Goal: Task Accomplishment & Management: Manage account settings

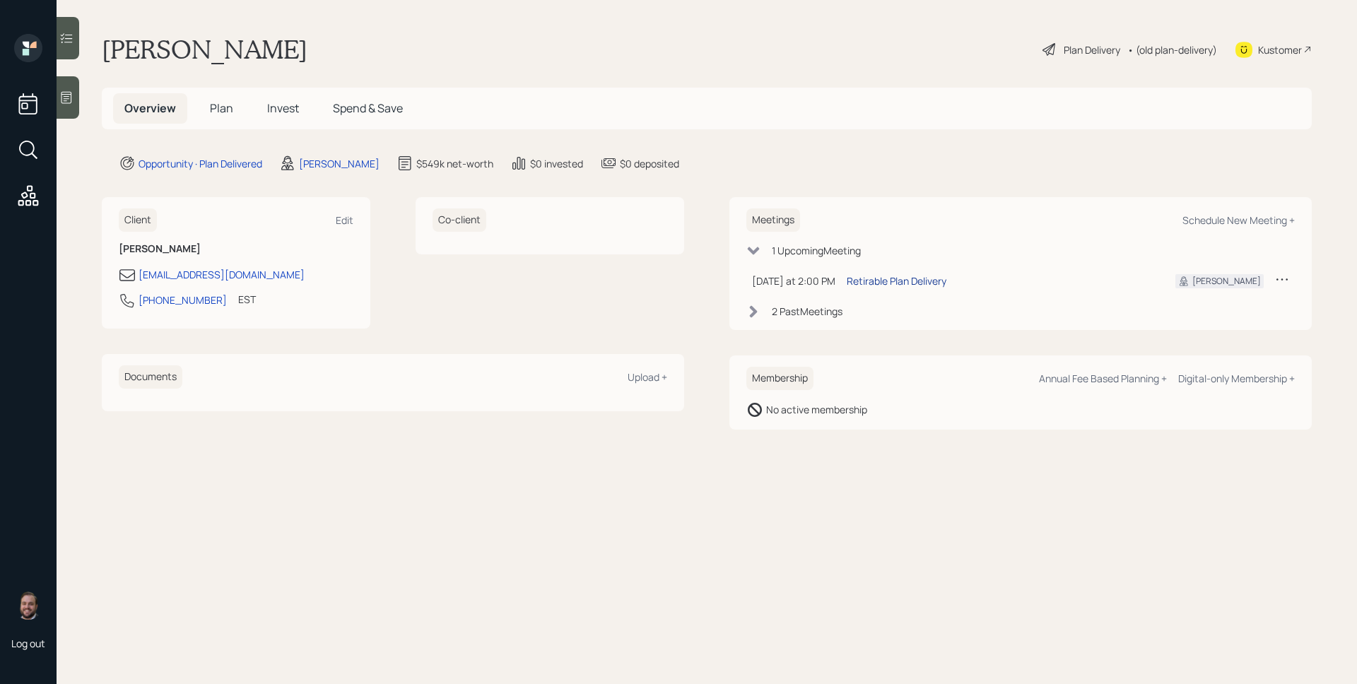
click at [904, 285] on div "Retirable Plan Delivery" at bounding box center [897, 280] width 100 height 15
click at [226, 110] on span "Plan" at bounding box center [221, 108] width 23 height 16
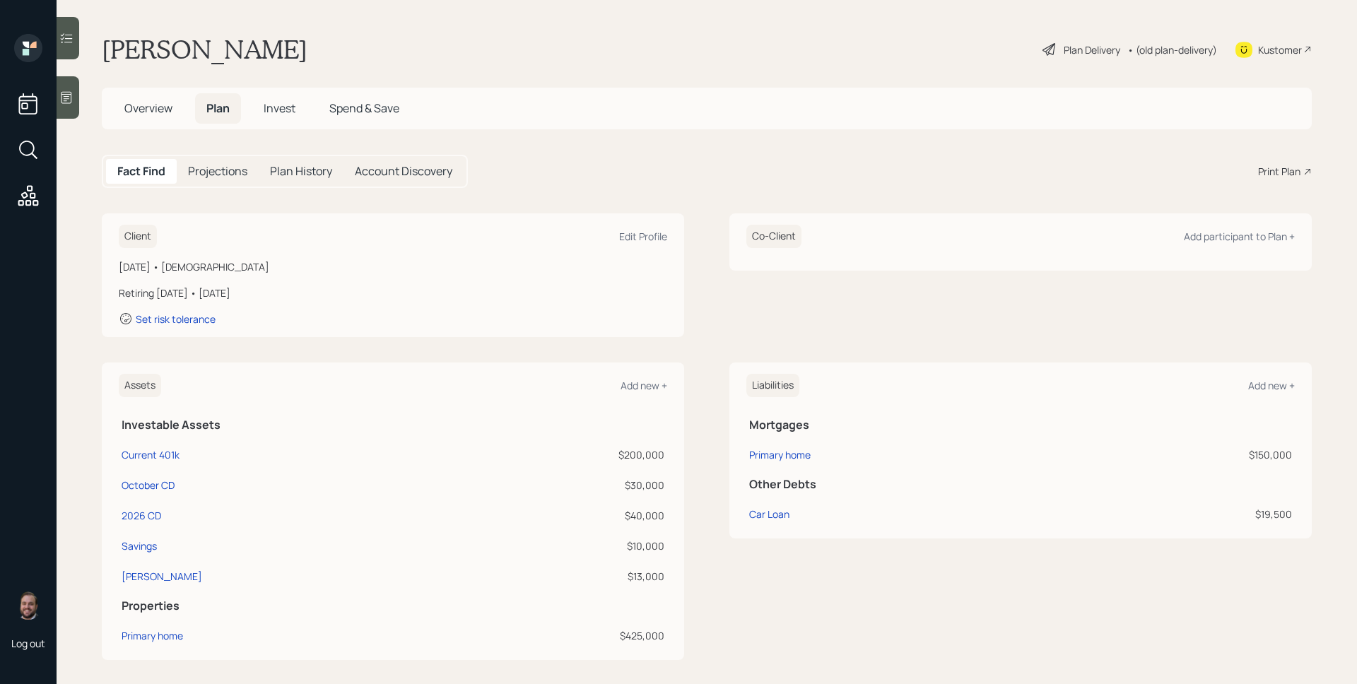
click at [73, 94] on icon at bounding box center [66, 97] width 14 height 14
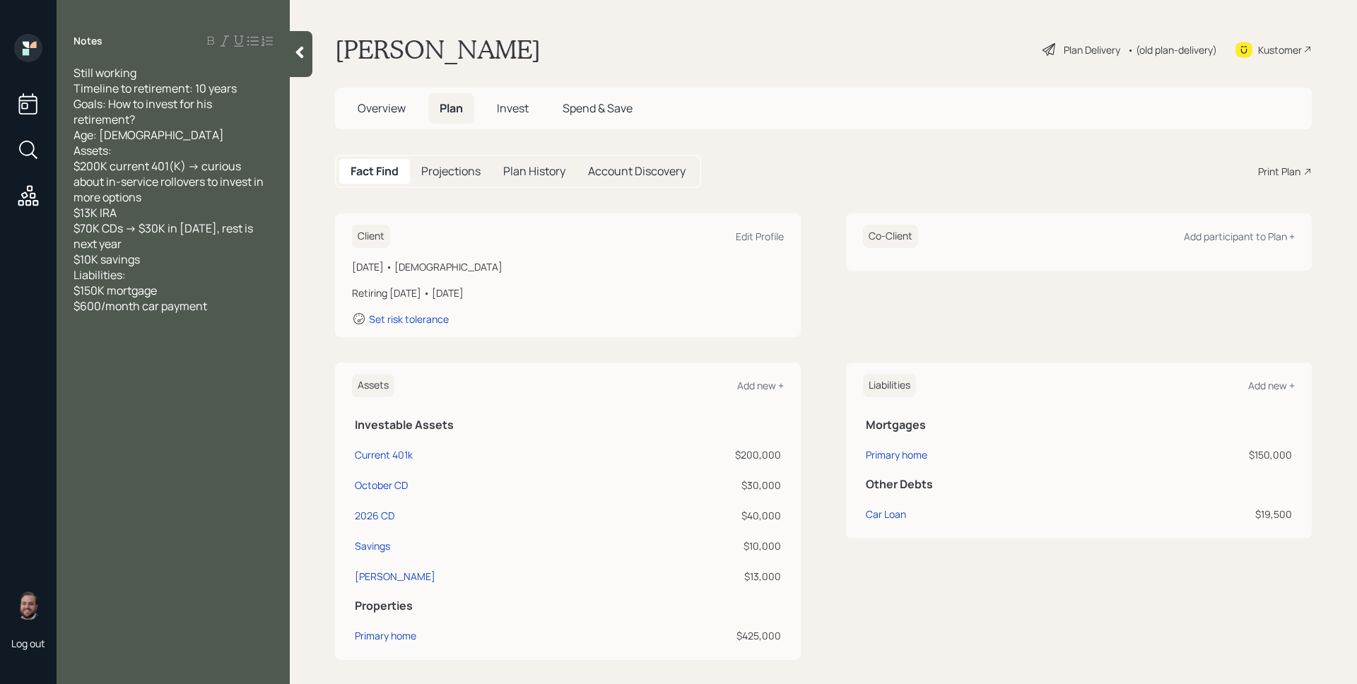
click at [527, 115] on span "Invest" at bounding box center [513, 108] width 32 height 16
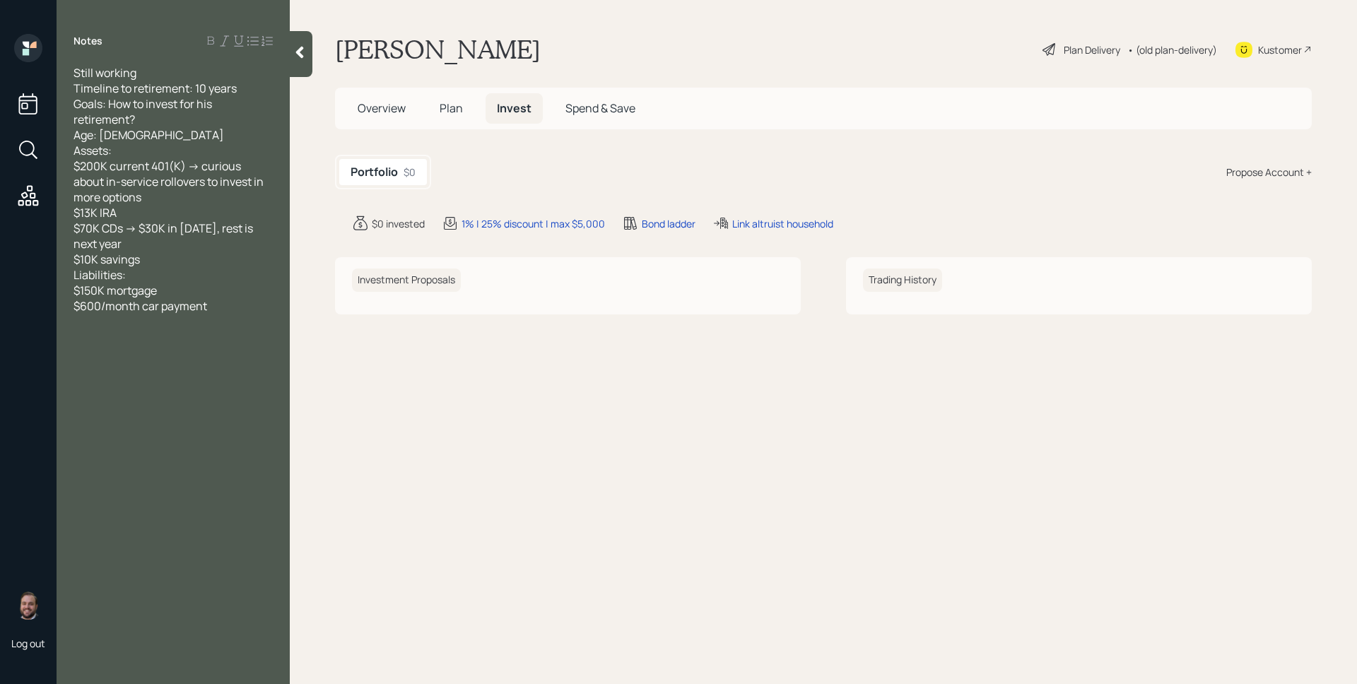
click at [459, 107] on span "Plan" at bounding box center [451, 108] width 23 height 16
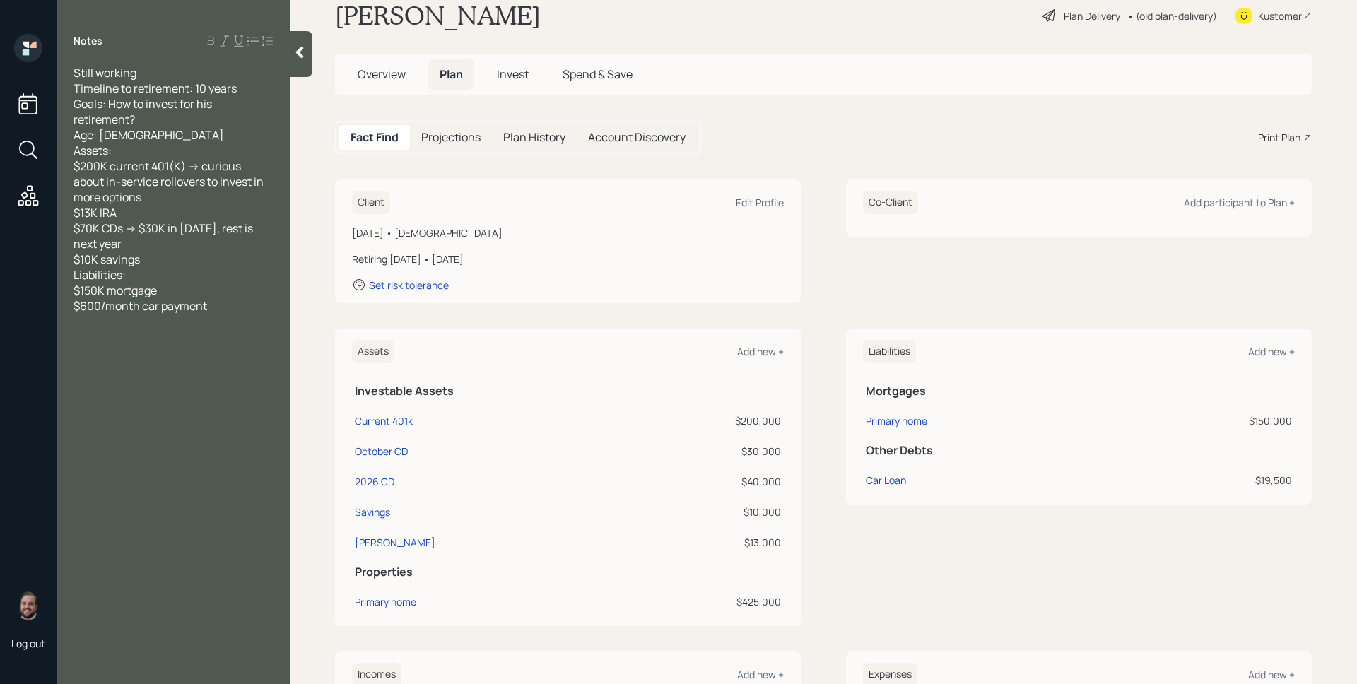
scroll to position [42, 0]
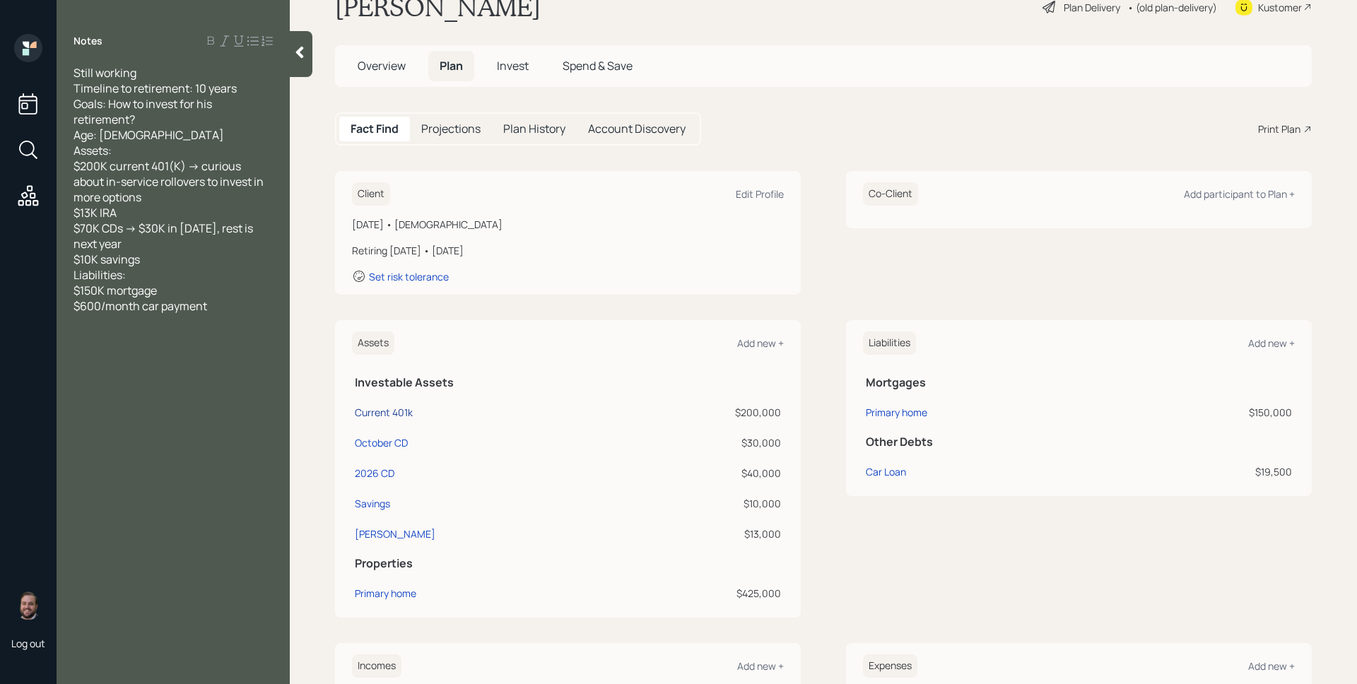
click at [389, 415] on div "Current 401k" at bounding box center [384, 412] width 58 height 15
select select "company_sponsored"
select select "balanced"
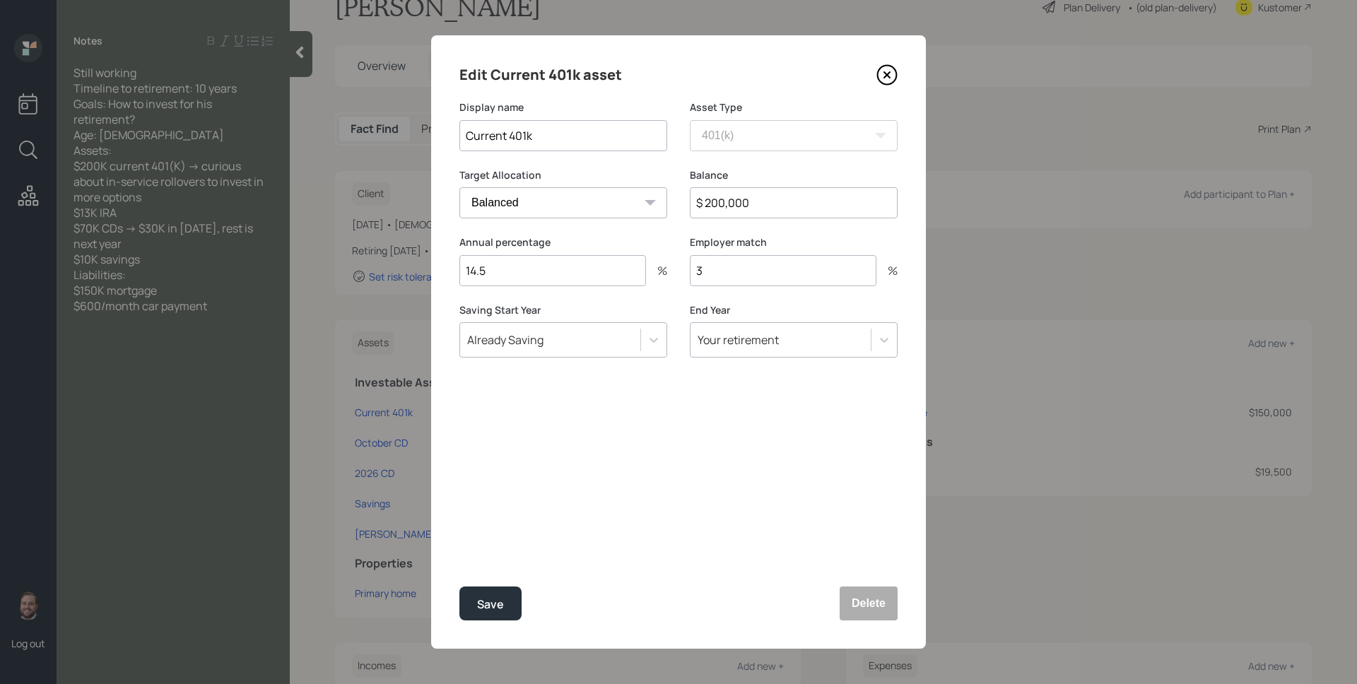
click at [902, 68] on div "Edit Current 401k asset Display name Current 401k Asset Type SEP IRA IRA Roth I…" at bounding box center [678, 341] width 495 height 613
click at [892, 69] on icon at bounding box center [886, 74] width 21 height 21
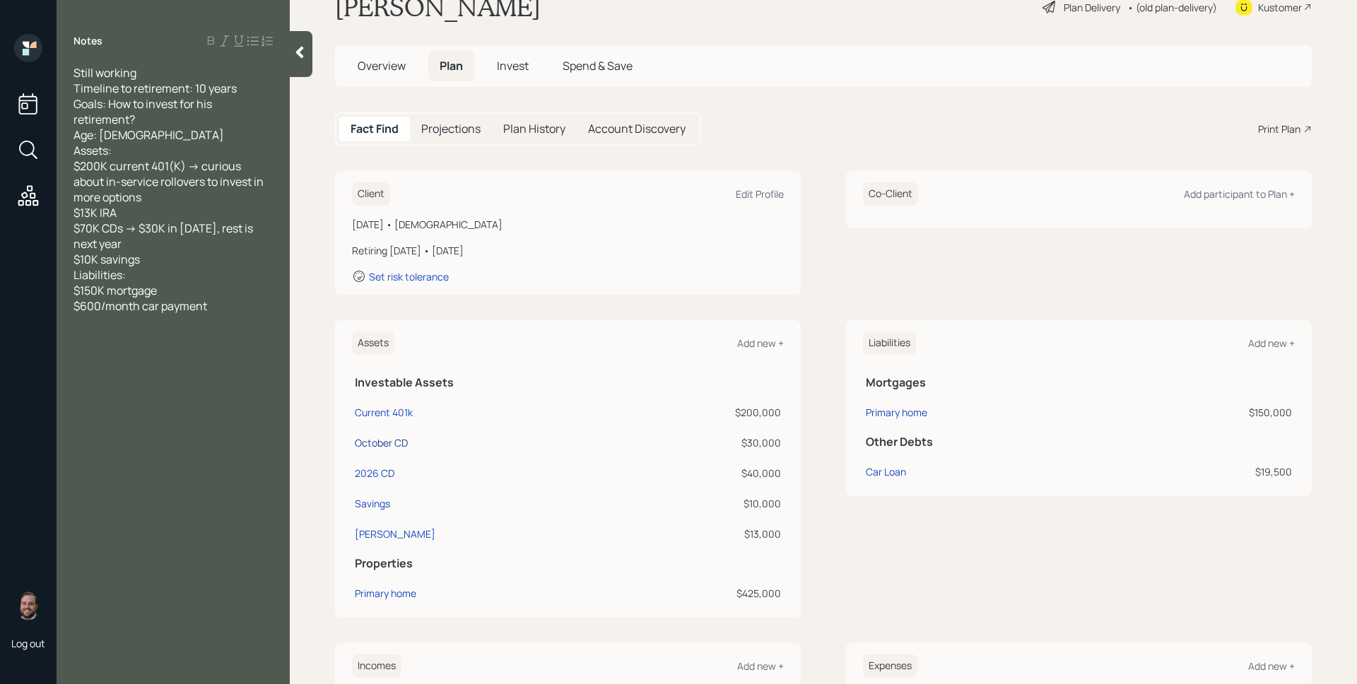
click at [401, 437] on div "October CD" at bounding box center [381, 442] width 53 height 15
select select "taxable"
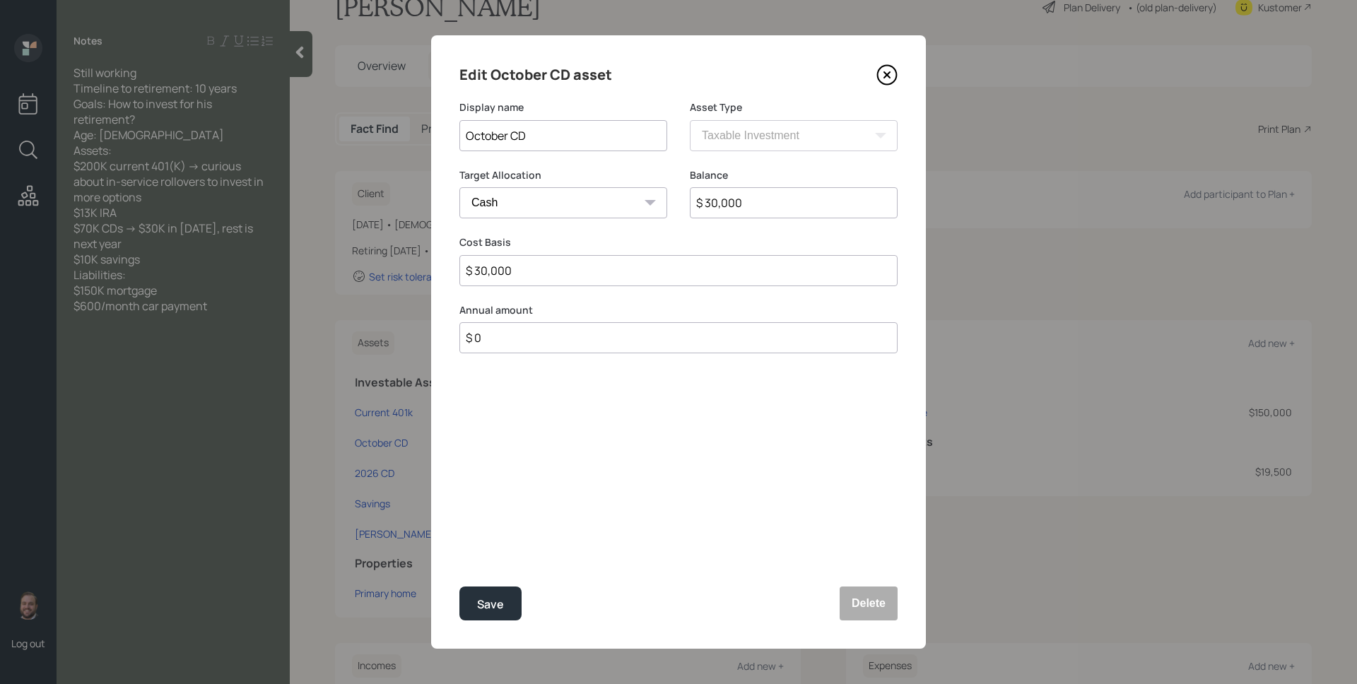
click at [882, 81] on icon at bounding box center [886, 74] width 21 height 21
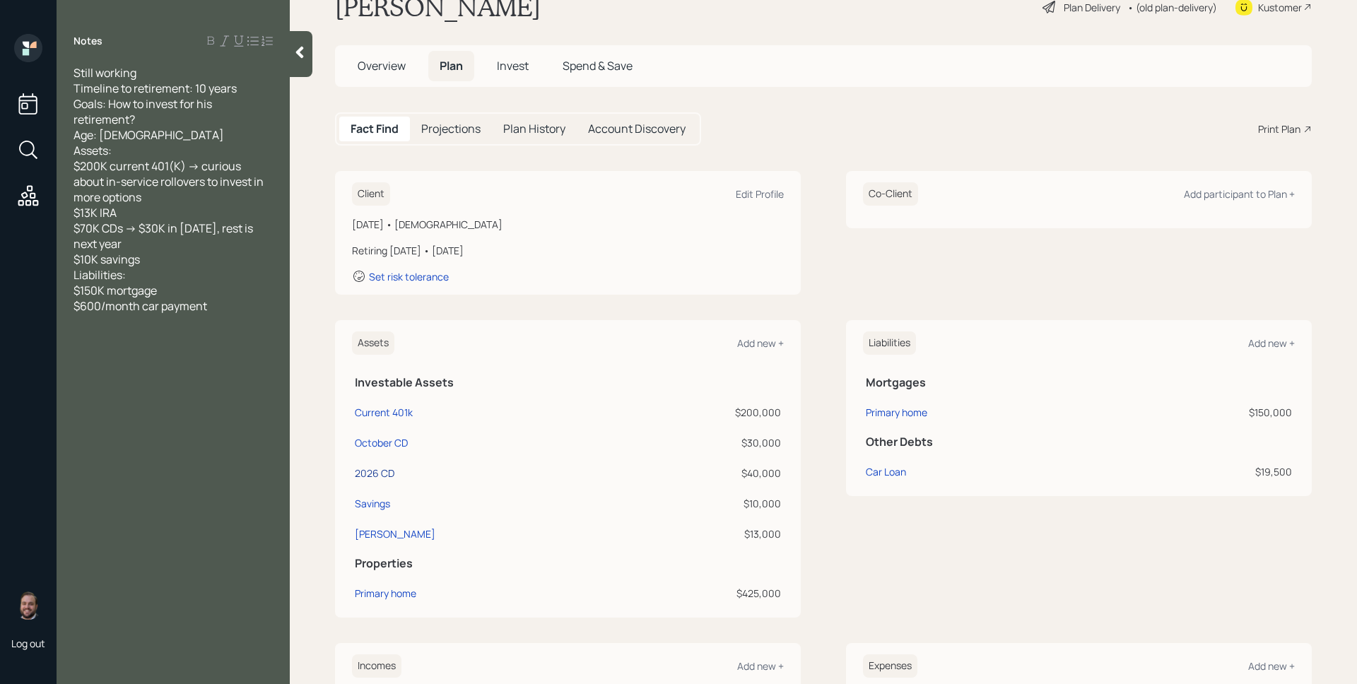
click at [377, 471] on div "2026 CD" at bounding box center [375, 473] width 40 height 15
select select "taxable"
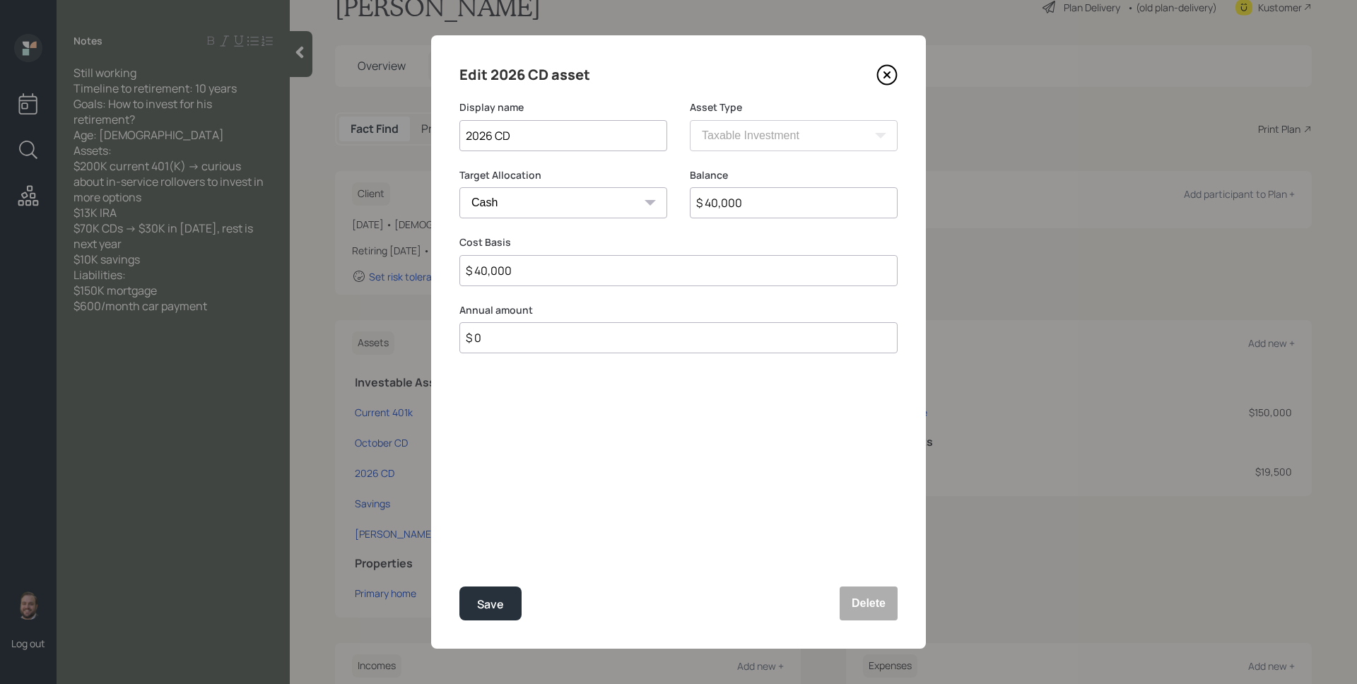
click at [883, 75] on icon at bounding box center [886, 74] width 21 height 21
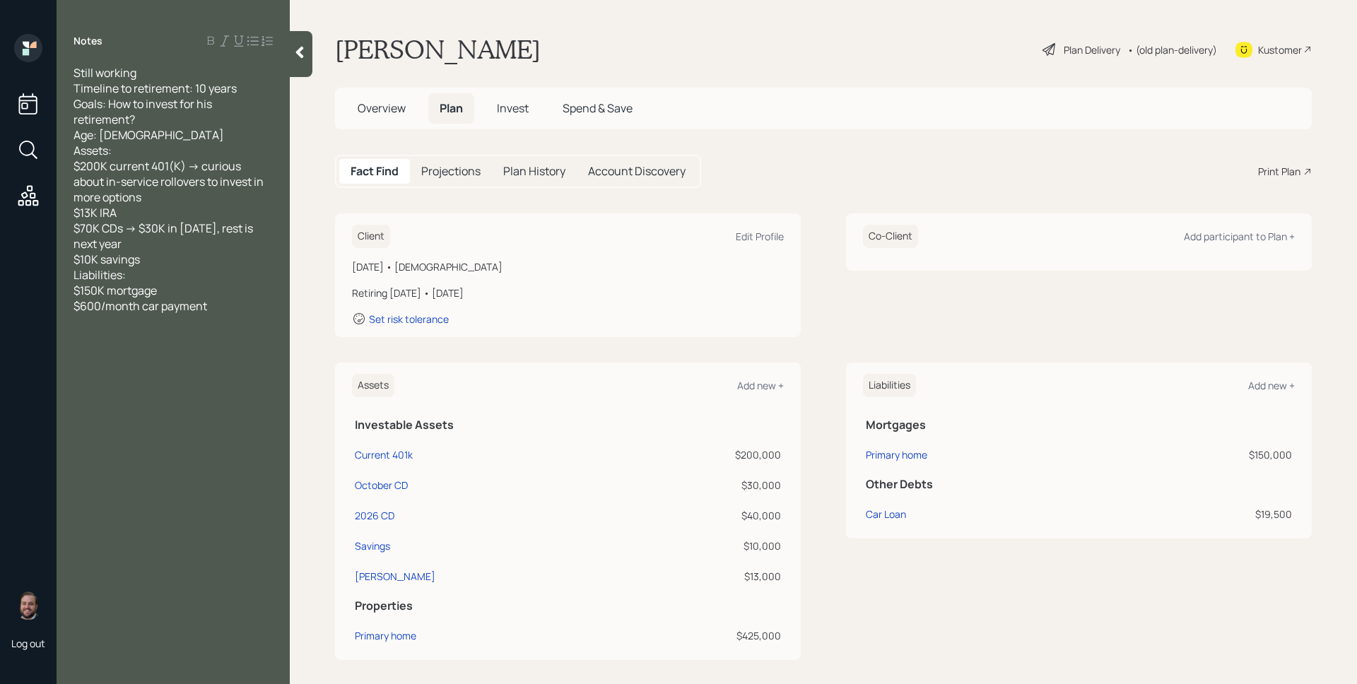
click at [381, 113] on span "Overview" at bounding box center [382, 108] width 48 height 16
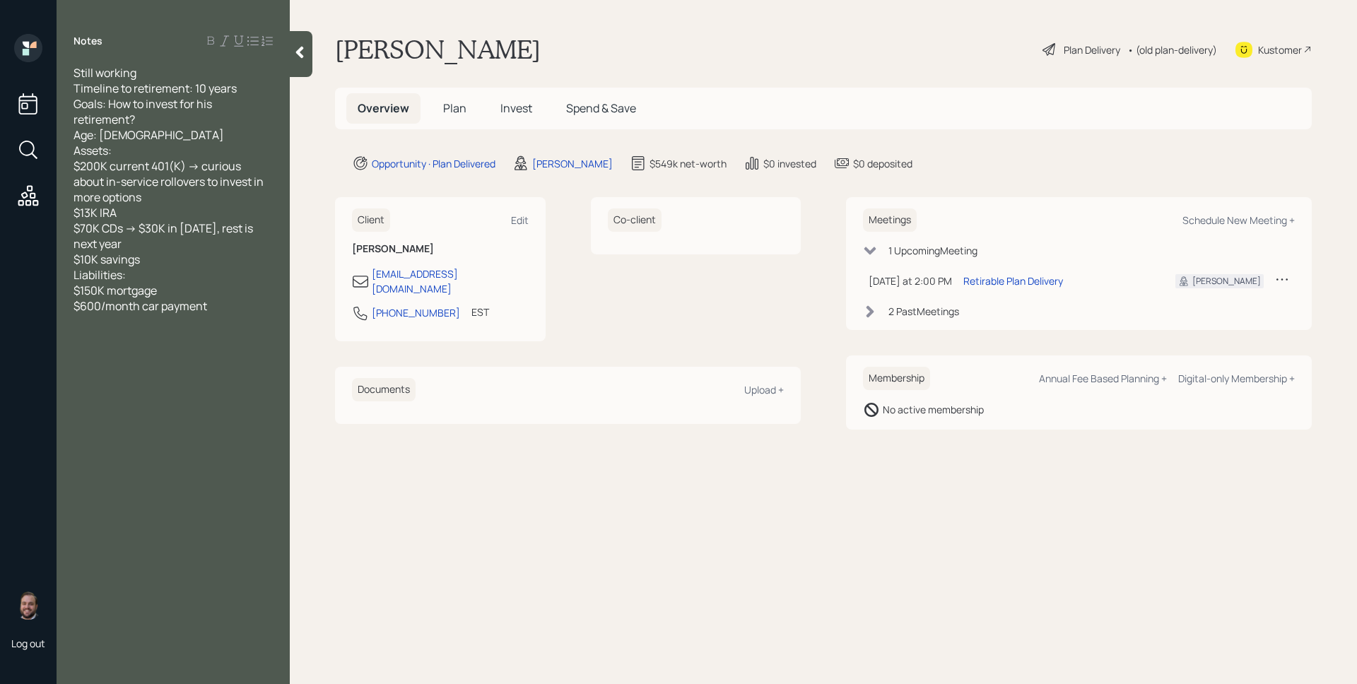
click at [500, 105] on span "Invest" at bounding box center [516, 108] width 32 height 16
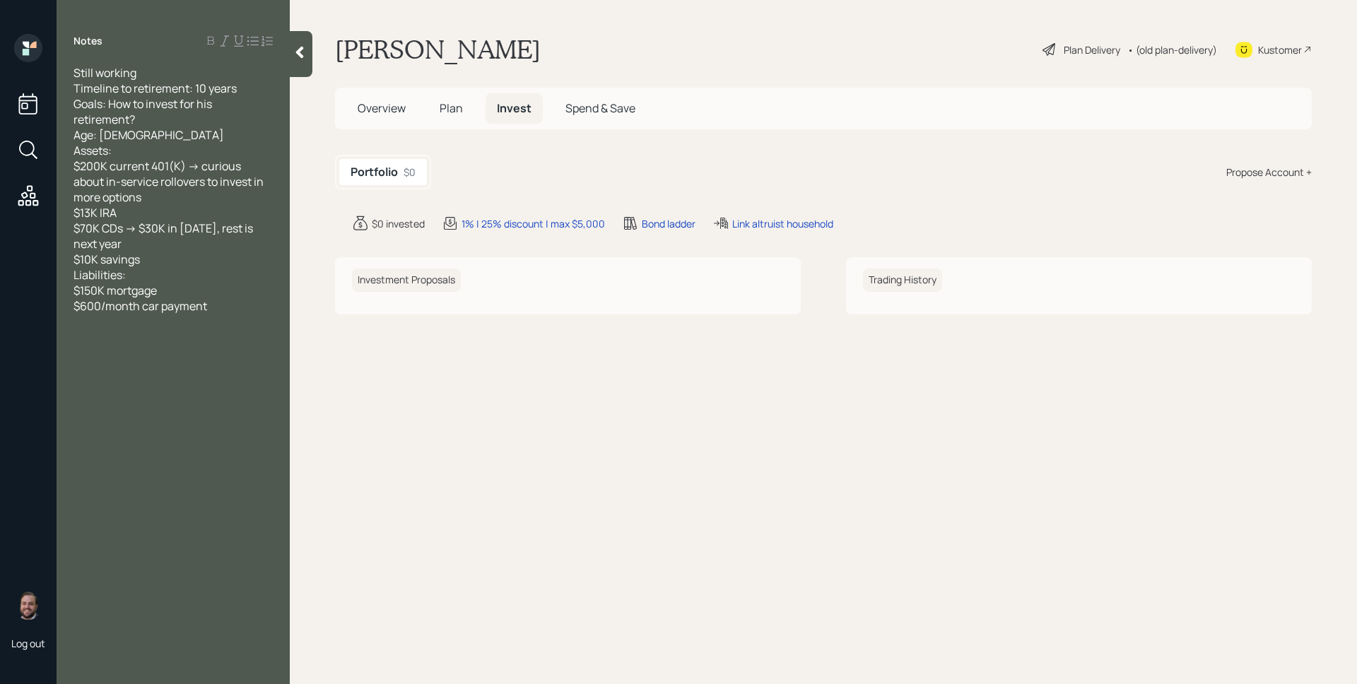
click at [452, 110] on span "Plan" at bounding box center [451, 108] width 23 height 16
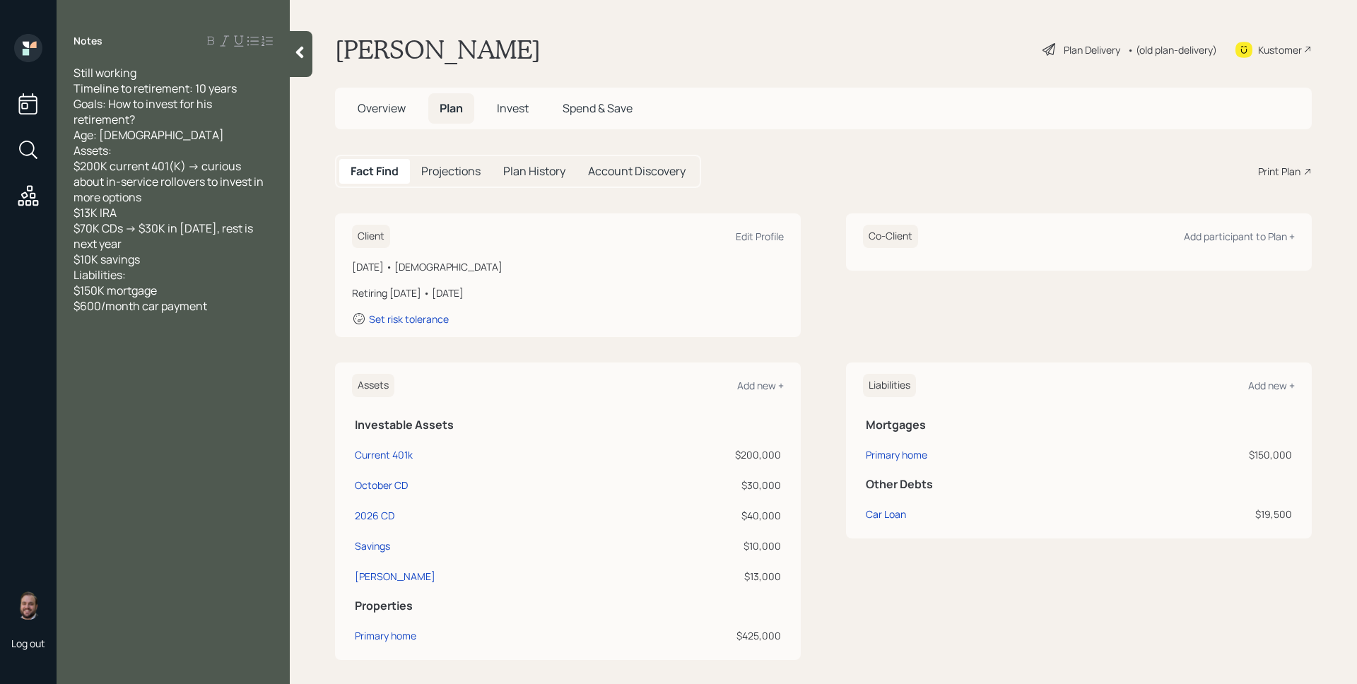
click at [851, 138] on main "Gregory Alford Plan Delivery • (old plan-delivery) Kustomer Overview Plan Inves…" at bounding box center [823, 342] width 1067 height 684
click at [817, 53] on div "Gregory Alford Plan Delivery • (old plan-delivery) Kustomer" at bounding box center [823, 49] width 977 height 31
click at [856, 110] on div "Overview Plan Invest Spend & Save" at bounding box center [823, 109] width 977 height 42
click at [1087, 49] on div "Plan Delivery" at bounding box center [1091, 49] width 57 height 15
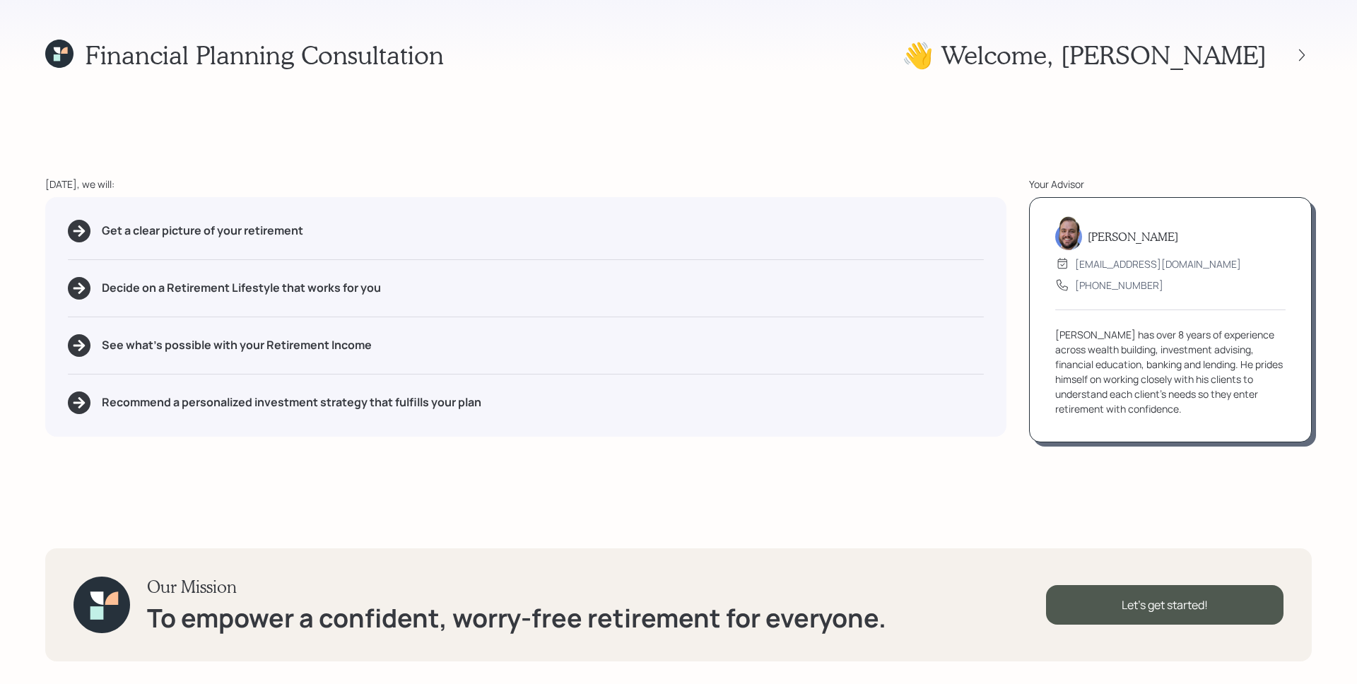
click at [1212, 319] on div "James DiStasi advisor@retirable.com (833) 222-1807 James has over 8 years of ex…" at bounding box center [1170, 319] width 283 height 245
click at [933, 155] on div "Financial Planning Consultation 👋 Welcome , Gregory Today, we will: Get a clear…" at bounding box center [678, 342] width 1357 height 684
click at [1299, 56] on icon at bounding box center [1302, 55] width 14 height 14
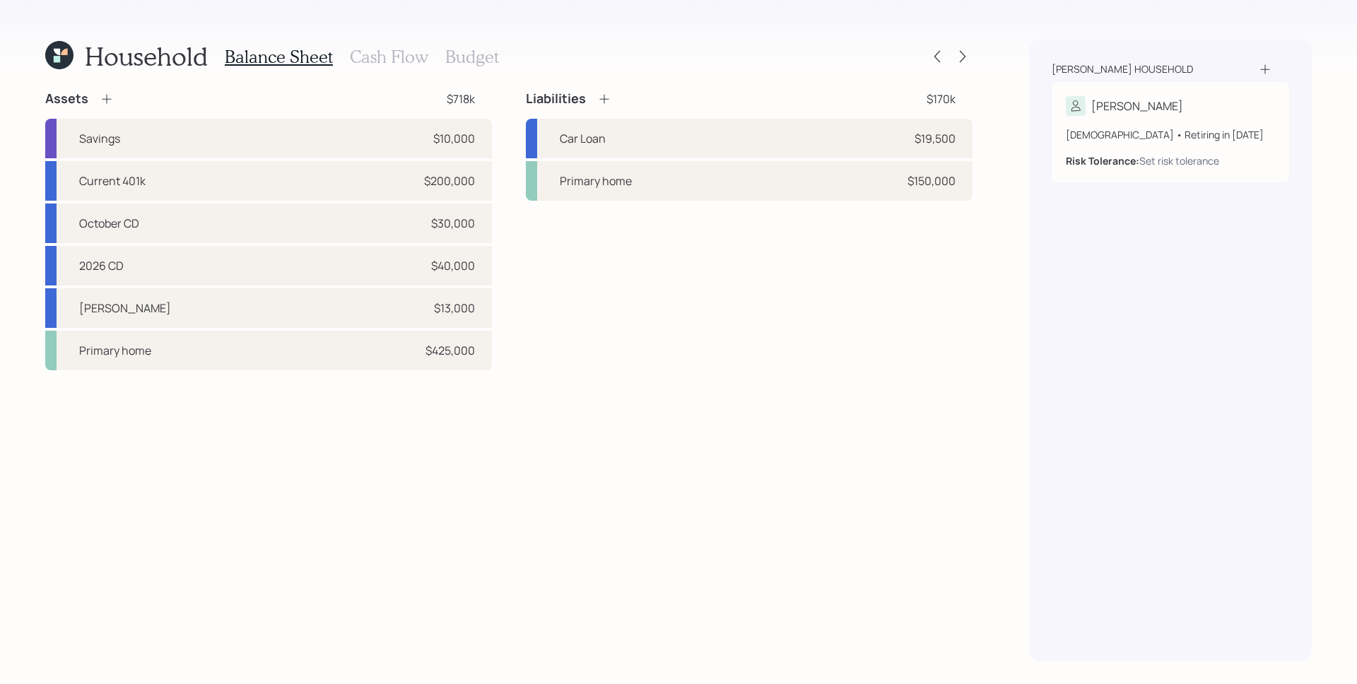
click at [411, 57] on h3 "Cash Flow" at bounding box center [389, 57] width 78 height 20
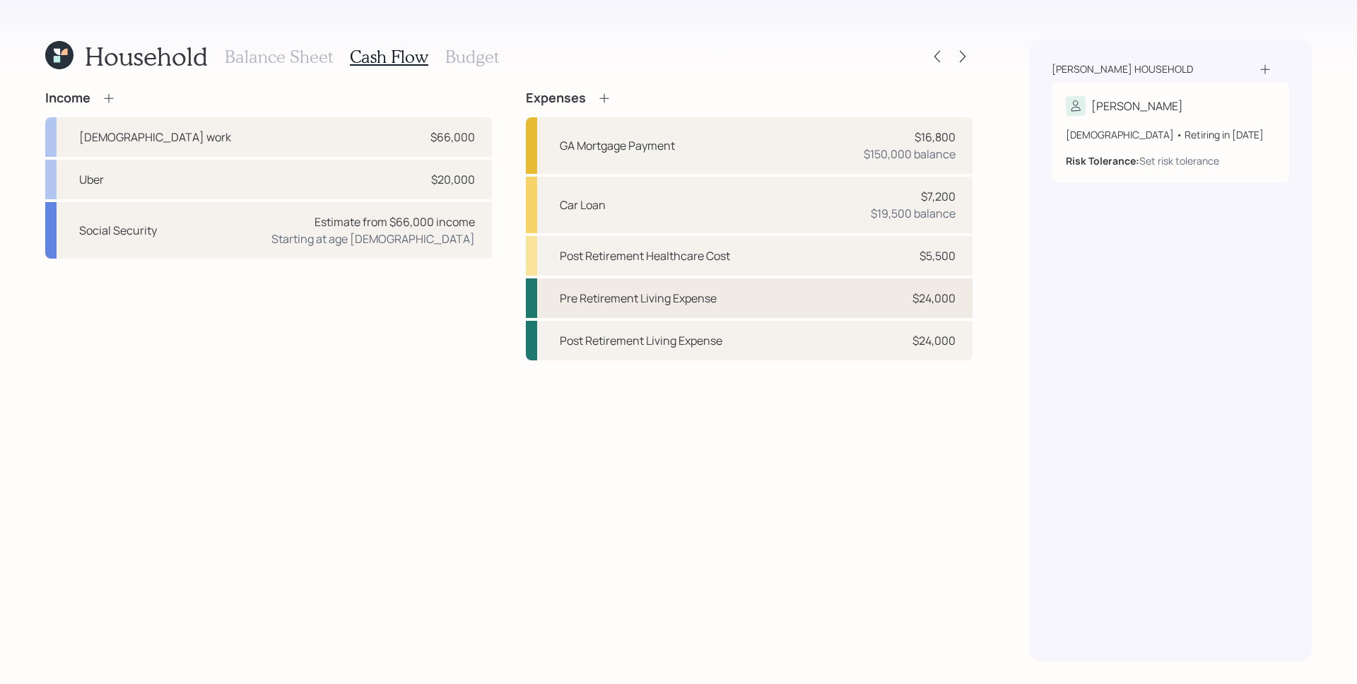
click at [858, 289] on div "Pre Retirement Living Expense $24,000" at bounding box center [749, 298] width 447 height 40
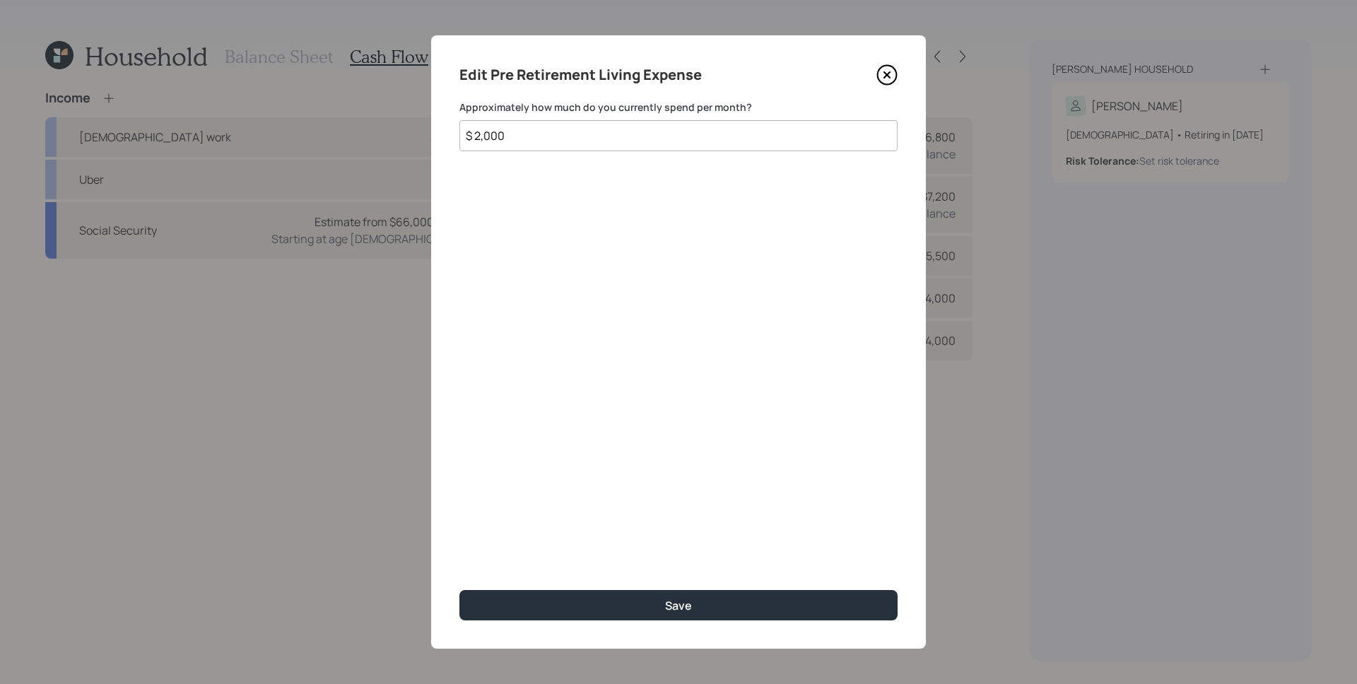
drag, startPoint x: 545, startPoint y: 134, endPoint x: 500, endPoint y: 189, distance: 71.4
click at [452, 136] on div "Edit Pre Retirement Living Expense Approximately how much do you currently spen…" at bounding box center [678, 341] width 495 height 613
click at [614, 273] on div "Edit Pre Retirement Living Expense Approximately how much do you currently spen…" at bounding box center [678, 341] width 495 height 613
click at [765, 402] on div "Edit Pre Retirement Living Expense Approximately how much do you currently spen…" at bounding box center [678, 341] width 495 height 613
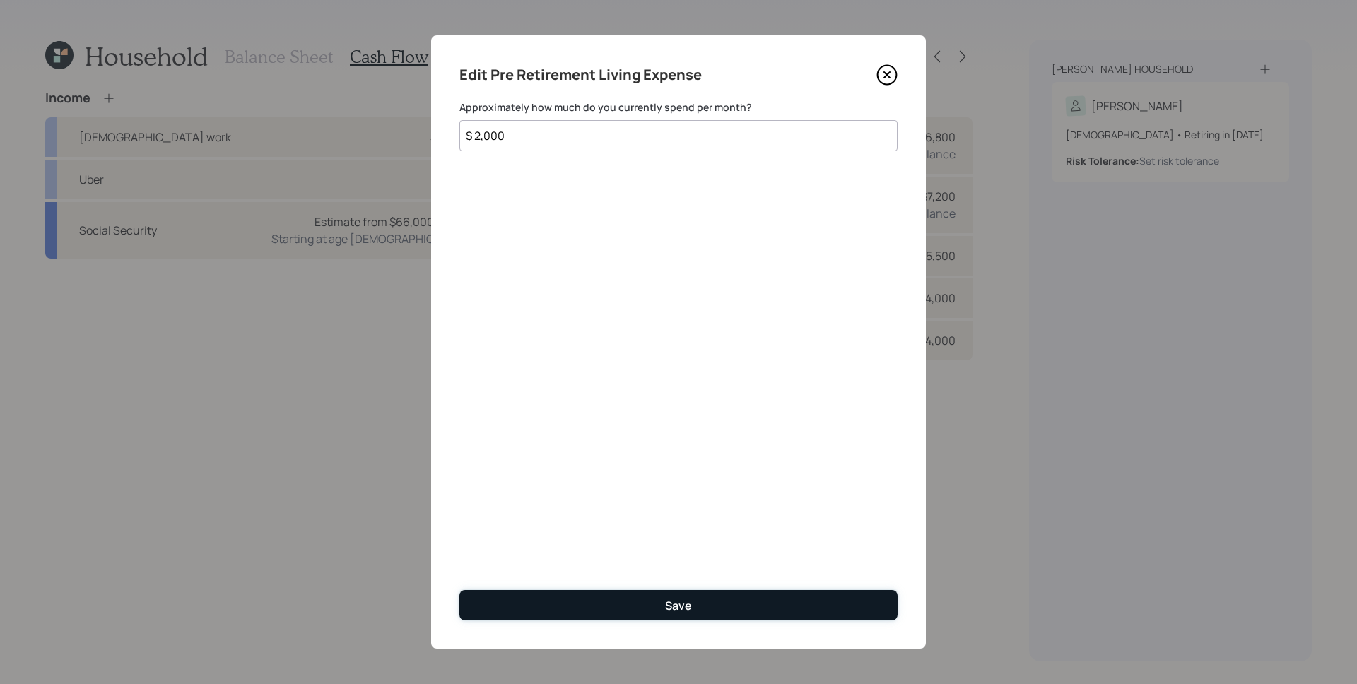
click at [741, 599] on button "Save" at bounding box center [678, 605] width 438 height 30
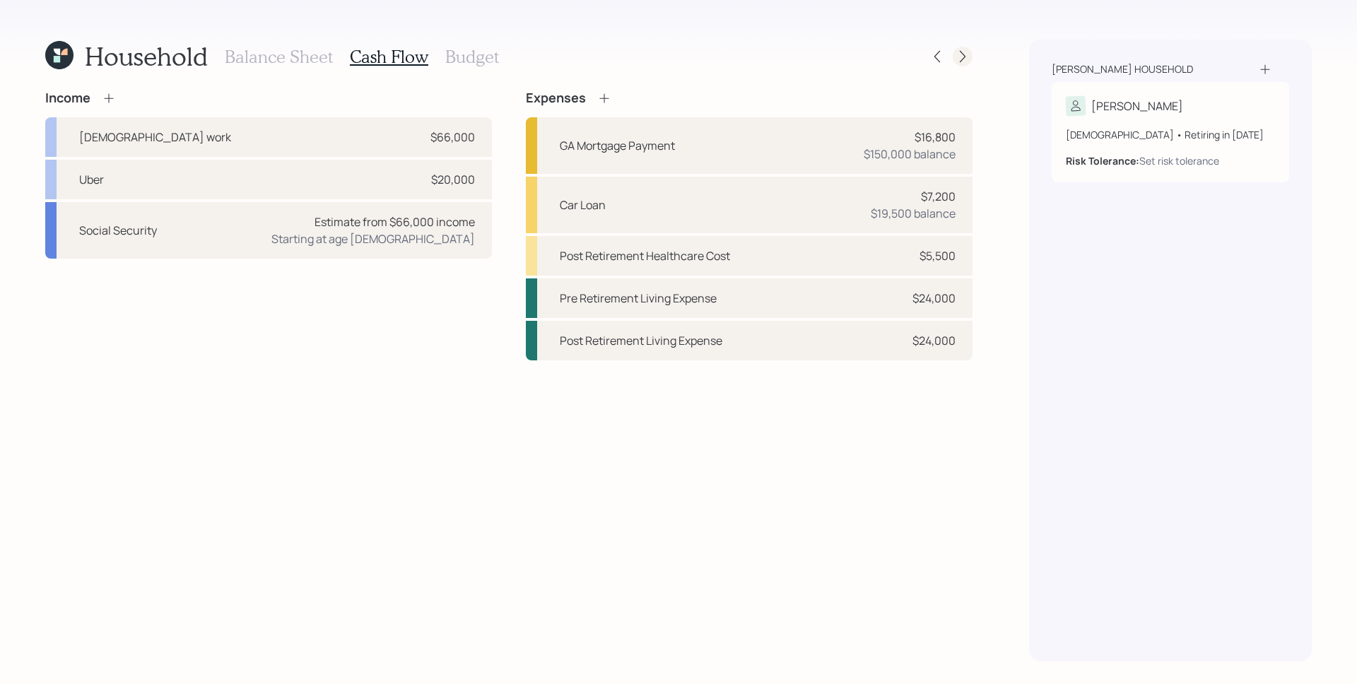
click at [966, 55] on icon at bounding box center [962, 56] width 14 height 14
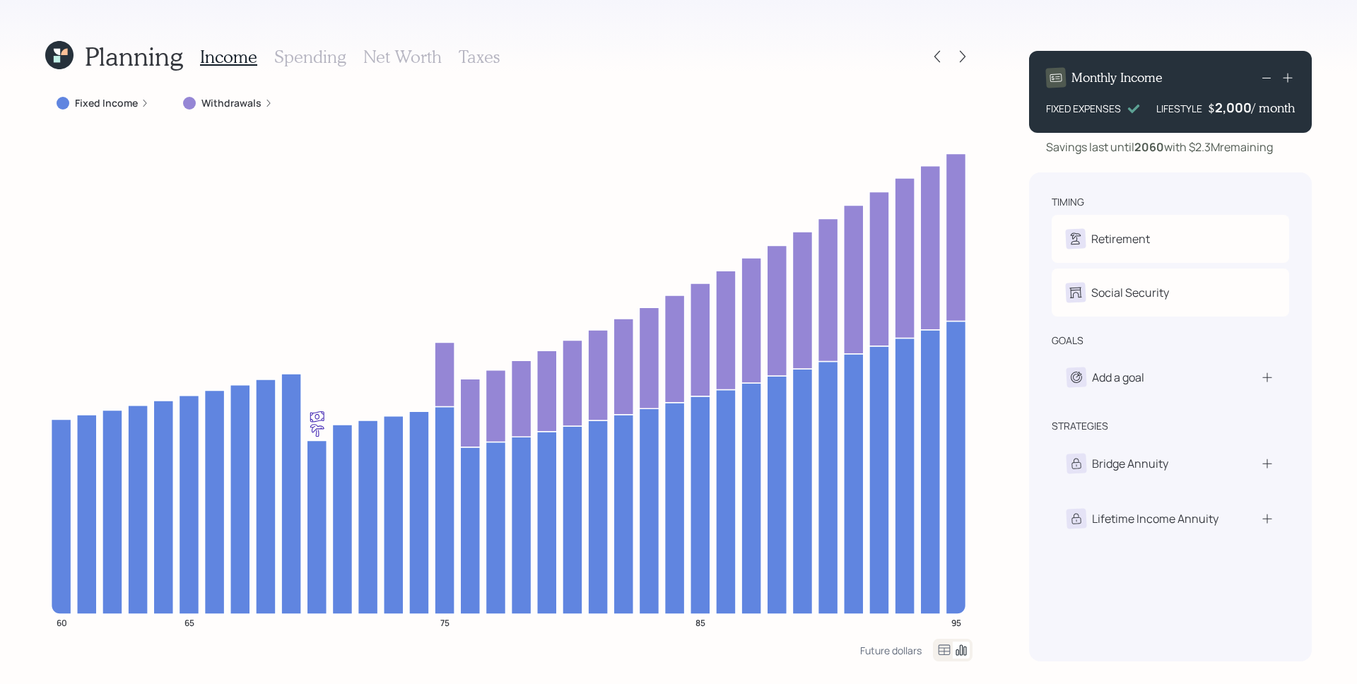
click at [95, 100] on label "Fixed Income" at bounding box center [106, 103] width 63 height 14
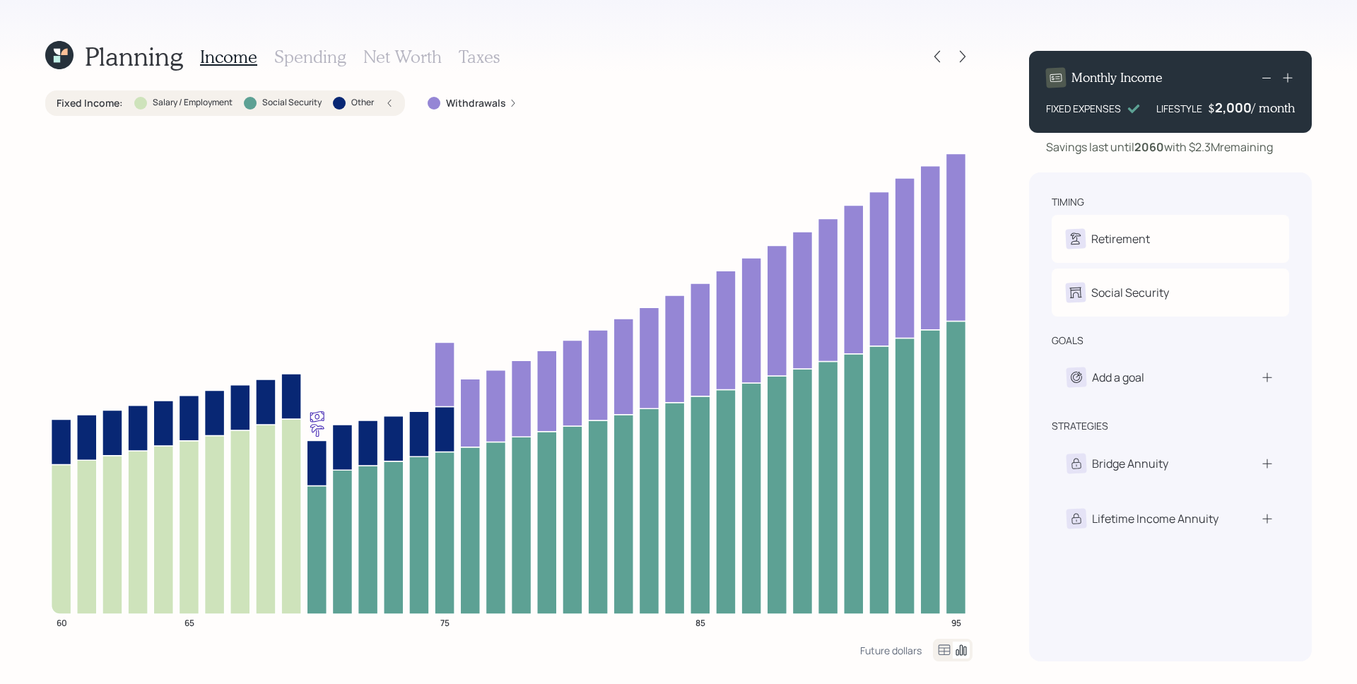
click at [472, 104] on label "Withdrawals" at bounding box center [476, 103] width 60 height 14
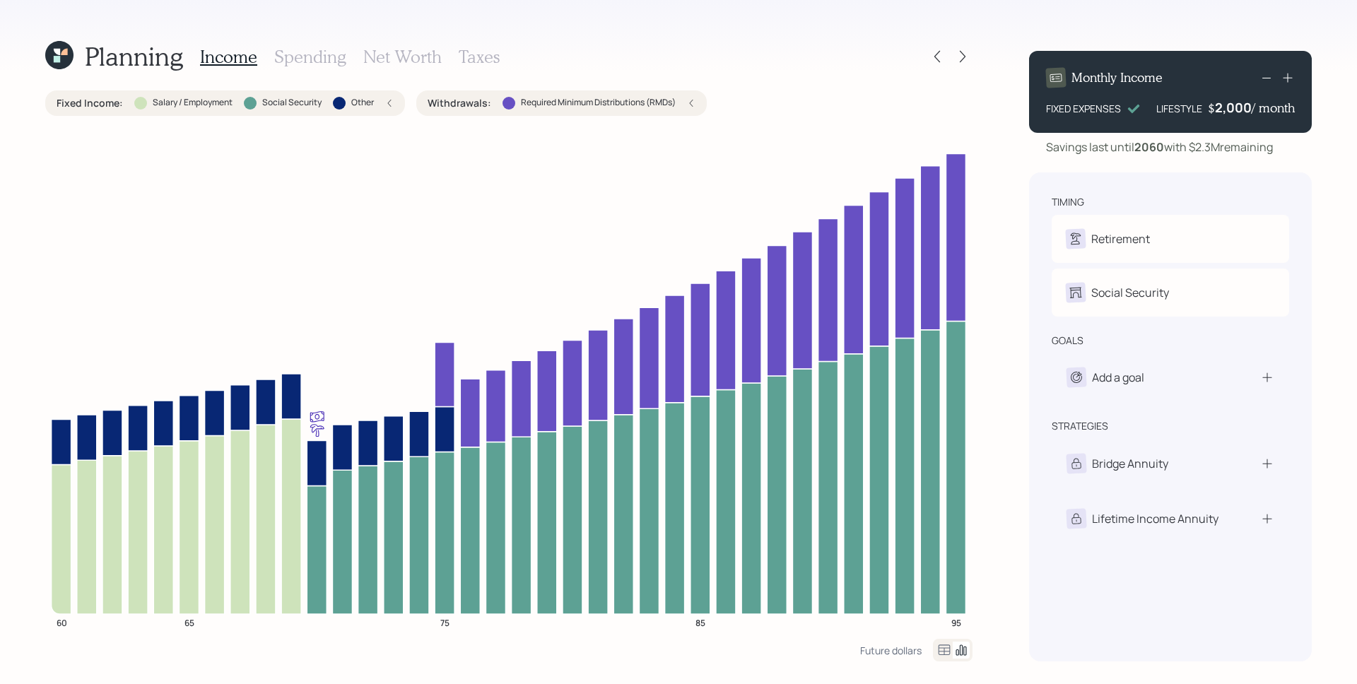
click at [977, 180] on div "Planning Income Spending Net Worth Taxes Fixed Income : Salary / Employment Soc…" at bounding box center [678, 342] width 1357 height 684
click at [392, 57] on h3 "Net Worth" at bounding box center [402, 57] width 78 height 20
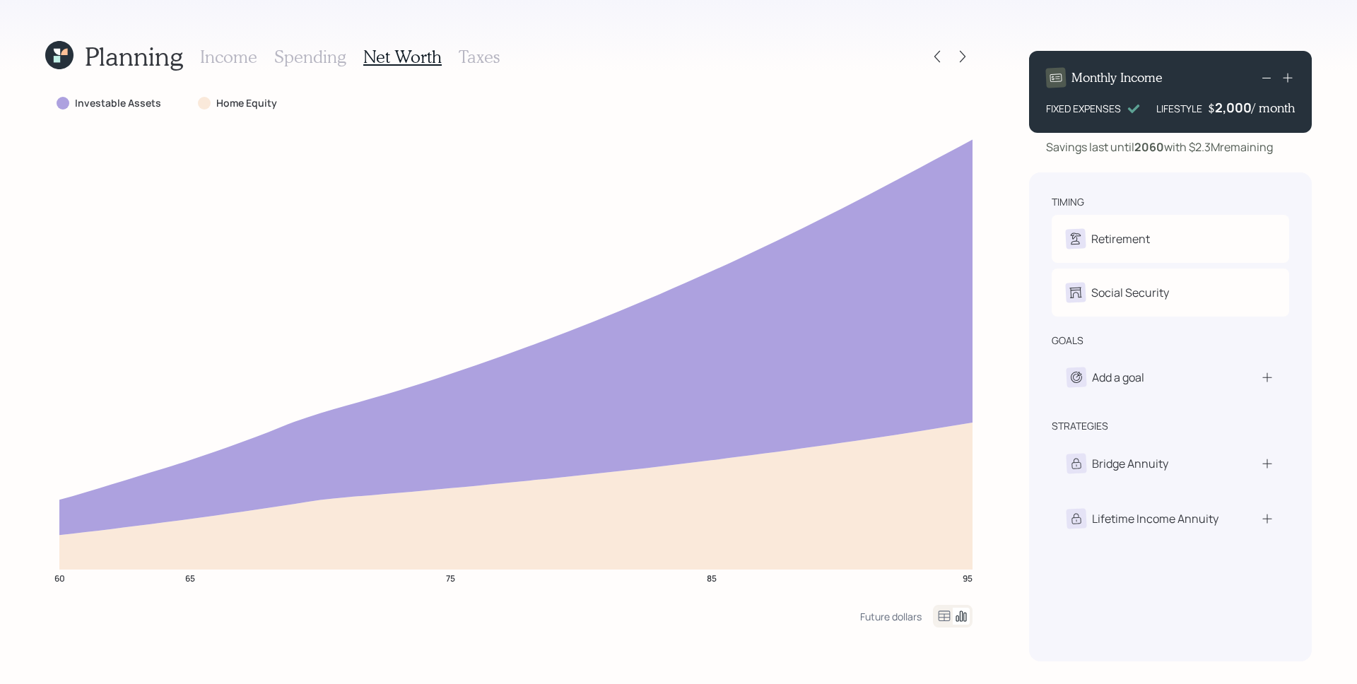
click at [235, 54] on h3 "Income" at bounding box center [228, 57] width 57 height 20
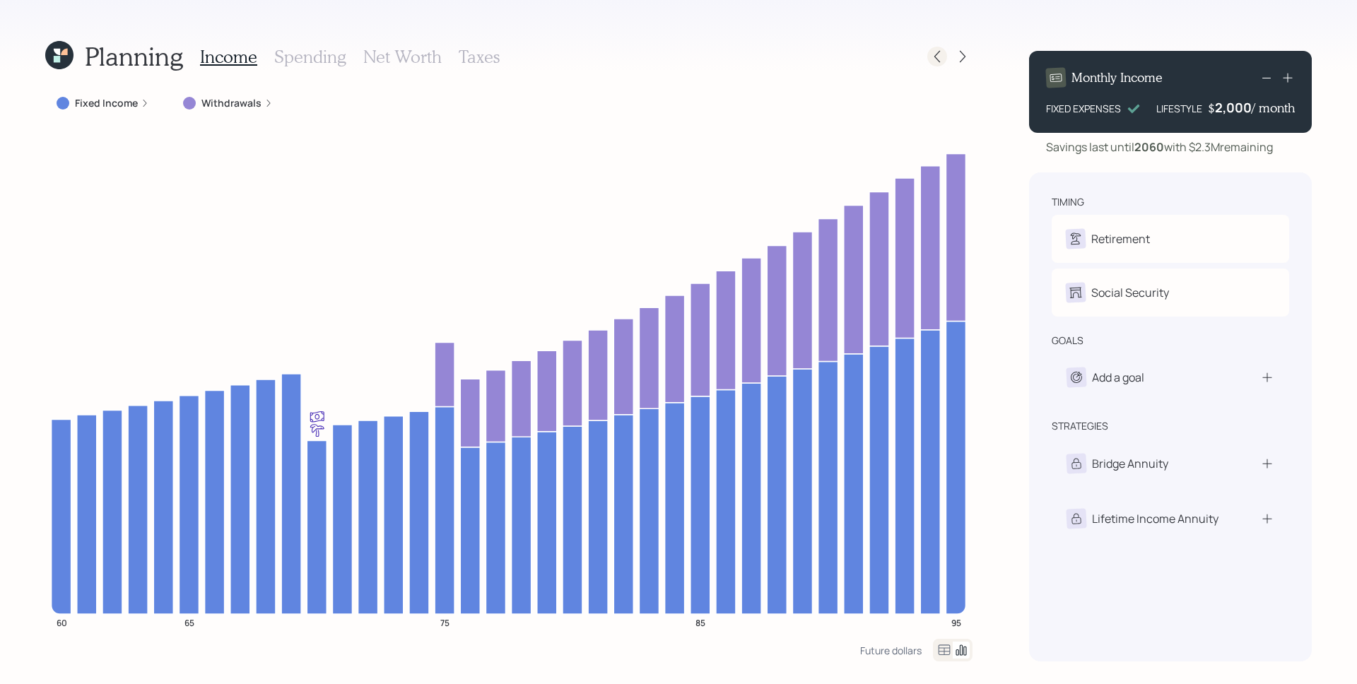
click at [937, 58] on icon at bounding box center [937, 56] width 14 height 14
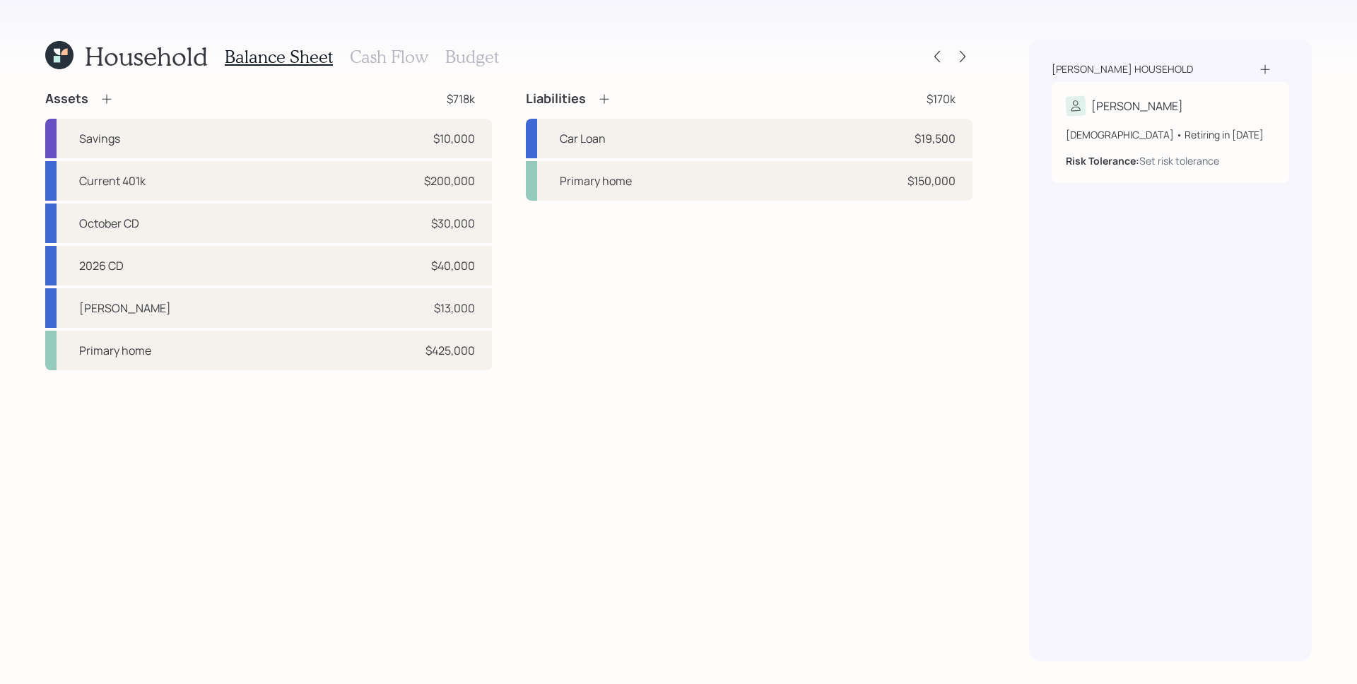
click at [406, 61] on h3 "Cash Flow" at bounding box center [389, 57] width 78 height 20
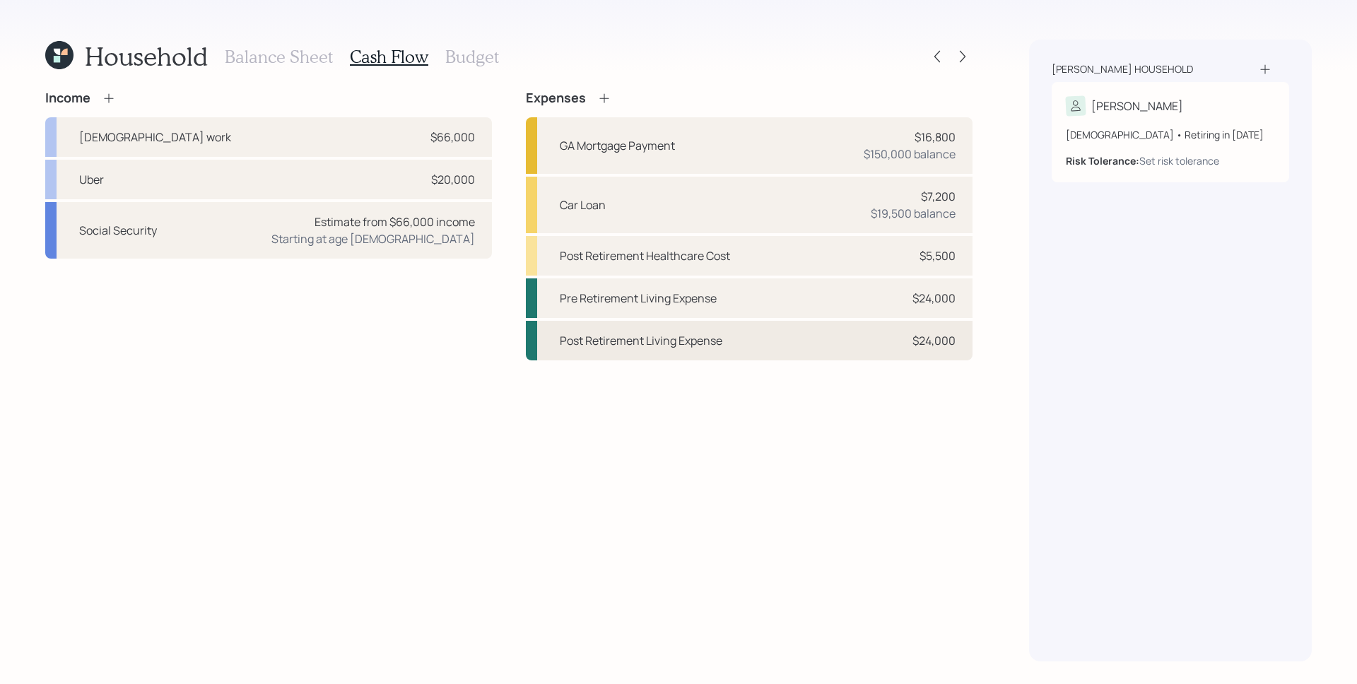
click at [880, 344] on div "Post Retirement Living Expense $24,000" at bounding box center [749, 341] width 447 height 40
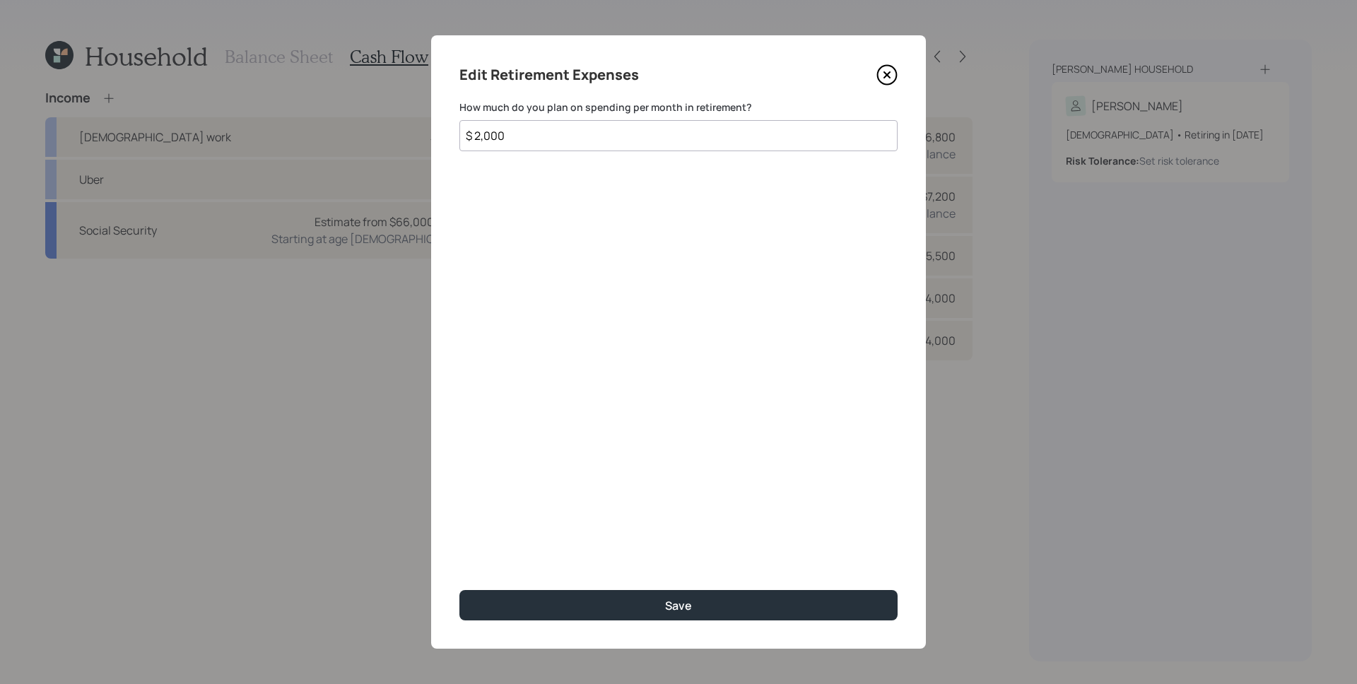
click at [634, 136] on input "$ 2,000" at bounding box center [678, 135] width 438 height 31
click at [885, 76] on icon at bounding box center [887, 75] width 6 height 6
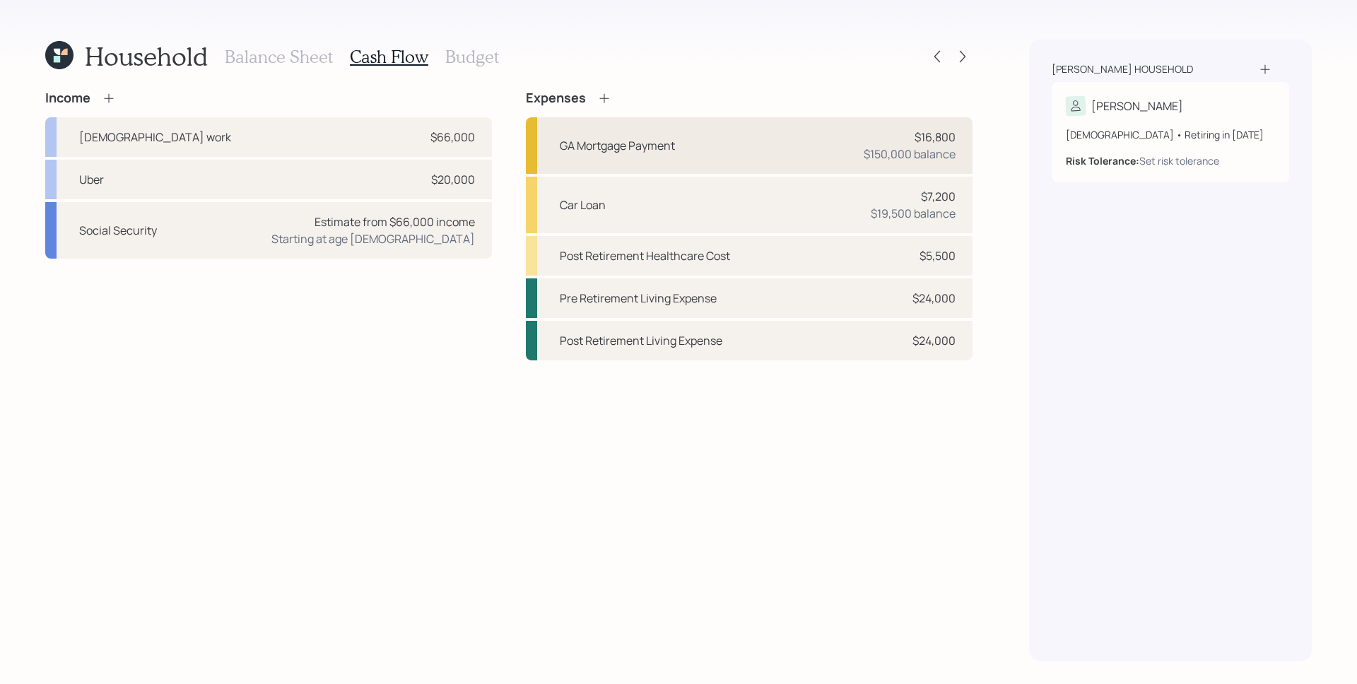
click at [957, 150] on div "GA Mortgage Payment $16,800 $150,000 balance" at bounding box center [749, 145] width 447 height 57
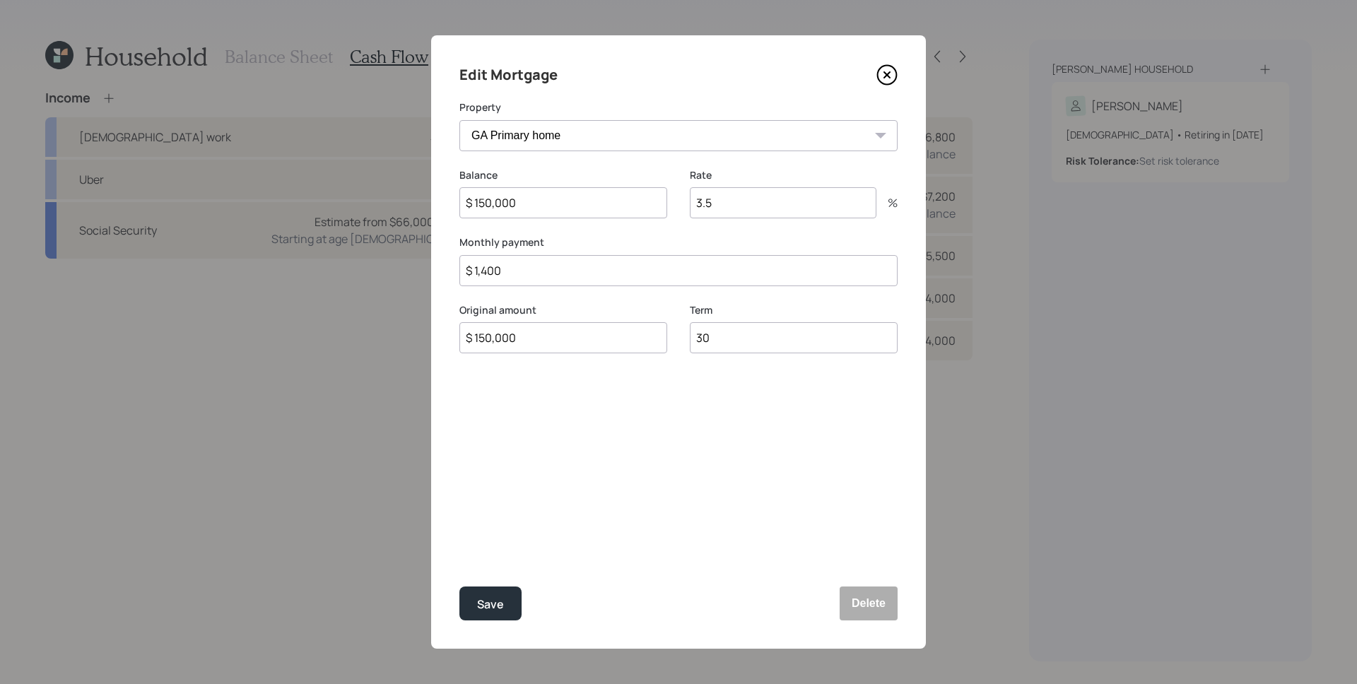
drag, startPoint x: 507, startPoint y: 271, endPoint x: 445, endPoint y: 272, distance: 62.2
click at [444, 272] on div "Edit Mortgage Property GA Primary home Balance $ 150,000 Rate 3.5 % Monthly pay…" at bounding box center [678, 341] width 495 height 613
click at [892, 76] on icon at bounding box center [886, 74] width 21 height 21
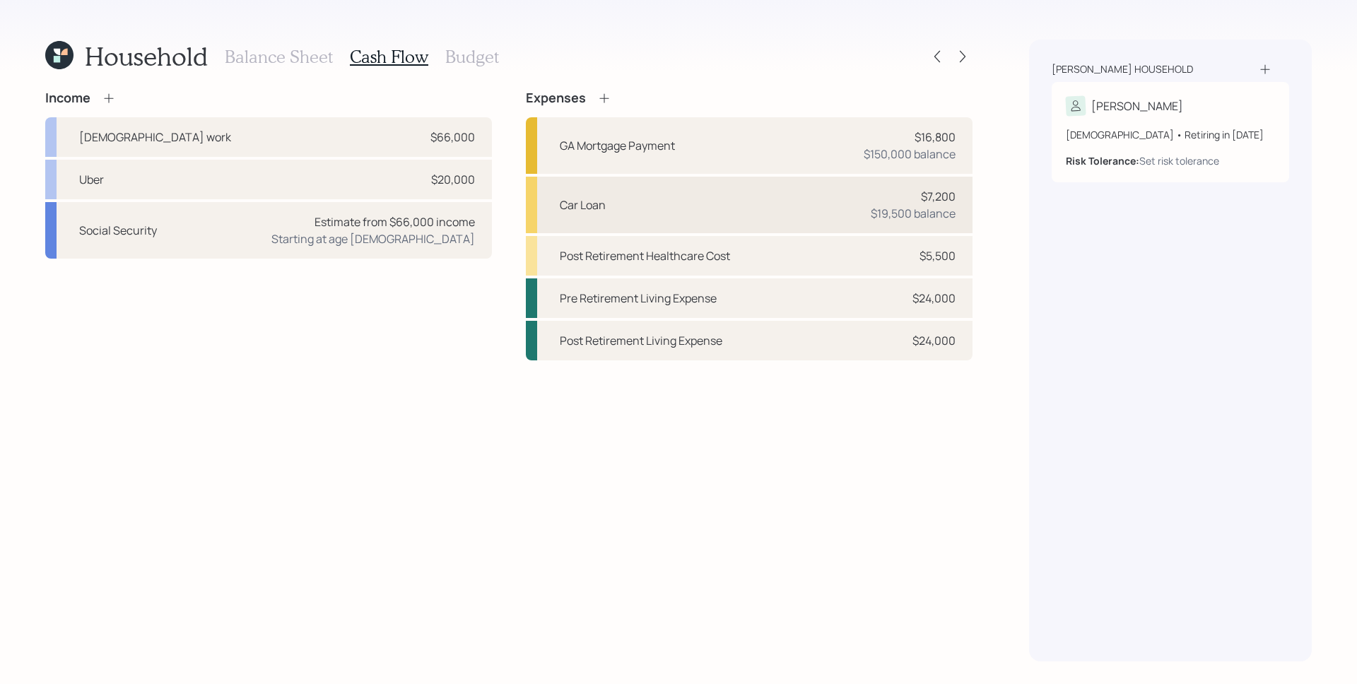
click at [918, 204] on div "$7,200 $19,500 balance" at bounding box center [913, 205] width 85 height 34
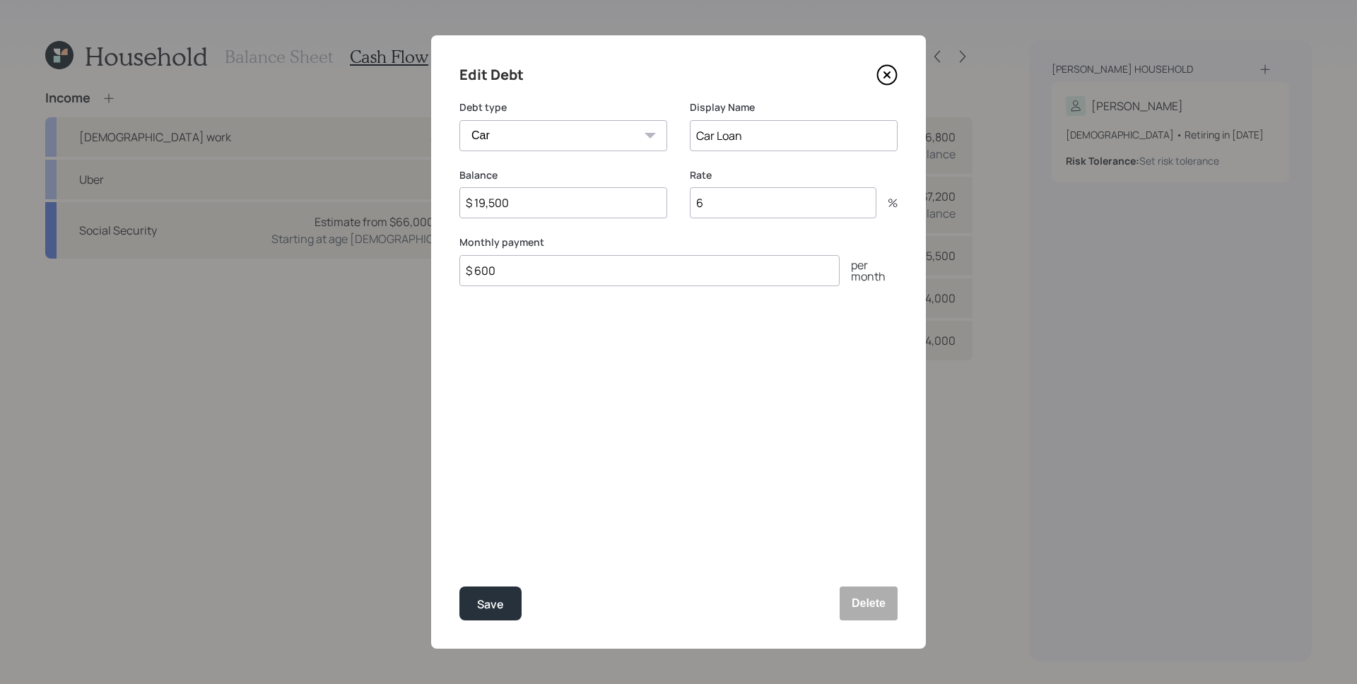
drag, startPoint x: 598, startPoint y: 271, endPoint x: 448, endPoint y: 268, distance: 149.8
click at [448, 268] on div "Edit Debt Debt type Car Credit Card Medical Student Other Display Name Car Loan…" at bounding box center [678, 341] width 495 height 613
click at [589, 452] on div "Edit Debt Debt type Car Credit Card Medical Student Other Display Name Car Loan…" at bounding box center [678, 341] width 495 height 613
drag, startPoint x: 506, startPoint y: 606, endPoint x: 514, endPoint y: 599, distance: 10.5
click at [506, 606] on button "Save" at bounding box center [490, 604] width 62 height 34
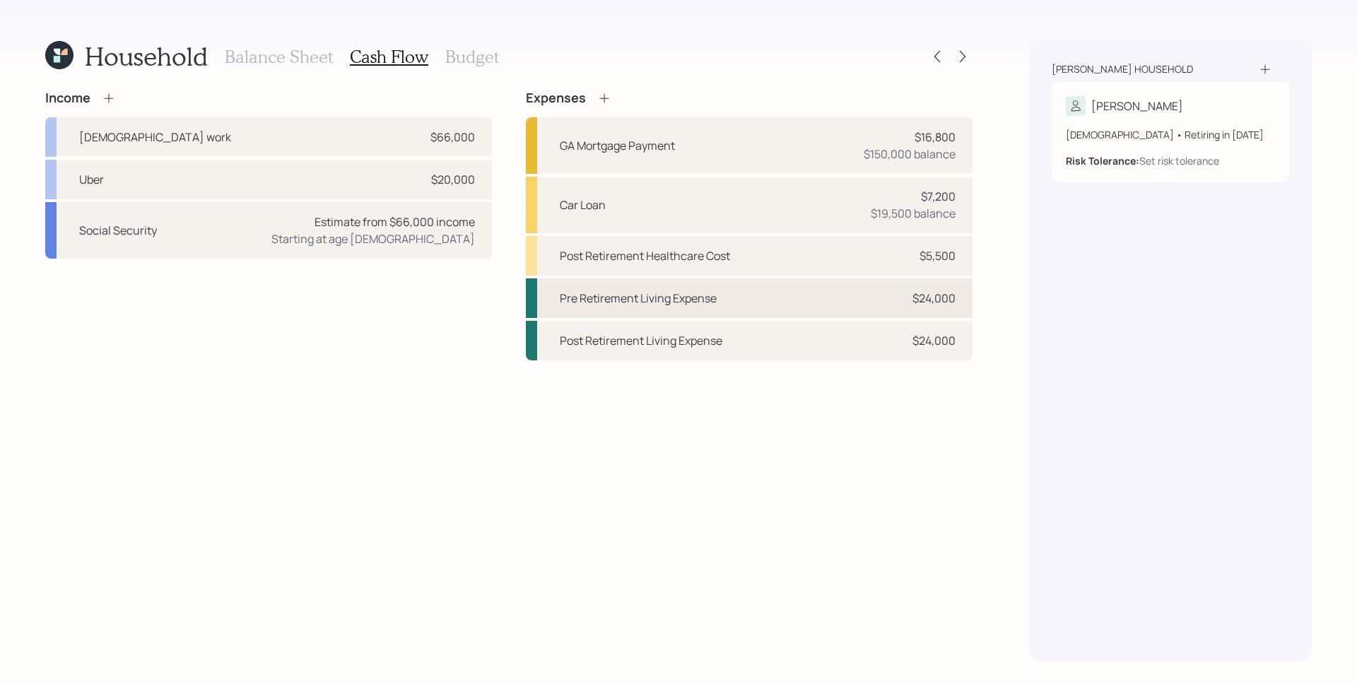
click at [955, 310] on div "Pre Retirement Living Expense $24,000" at bounding box center [749, 298] width 447 height 40
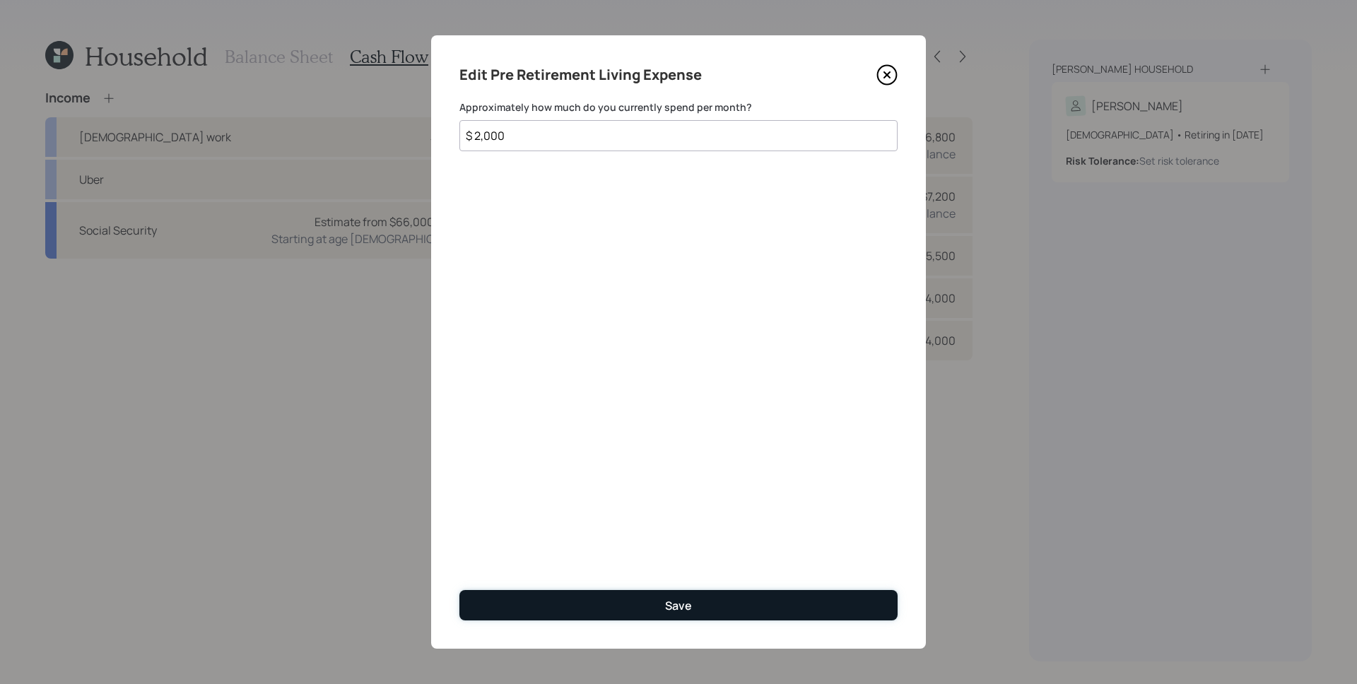
click at [684, 613] on button "Save" at bounding box center [678, 605] width 438 height 30
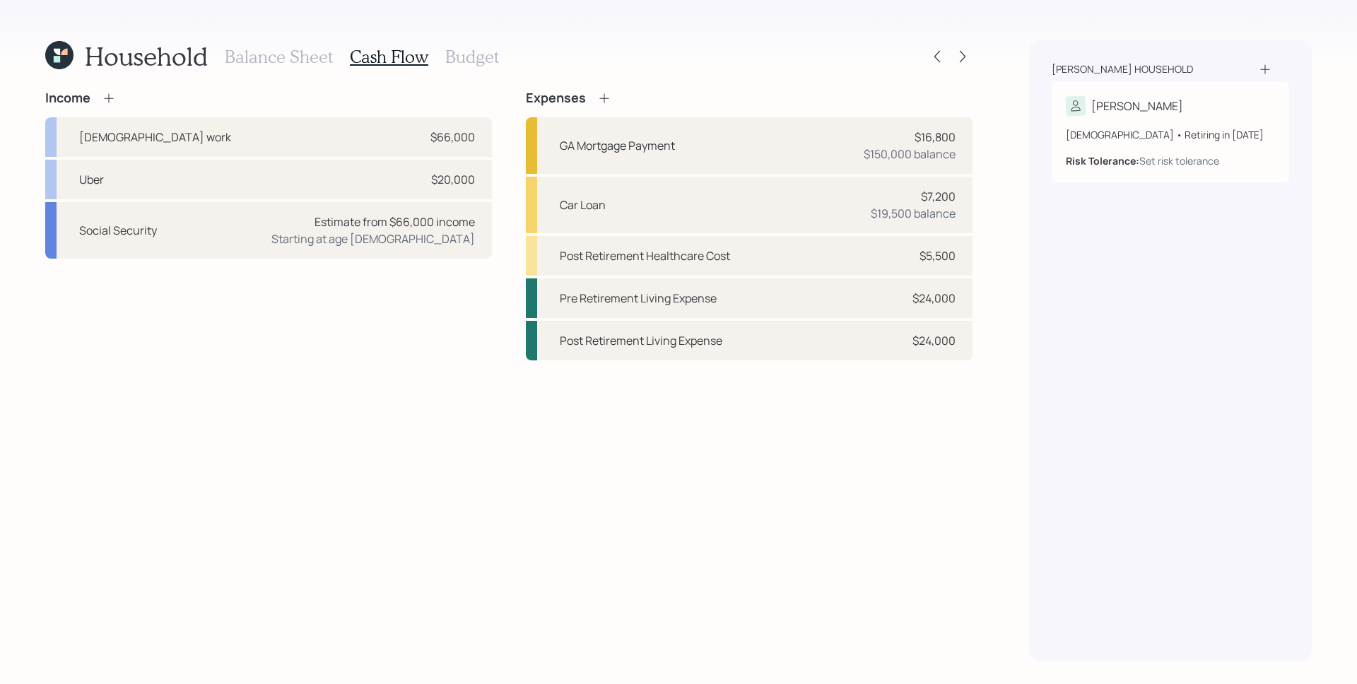
click at [708, 588] on div "Income Full-time work $66,000 Uber $20,000 Social Security Estimate from $66,00…" at bounding box center [508, 375] width 927 height 571
click at [965, 54] on icon at bounding box center [962, 56] width 14 height 14
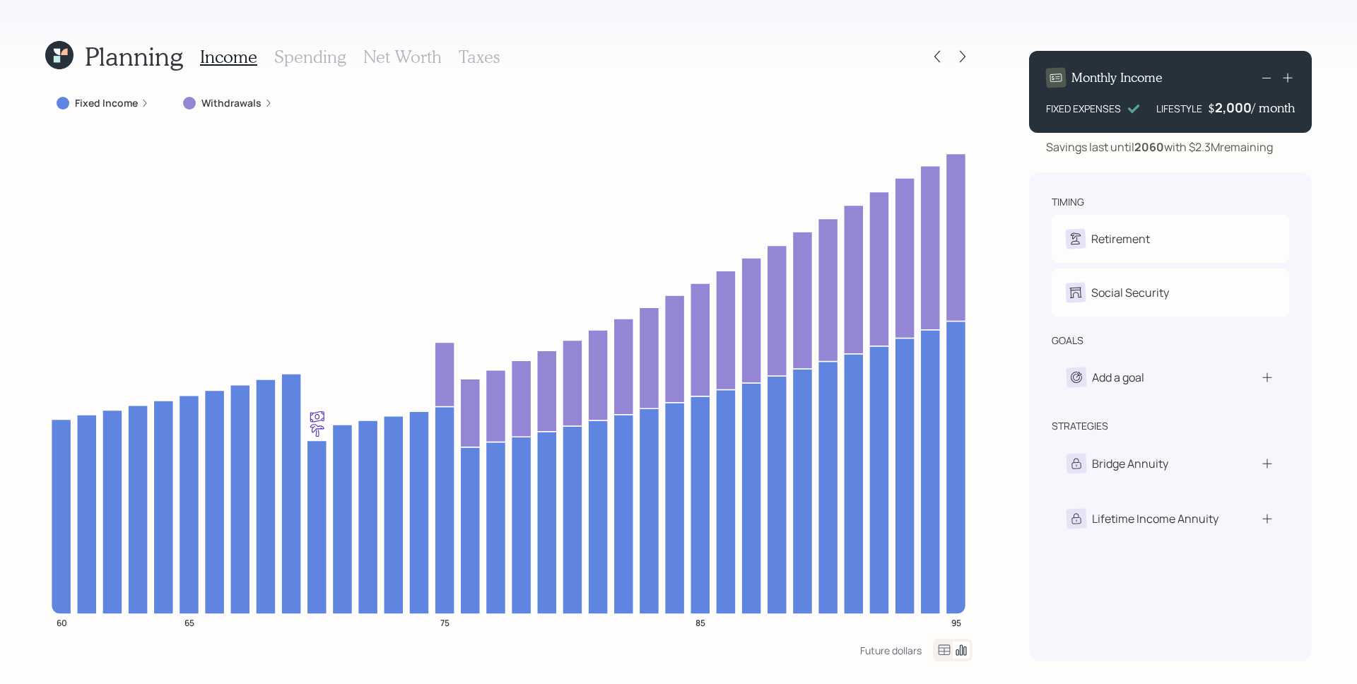
click at [1245, 108] on div "2,000" at bounding box center [1233, 107] width 37 height 17
click at [1245, 108] on div "2000" at bounding box center [1233, 107] width 35 height 17
click at [1241, 106] on div "2000" at bounding box center [1233, 107] width 35 height 17
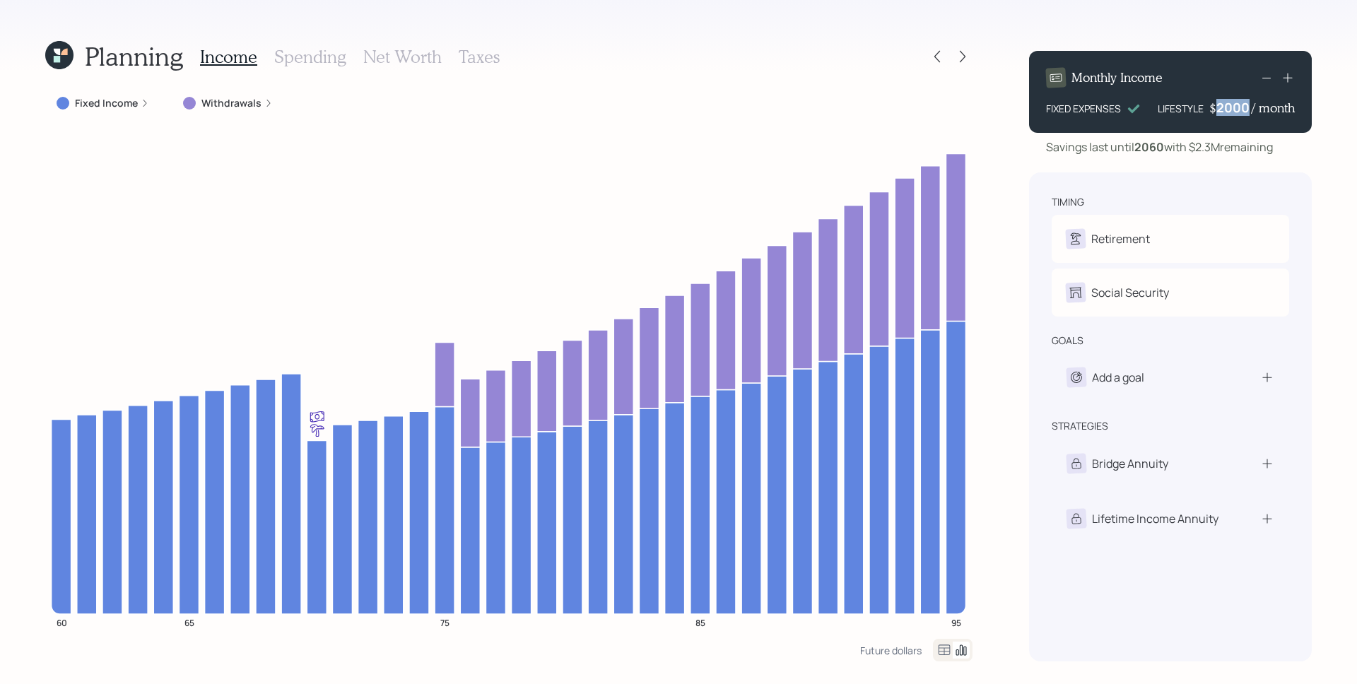
click at [1241, 106] on div "2000" at bounding box center [1233, 107] width 35 height 17
click at [1230, 170] on div "Monthly Income FIXED EXPENSES LIFESTYLE $ 4000 / month Savings last until 2060 …" at bounding box center [1170, 351] width 283 height 622
click at [1237, 114] on div "4,000" at bounding box center [1233, 107] width 37 height 17
click at [1237, 114] on div "4000" at bounding box center [1233, 107] width 35 height 17
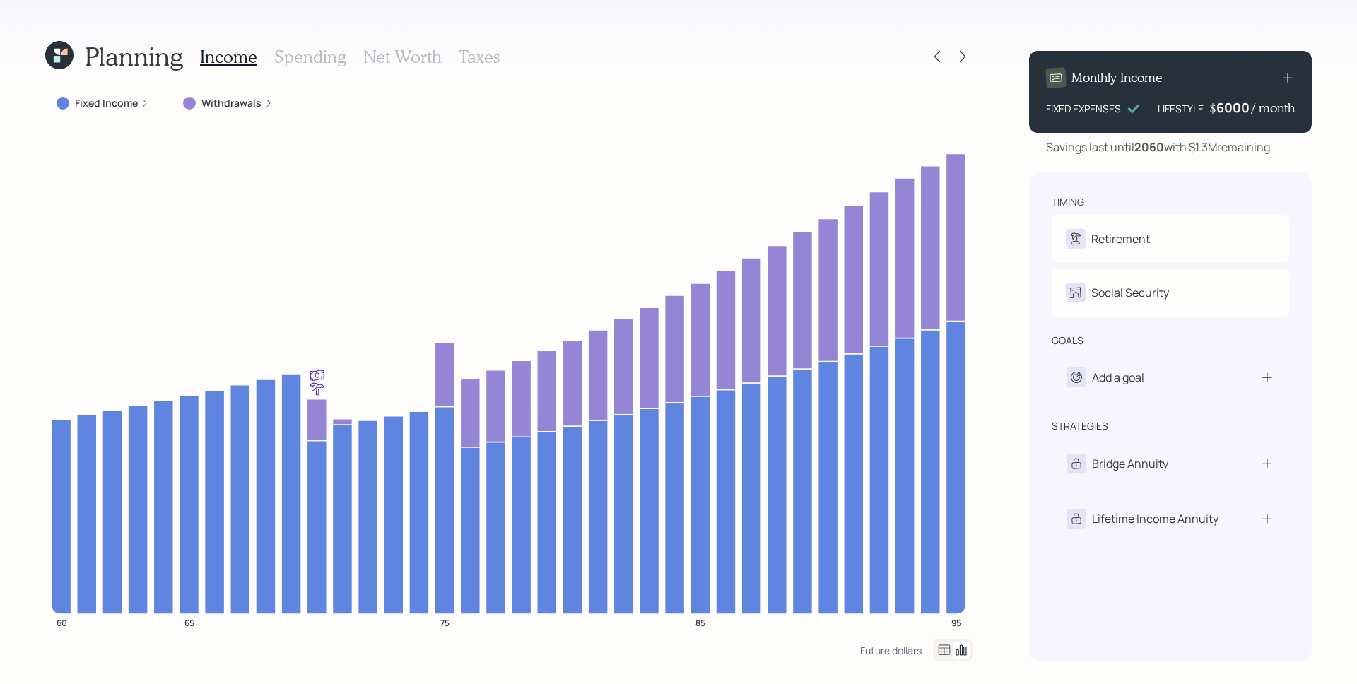
click at [1247, 168] on div "Monthly Income FIXED EXPENSES LIFESTYLE $ 6000 / month Savings last until 2060 …" at bounding box center [1170, 351] width 283 height 622
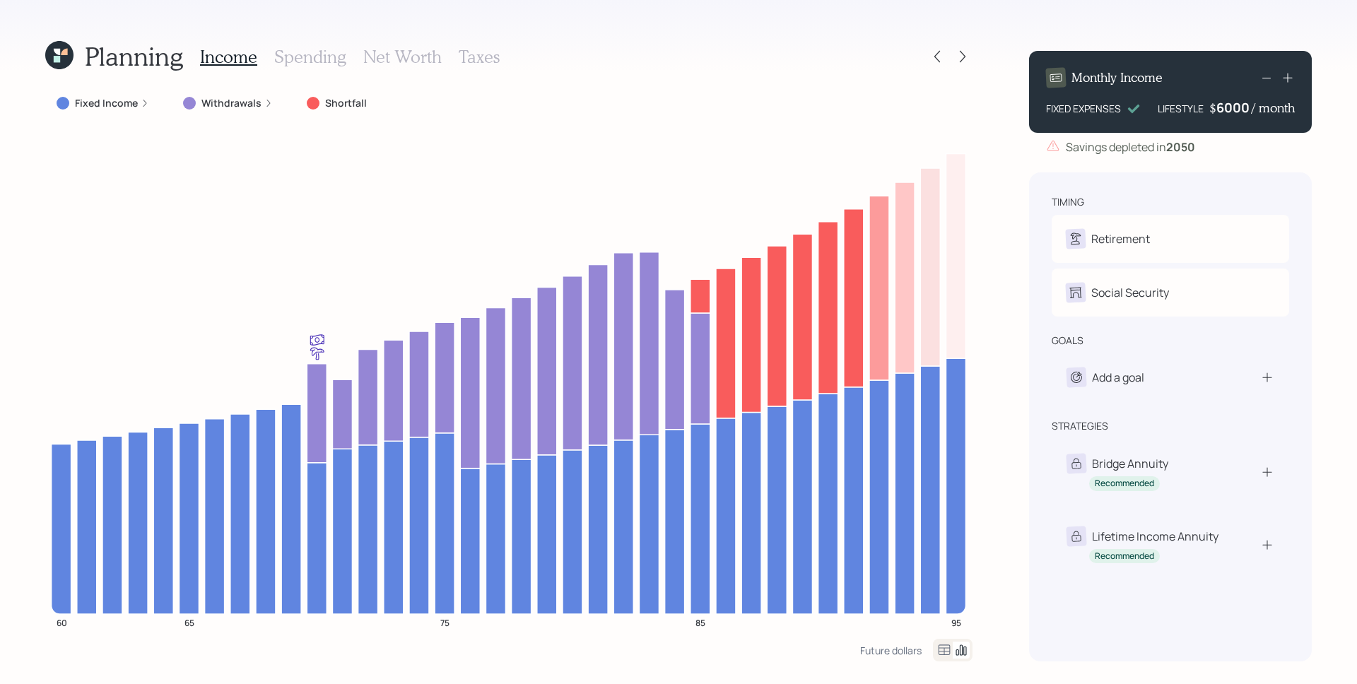
click at [1241, 105] on div "6000" at bounding box center [1233, 107] width 35 height 17
click at [1242, 105] on div "6000" at bounding box center [1233, 107] width 35 height 17
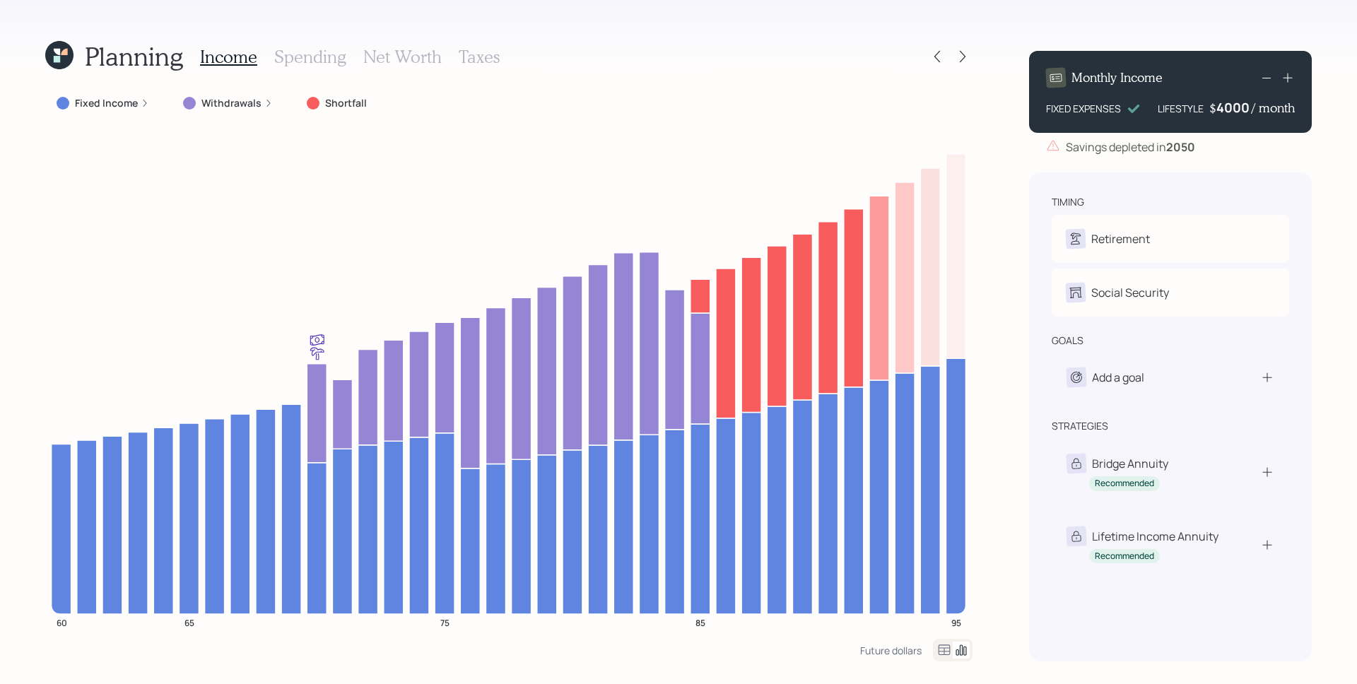
click at [1237, 174] on div "timing Retirement G Retire at 70y 1m Social Security G Elect at 70y 1m goals Ad…" at bounding box center [1170, 416] width 283 height 489
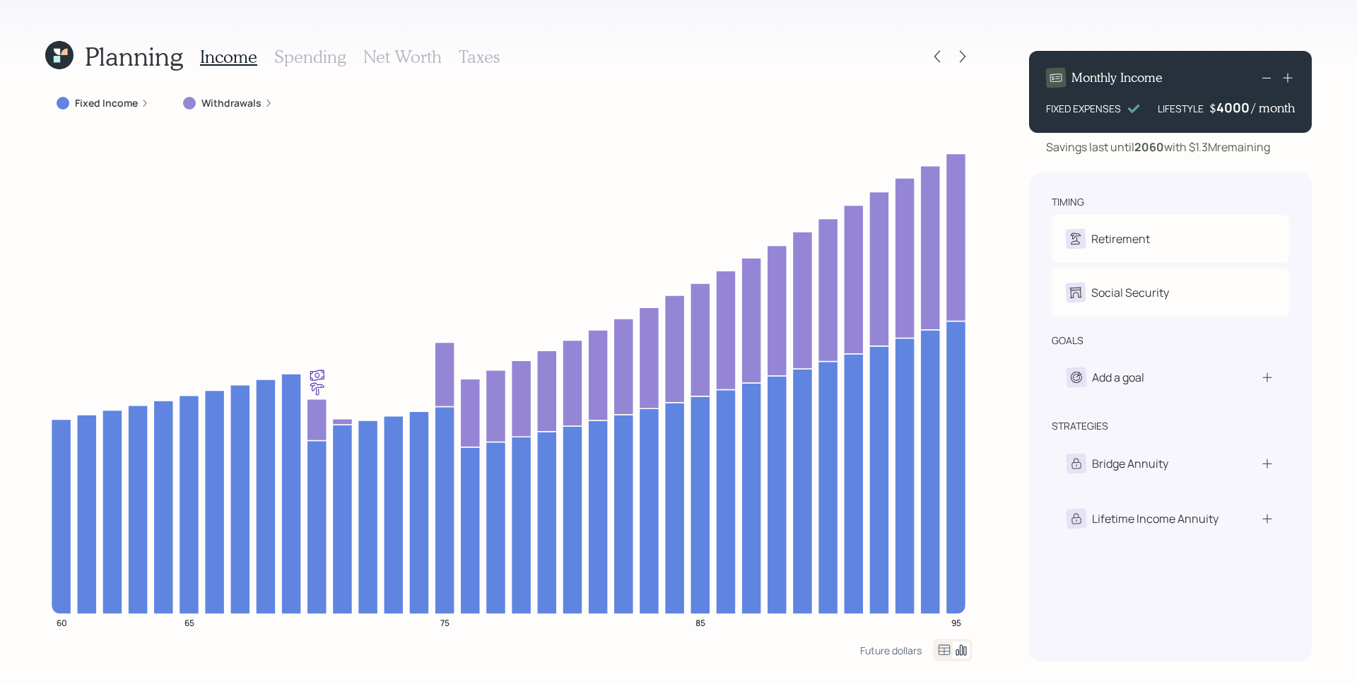
click at [1227, 105] on div "4000" at bounding box center [1233, 107] width 35 height 17
drag, startPoint x: 1208, startPoint y: 143, endPoint x: 1209, endPoint y: 150, distance: 7.1
click at [1209, 143] on div "Savings last until 2060 with $1.3M remaining" at bounding box center [1158, 146] width 224 height 17
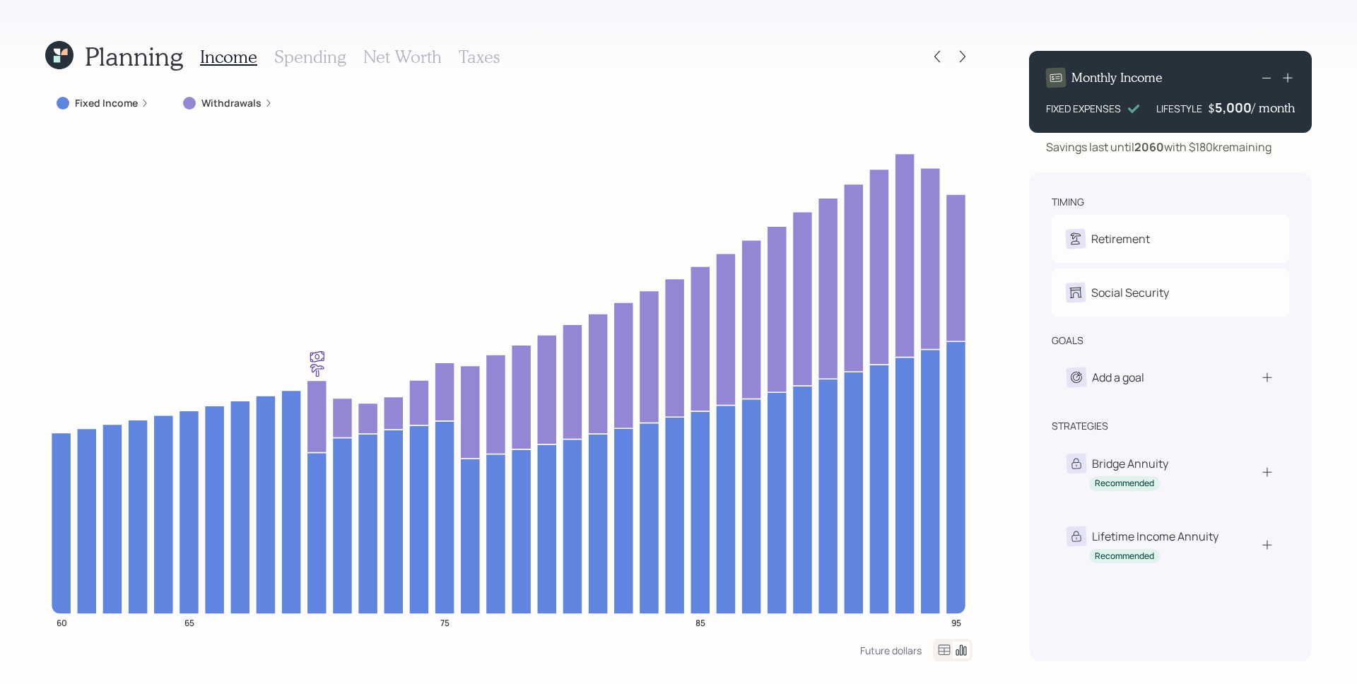
click at [1242, 112] on div "5,000" at bounding box center [1233, 107] width 37 height 17
click at [1242, 112] on div "5000" at bounding box center [1233, 107] width 35 height 17
click at [1193, 160] on div "Monthly Income FIXED EXPENSES LIFESTYLE $ 2000 / month Savings last until 2060 …" at bounding box center [1170, 351] width 283 height 622
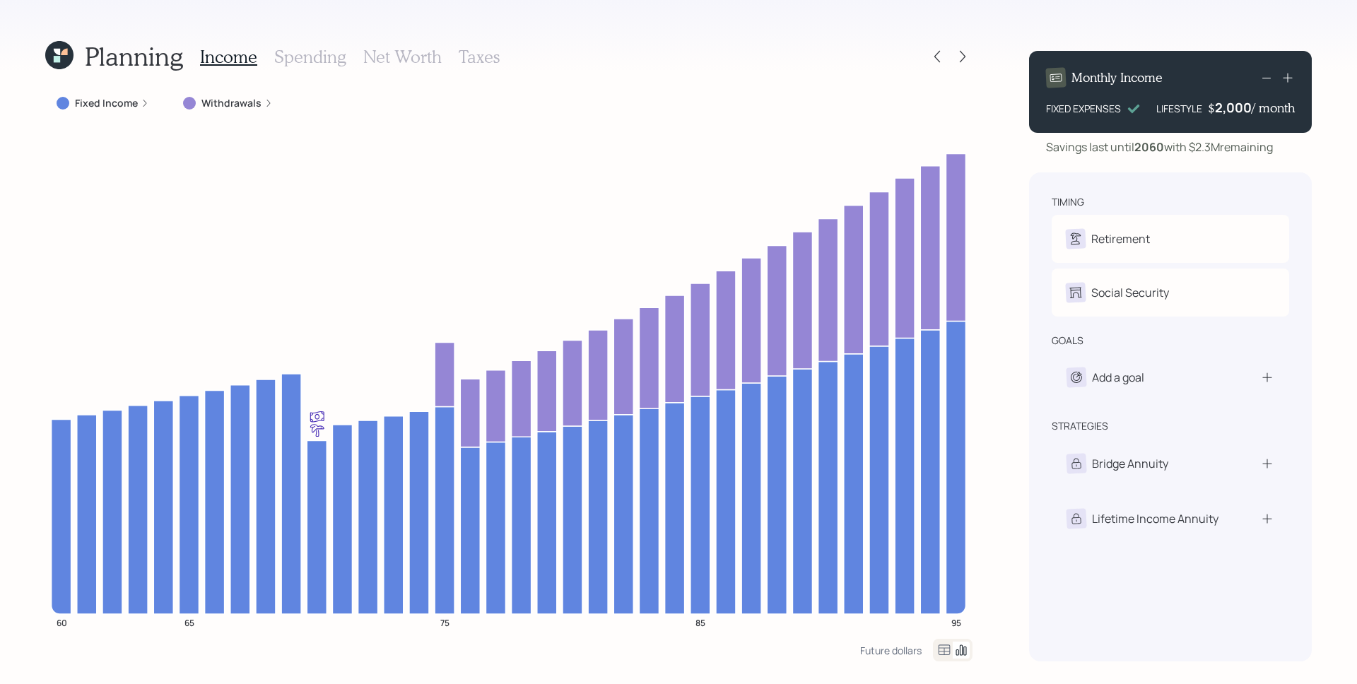
click at [408, 58] on h3 "Net Worth" at bounding box center [402, 57] width 78 height 20
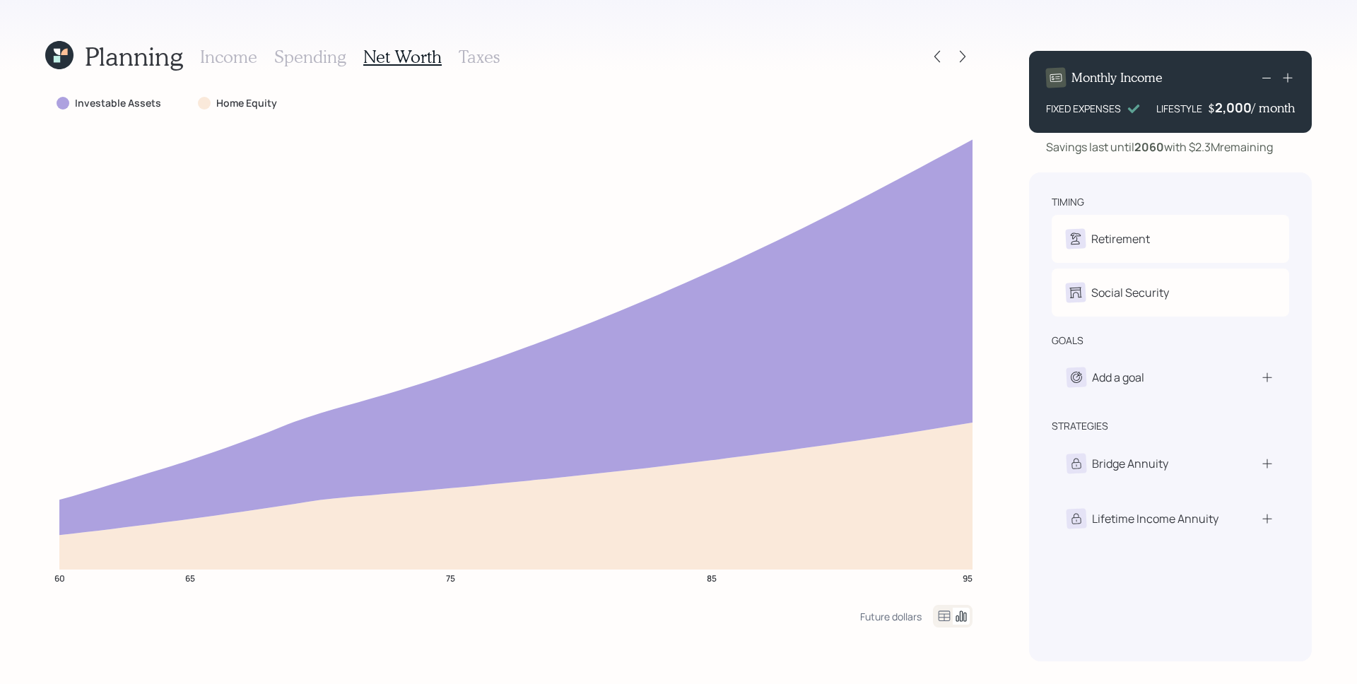
click at [225, 57] on h3 "Income" at bounding box center [228, 57] width 57 height 20
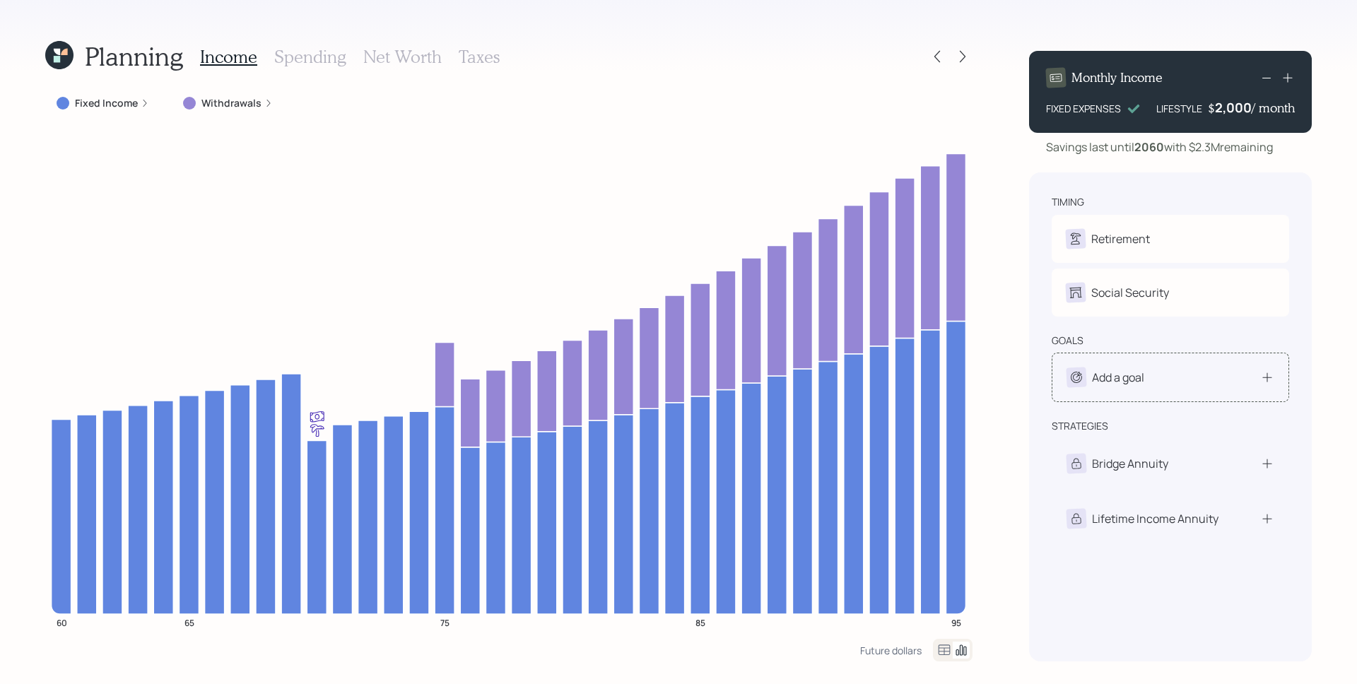
click at [1139, 384] on div "Add a goal" at bounding box center [1118, 377] width 52 height 17
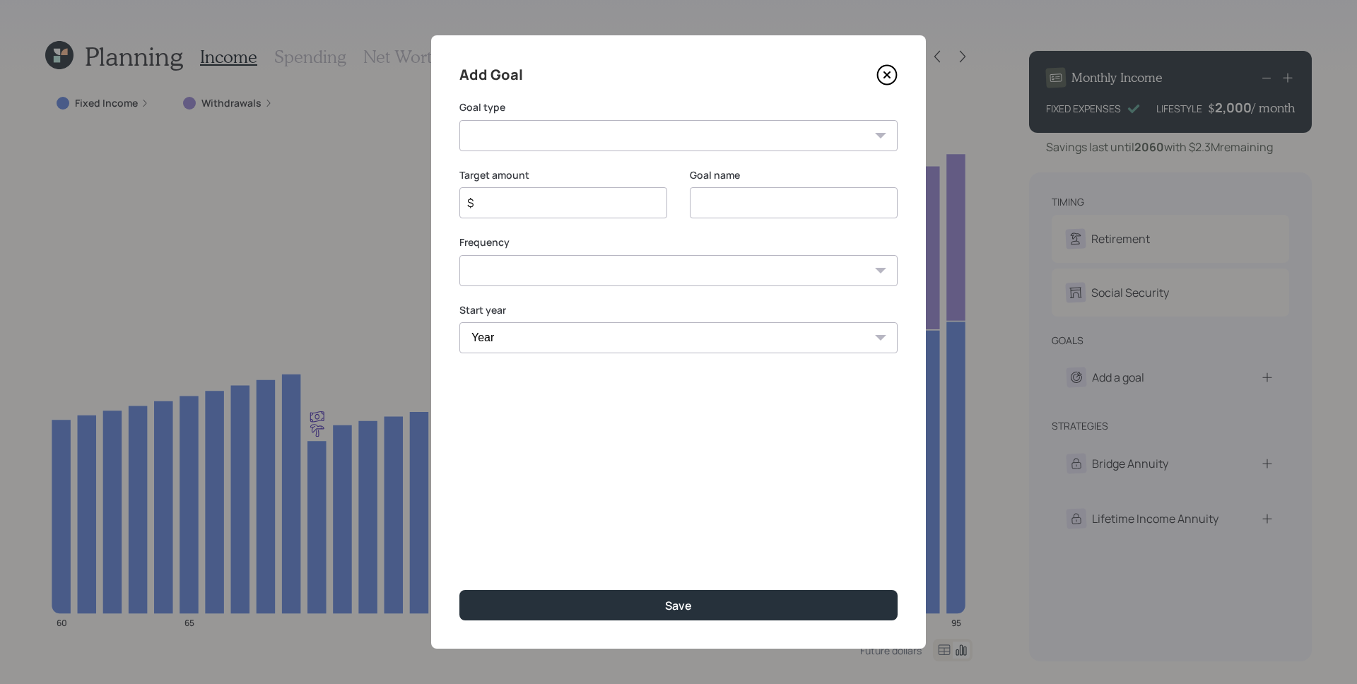
click at [659, 130] on select "Create an emergency fund Donate to charity Purchase a home Make a purchase Supp…" at bounding box center [678, 135] width 438 height 31
select select "car"
click at [459, 120] on select "Create an emergency fund Donate to charity Purchase a home Make a purchase Supp…" at bounding box center [678, 135] width 438 height 31
type input "Purchase a car"
click at [630, 204] on input "$" at bounding box center [558, 202] width 184 height 17
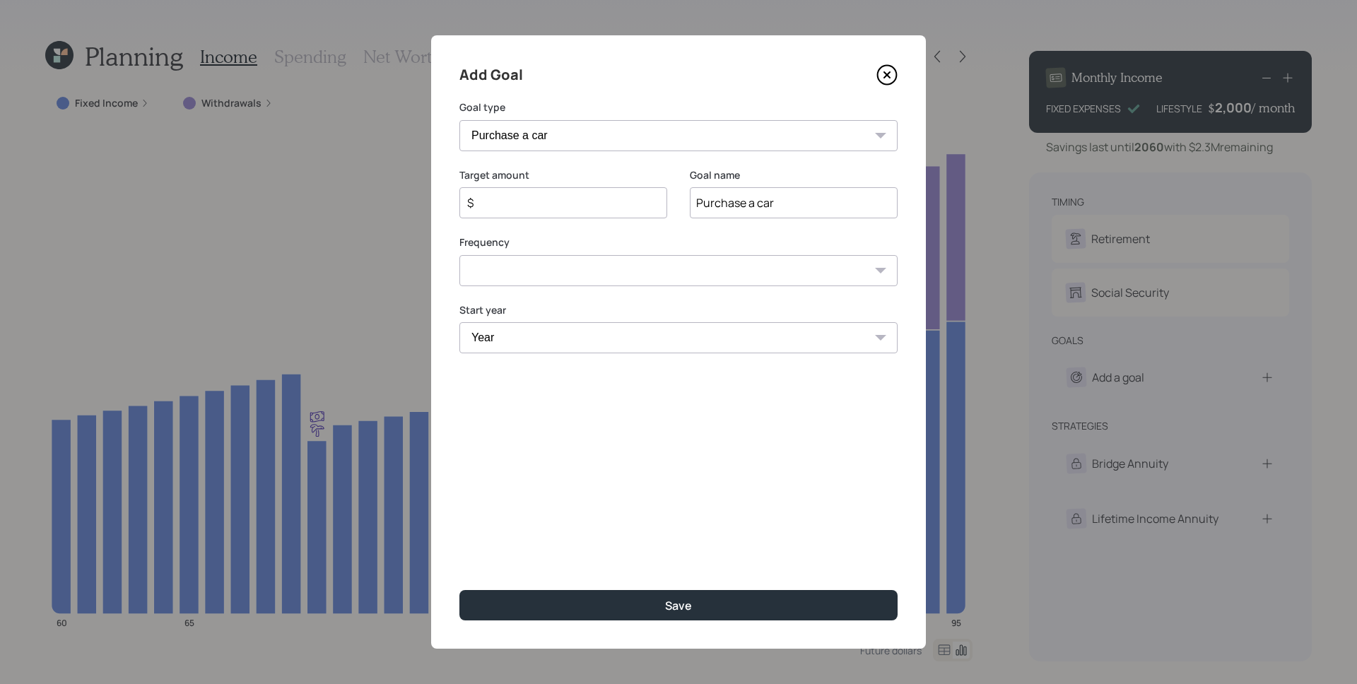
click at [630, 204] on input "$" at bounding box center [558, 202] width 184 height 17
type input "$ 80,000"
click at [699, 276] on select "One time Every 1 year Every 2 years Every 3 years Every 4 years Every 5 years E…" at bounding box center [678, 270] width 438 height 31
click at [459, 255] on select "One time Every 1 year Every 2 years Every 3 years Every 4 years Every 5 years E…" at bounding box center [678, 270] width 438 height 31
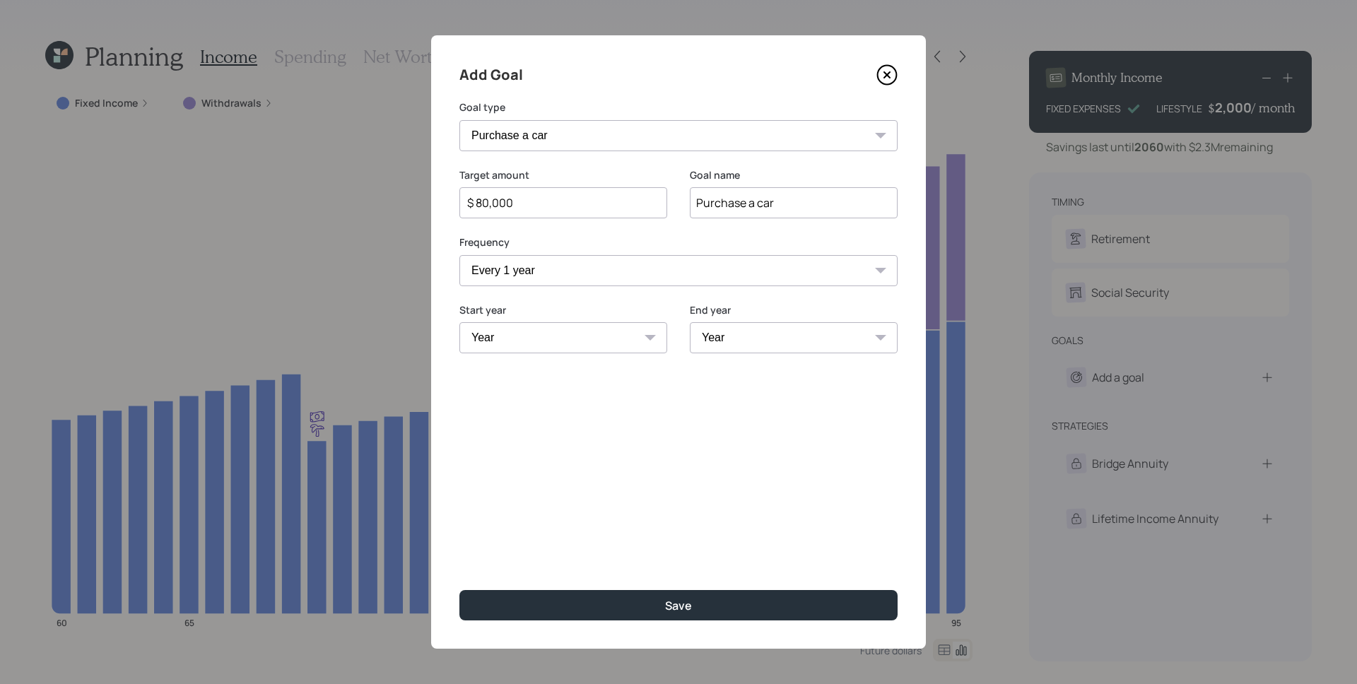
click at [543, 269] on select "One time Every 1 year Every 2 years Every 3 years Every 4 years Every 5 years E…" at bounding box center [678, 270] width 438 height 31
select select "0"
click at [459, 255] on select "One time Every 1 year Every 2 years Every 3 years Every 4 years Every 5 years E…" at bounding box center [678, 270] width 438 height 31
click at [570, 339] on select "Year 2025 2026 2027 2028 2029 2030 2031 2032 2033 2034 2035 2036 2037 2038 2039…" at bounding box center [678, 337] width 438 height 31
select select "2045"
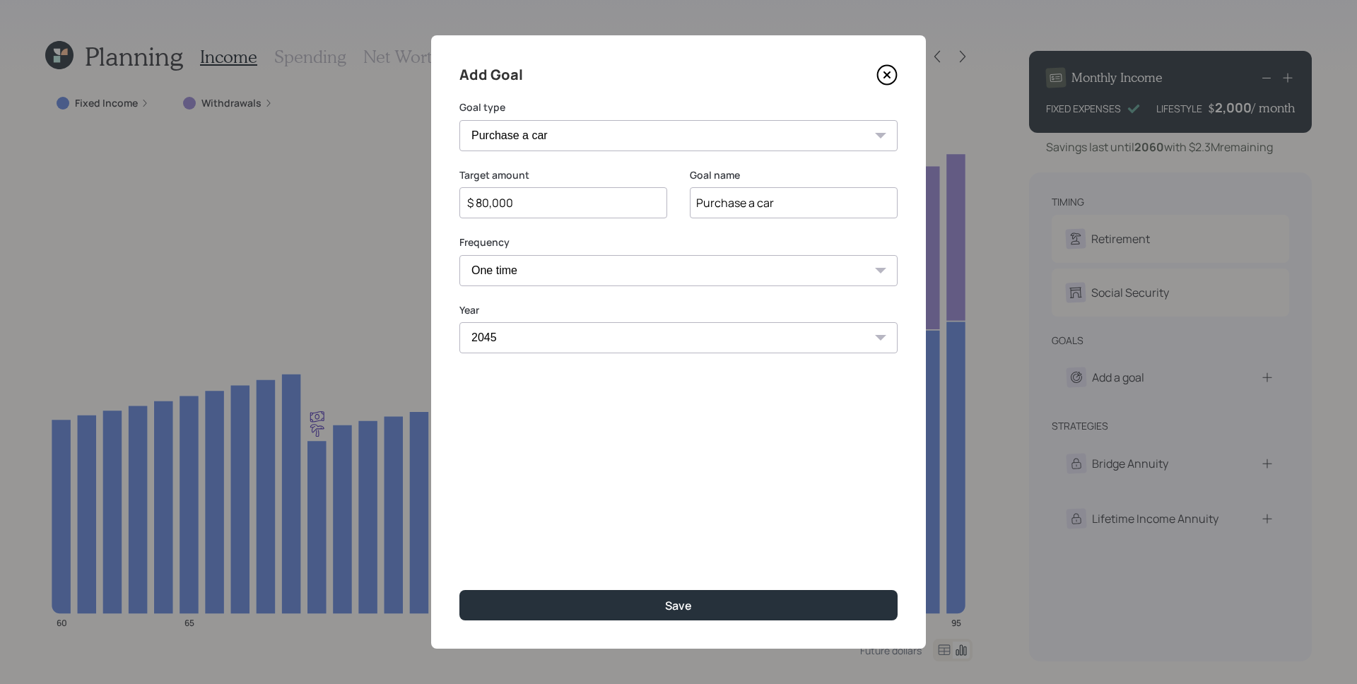
click at [459, 322] on select "Year 2025 2026 2027 2028 2029 2030 2031 2032 2033 2034 2035 2036 2037 2038 2039…" at bounding box center [678, 337] width 438 height 31
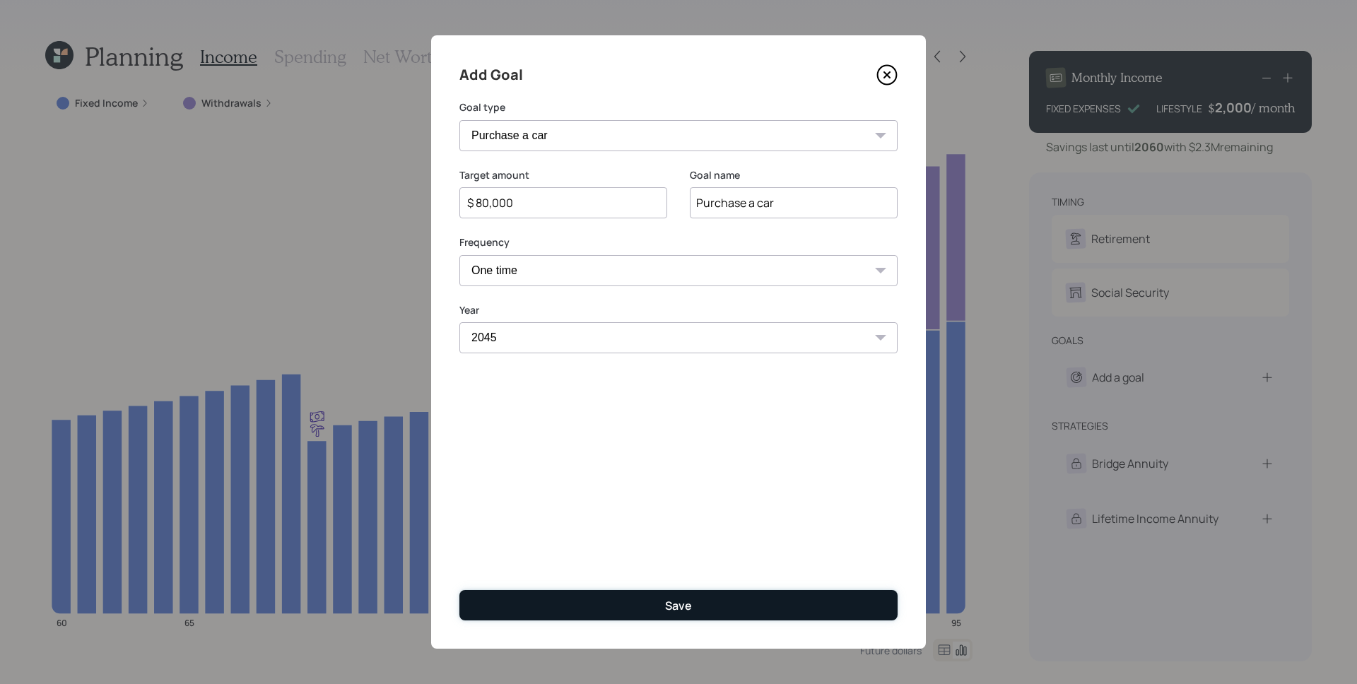
click at [638, 601] on button "Save" at bounding box center [678, 605] width 438 height 30
type input "$"
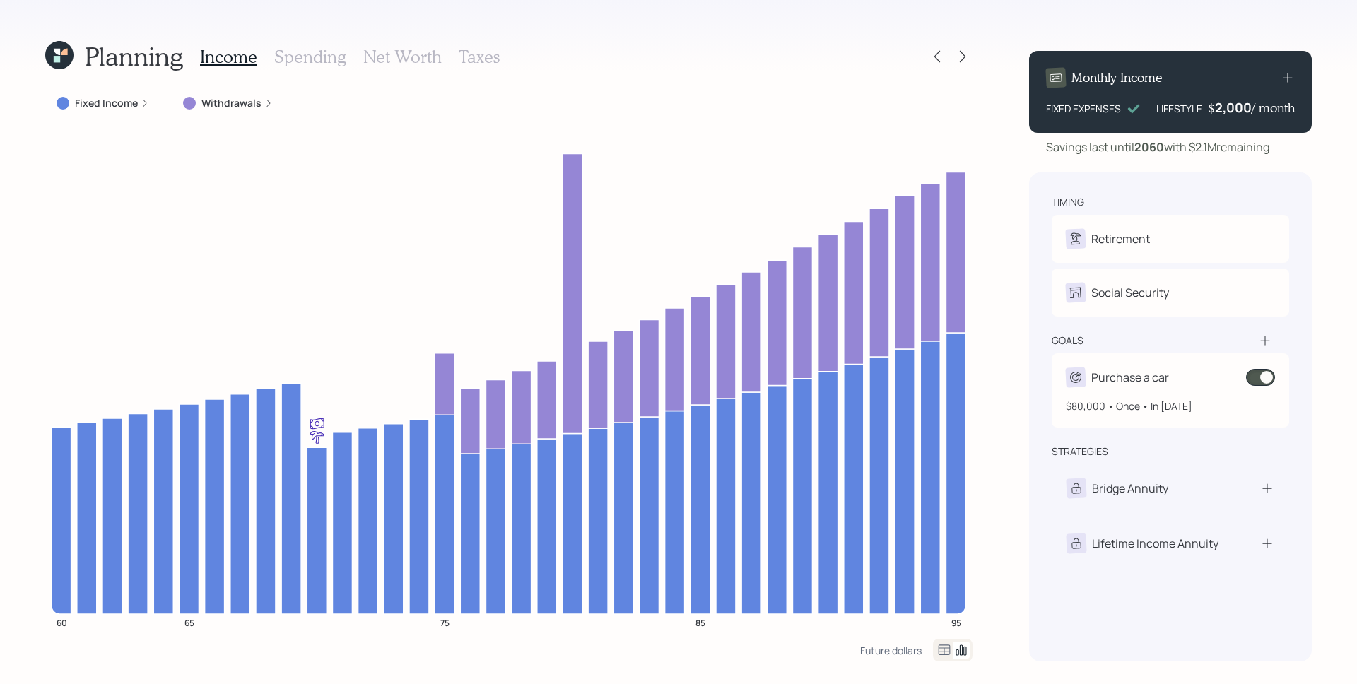
click at [1185, 379] on div "Purchase a car" at bounding box center [1170, 377] width 209 height 20
select select "0"
select select "2045"
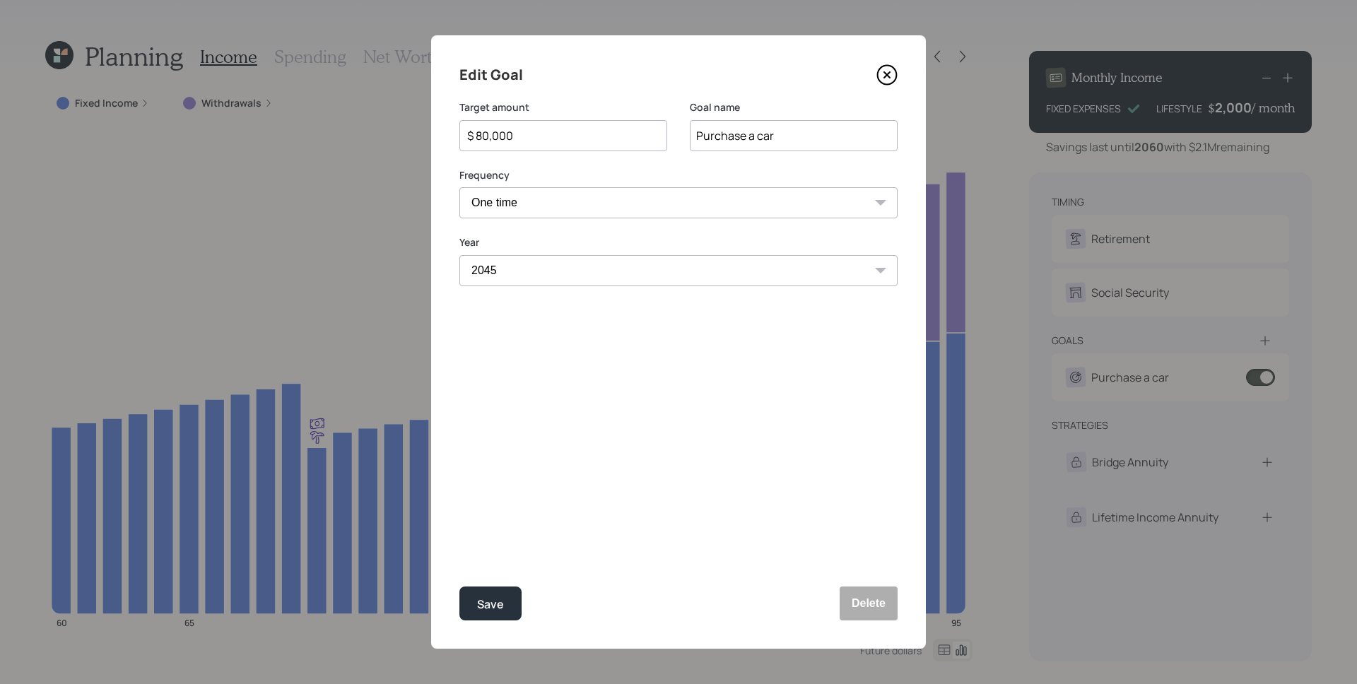
click at [562, 147] on div "$ 80,000" at bounding box center [563, 135] width 208 height 31
click at [565, 134] on input "$ 80,000" at bounding box center [558, 135] width 184 height 17
click at [564, 134] on input "$ 80,000" at bounding box center [558, 135] width 184 height 17
click at [494, 607] on div "Save" at bounding box center [490, 604] width 27 height 19
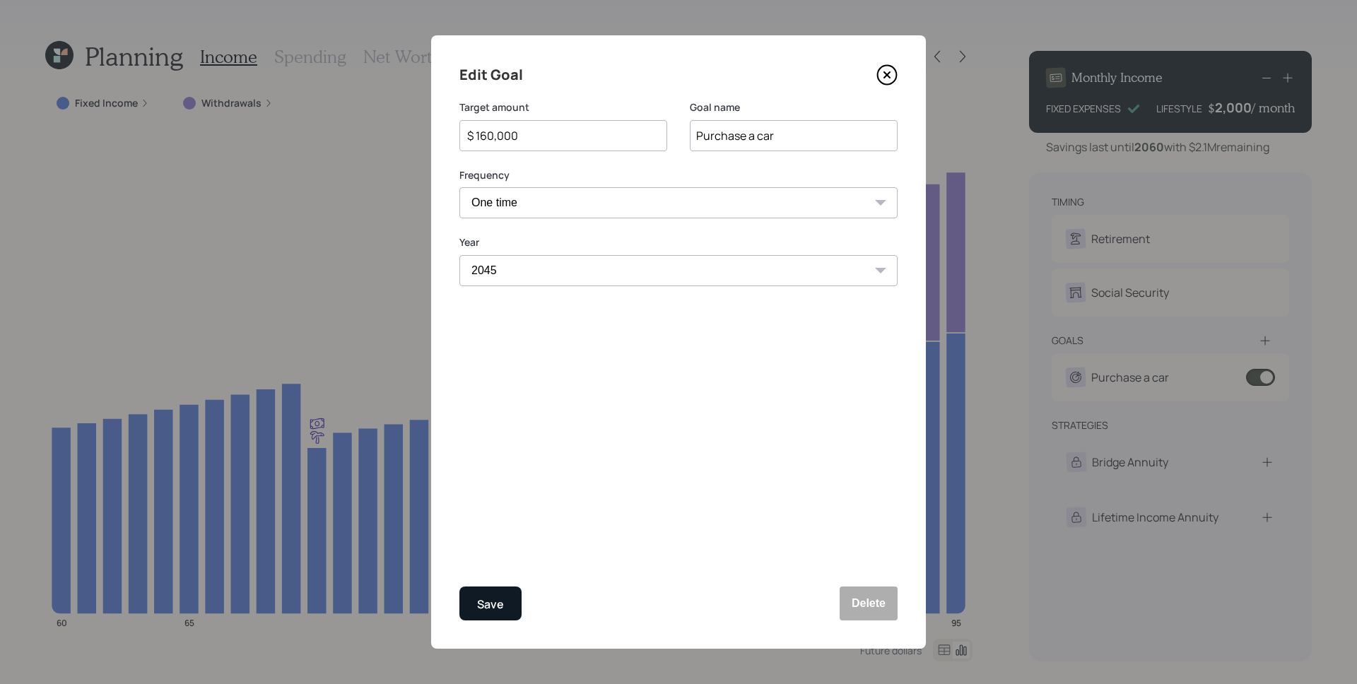
type input "$ 80,000"
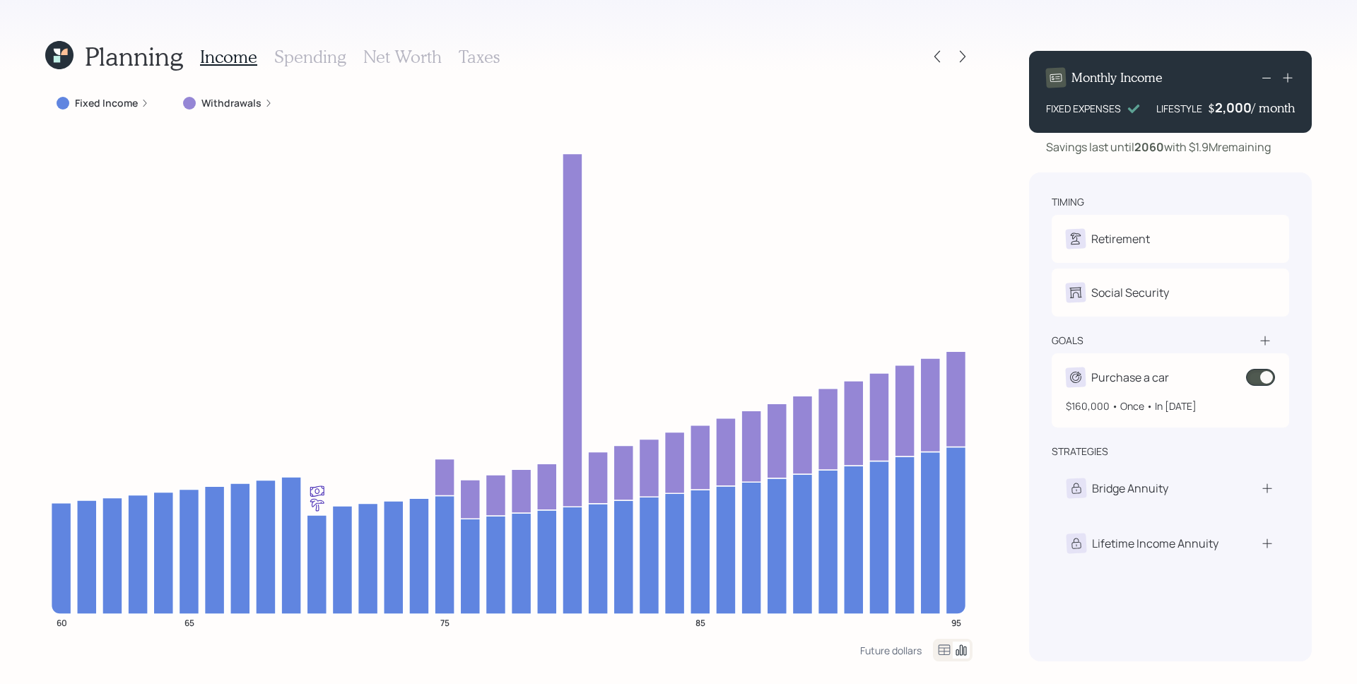
click at [1117, 377] on div "Purchase a car" at bounding box center [1130, 377] width 78 height 17
select select "0"
select select "2045"
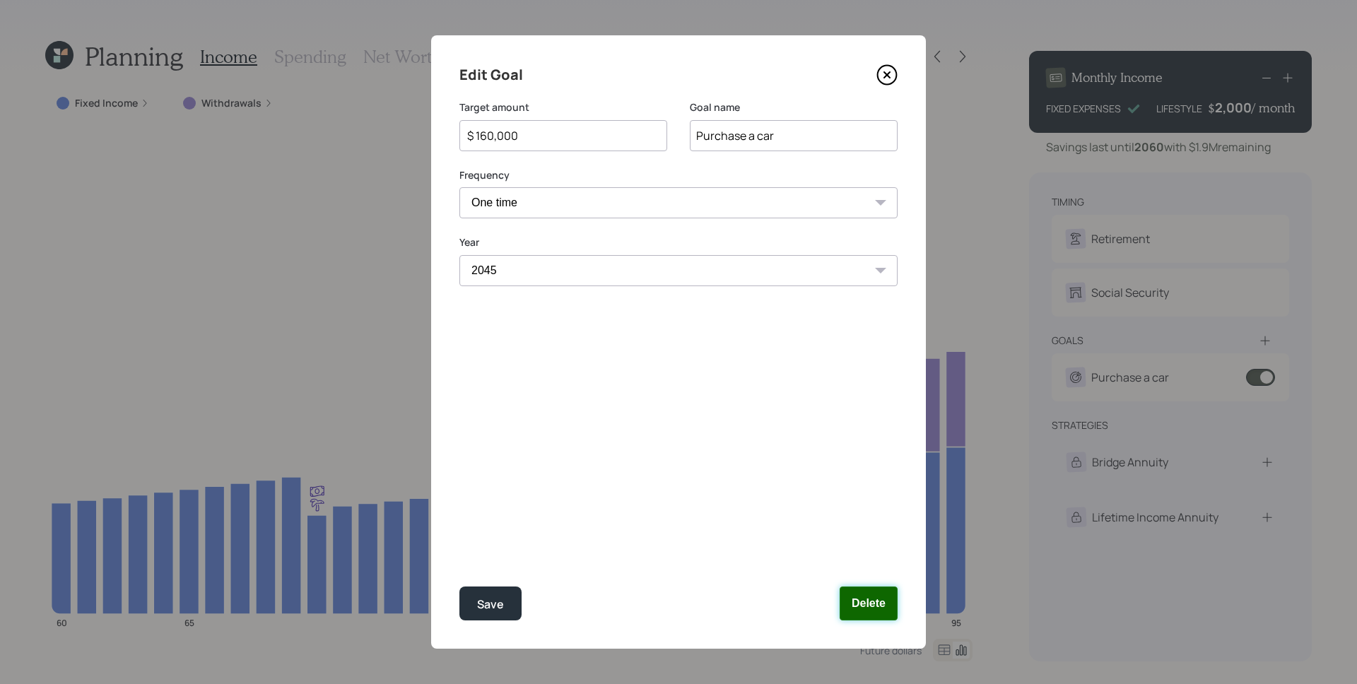
click at [866, 602] on button "Delete" at bounding box center [868, 604] width 58 height 34
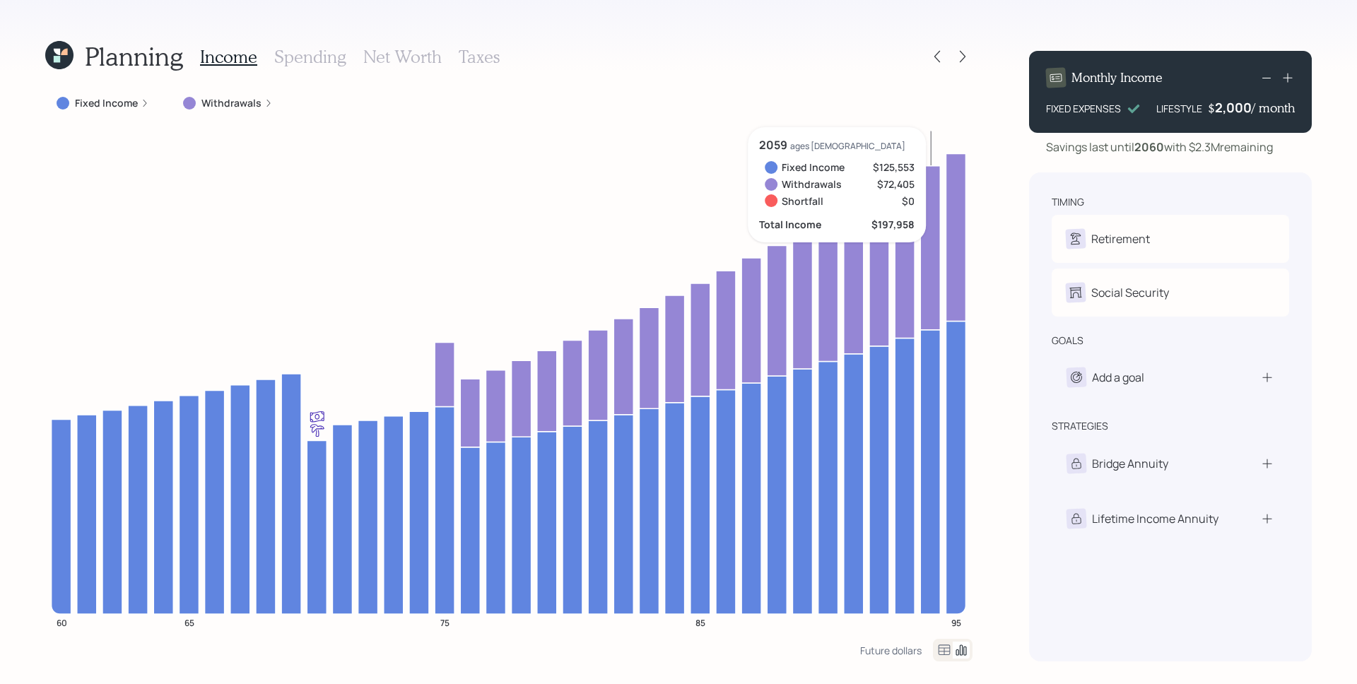
click at [989, 234] on div "Planning Income Spending Net Worth Taxes Fixed Income Withdrawals 60 65 75 85 9…" at bounding box center [678, 342] width 1357 height 684
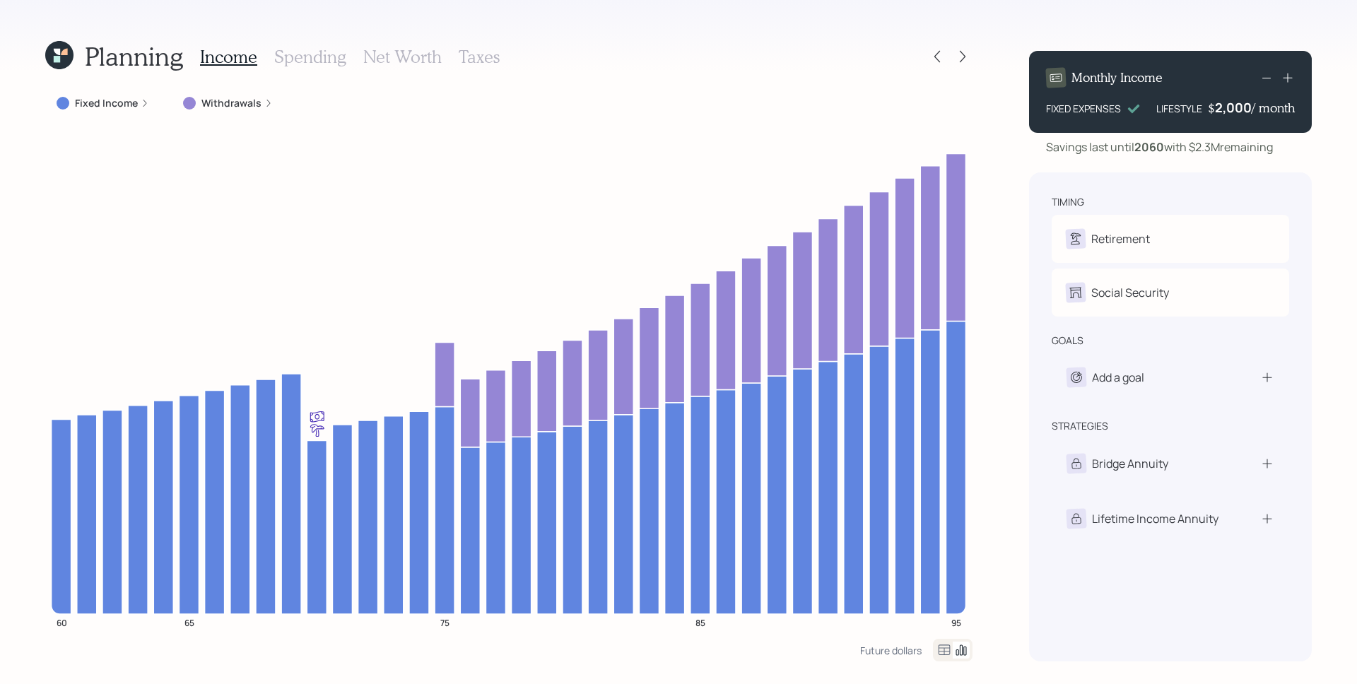
click at [1022, 240] on div "Planning Income Spending Net Worth Taxes Fixed Income Withdrawals 60 65 75 85 9…" at bounding box center [678, 342] width 1357 height 684
click at [937, 57] on icon at bounding box center [937, 56] width 14 height 14
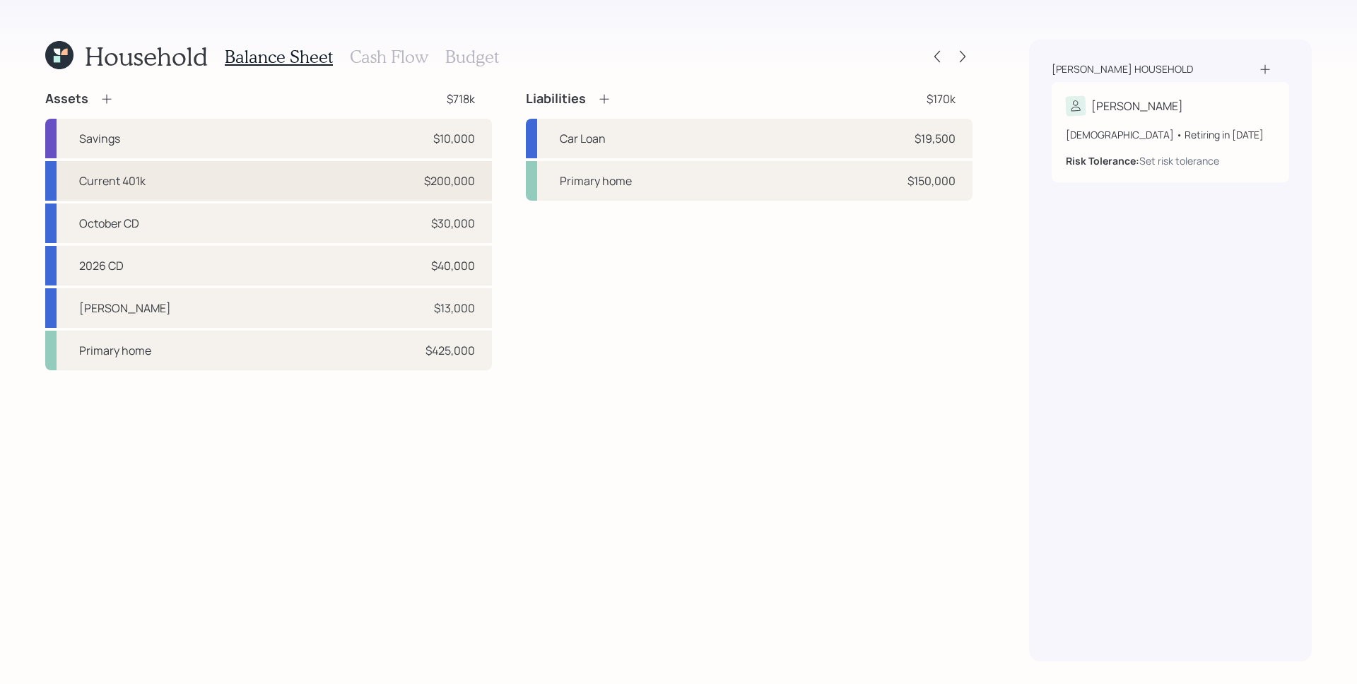
click at [384, 184] on div "Current 401k $200,000" at bounding box center [268, 181] width 447 height 40
select select "company_sponsored"
select select "balanced"
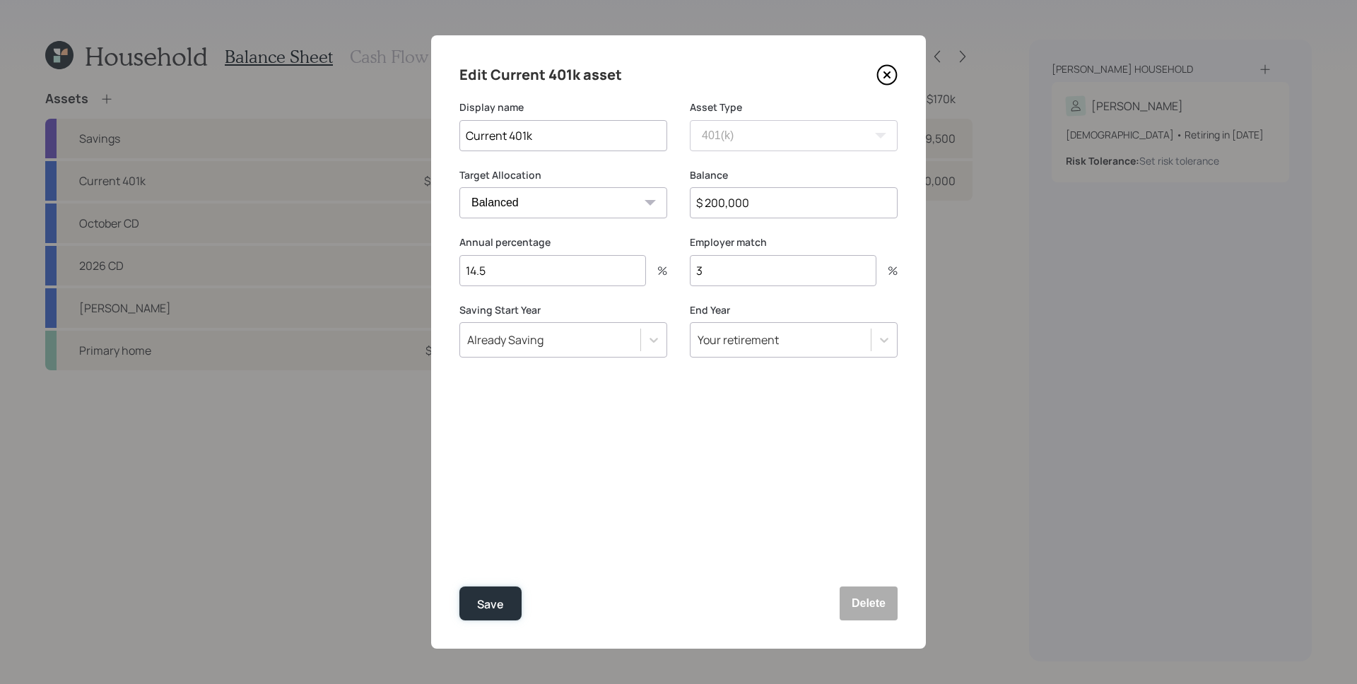
drag, startPoint x: 482, startPoint y: 590, endPoint x: 486, endPoint y: 578, distance: 12.7
click at [483, 587] on button "Save" at bounding box center [490, 604] width 62 height 34
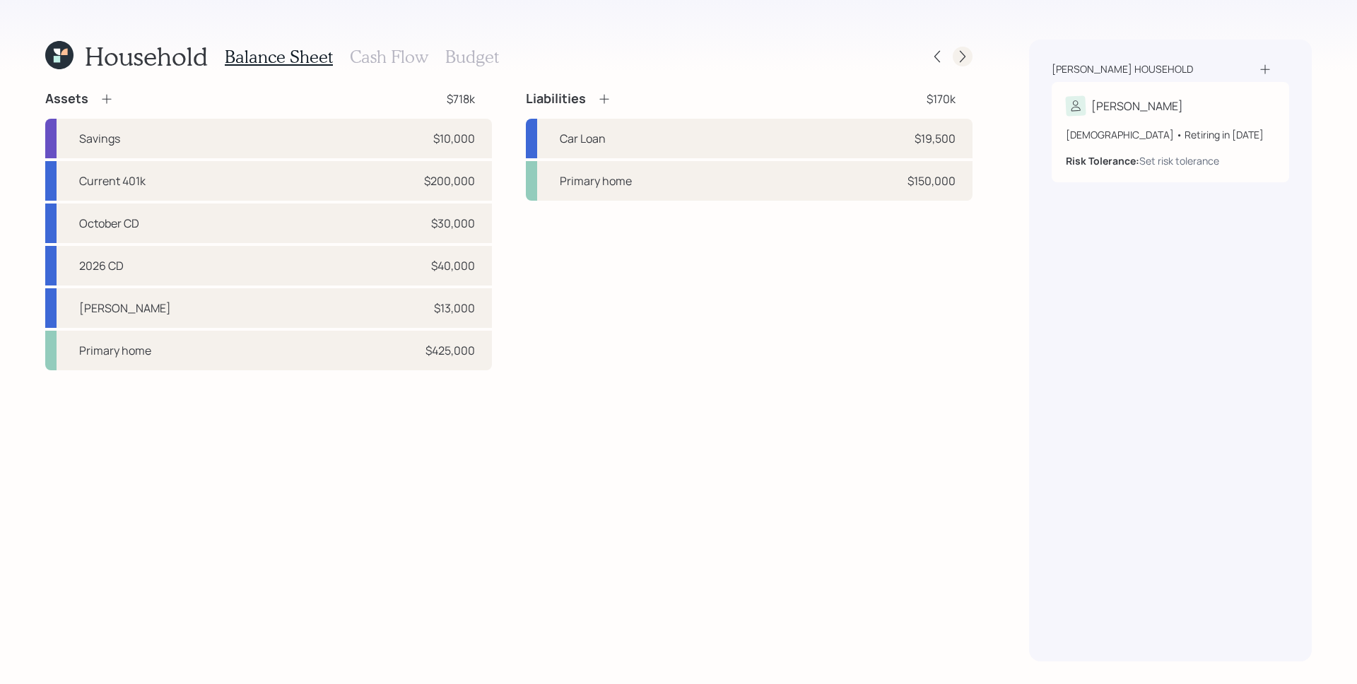
click at [963, 54] on icon at bounding box center [962, 56] width 14 height 14
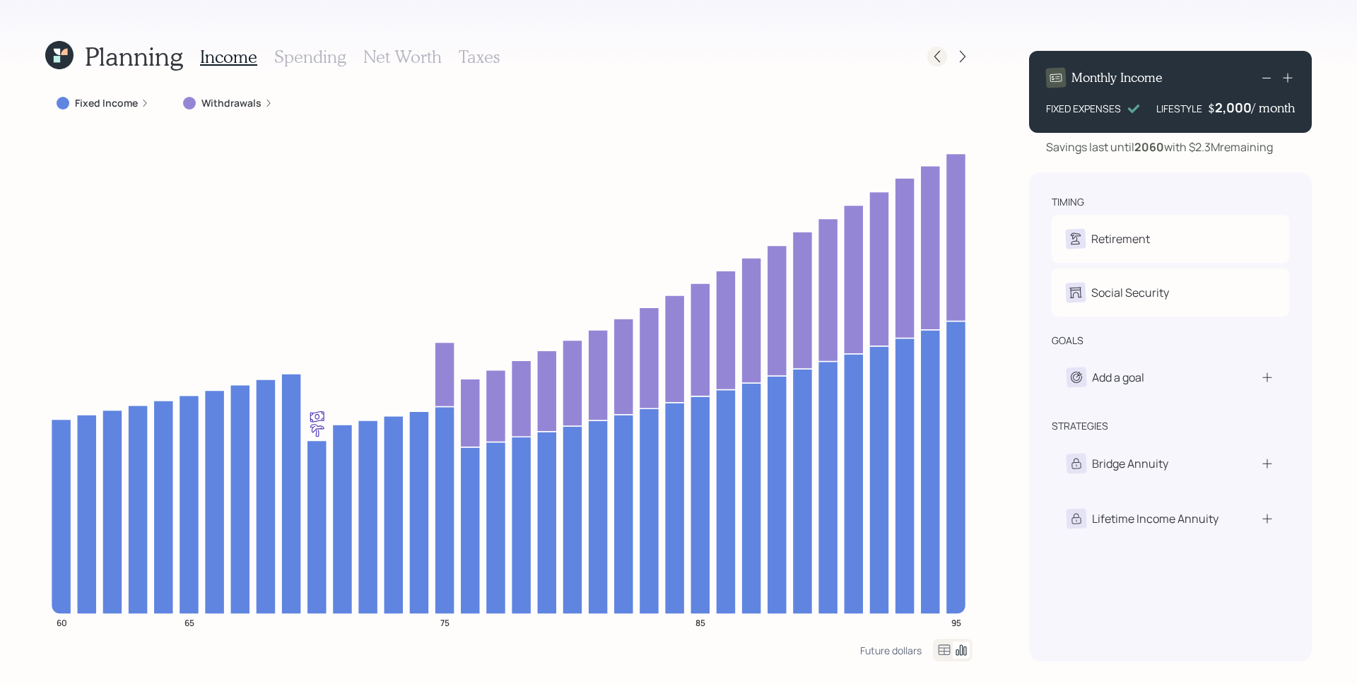
click at [936, 53] on icon at bounding box center [937, 56] width 14 height 14
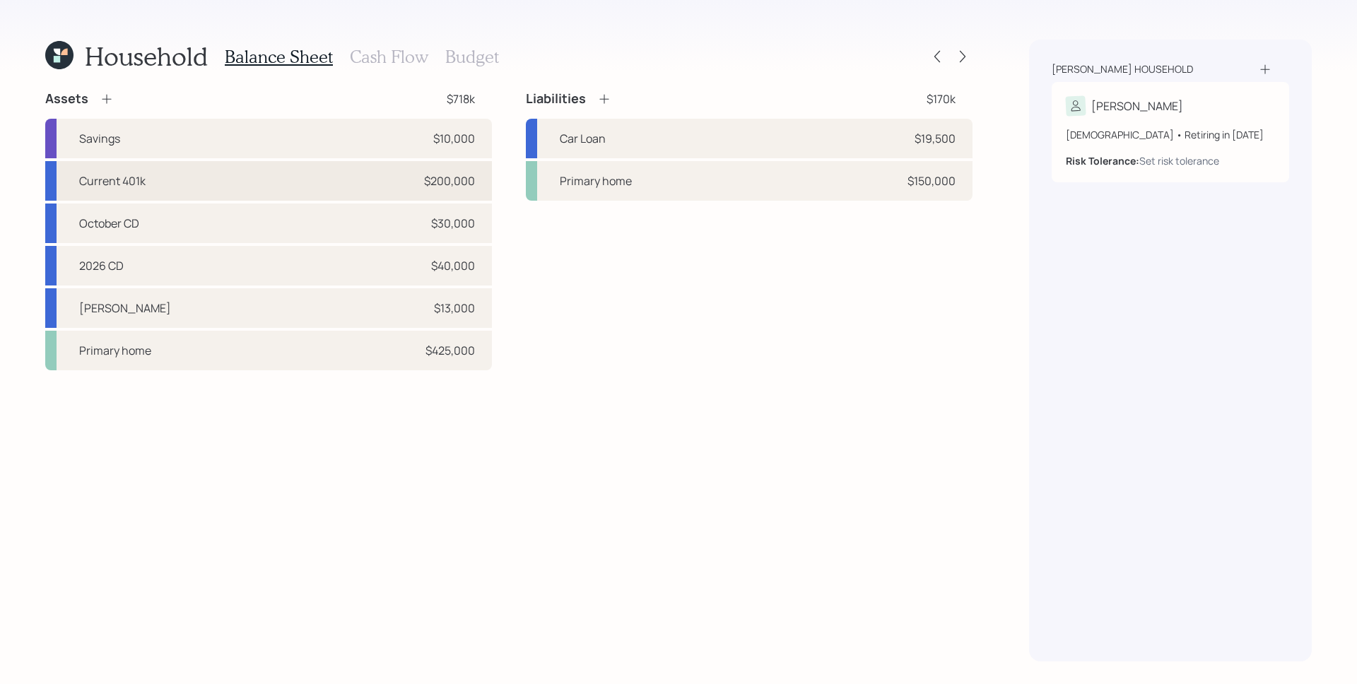
click at [250, 183] on div "Current 401k $200,000" at bounding box center [268, 181] width 447 height 40
select select "company_sponsored"
select select "balanced"
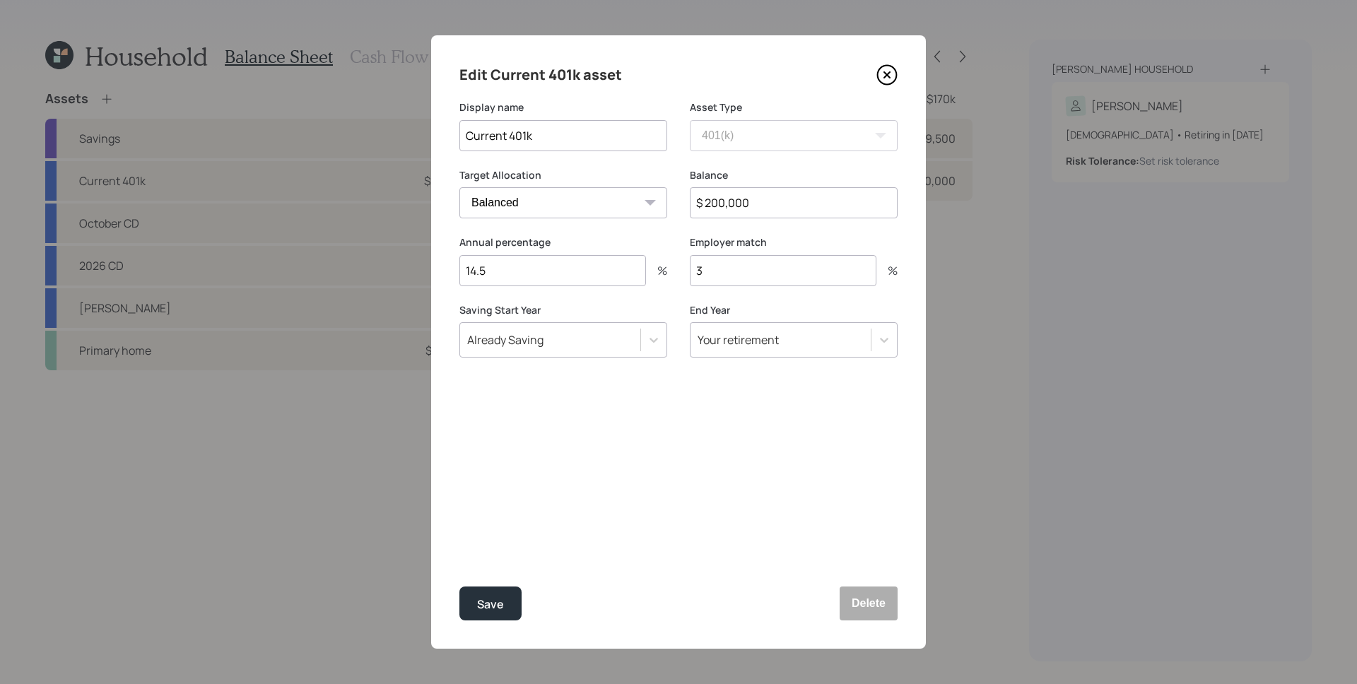
click at [880, 73] on icon at bounding box center [886, 74] width 21 height 21
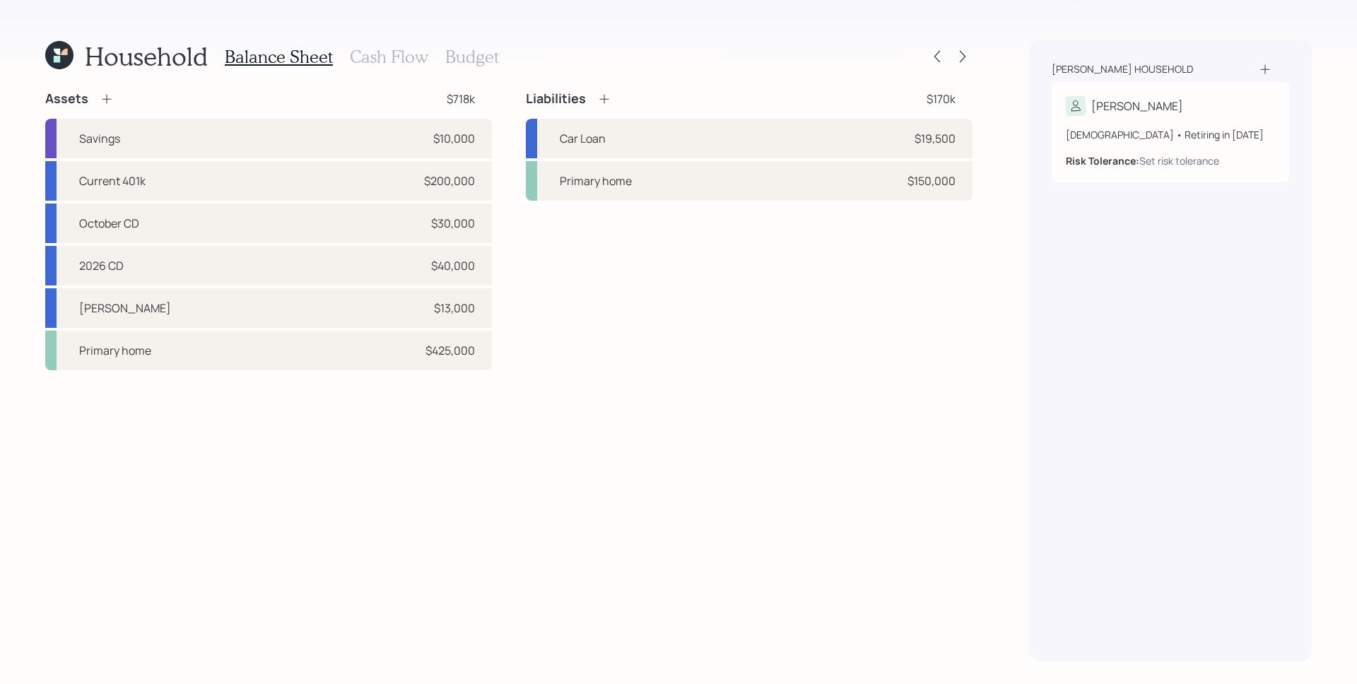
click at [404, 57] on h3 "Cash Flow" at bounding box center [389, 57] width 78 height 20
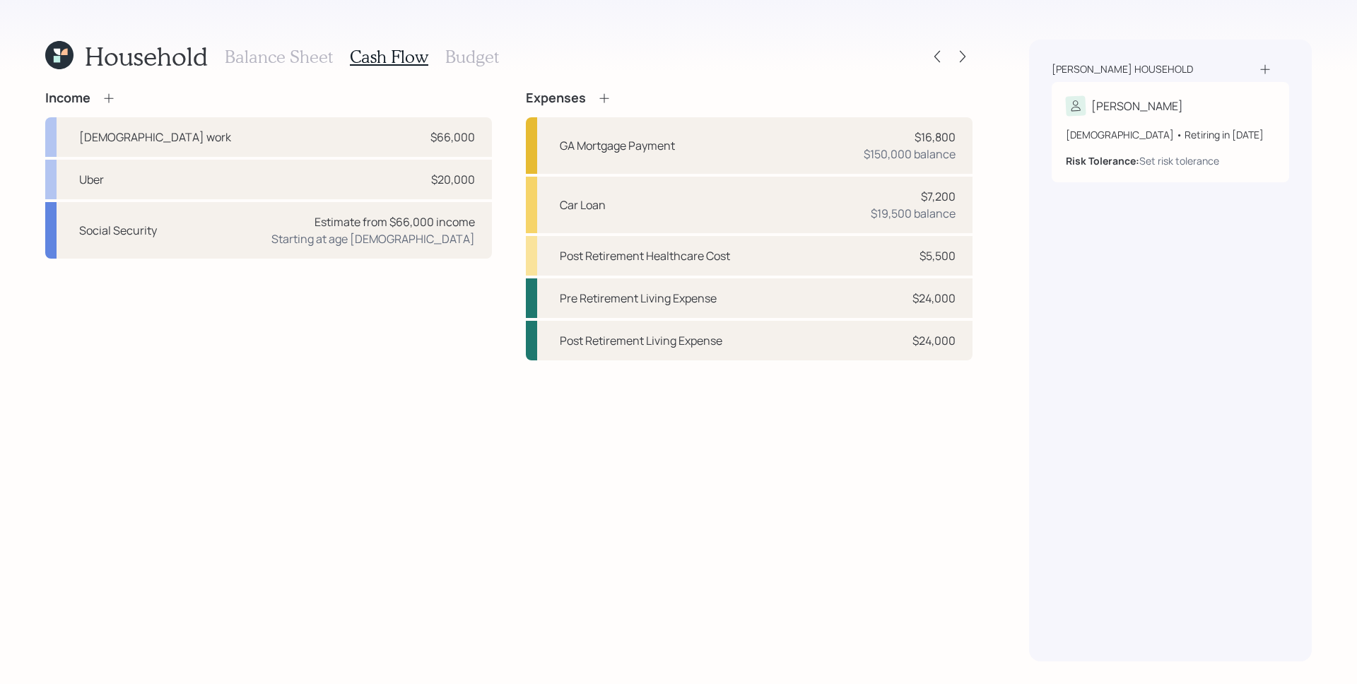
click at [274, 63] on h3 "Balance Sheet" at bounding box center [279, 57] width 108 height 20
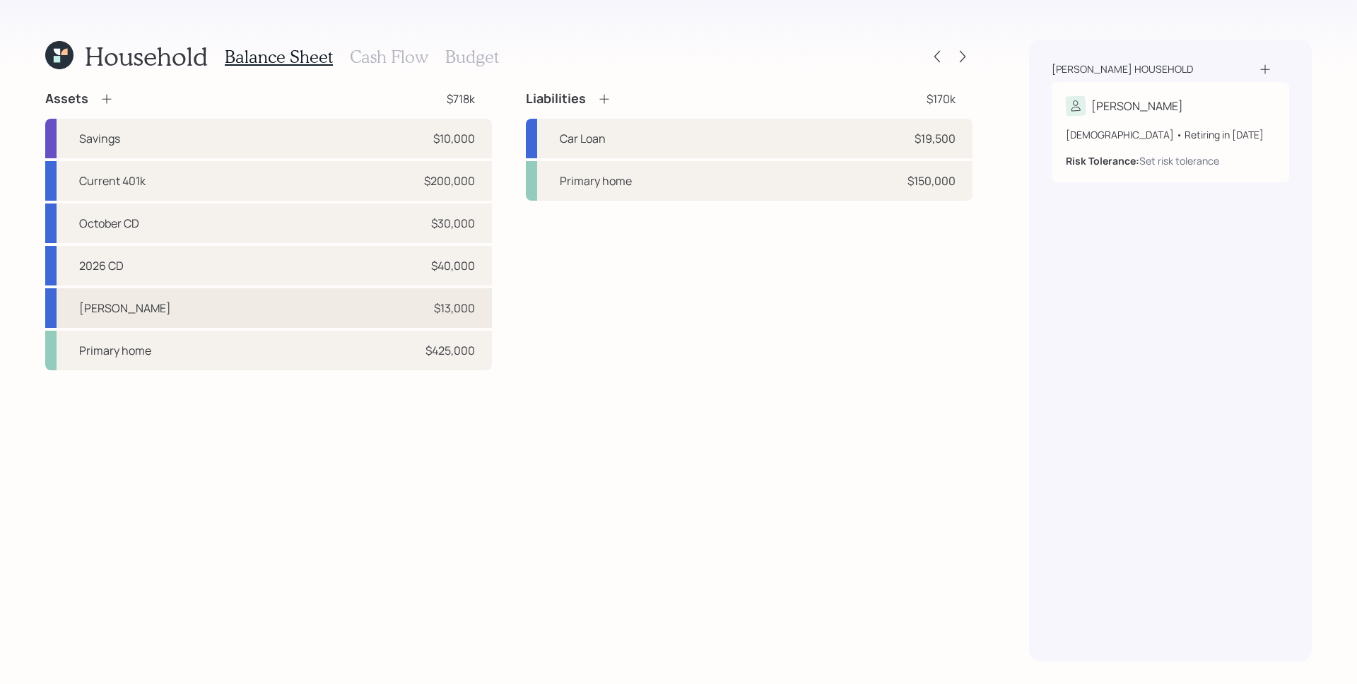
click at [187, 308] on div "Roth IRA $13,000" at bounding box center [268, 308] width 447 height 40
select select "roth_ira"
select select "balanced"
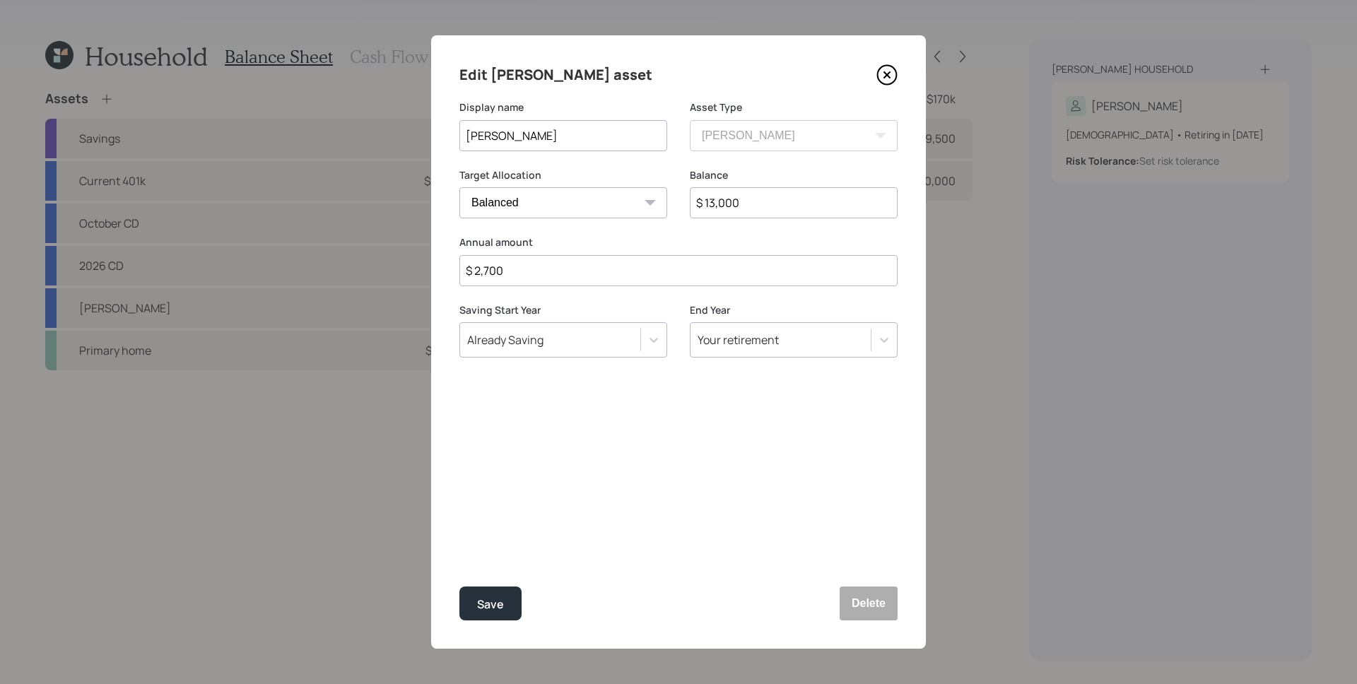
click at [889, 64] on icon at bounding box center [886, 74] width 21 height 21
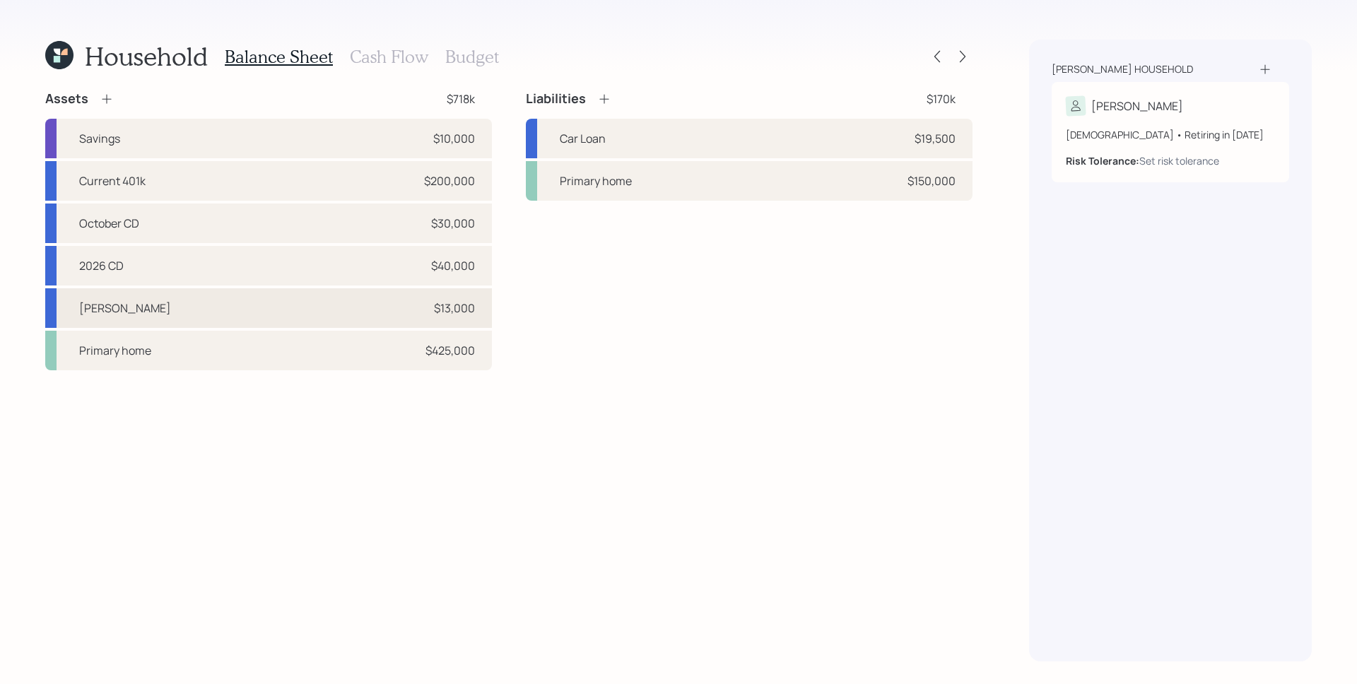
click at [384, 306] on div "Roth IRA $13,000" at bounding box center [268, 308] width 447 height 40
select select "roth_ira"
select select "balanced"
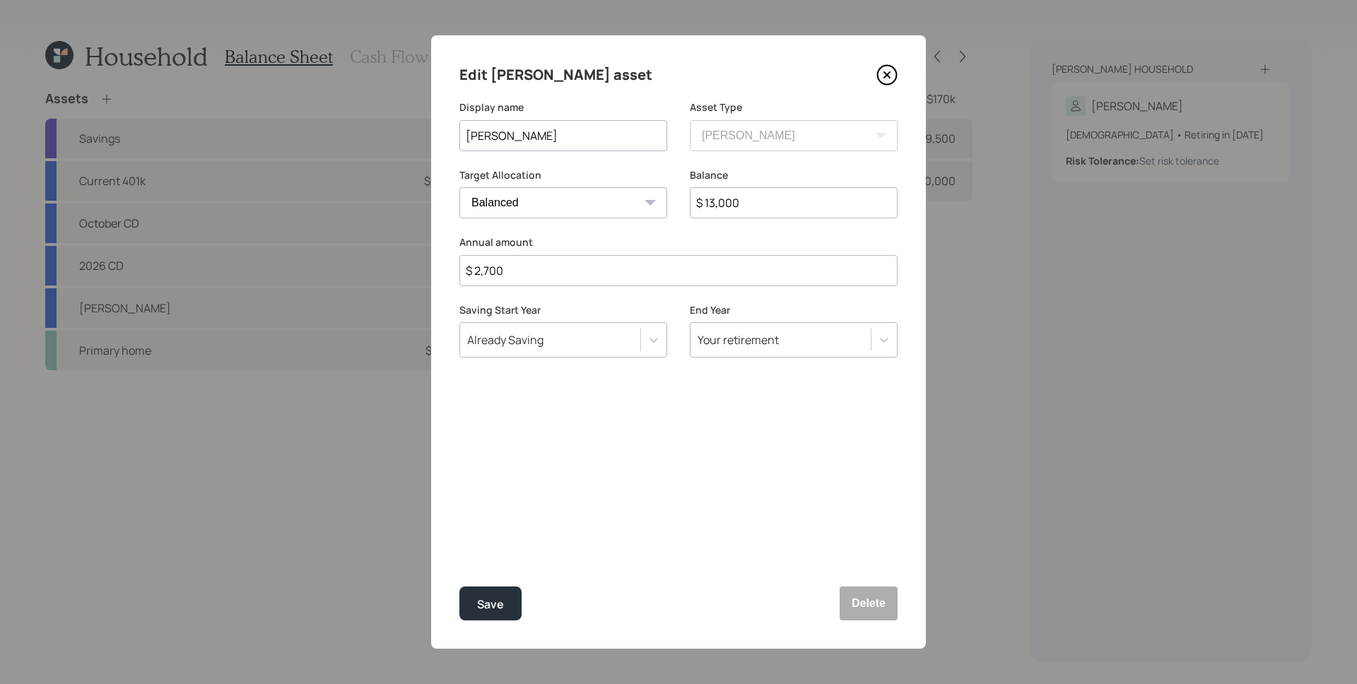
click at [536, 274] on input "$ 2,700" at bounding box center [678, 270] width 438 height 31
click at [487, 622] on div "Edit Roth IRA asset Display name Roth IRA Asset Type SEP IRA IRA Roth IRA 401(k…" at bounding box center [678, 341] width 495 height 613
click at [490, 617] on button "Save" at bounding box center [490, 604] width 62 height 34
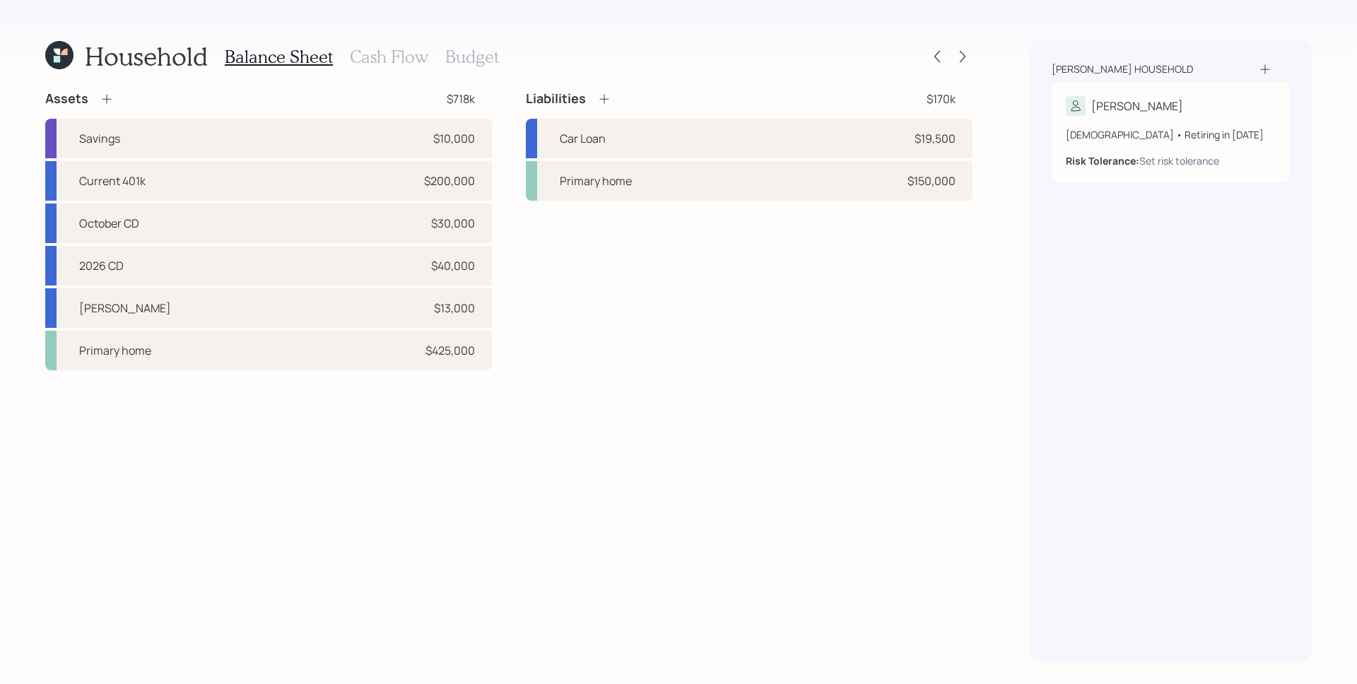
click at [918, 257] on div "Liabilities $170k Car Loan $19,500 Primary home $150,000" at bounding box center [749, 230] width 447 height 280
click at [577, 298] on div "Liabilities $170k Car Loan $19,500 Primary home $150,000" at bounding box center [749, 230] width 447 height 280
click at [966, 55] on icon at bounding box center [962, 56] width 14 height 14
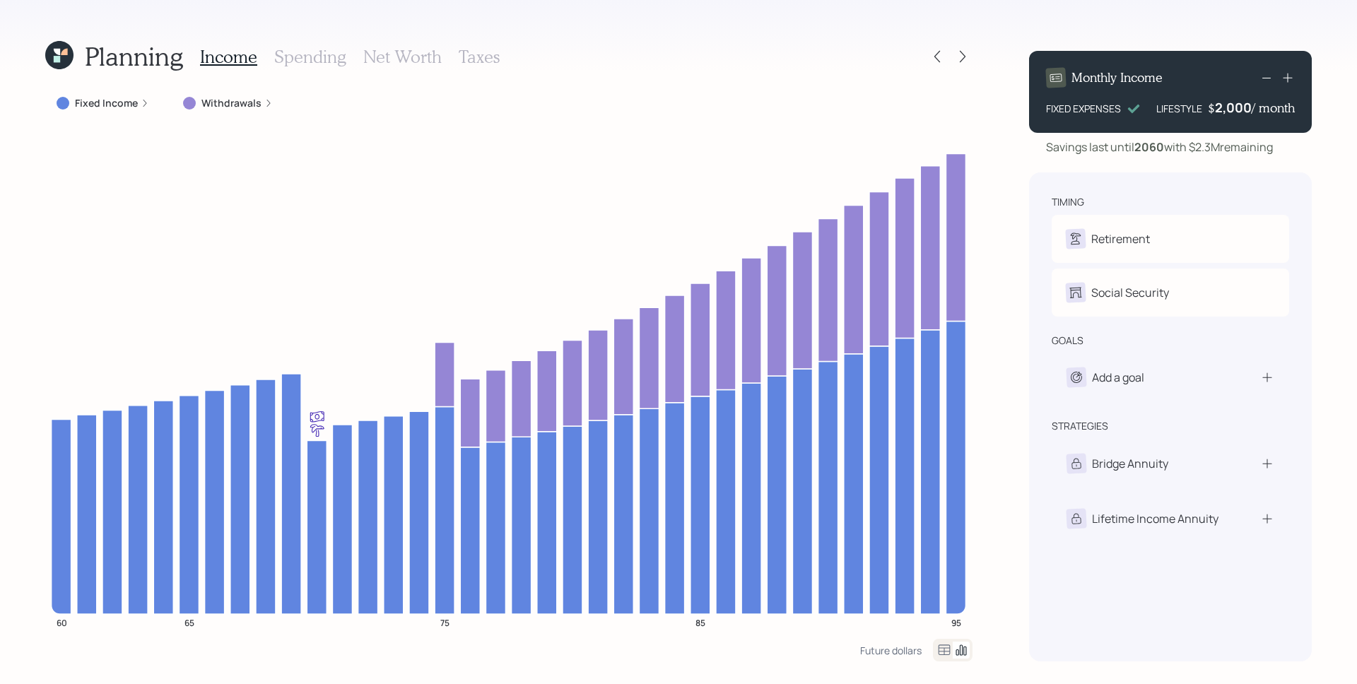
click at [377, 56] on h3 "Net Worth" at bounding box center [402, 57] width 78 height 20
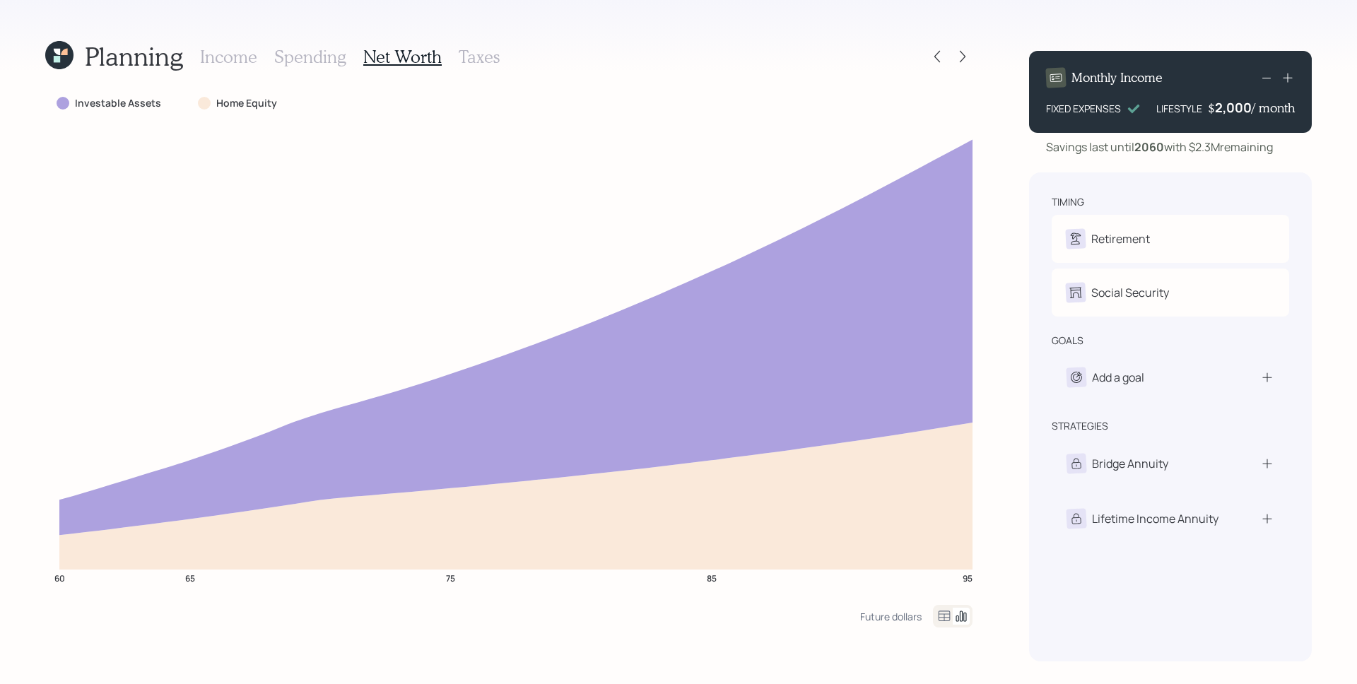
click at [655, 88] on div "Planning Income Spending Net Worth Taxes Investable Assets Home Equity 60 65 75…" at bounding box center [508, 351] width 927 height 622
click at [216, 54] on h3 "Income" at bounding box center [228, 57] width 57 height 20
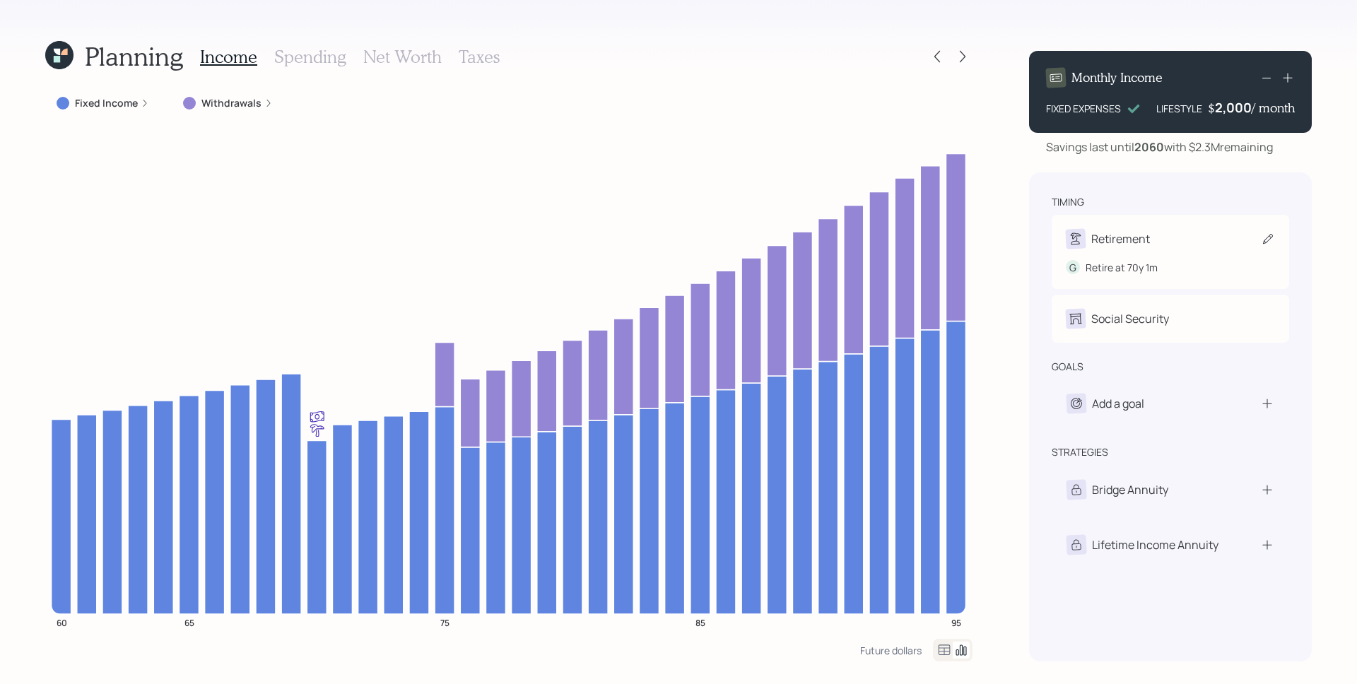
click at [1120, 239] on div "Retirement" at bounding box center [1120, 238] width 59 height 17
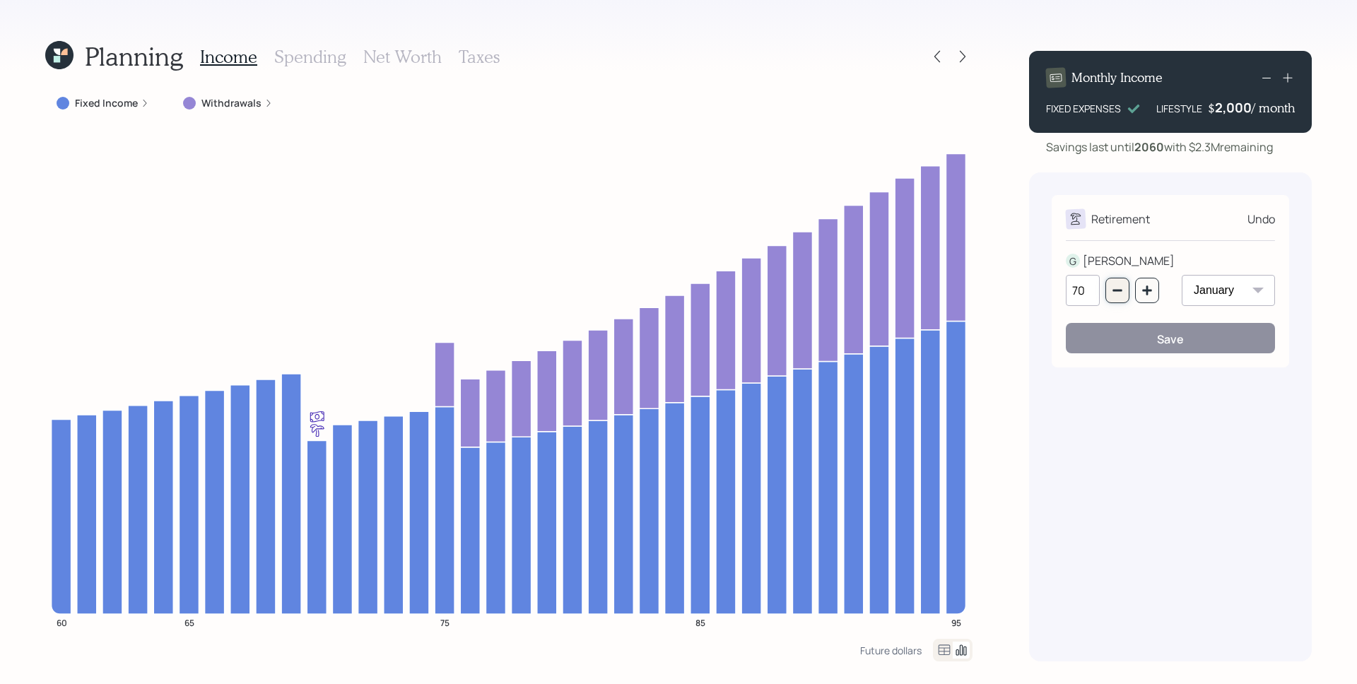
click at [1114, 291] on icon "button" at bounding box center [1116, 291] width 9 height 2
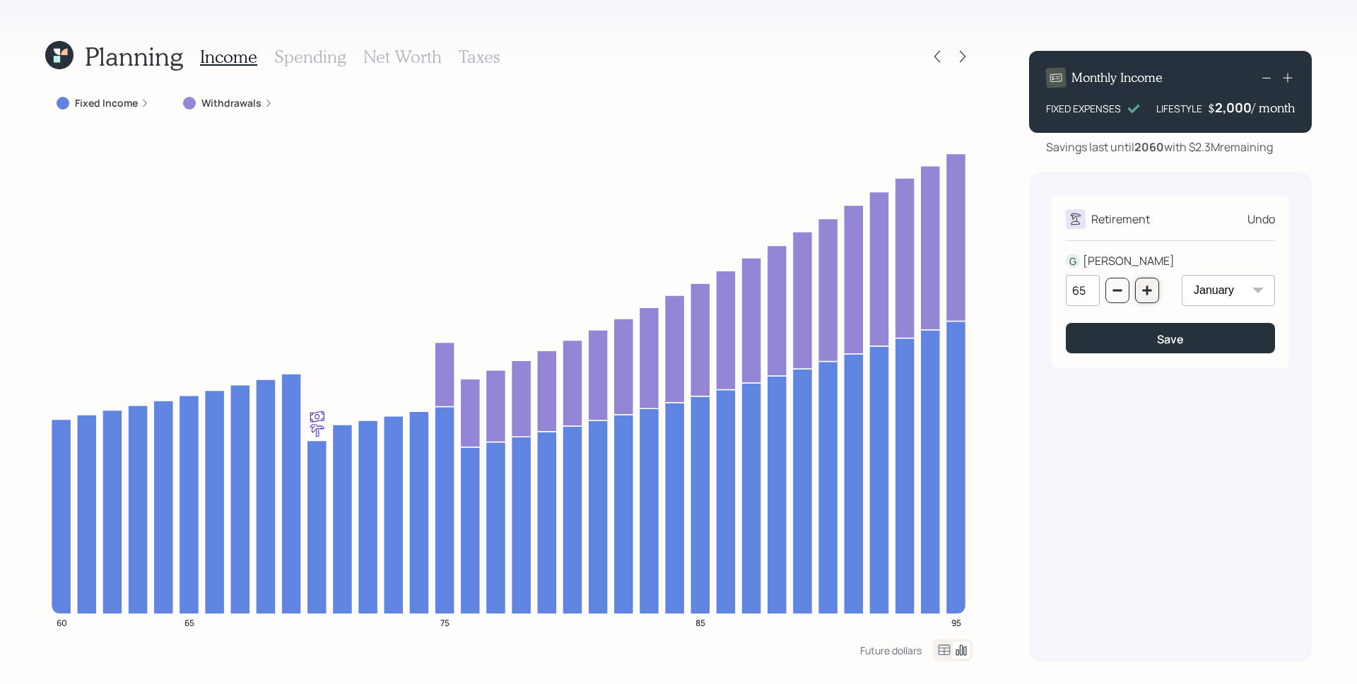
click at [1150, 290] on icon "button" at bounding box center [1146, 289] width 9 height 9
type input "67"
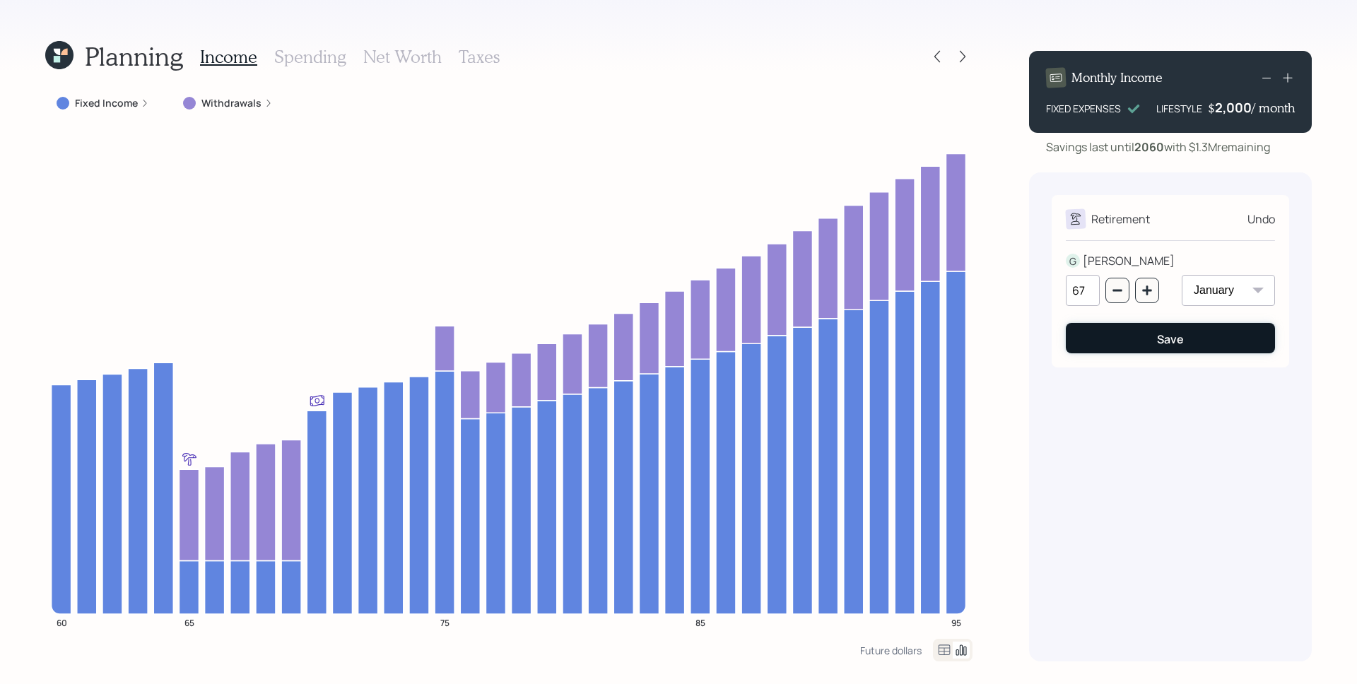
click at [1151, 345] on button "Save" at bounding box center [1170, 338] width 209 height 30
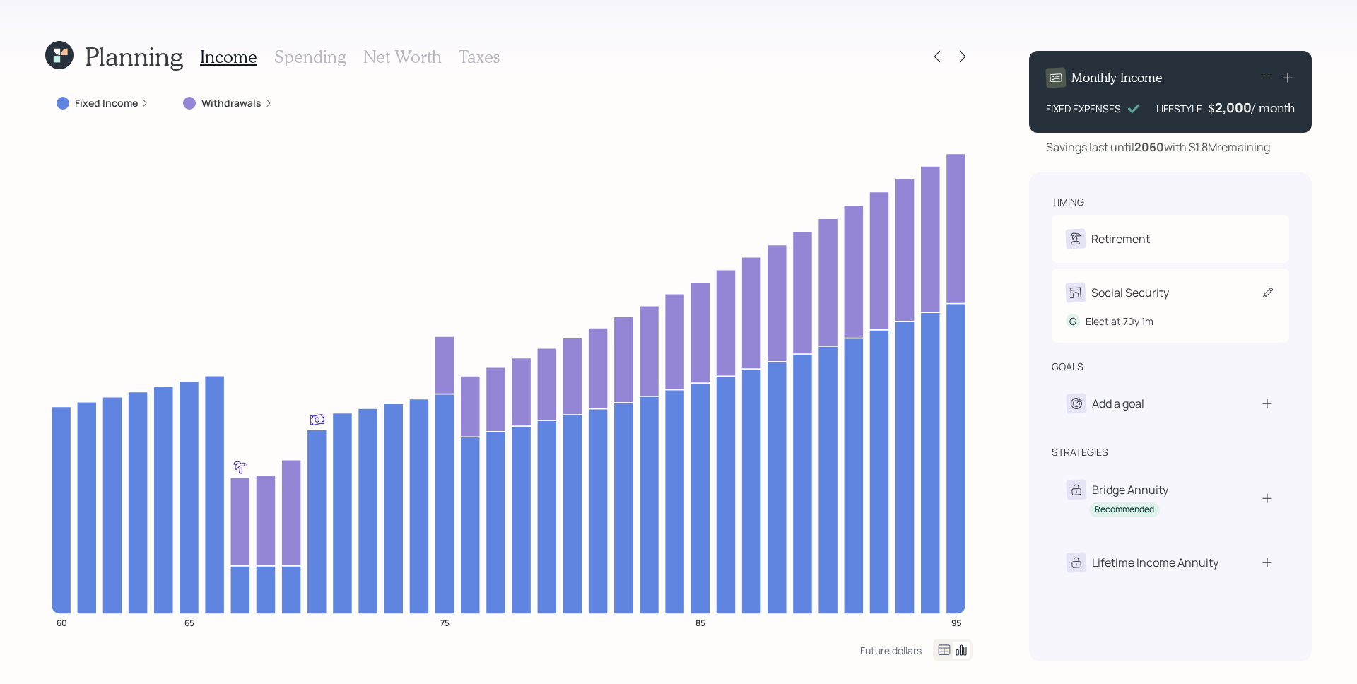
click at [1155, 309] on div "G Elect at 70y 1m" at bounding box center [1170, 315] width 209 height 26
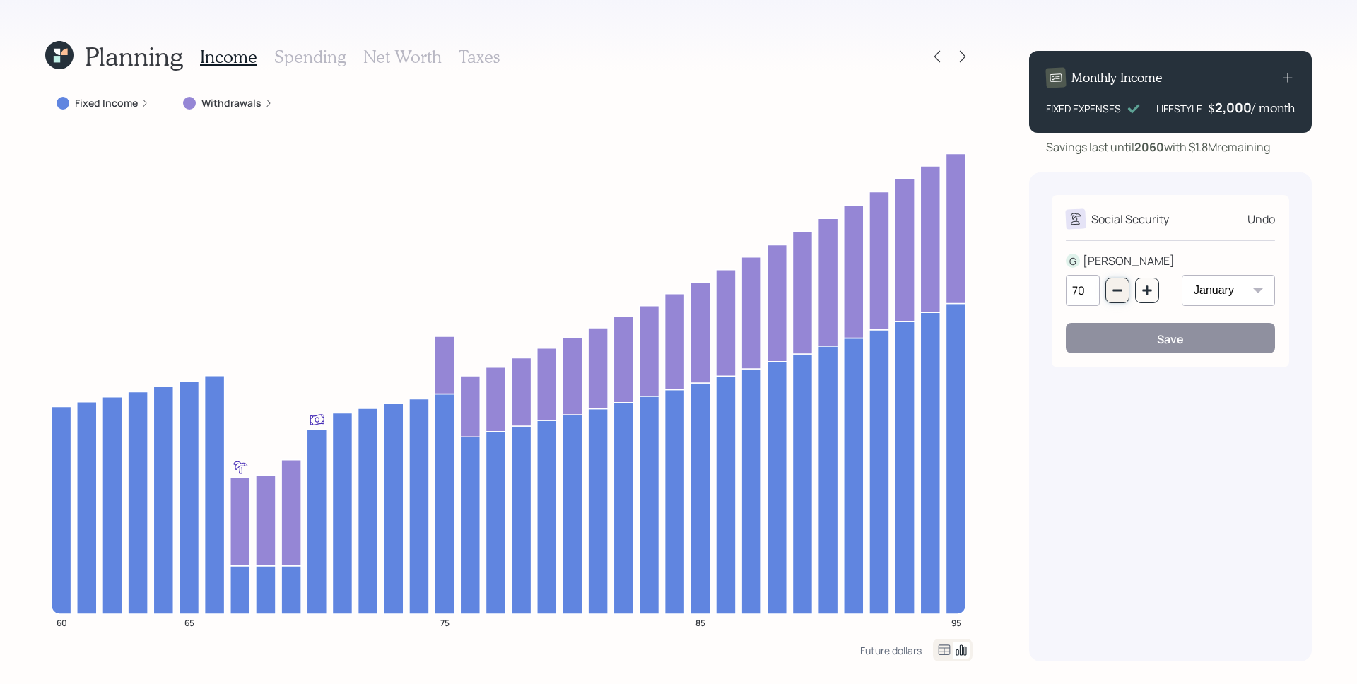
click at [1126, 297] on button "button" at bounding box center [1117, 290] width 24 height 25
type input "67"
click at [1144, 343] on button "Save" at bounding box center [1170, 338] width 209 height 30
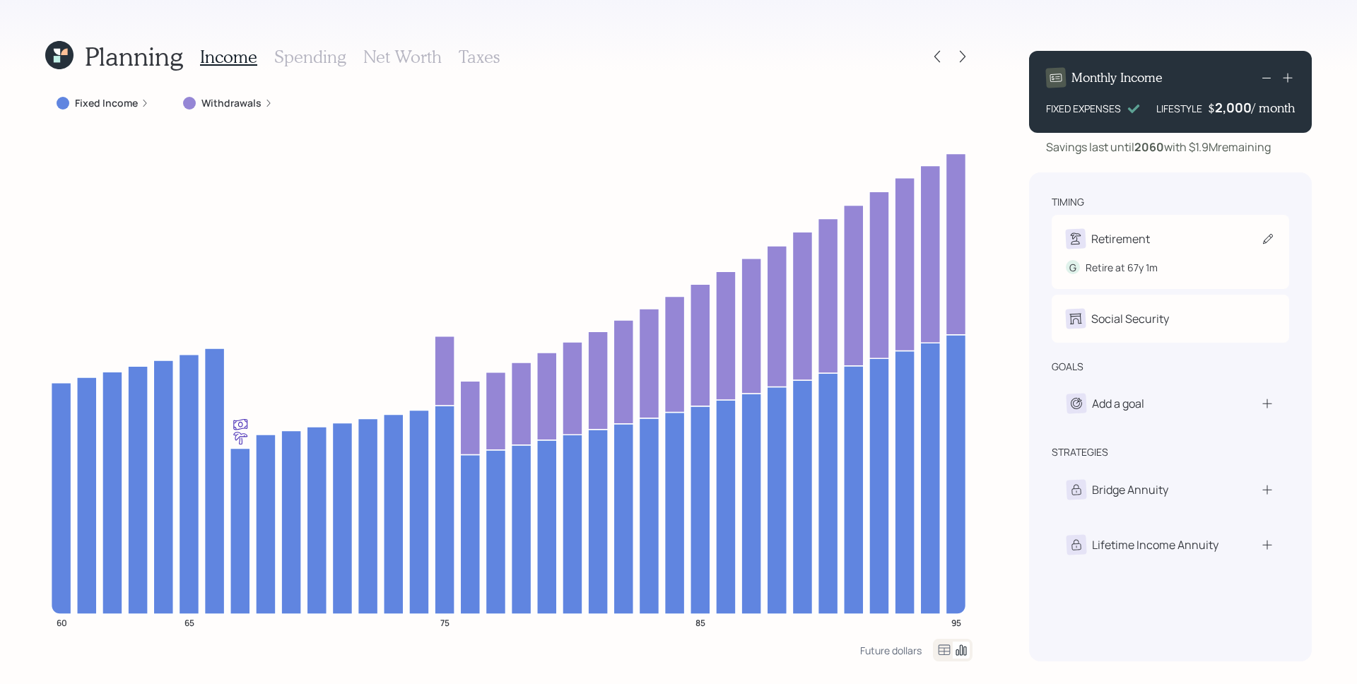
click at [1129, 240] on div "Retirement" at bounding box center [1120, 238] width 59 height 17
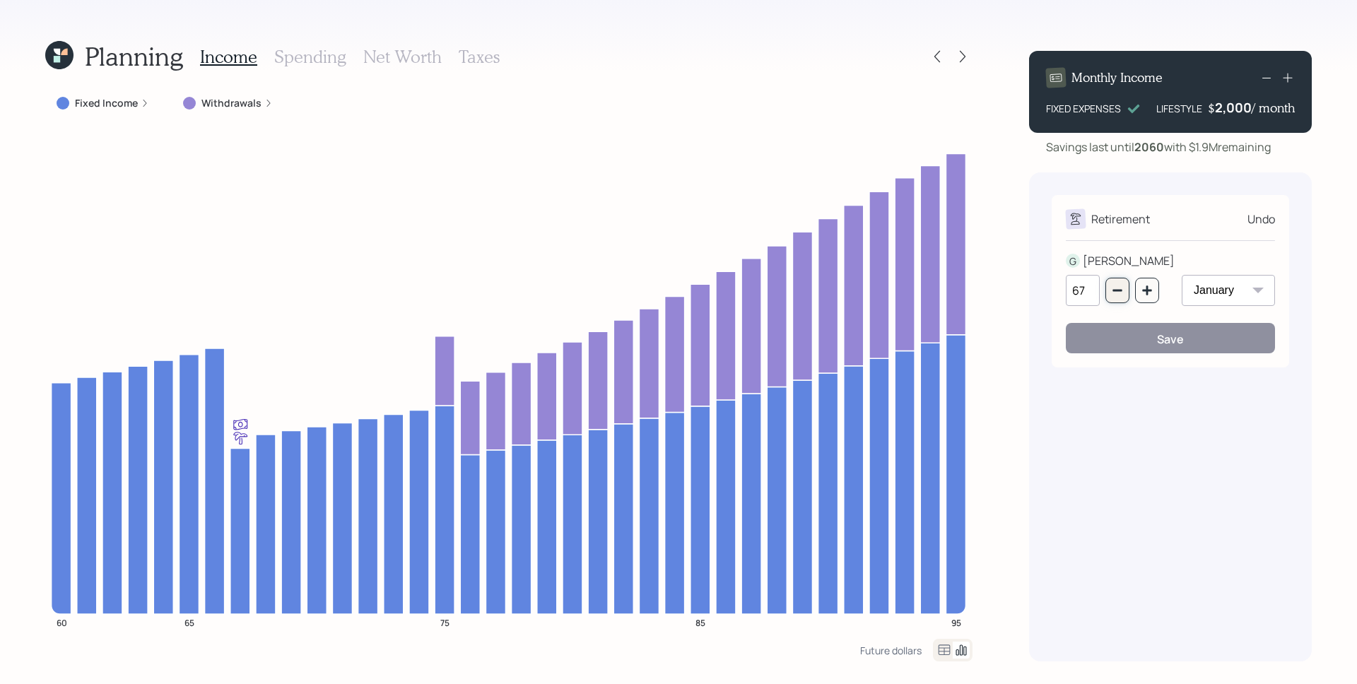
click at [1126, 293] on button "button" at bounding box center [1117, 290] width 24 height 25
type input "65"
click at [1153, 335] on button "Save" at bounding box center [1170, 338] width 209 height 30
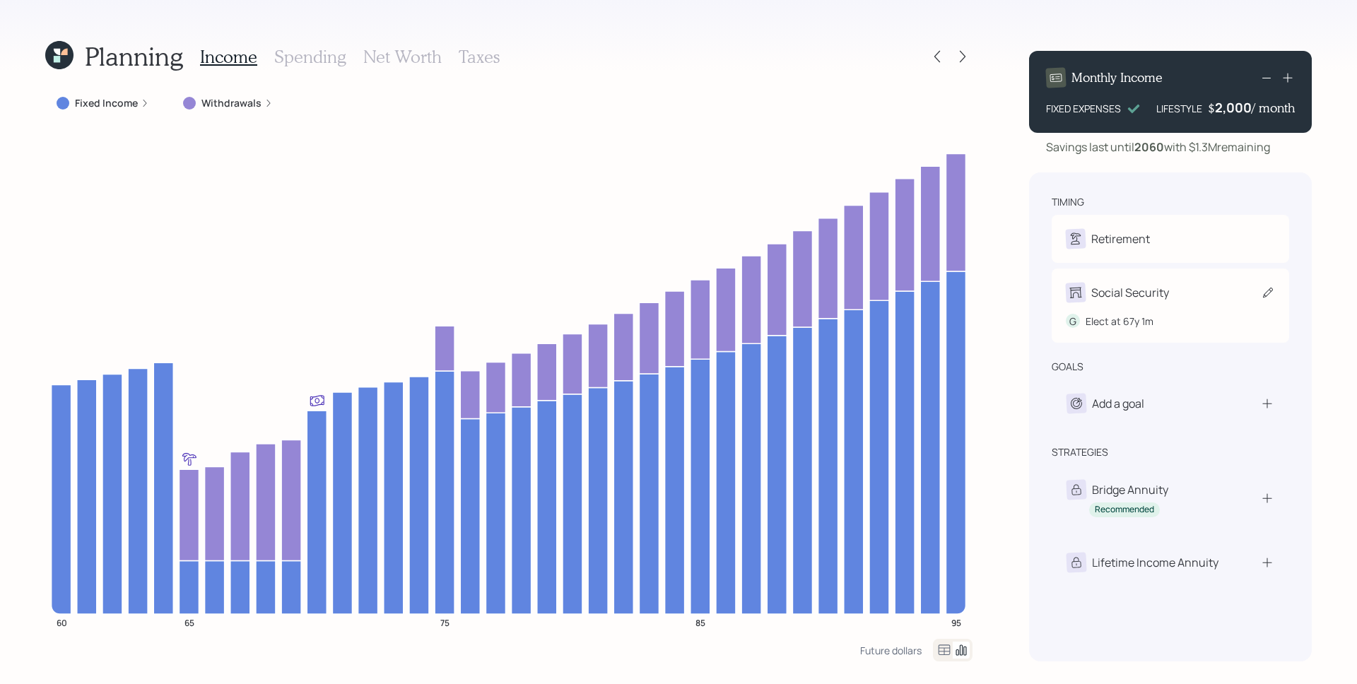
click at [1185, 292] on div "Social Security" at bounding box center [1170, 293] width 209 height 20
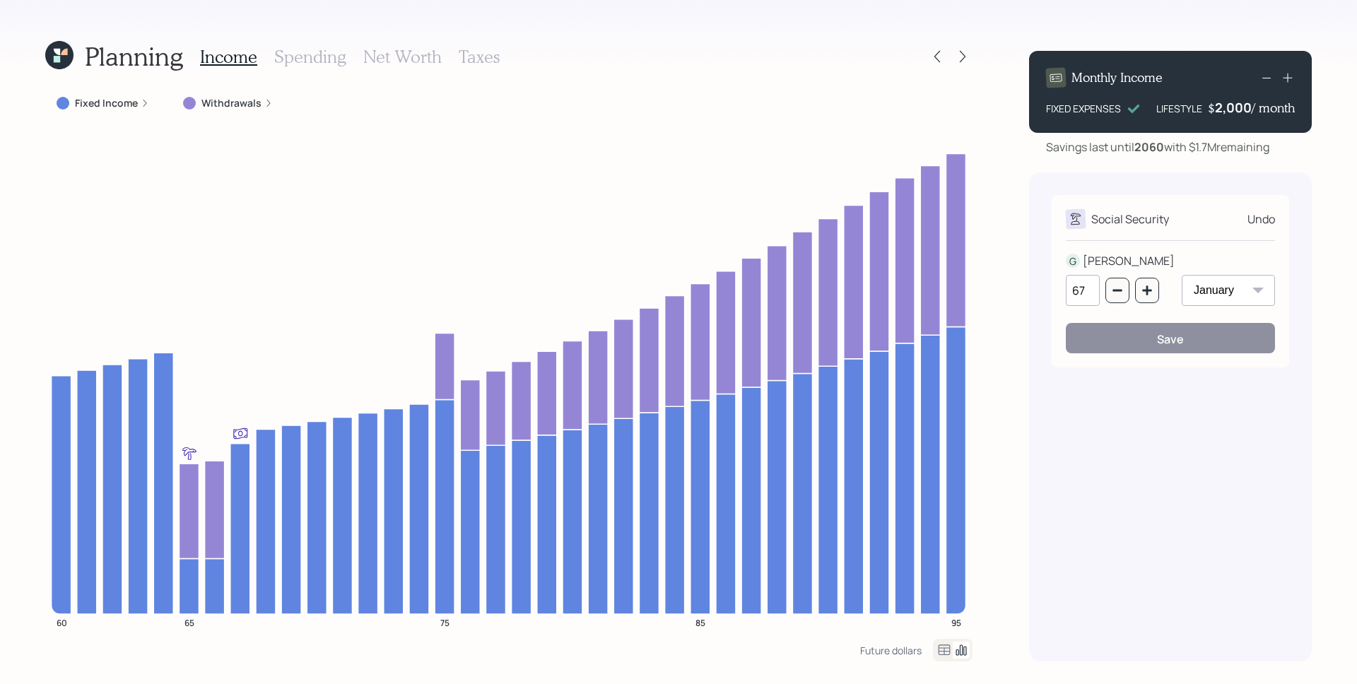
click at [1102, 295] on div "67" at bounding box center [1112, 290] width 93 height 31
click at [1114, 294] on icon "button" at bounding box center [1117, 290] width 11 height 11
type input "65"
click at [1141, 348] on button "Save" at bounding box center [1170, 338] width 209 height 30
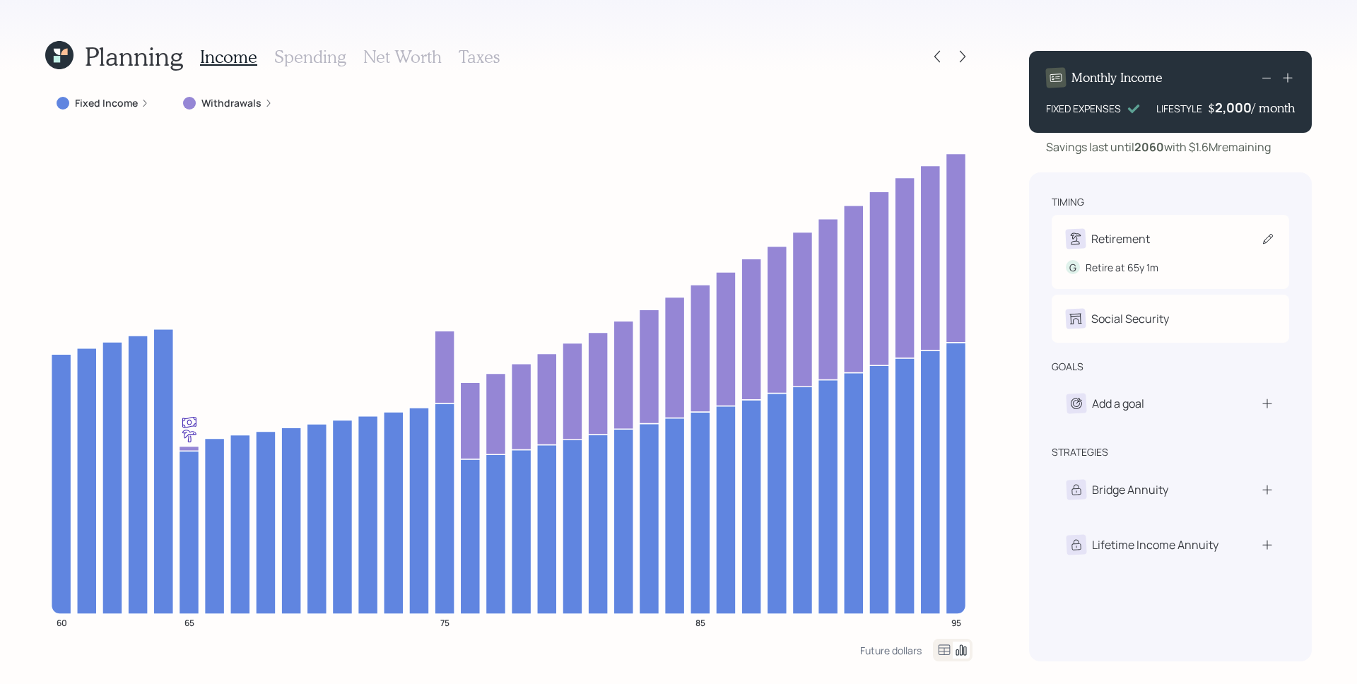
click at [1148, 244] on div "Retirement" at bounding box center [1120, 238] width 59 height 17
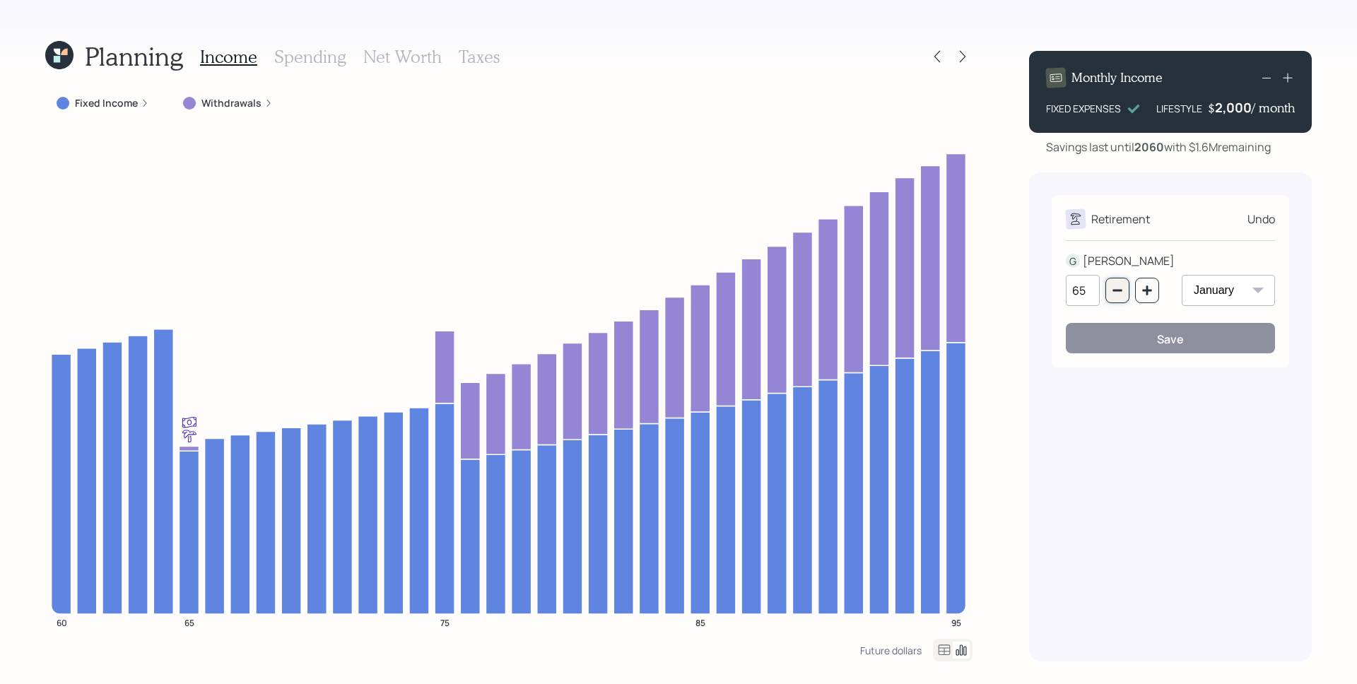
click at [1112, 293] on icon "button" at bounding box center [1117, 290] width 11 height 11
type input "62"
click at [1128, 329] on button "Save" at bounding box center [1170, 338] width 209 height 30
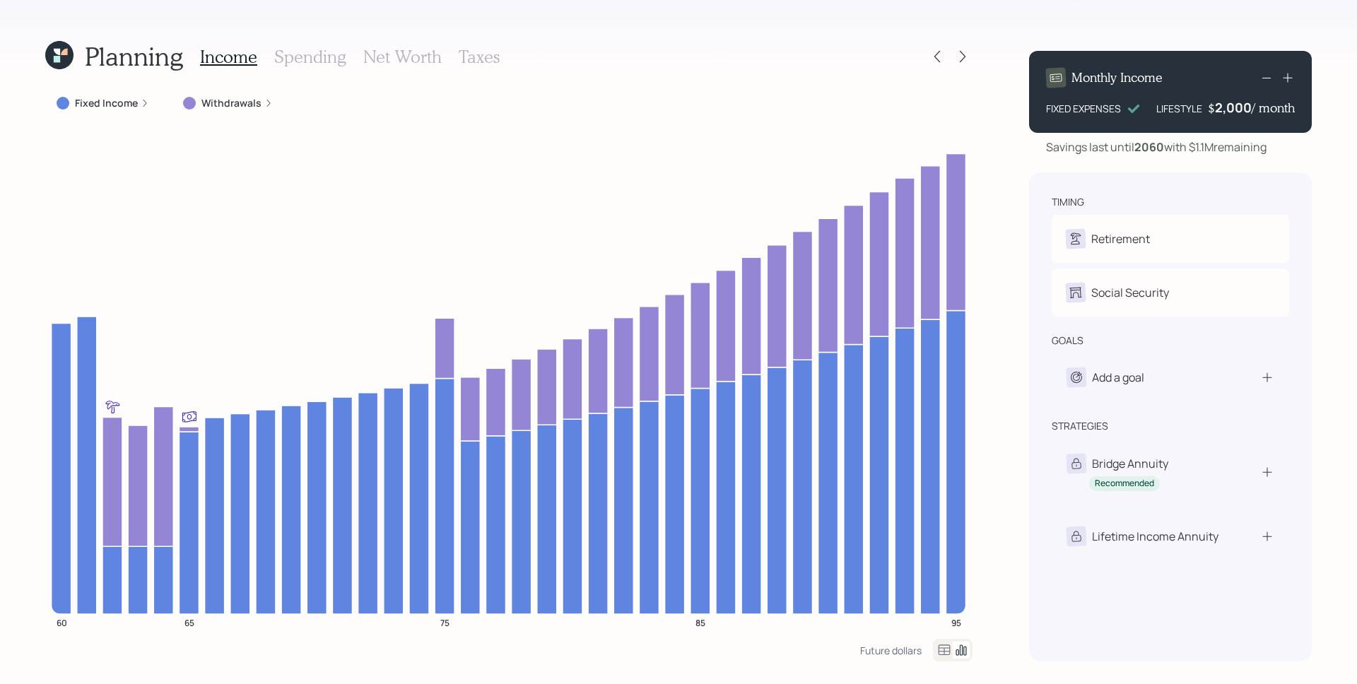
click at [1150, 284] on div "Social Security" at bounding box center [1130, 292] width 78 height 17
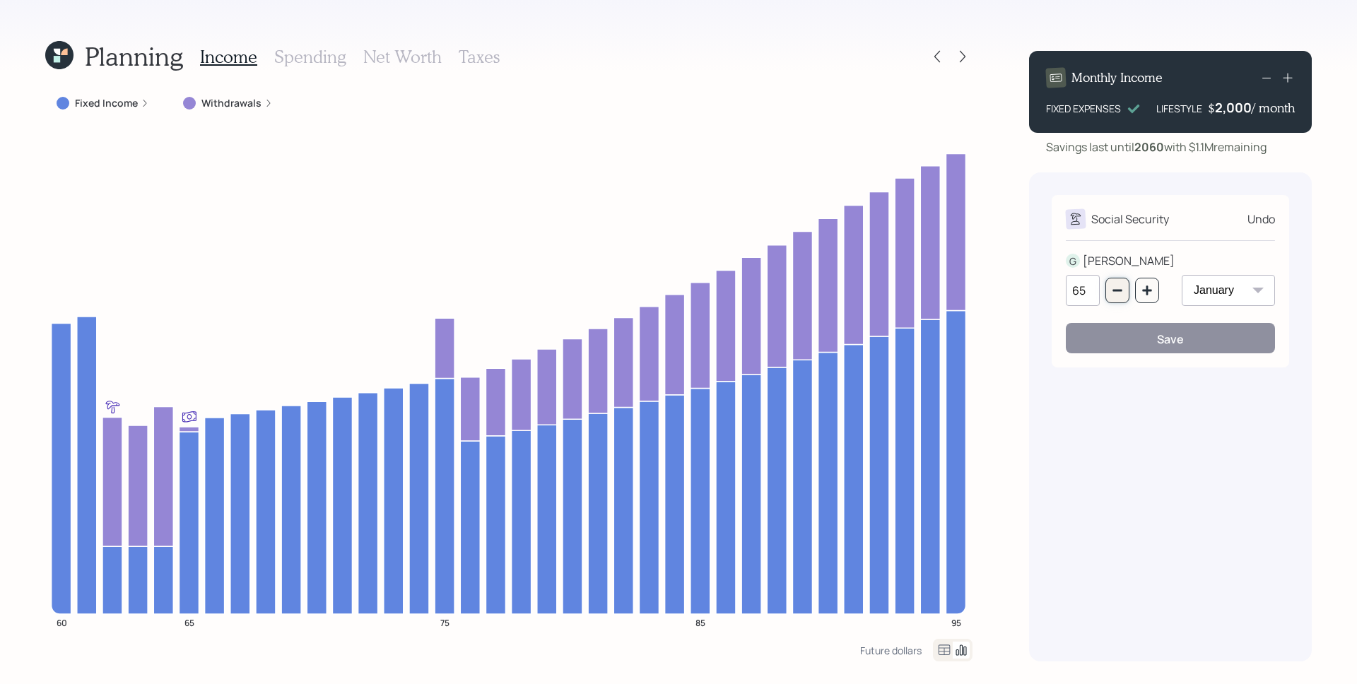
click at [1116, 290] on icon "button" at bounding box center [1116, 291] width 9 height 2
type input "62"
click at [1140, 329] on button "Save" at bounding box center [1170, 338] width 209 height 30
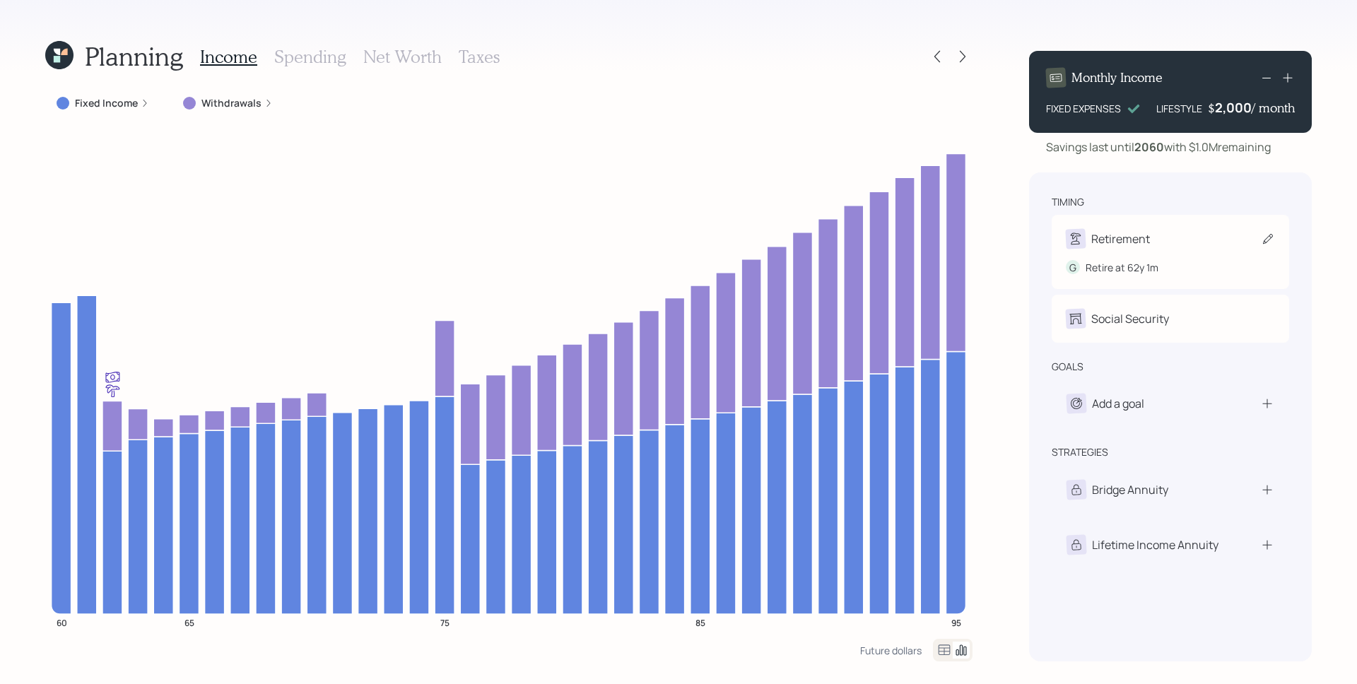
click at [1157, 232] on div "Retirement" at bounding box center [1170, 239] width 209 height 20
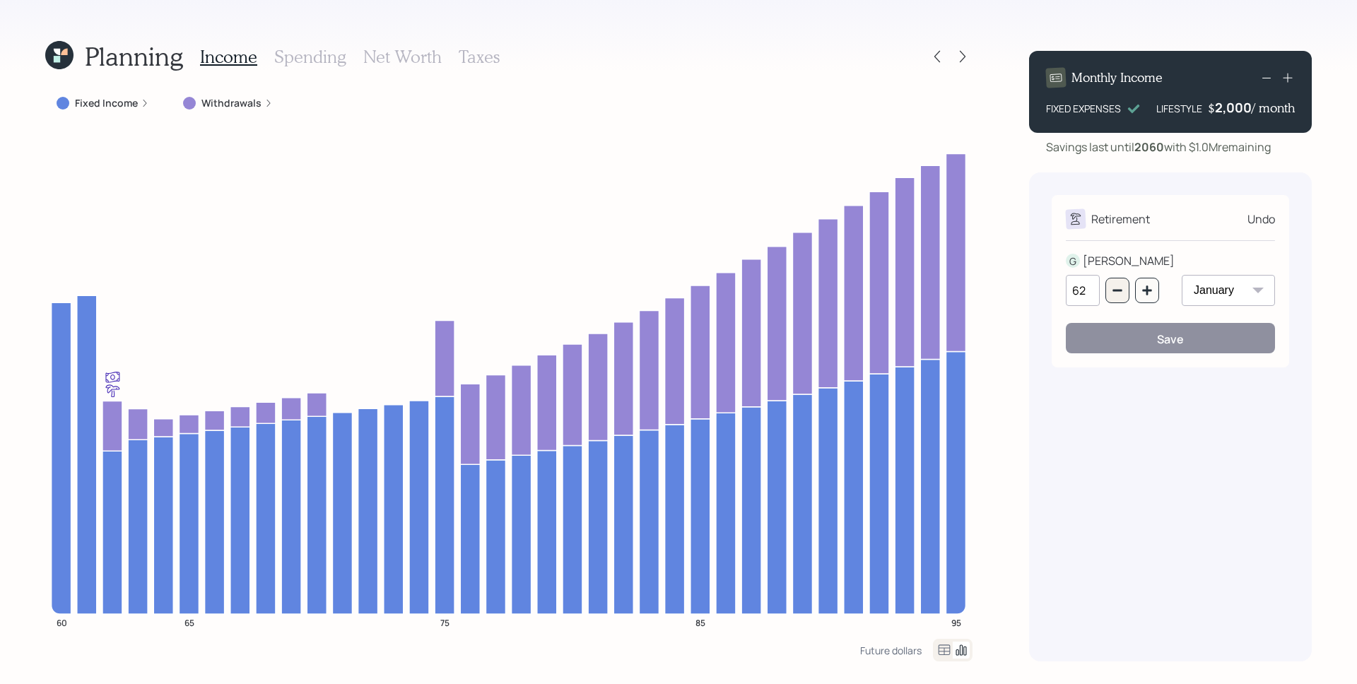
click at [1114, 277] on div "62" at bounding box center [1112, 290] width 93 height 31
click at [1116, 281] on button "button" at bounding box center [1117, 290] width 24 height 25
type input "60"
click at [1126, 328] on button "Save" at bounding box center [1170, 338] width 209 height 30
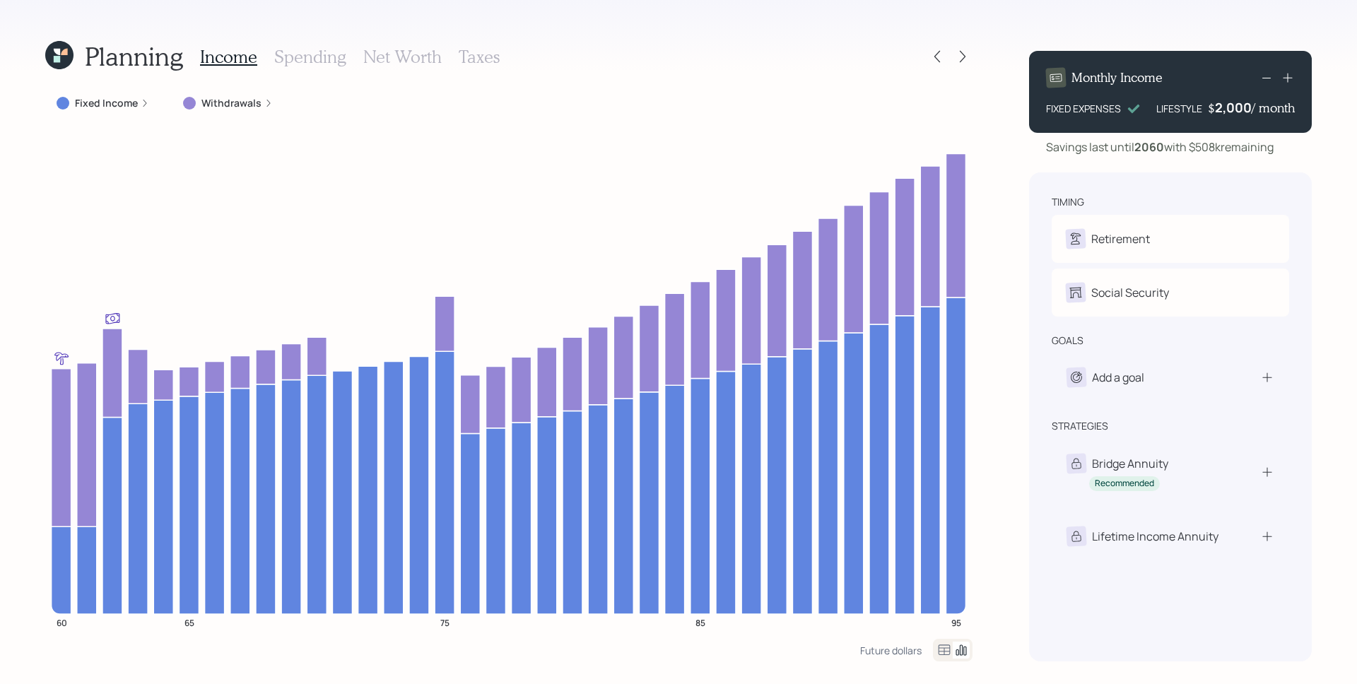
click at [1001, 286] on div "Planning Income Spending Net Worth Taxes Fixed Income Withdrawals 60 65 75 85 9…" at bounding box center [678, 342] width 1357 height 684
click at [939, 59] on icon at bounding box center [937, 56] width 14 height 14
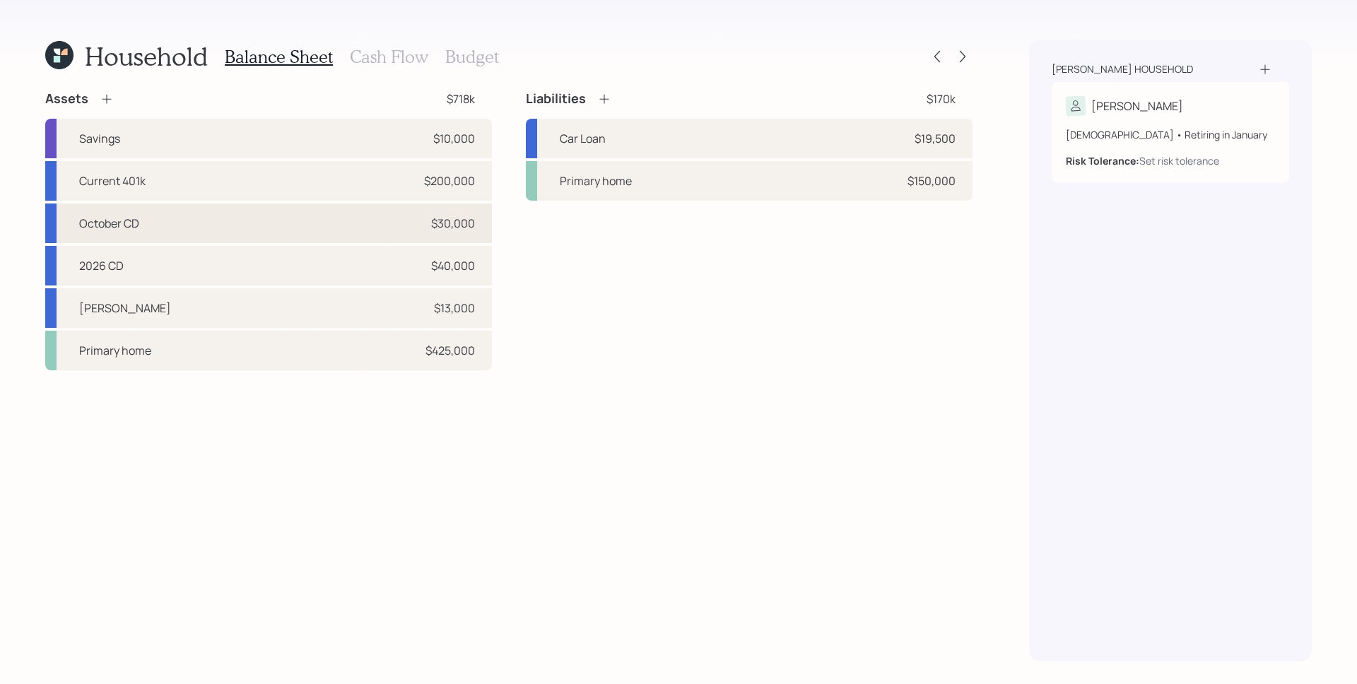
click at [218, 228] on div "October CD $30,000" at bounding box center [268, 224] width 447 height 40
select select "taxable"
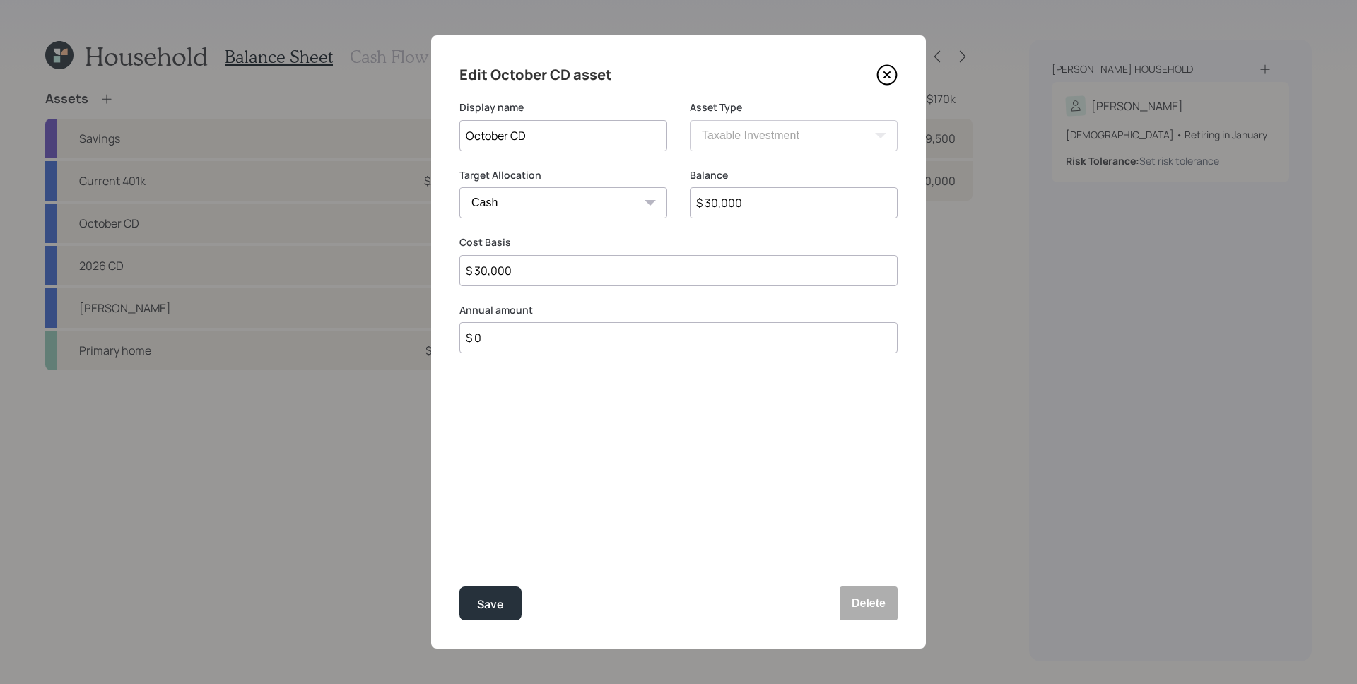
click at [471, 636] on div "Edit October CD asset Display name October CD Asset Type SEP IRA IRA Roth IRA 4…" at bounding box center [678, 341] width 495 height 613
click at [475, 627] on div "Edit October CD asset Display name October CD Asset Type SEP IRA IRA Roth IRA 4…" at bounding box center [678, 341] width 495 height 613
drag, startPoint x: 494, startPoint y: 599, endPoint x: 489, endPoint y: 591, distance: 9.2
click at [494, 599] on div "Save" at bounding box center [490, 604] width 27 height 19
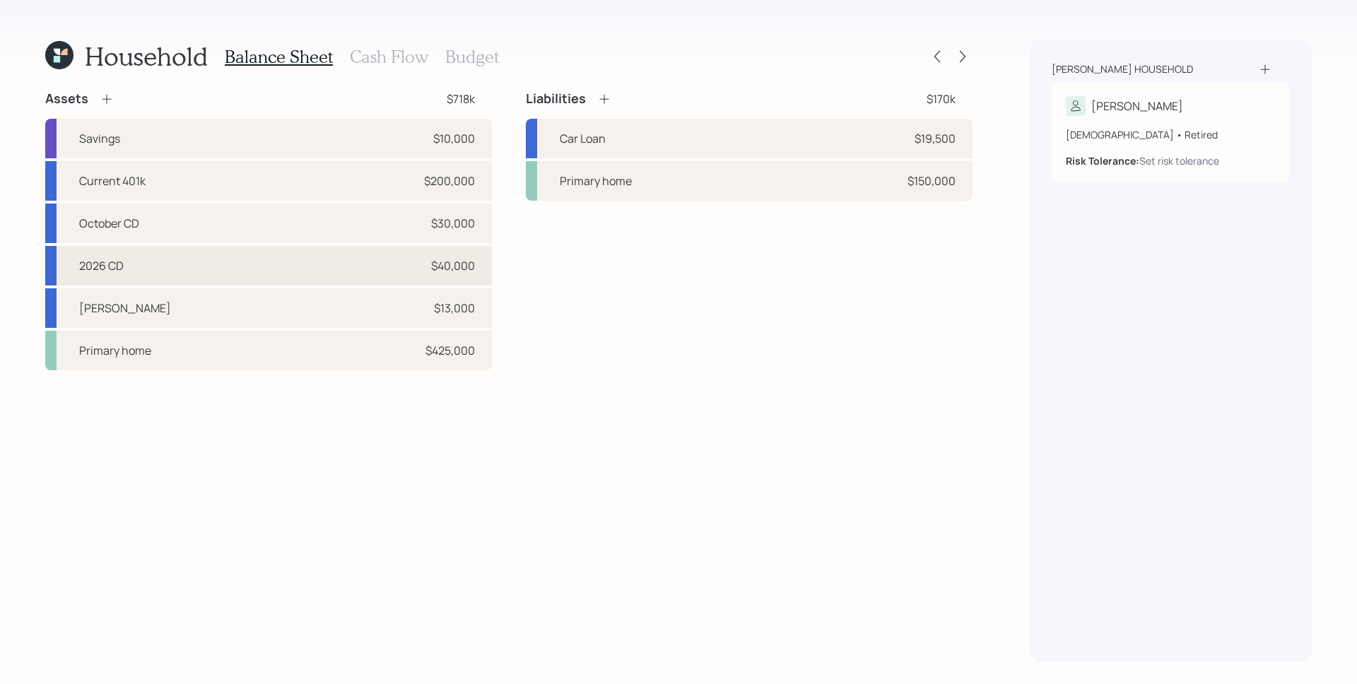
click at [236, 276] on div "2026 CD $40,000" at bounding box center [268, 266] width 447 height 40
select select "taxable"
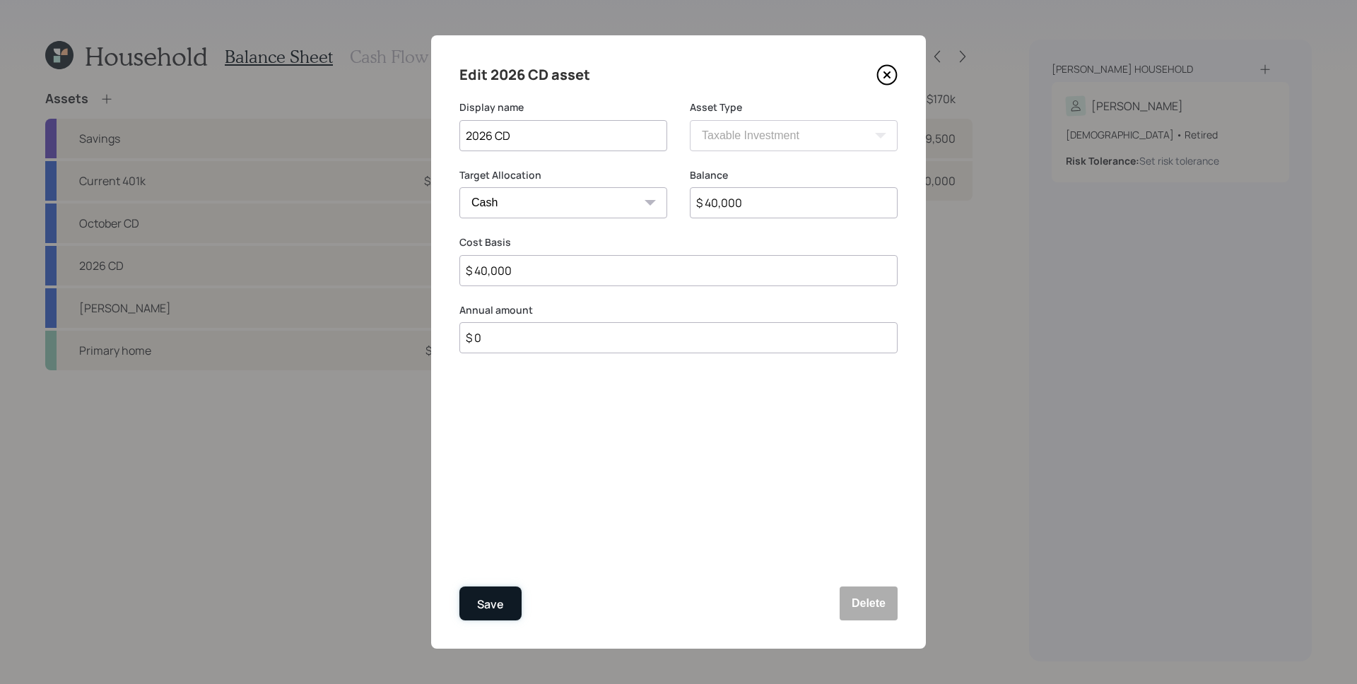
click at [501, 608] on div "Save" at bounding box center [490, 604] width 27 height 19
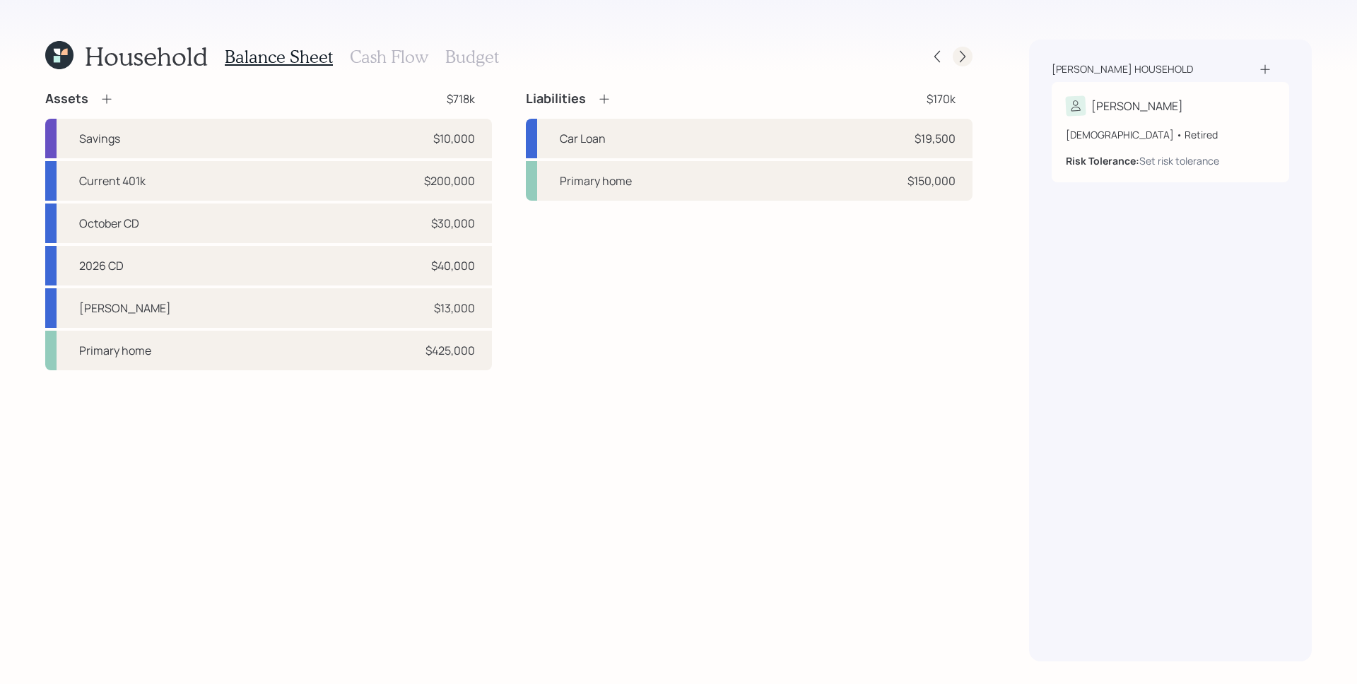
click at [962, 54] on icon at bounding box center [962, 56] width 14 height 14
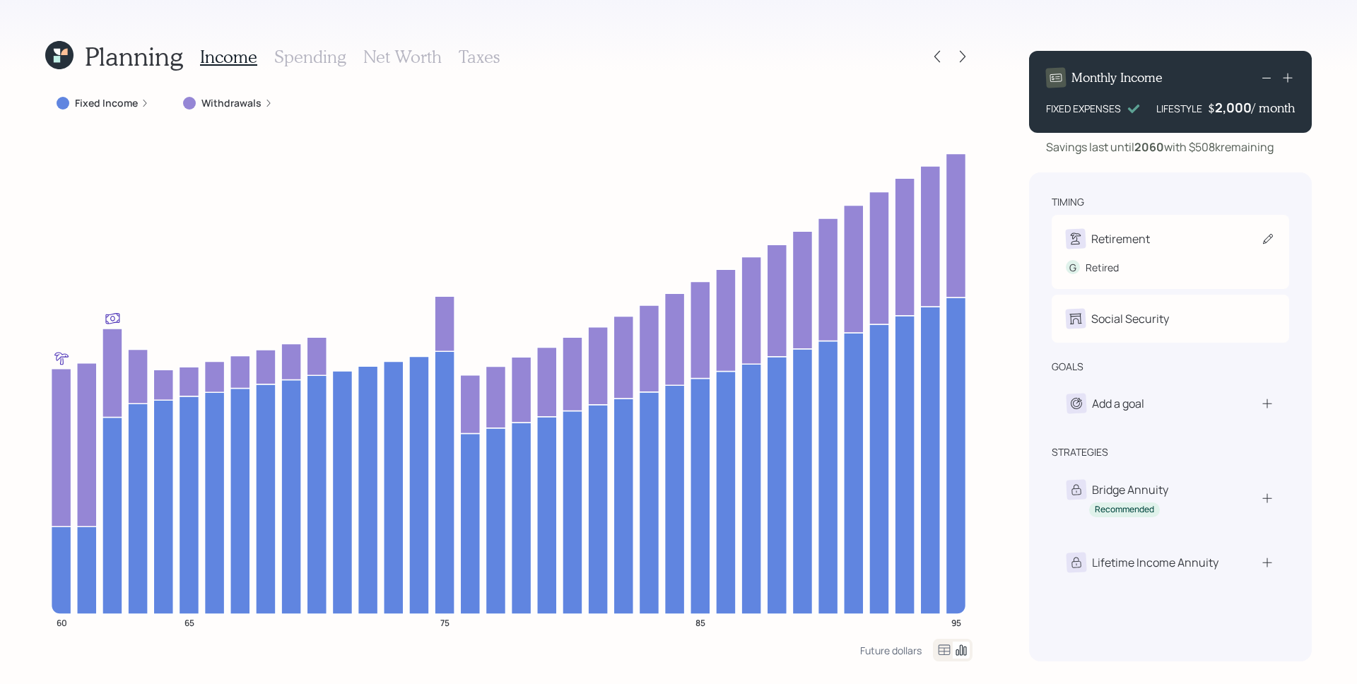
click at [1172, 229] on div "Retirement" at bounding box center [1170, 239] width 209 height 20
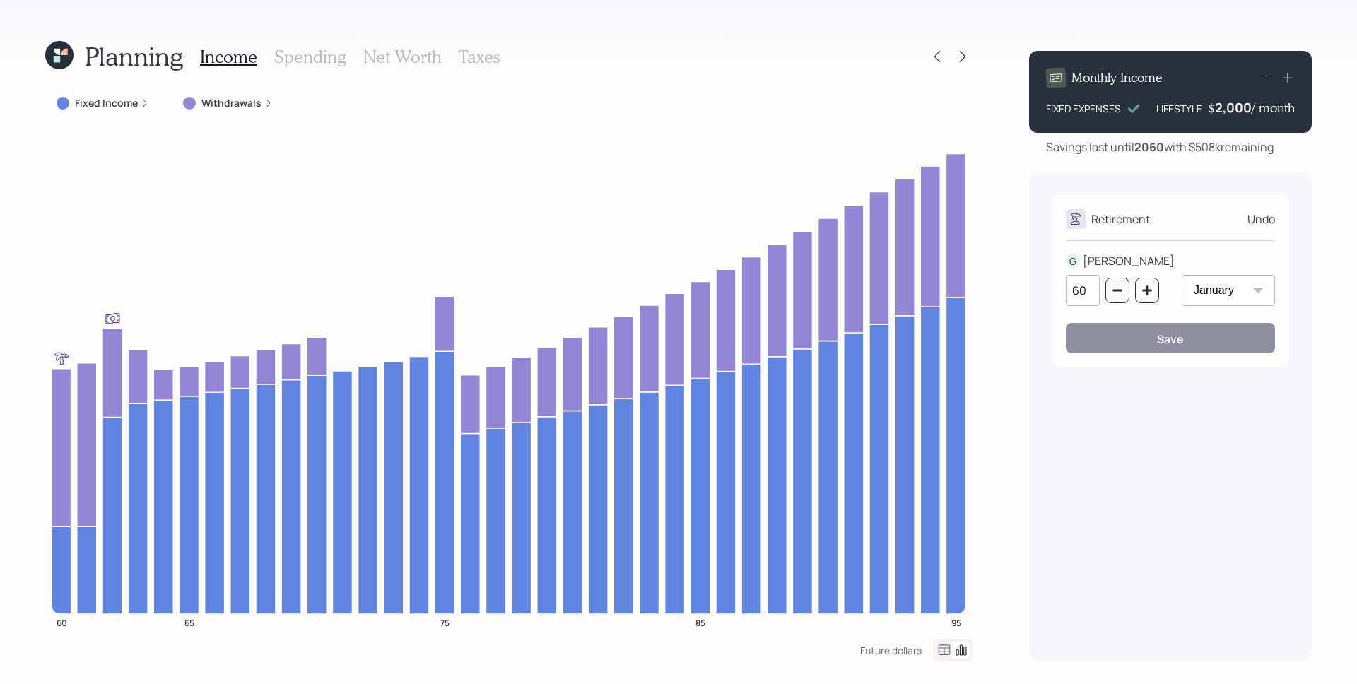
click at [1037, 194] on div "Retirement Undo G GREGORY 60 January February March April May June July August …" at bounding box center [1170, 416] width 283 height 489
click at [1154, 293] on button "button" at bounding box center [1147, 290] width 24 height 25
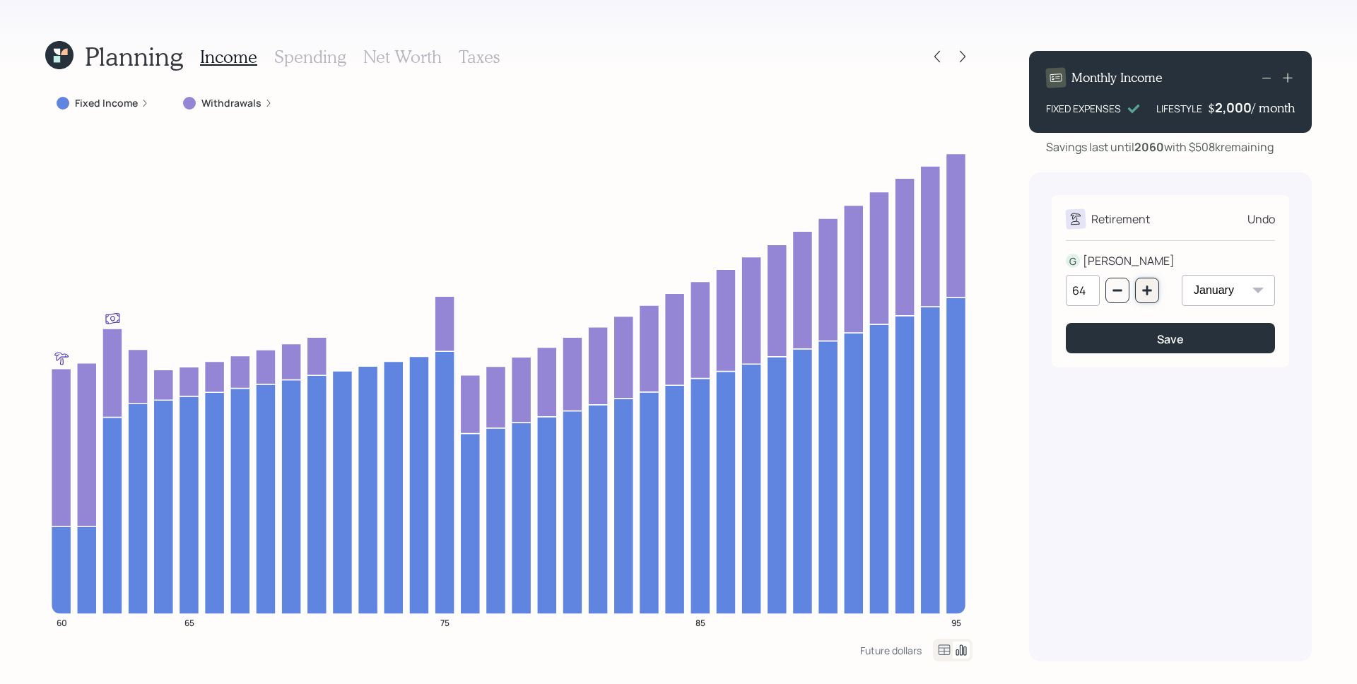
click at [1154, 293] on button "button" at bounding box center [1147, 290] width 24 height 25
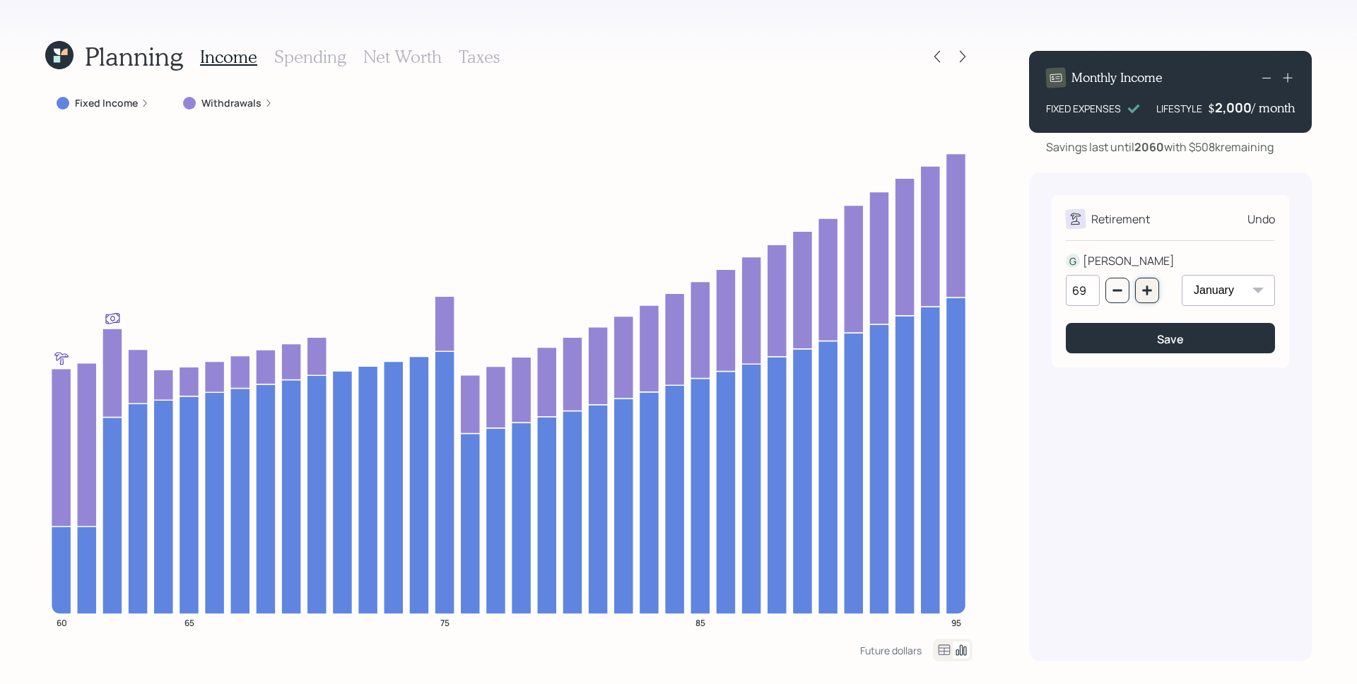
click at [1154, 293] on button "button" at bounding box center [1147, 290] width 24 height 25
type input "70"
click at [1167, 326] on button "Save" at bounding box center [1170, 338] width 209 height 30
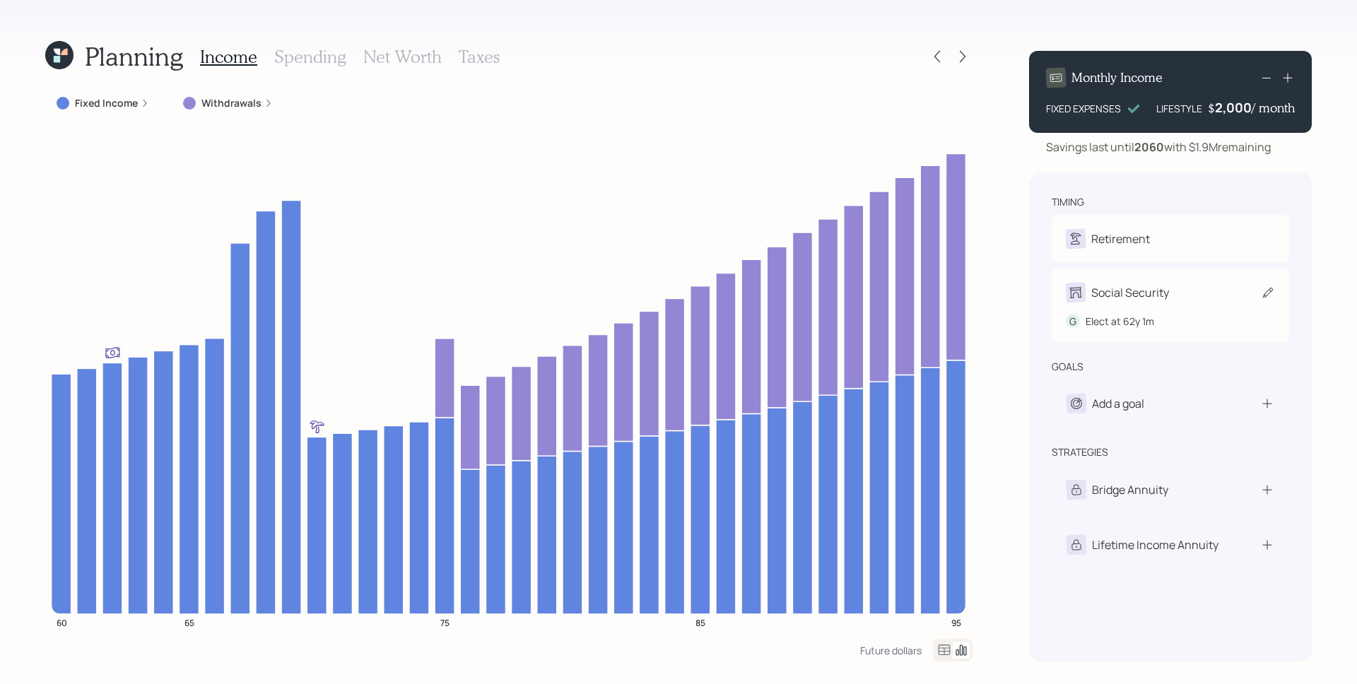
click at [1148, 290] on div "Social Security" at bounding box center [1130, 292] width 78 height 17
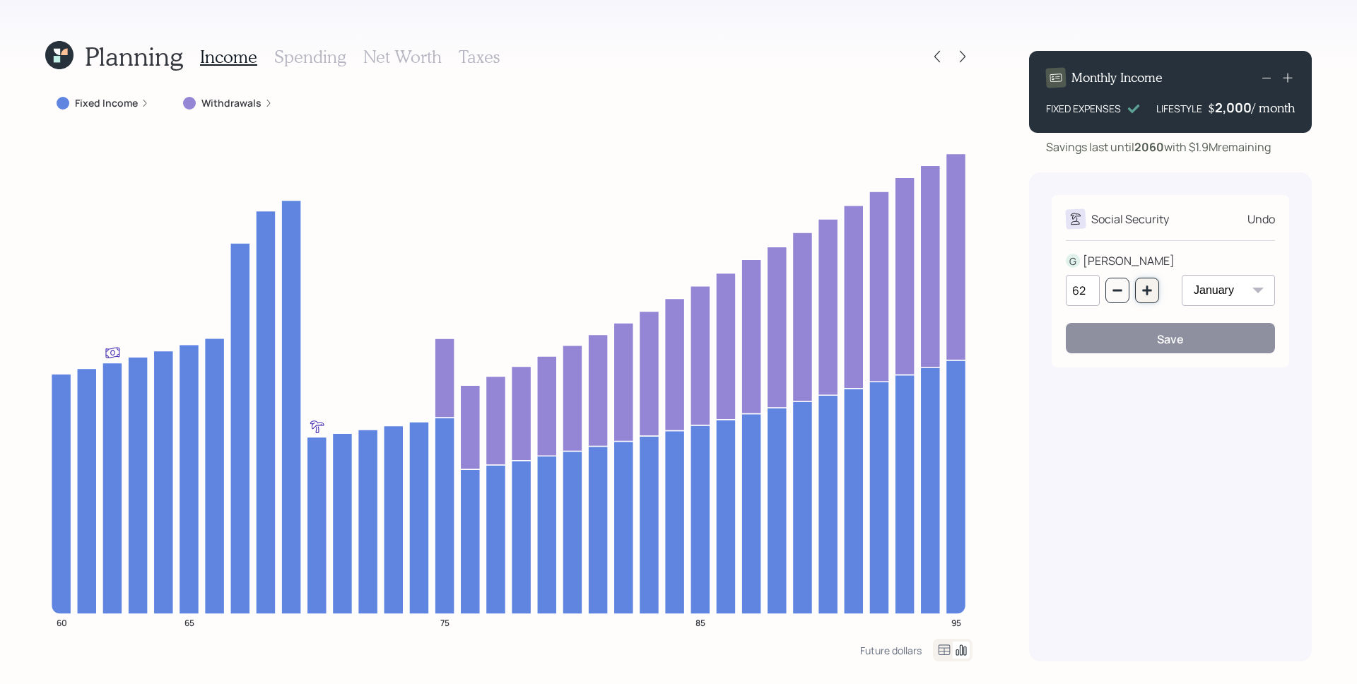
click at [1148, 294] on icon "button" at bounding box center [1146, 290] width 11 height 11
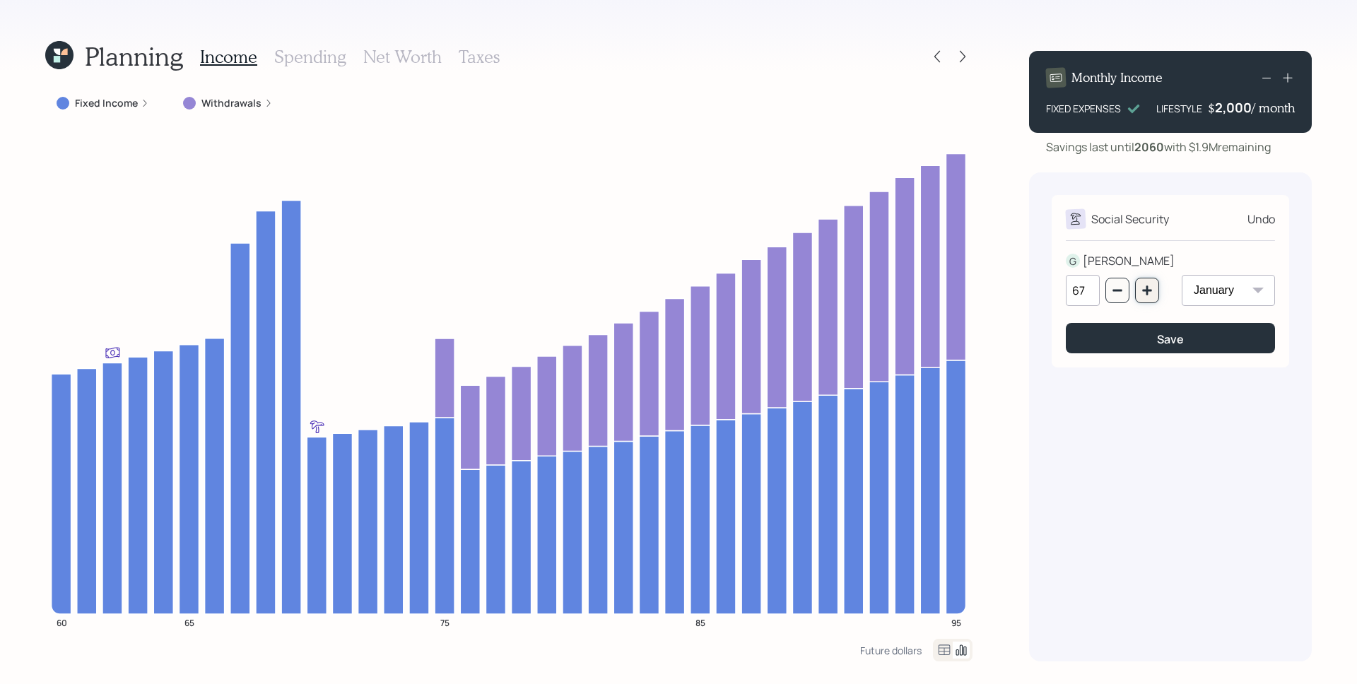
click at [1148, 294] on icon "button" at bounding box center [1146, 290] width 11 height 11
type input "70"
click at [1163, 334] on div "Save" at bounding box center [1170, 339] width 27 height 16
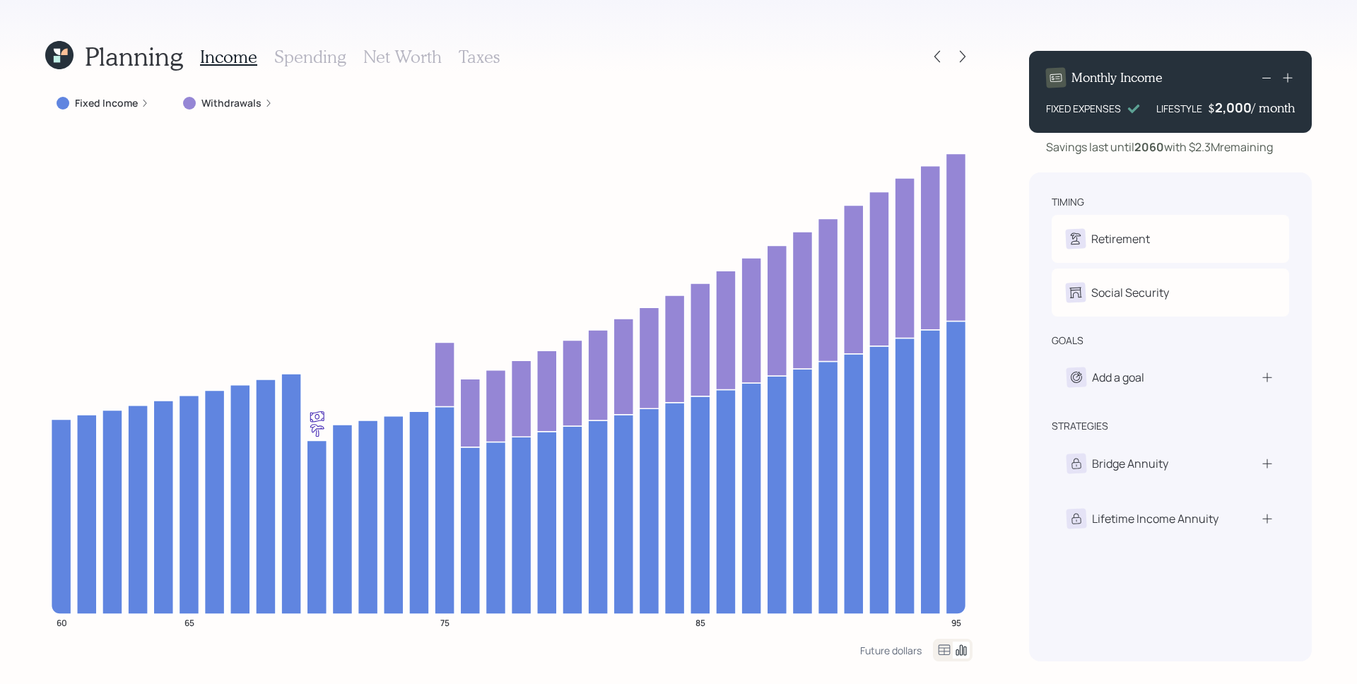
click at [977, 110] on div "Planning Income Spending Net Worth Taxes Fixed Income Withdrawals 60 65 75 85 9…" at bounding box center [678, 342] width 1357 height 684
click at [961, 54] on icon at bounding box center [962, 56] width 14 height 14
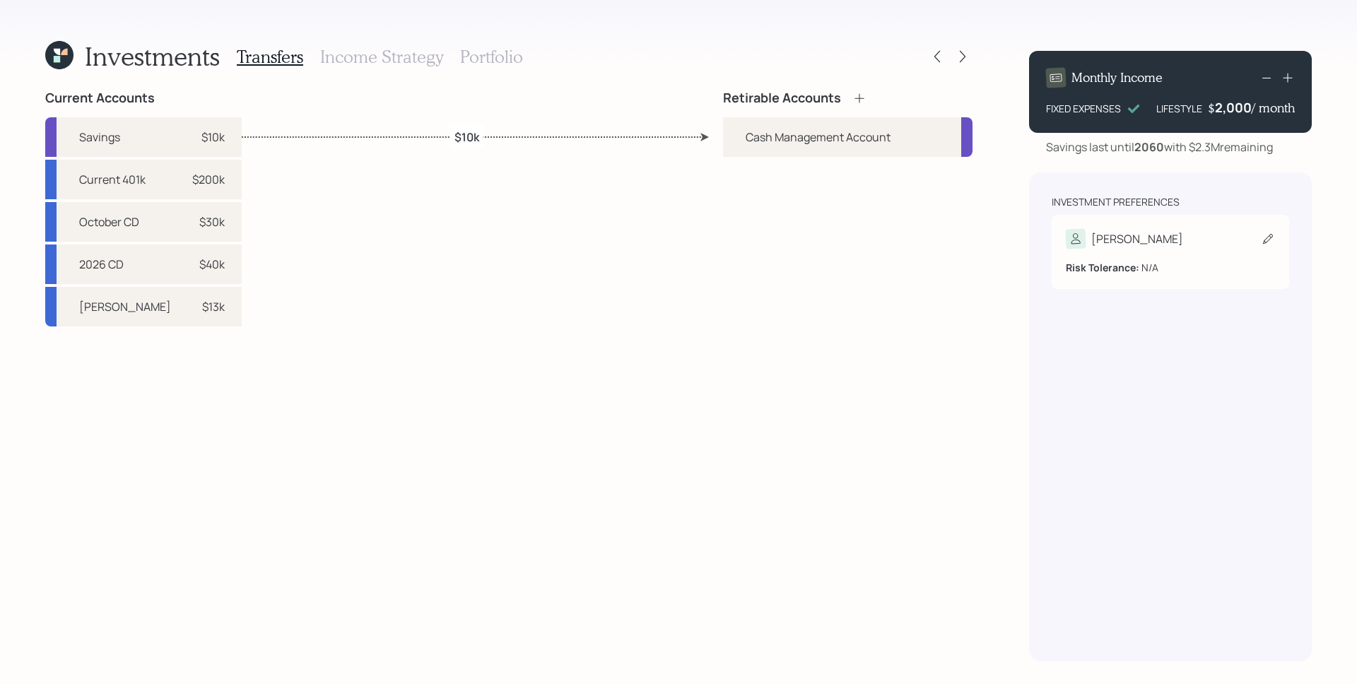
click at [1169, 244] on div "Gregory" at bounding box center [1170, 239] width 209 height 20
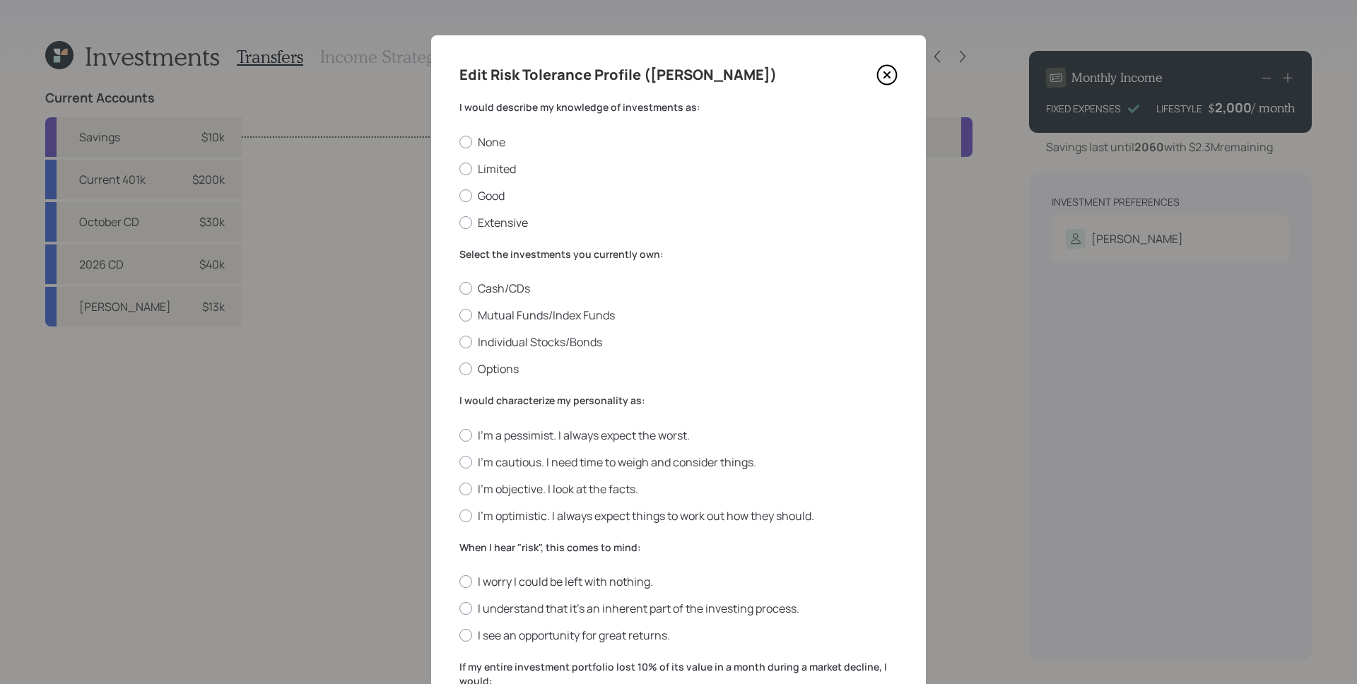
click at [749, 71] on div "Edit Risk Tolerance Profile (Gregory)" at bounding box center [678, 75] width 438 height 23
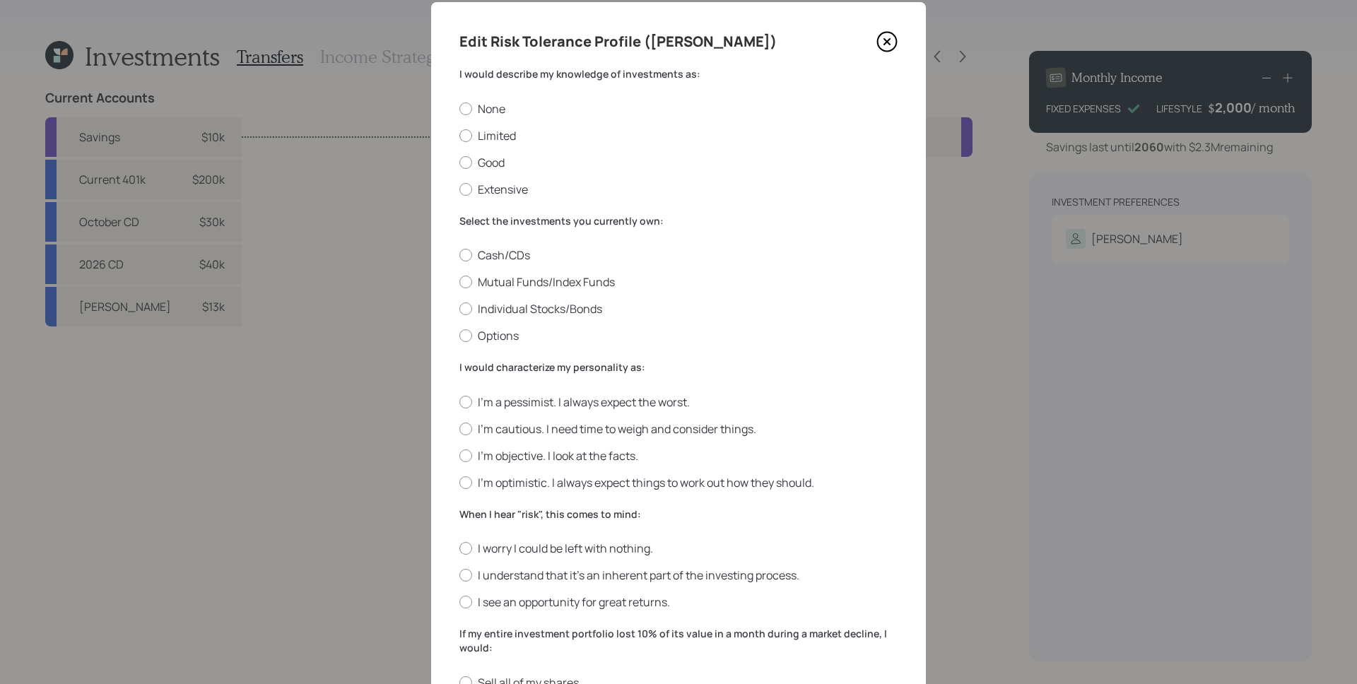
scroll to position [37, 0]
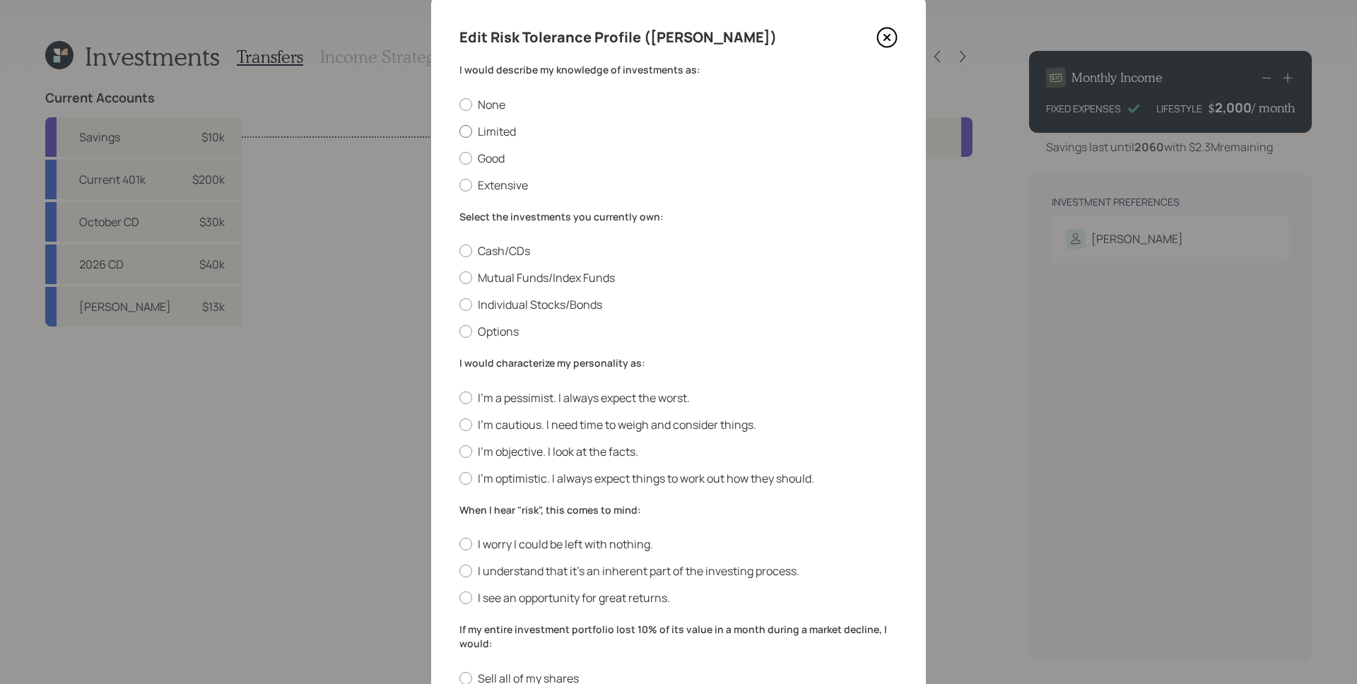
click at [514, 131] on label "Limited" at bounding box center [678, 132] width 438 height 16
click at [459, 131] on input "Limited" at bounding box center [459, 131] width 1 height 1
radio input "true"
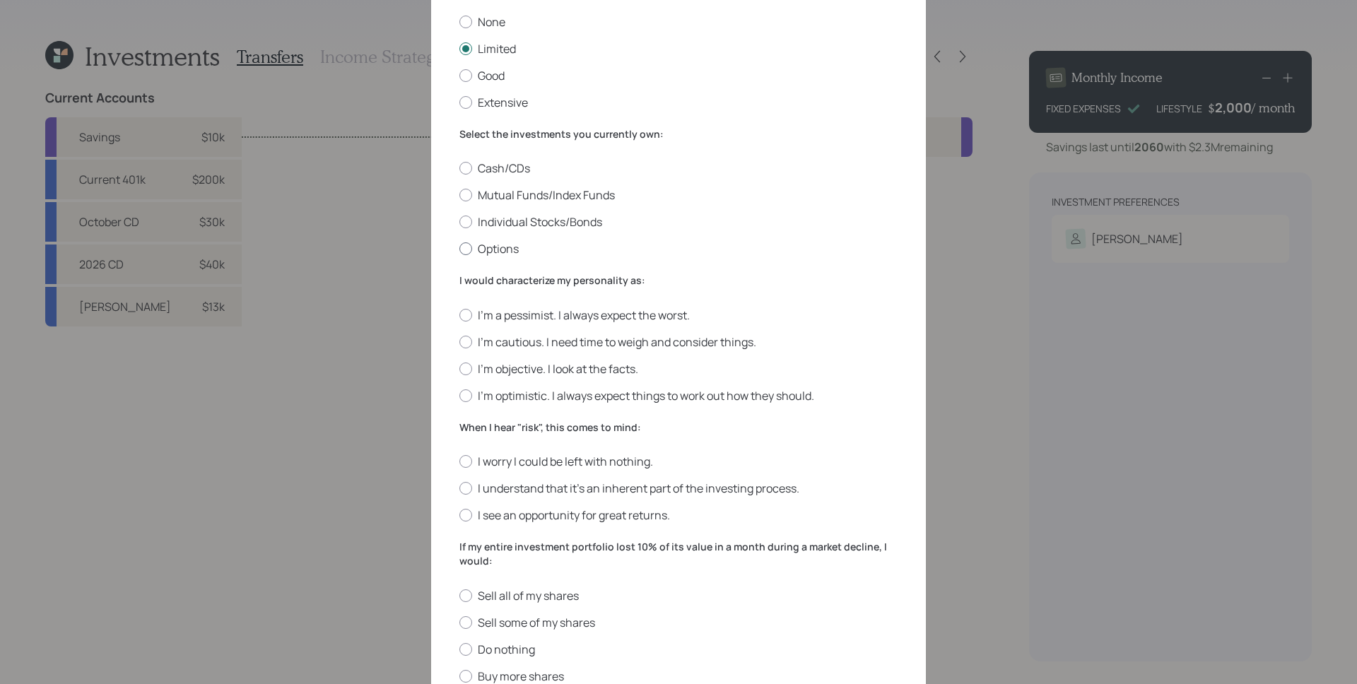
scroll to position [129, 0]
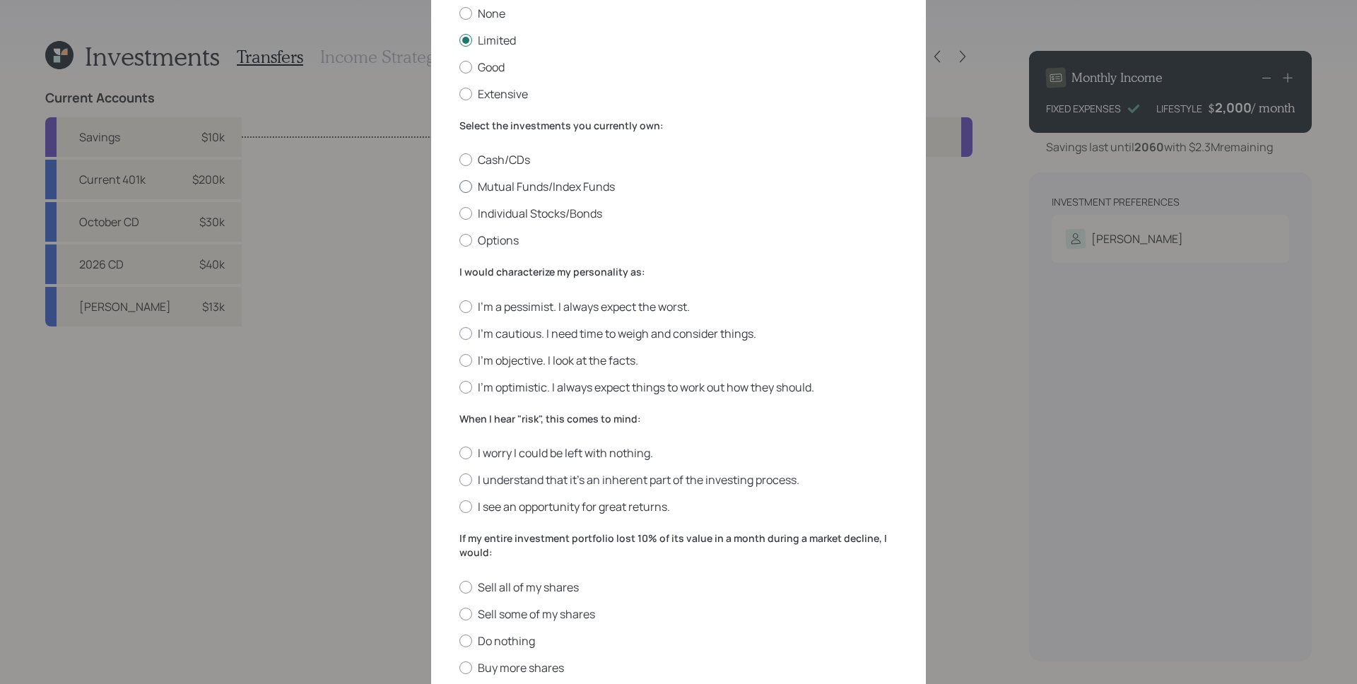
click at [543, 183] on label "Mutual Funds/Index Funds" at bounding box center [678, 187] width 438 height 16
click at [459, 187] on input "Mutual Funds/Index Funds" at bounding box center [459, 187] width 1 height 1
radio input "true"
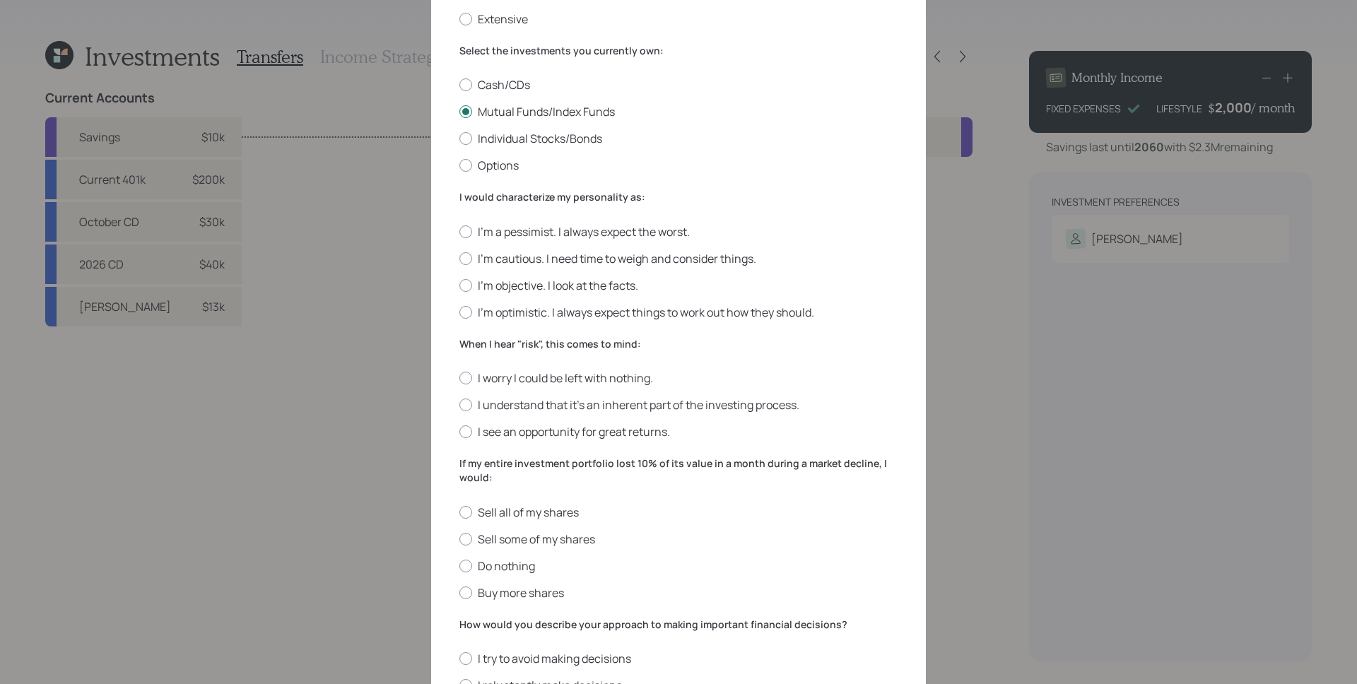
scroll to position [204, 0]
click at [524, 255] on label "I'm cautious. I need time to weigh and consider things." at bounding box center [678, 259] width 438 height 16
click at [459, 258] on input "I'm cautious. I need time to weigh and consider things." at bounding box center [459, 258] width 1 height 1
radio input "true"
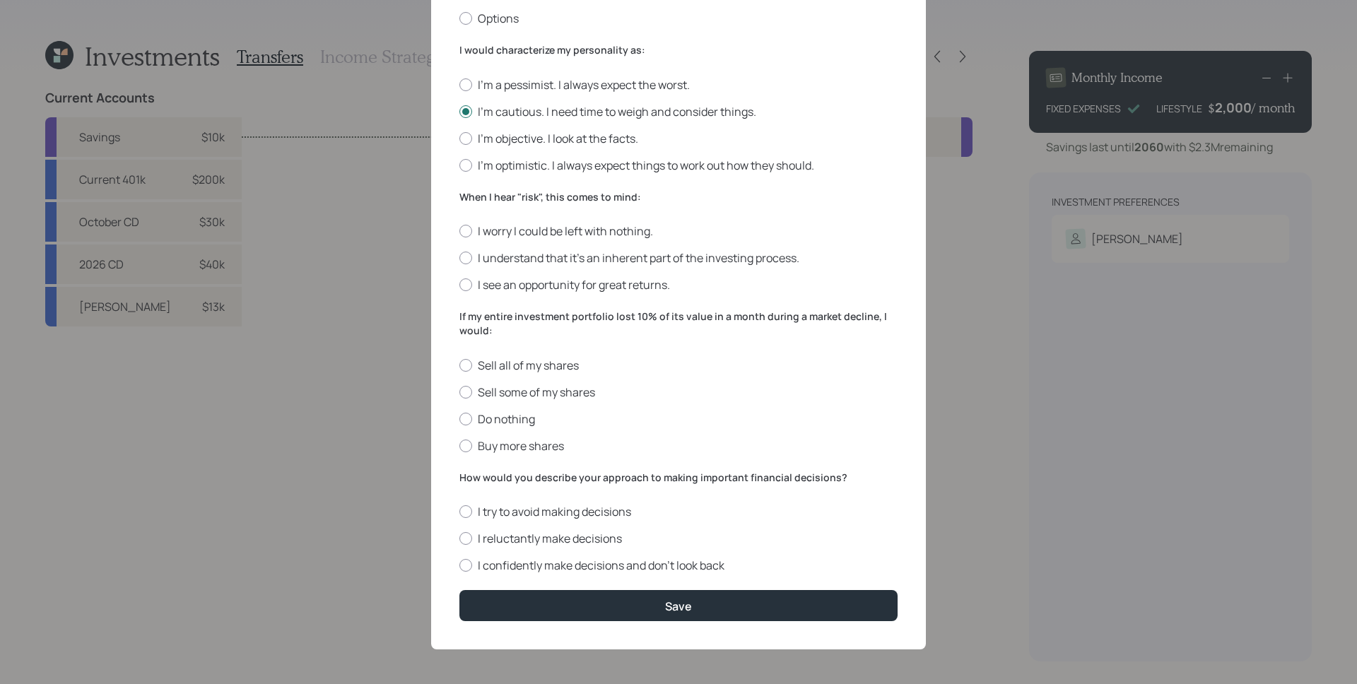
scroll to position [351, 0]
click at [507, 255] on label "I understand that it’s an inherent part of the investing process." at bounding box center [678, 257] width 438 height 16
click at [459, 257] on input "I understand that it’s an inherent part of the investing process." at bounding box center [459, 257] width 1 height 1
radio input "true"
click at [519, 464] on form "I would describe my knowledge of investments as: None Limited Good Extensive Se…" at bounding box center [678, 184] width 438 height 871
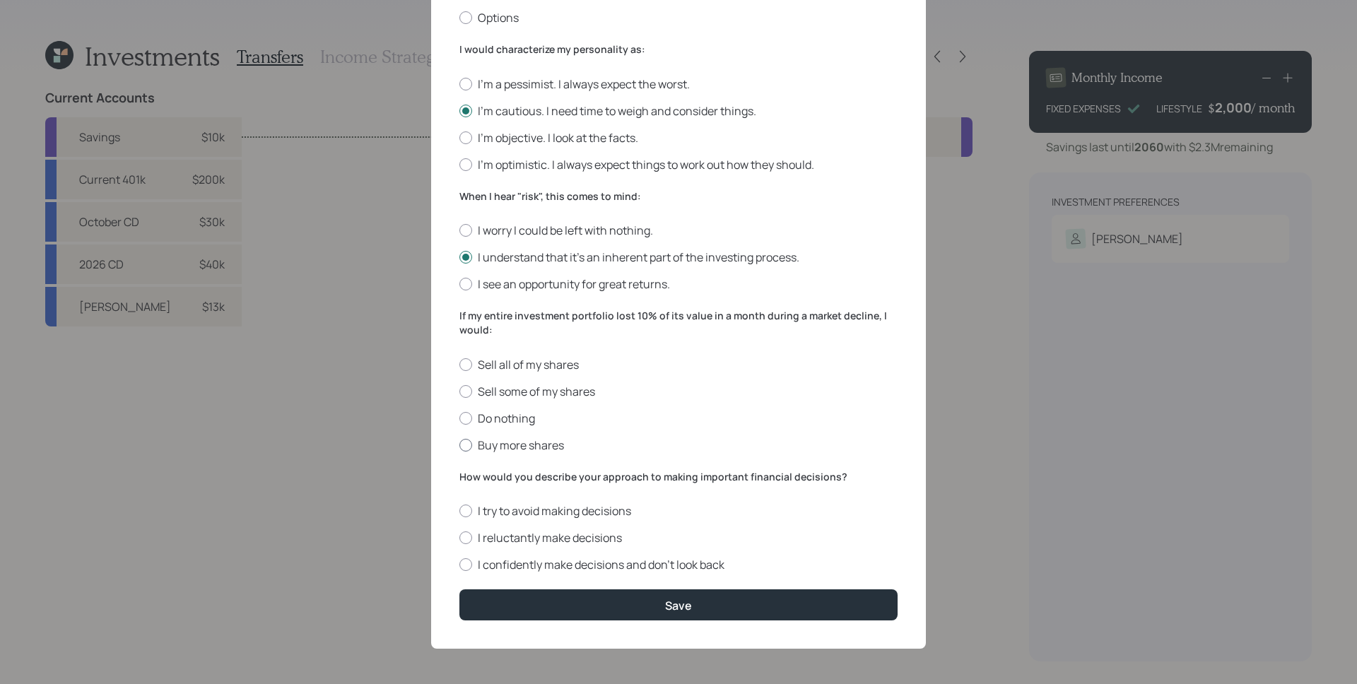
click at [479, 447] on label "Buy more shares" at bounding box center [678, 445] width 438 height 16
click at [459, 445] on input "Buy more shares" at bounding box center [459, 444] width 1 height 1
radio input "true"
click at [511, 538] on label "I reluctantly make decisions" at bounding box center [678, 538] width 438 height 16
click at [459, 538] on input "I reluctantly make decisions" at bounding box center [459, 538] width 1 height 1
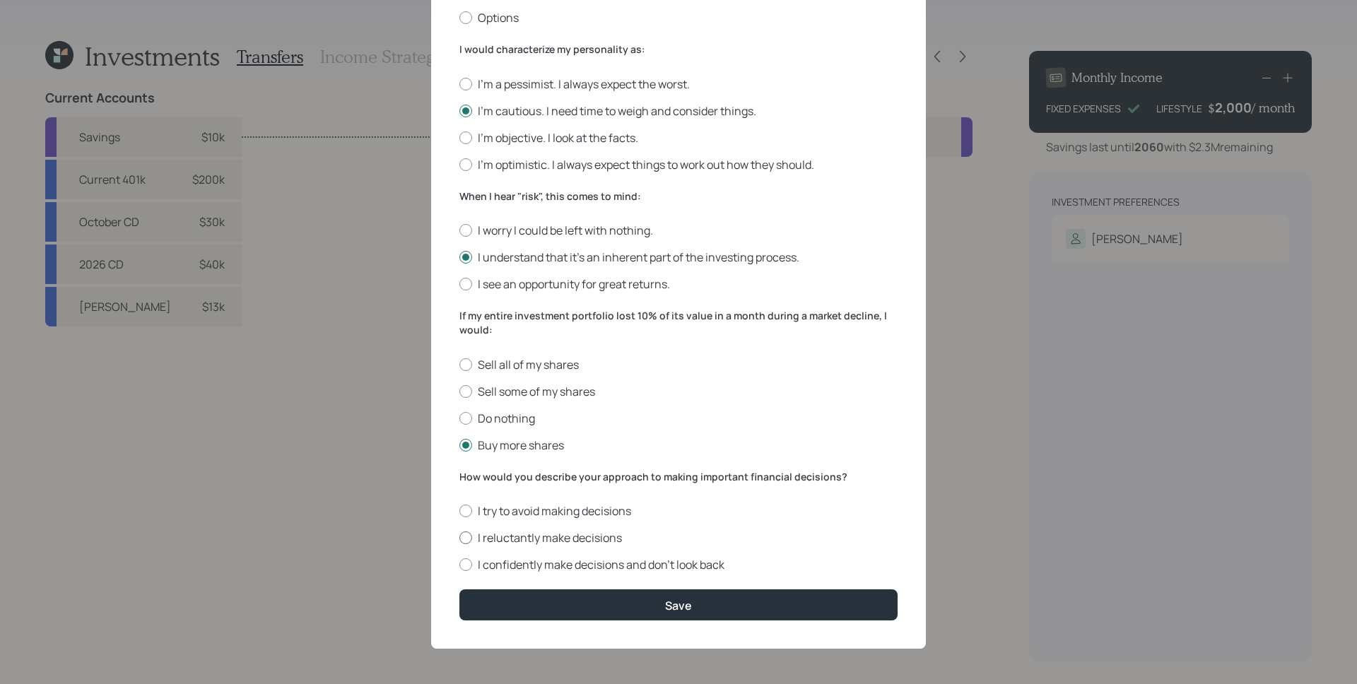
radio input "true"
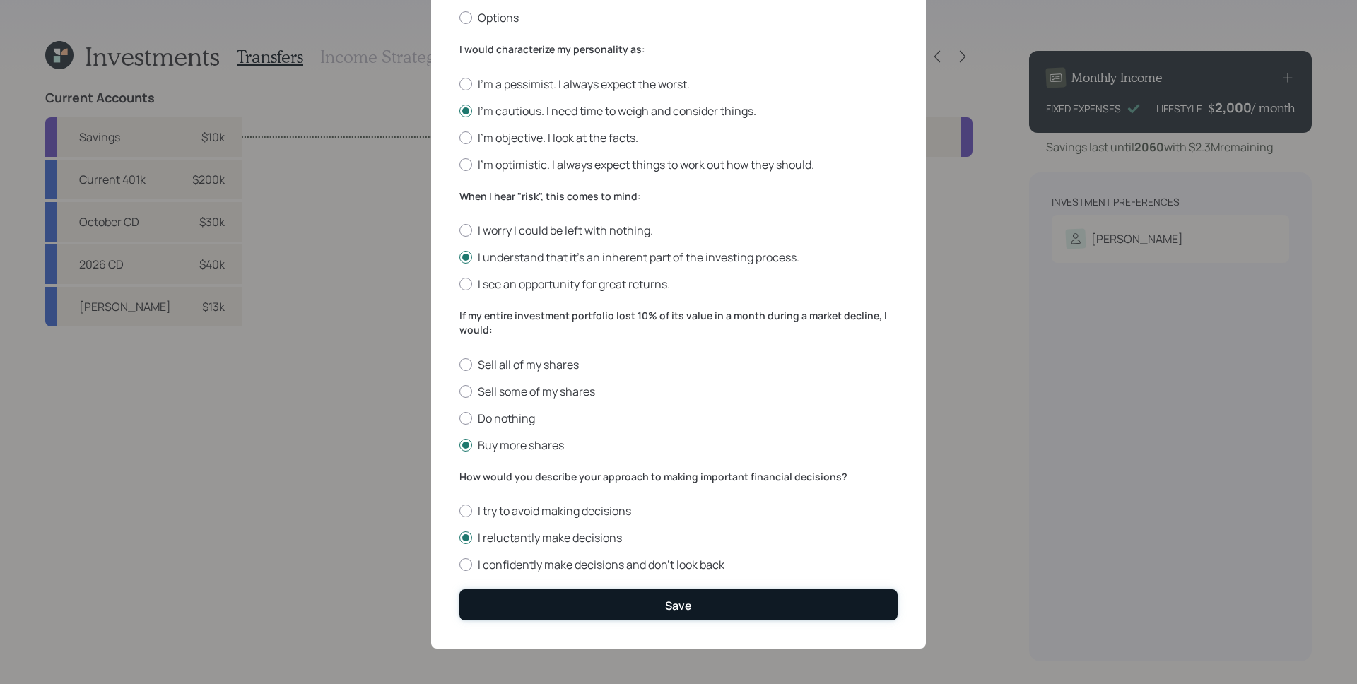
click at [680, 603] on div "Save" at bounding box center [678, 606] width 27 height 16
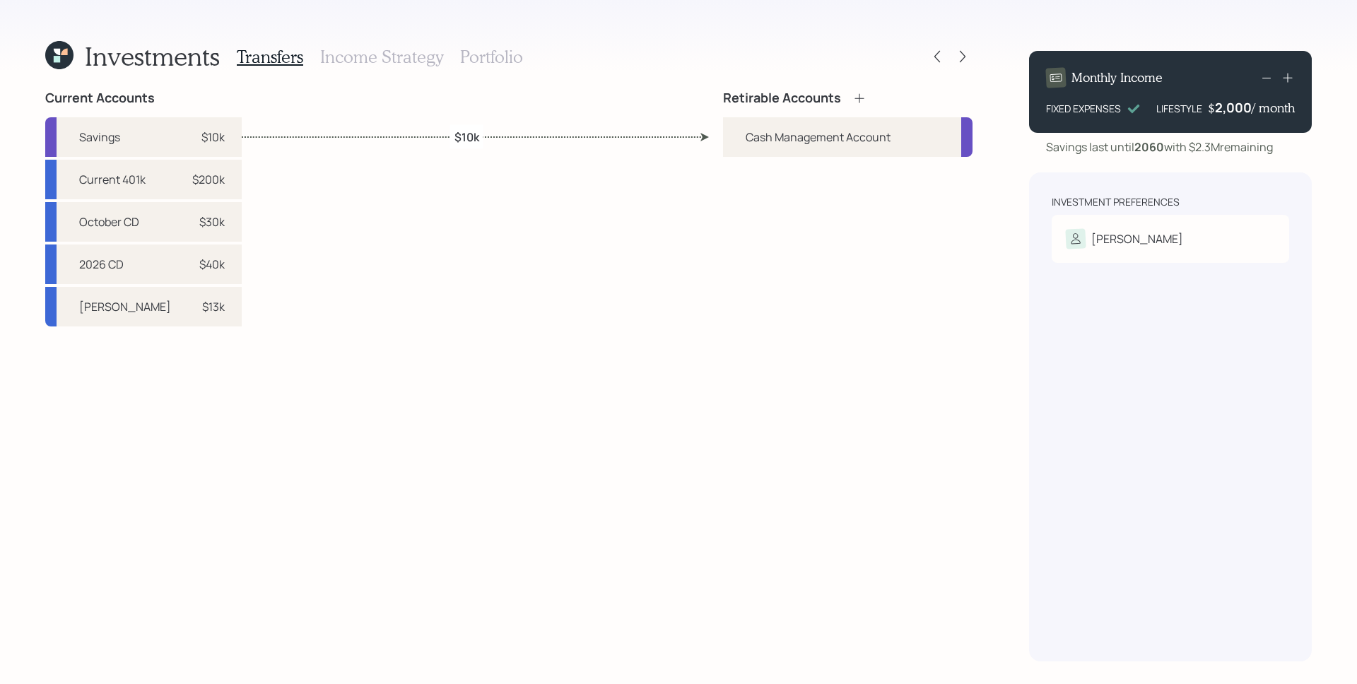
click at [1228, 447] on div "Investment Preferences Gregory Risk Tolerance: Moderate" at bounding box center [1170, 416] width 283 height 489
click at [363, 437] on div "Current Accounts Savings $10k Current 401k $200k October CD $30k 2026 CD $40k R…" at bounding box center [508, 375] width 927 height 571
click at [863, 93] on icon at bounding box center [859, 98] width 14 height 14
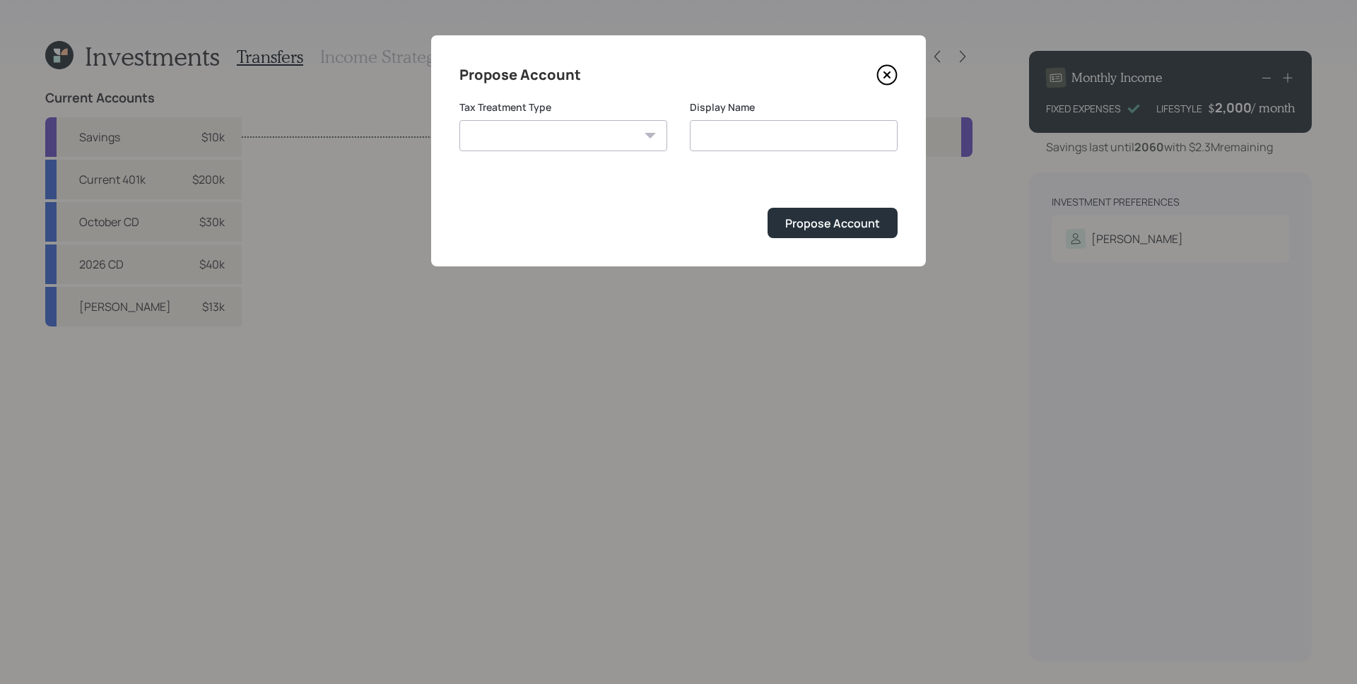
click at [533, 141] on select "Roth Taxable Traditional" at bounding box center [563, 135] width 208 height 31
select select "roth"
click at [459, 120] on select "Roth Taxable Traditional" at bounding box center [563, 135] width 208 height 31
click at [754, 136] on input "Roth" at bounding box center [794, 135] width 208 height 31
type input "Roth IRA"
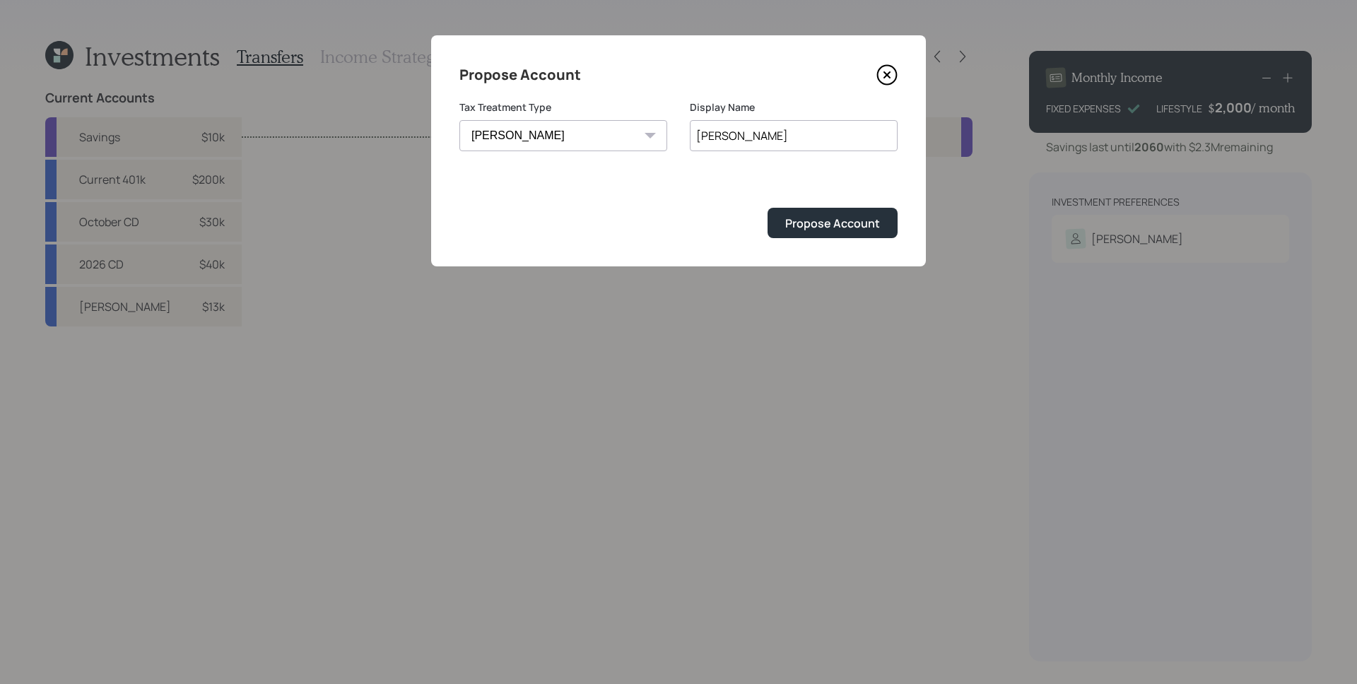
click at [767, 208] on button "Propose Account" at bounding box center [832, 223] width 130 height 30
click at [766, 115] on div "Display Name Roth IRA" at bounding box center [794, 125] width 208 height 51
click at [902, 78] on div "Edit Account Tax Treatment Type Roth Taxable Traditional Display Name Roth IRA …" at bounding box center [678, 150] width 495 height 231
click at [894, 81] on icon at bounding box center [887, 75] width 19 height 19
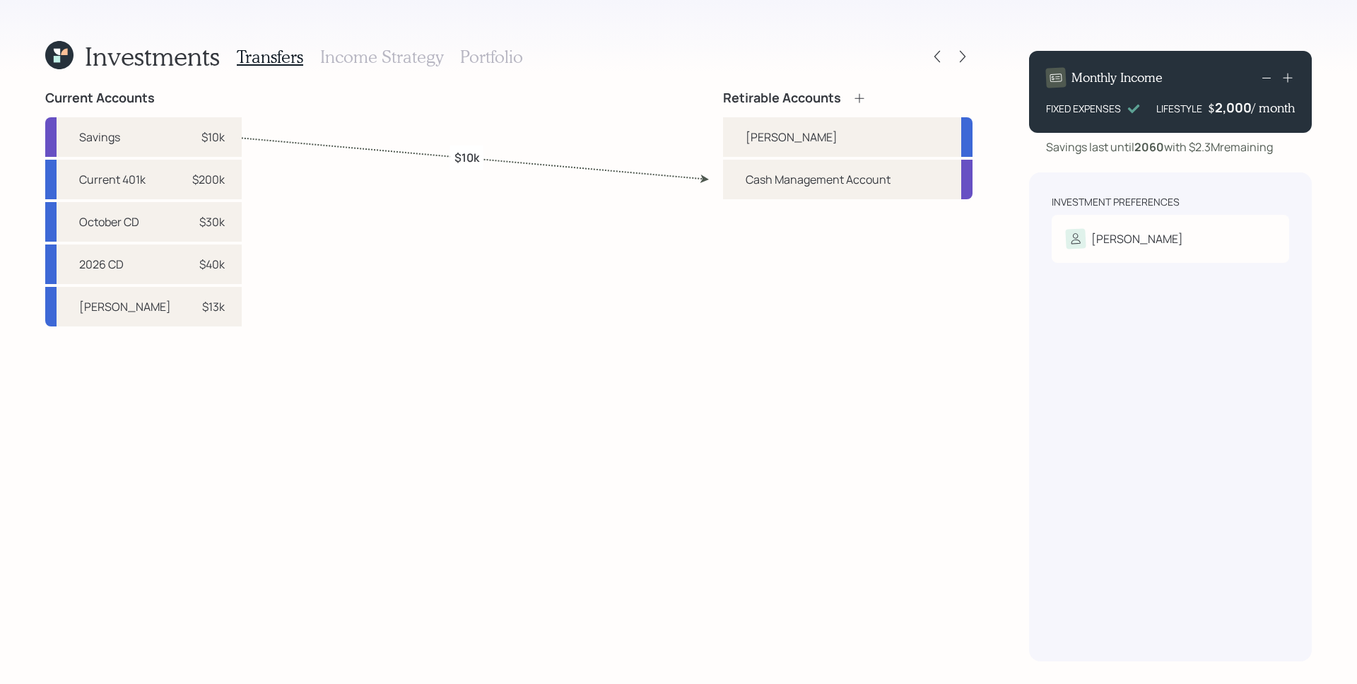
click at [863, 98] on icon at bounding box center [859, 98] width 14 height 14
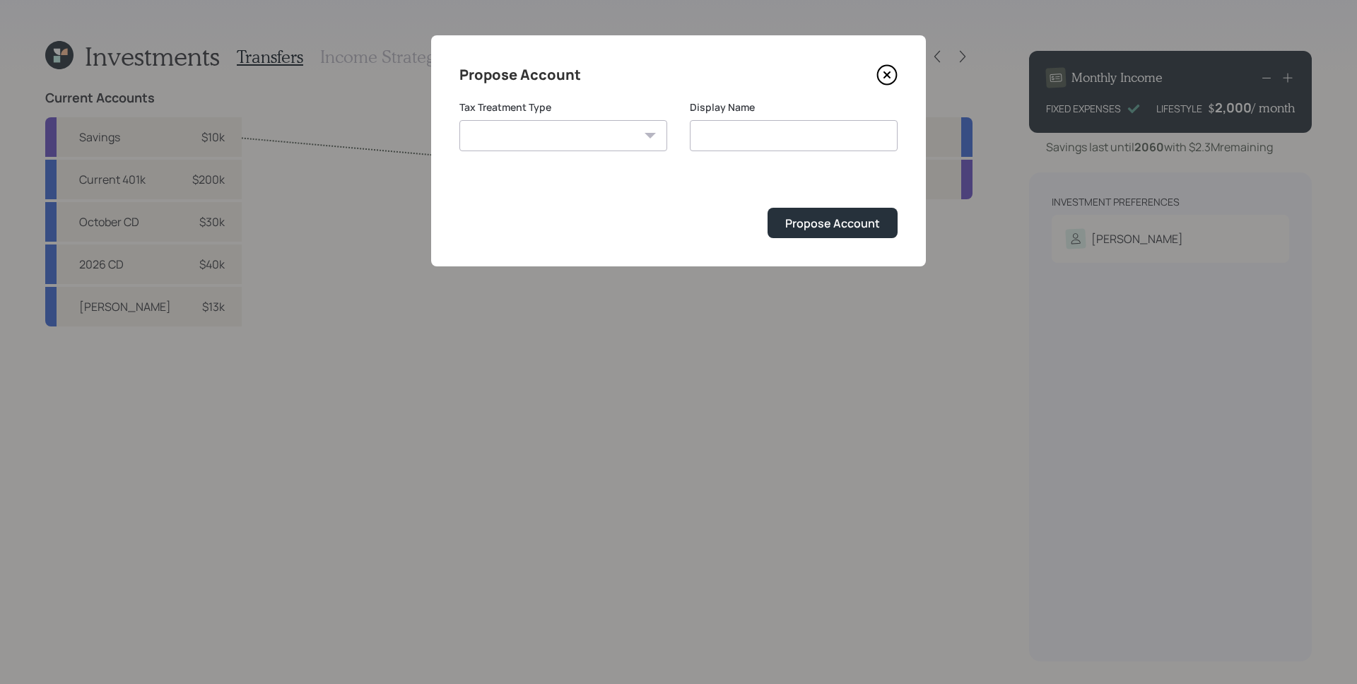
click at [625, 137] on select "Roth Taxable Traditional" at bounding box center [563, 135] width 208 height 31
select select "taxable"
click at [459, 120] on select "Roth Taxable Traditional" at bounding box center [563, 135] width 208 height 31
click at [801, 131] on input "Taxable" at bounding box center [794, 135] width 208 height 31
type input "Taxable Brokerage"
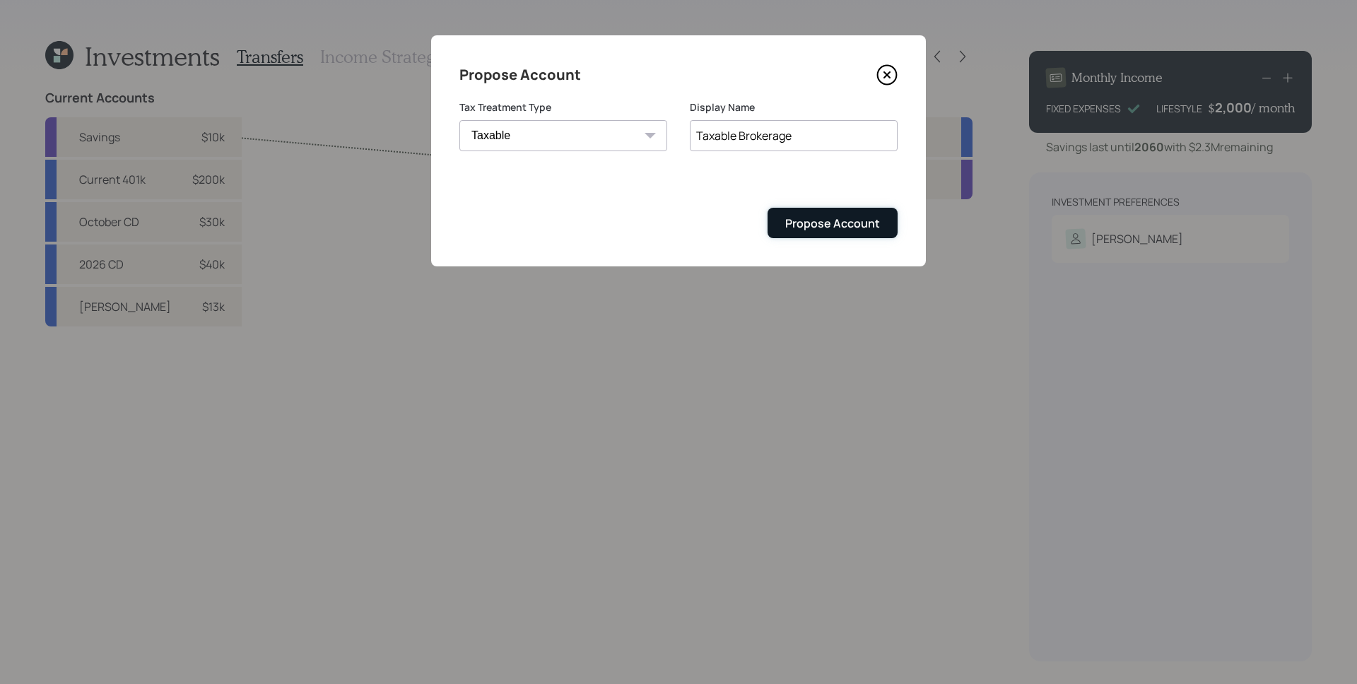
click at [798, 211] on button "Propose Account" at bounding box center [832, 223] width 130 height 30
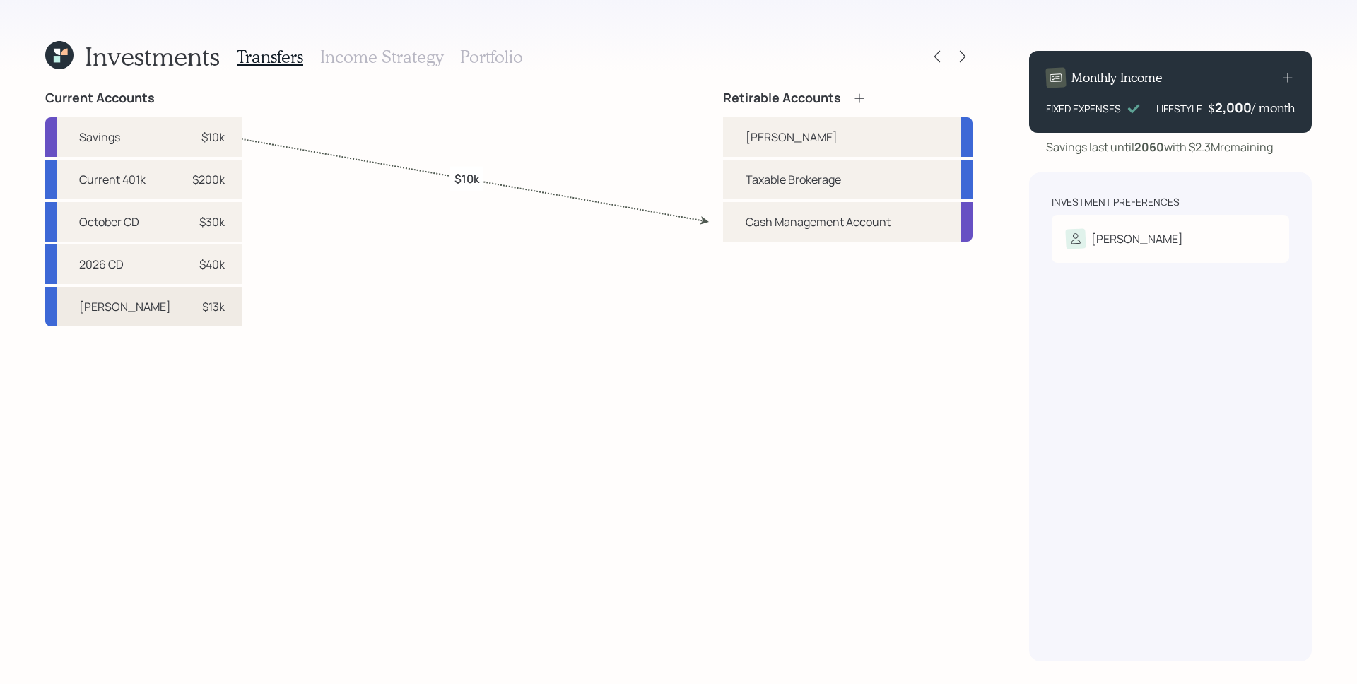
click at [202, 305] on div "$13k" at bounding box center [213, 306] width 23 height 17
click at [732, 136] on div "Roth IRA" at bounding box center [847, 137] width 249 height 40
select select "35708d33-a469-4854-9671-5ff8531dfd8d"
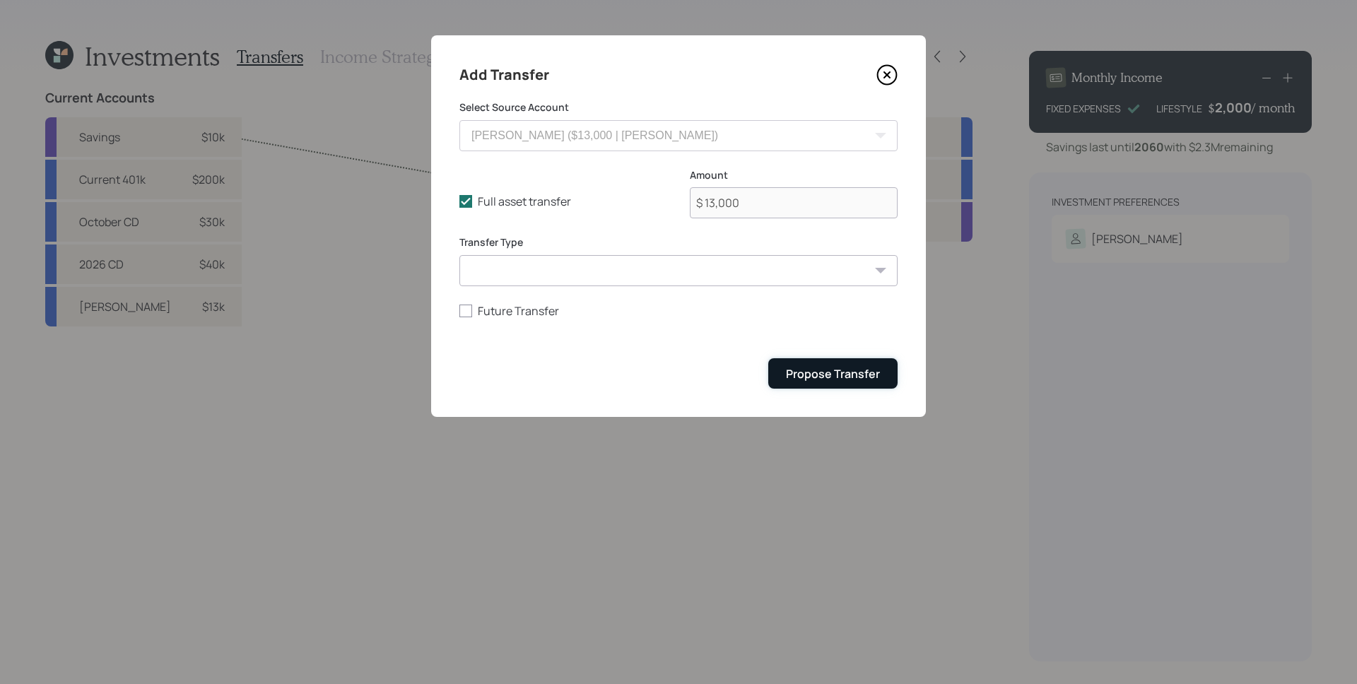
click at [855, 379] on div "Propose Transfer" at bounding box center [833, 374] width 94 height 16
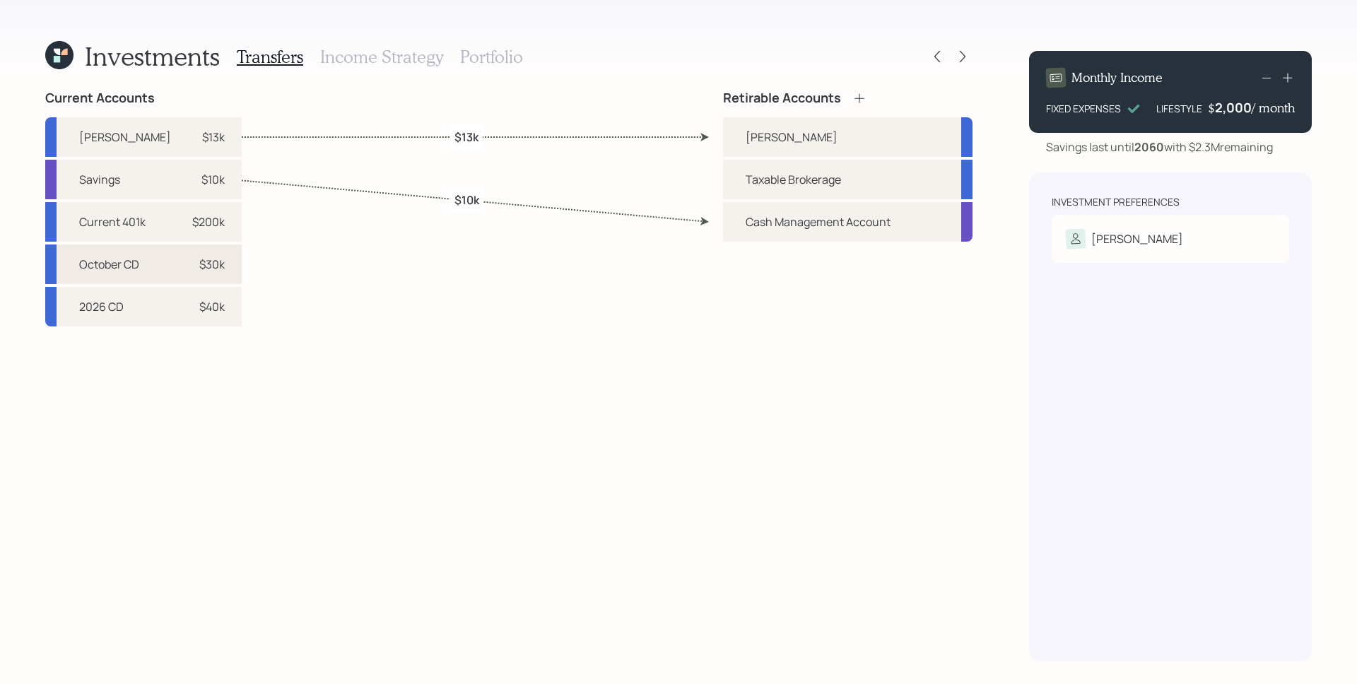
click at [170, 273] on div "October CD $30k" at bounding box center [143, 264] width 196 height 40
click at [757, 175] on div "Taxable Brokerage" at bounding box center [792, 179] width 95 height 17
select select "c29d676a-58d2-4201-acdd-cb70b5ed687f"
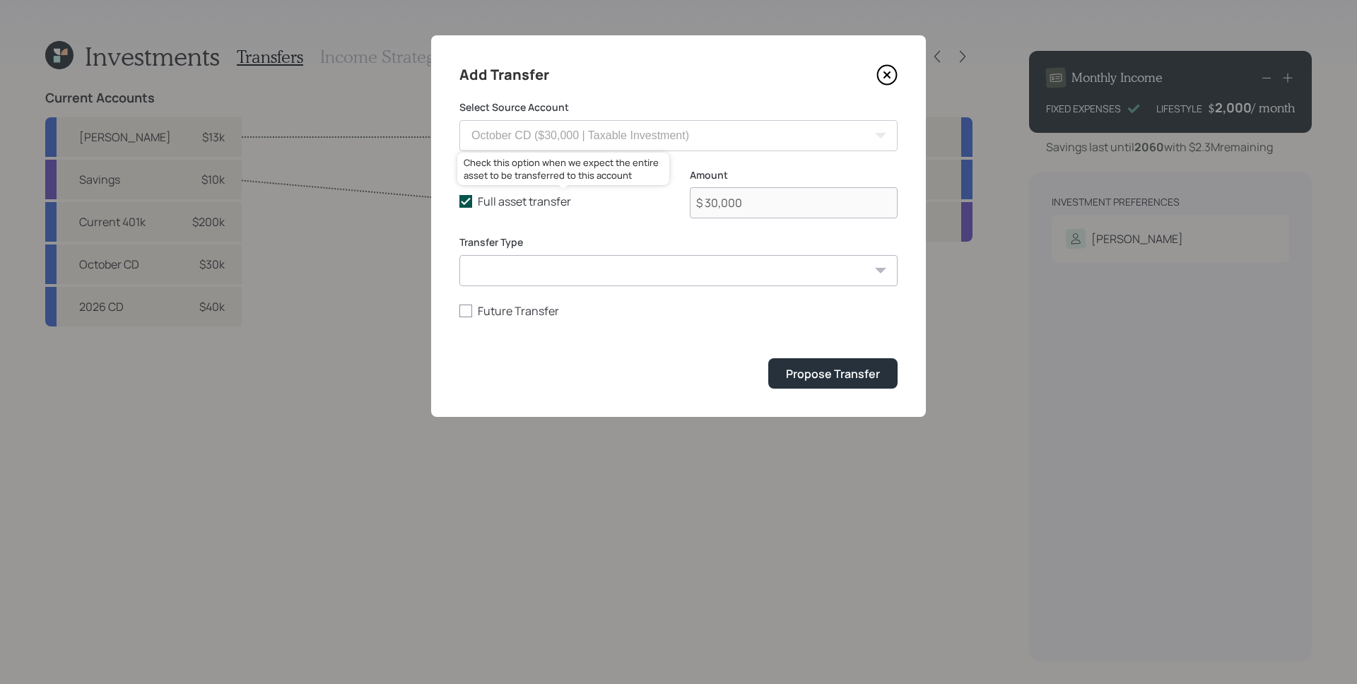
click at [498, 206] on label "Full asset transfer" at bounding box center [563, 202] width 208 height 16
click at [459, 202] on input "Full asset transfer" at bounding box center [459, 201] width 1 height 1
checkbox input "false"
click at [760, 206] on input "$ 30,000" at bounding box center [794, 202] width 208 height 31
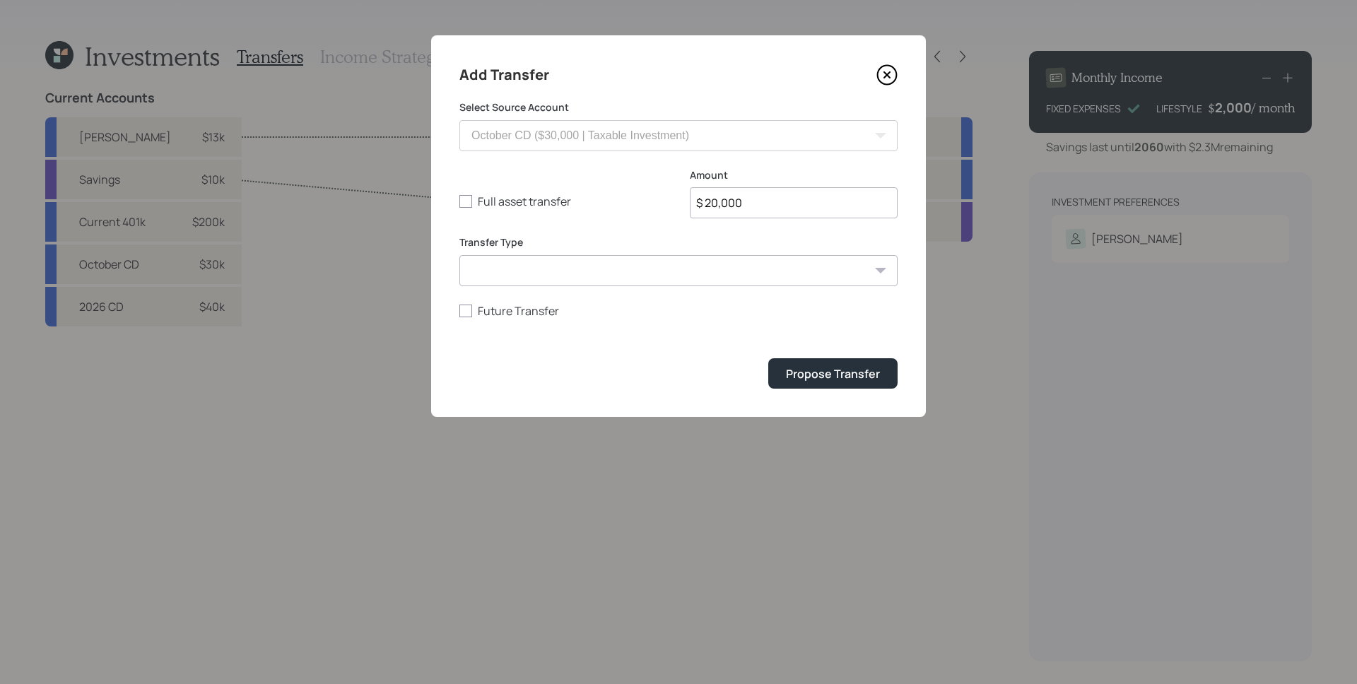
type input "$ 20,000"
click at [768, 358] on button "Propose Transfer" at bounding box center [832, 373] width 129 height 30
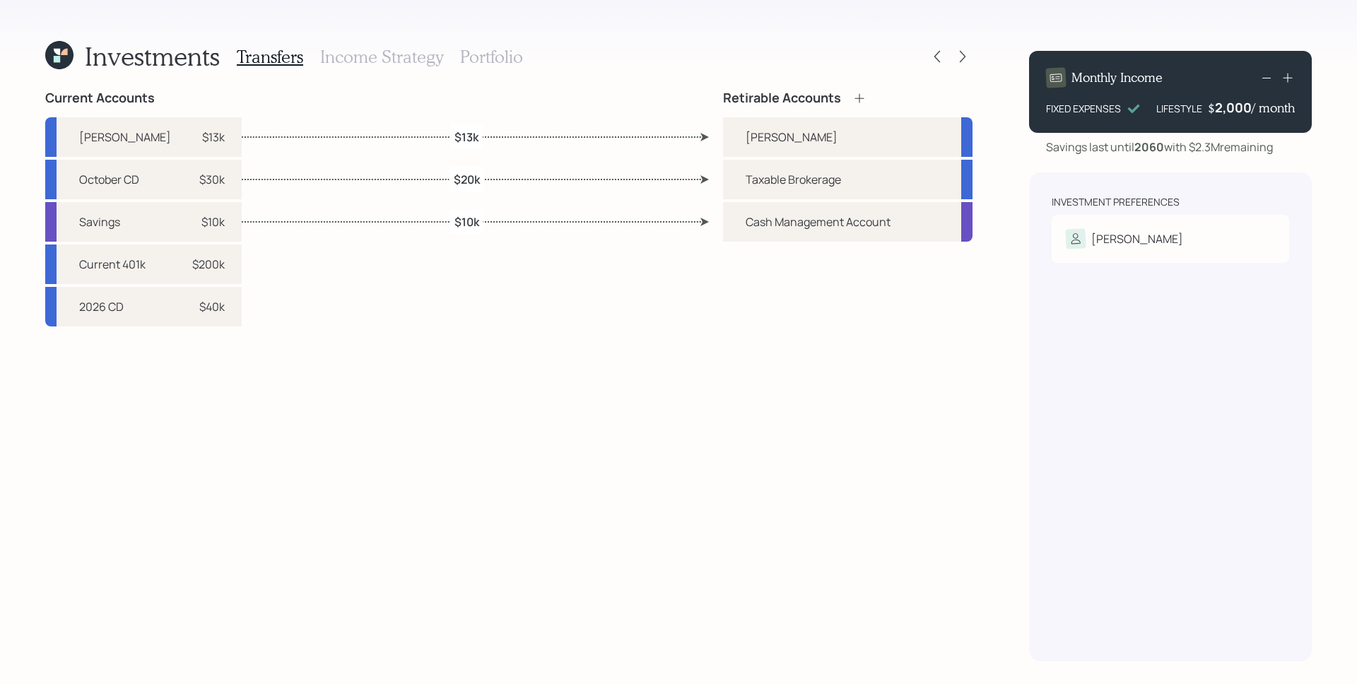
click at [623, 467] on div "Current Accounts Roth IRA $13k October CD $30k Savings $10k Current 401k $200k …" at bounding box center [508, 375] width 927 height 571
click at [517, 57] on h3 "Portfolio" at bounding box center [491, 57] width 63 height 20
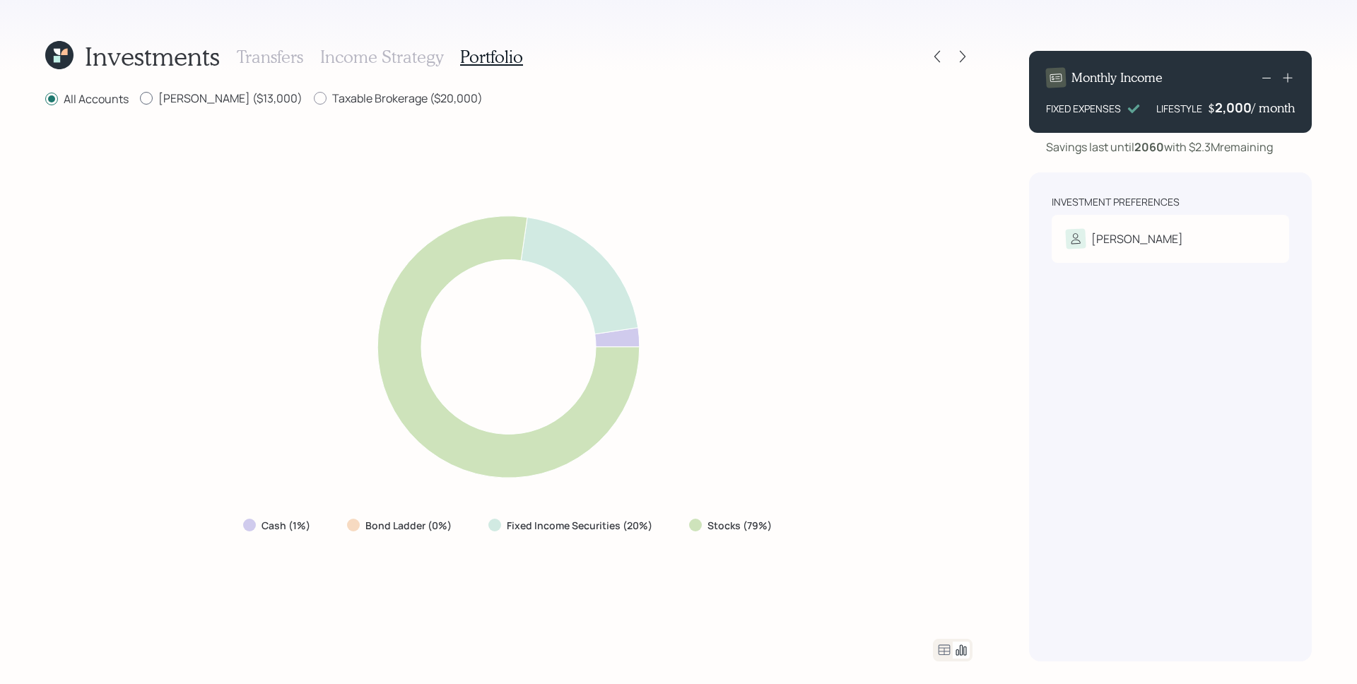
click at [194, 101] on label "Roth IRA ($13,000)" at bounding box center [221, 98] width 163 height 16
click at [140, 99] on input "Roth IRA ($13,000)" at bounding box center [139, 98] width 1 height 1
radio input "true"
radio input "false"
click at [335, 106] on div "Taxable Brokerage ($20,000)" at bounding box center [398, 99] width 169 height 18
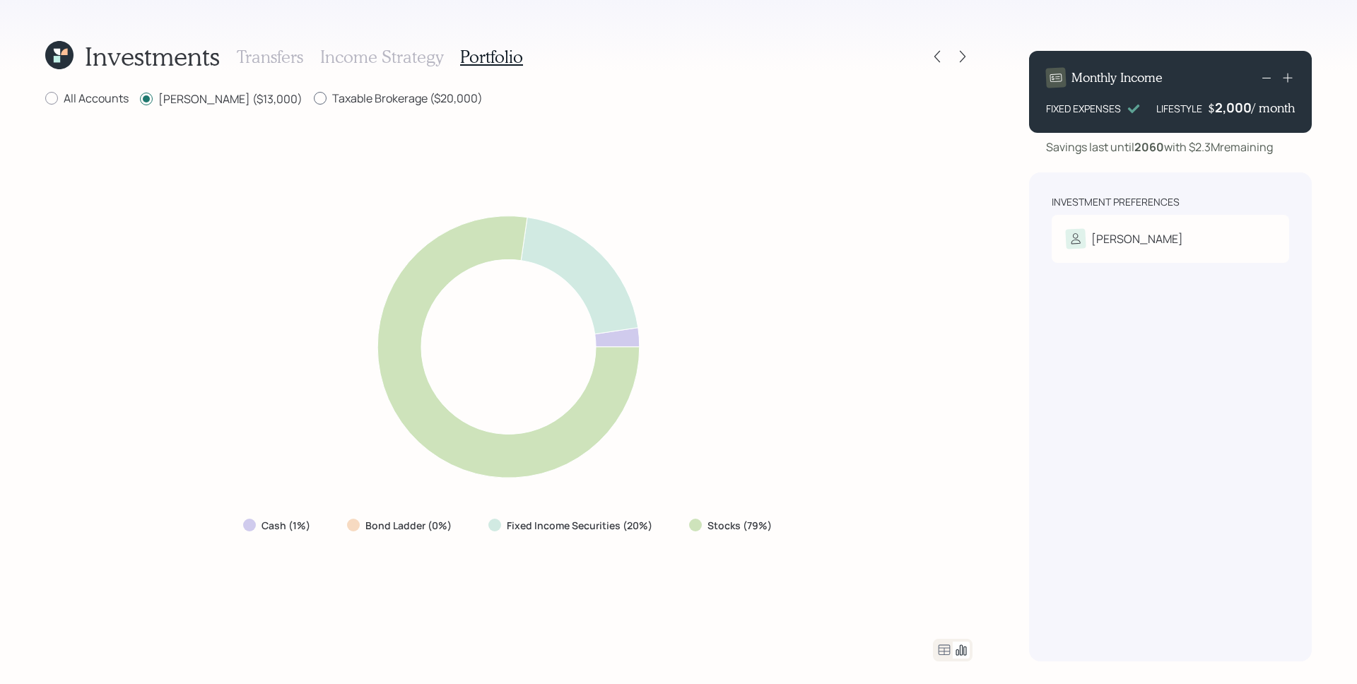
click at [317, 100] on label "Taxable Brokerage ($20,000)" at bounding box center [398, 98] width 169 height 16
click at [314, 99] on input "Taxable Brokerage ($20,000)" at bounding box center [313, 98] width 1 height 1
radio input "true"
click at [189, 107] on div "Roth IRA ($13,000)" at bounding box center [221, 99] width 163 height 18
click at [191, 102] on label "Roth IRA ($13,000)" at bounding box center [221, 98] width 163 height 16
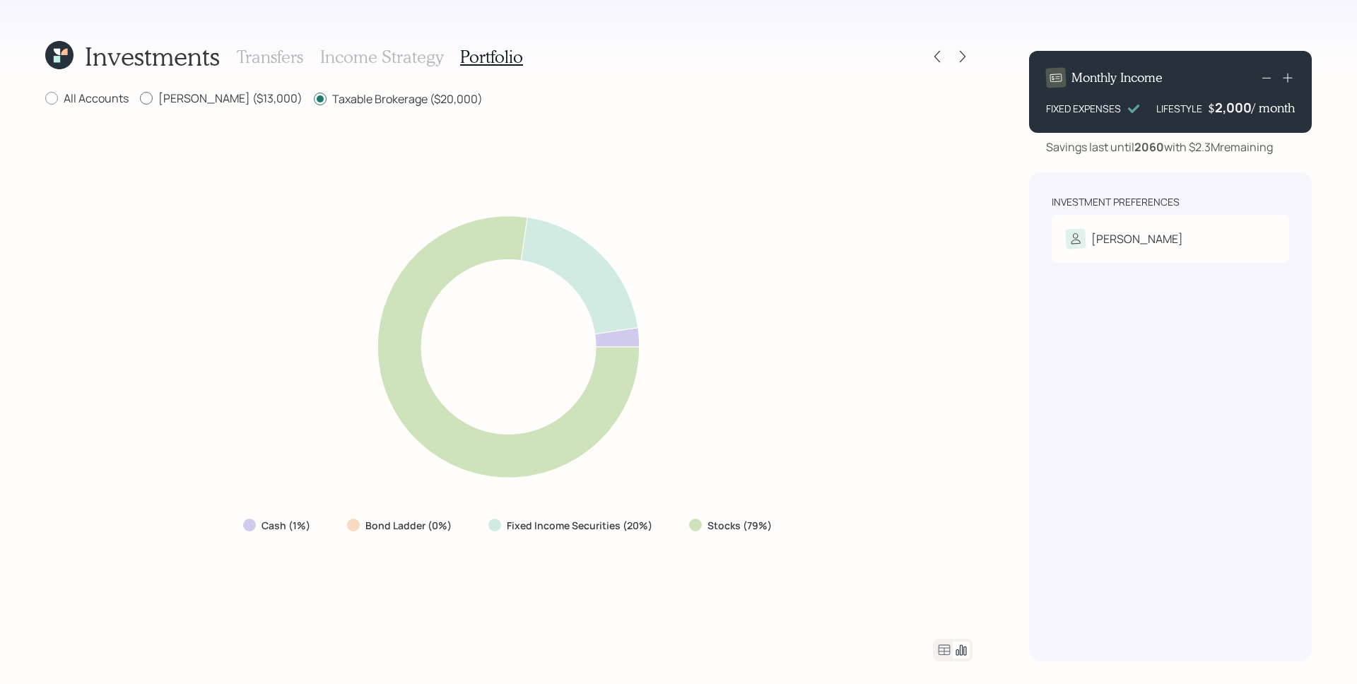
click at [140, 99] on input "Roth IRA ($13,000)" at bounding box center [139, 98] width 1 height 1
radio input "true"
radio input "false"
click at [90, 101] on label "All Accounts" at bounding box center [86, 98] width 83 height 16
click at [45, 99] on input "All Accounts" at bounding box center [45, 98] width 1 height 1
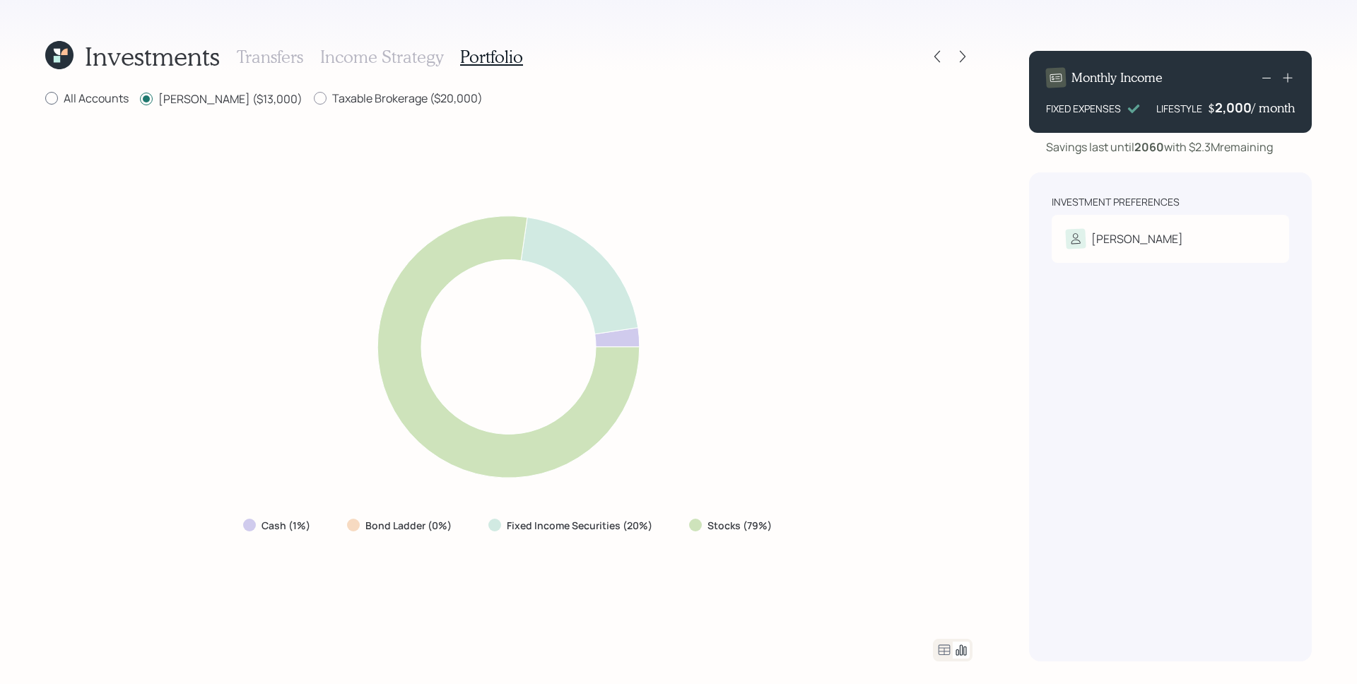
radio input "true"
click at [942, 652] on icon at bounding box center [944, 650] width 17 height 17
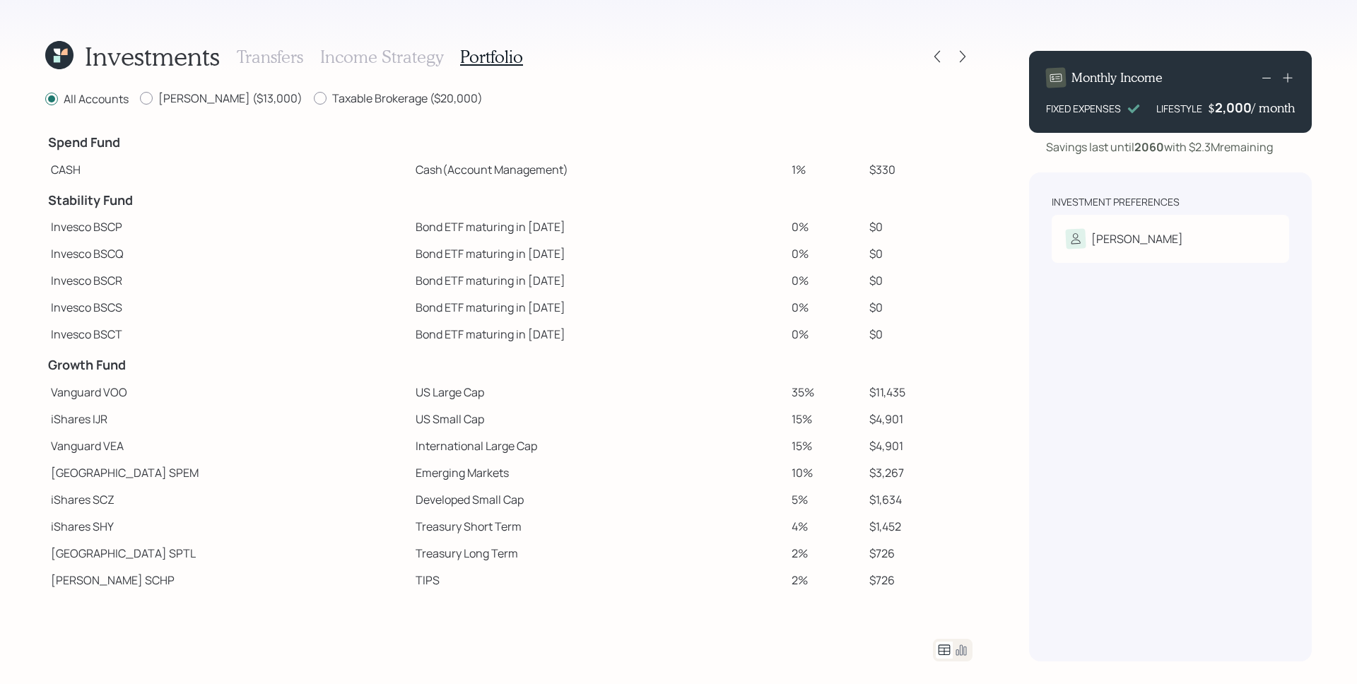
scroll to position [102, 0]
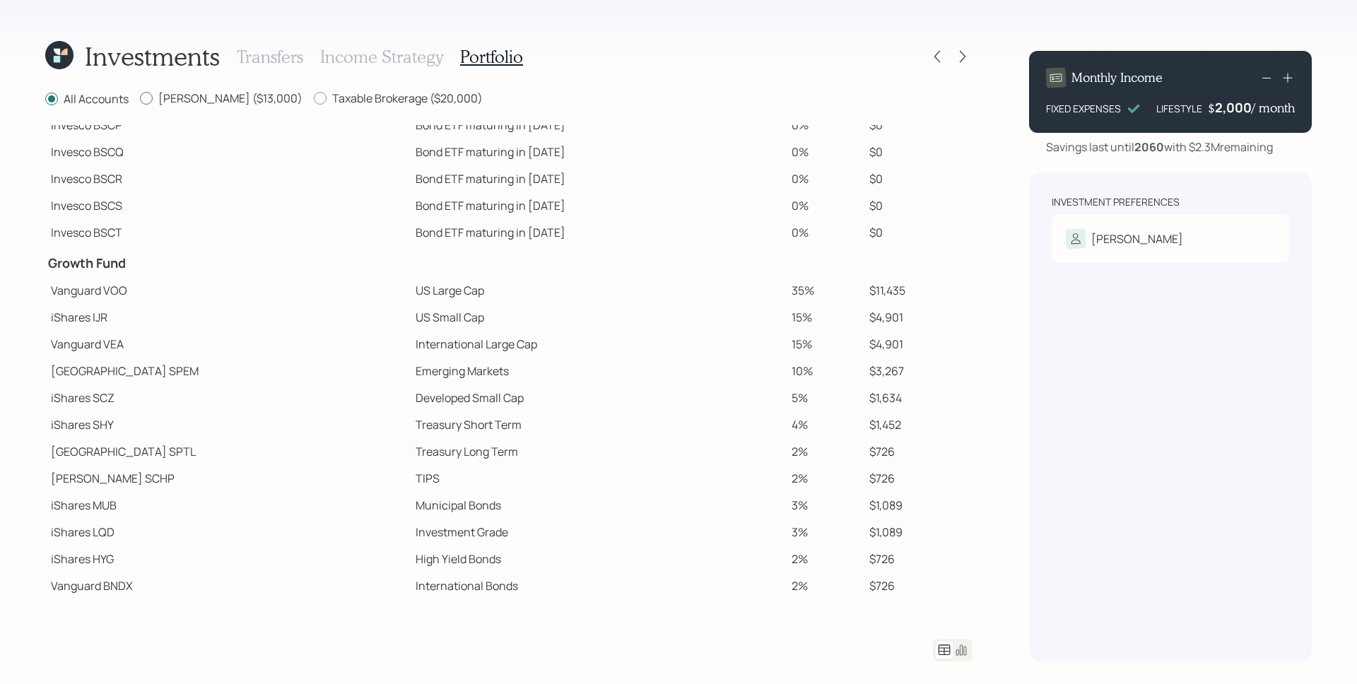
click at [192, 100] on label "Roth IRA ($13,000)" at bounding box center [221, 98] width 163 height 16
click at [140, 99] on input "Roth IRA ($13,000)" at bounding box center [139, 98] width 1 height 1
radio input "true"
radio input "false"
click at [364, 98] on label "Taxable Brokerage ($20,000)" at bounding box center [398, 98] width 169 height 16
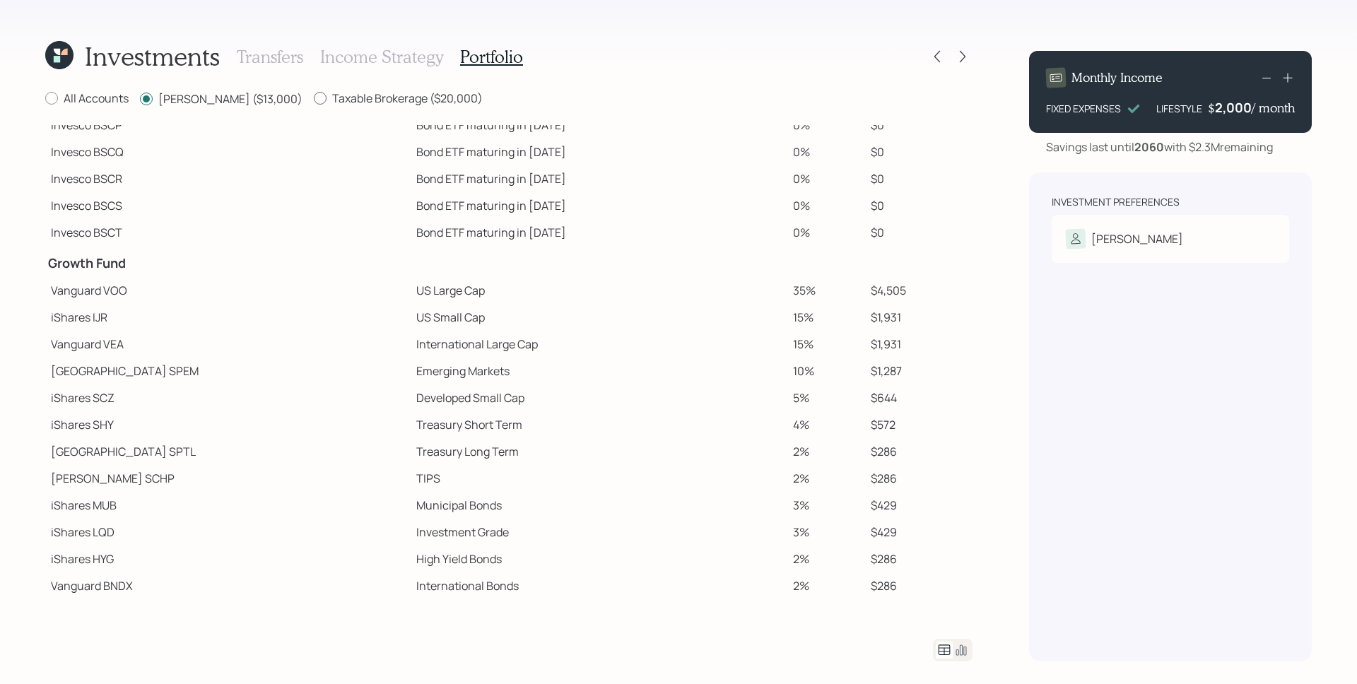
click at [314, 98] on input "Taxable Brokerage ($20,000)" at bounding box center [313, 98] width 1 height 1
radio input "true"
click at [227, 98] on label "Roth IRA ($13,000)" at bounding box center [221, 98] width 163 height 16
click at [140, 98] on input "Roth IRA ($13,000)" at bounding box center [139, 98] width 1 height 1
radio input "true"
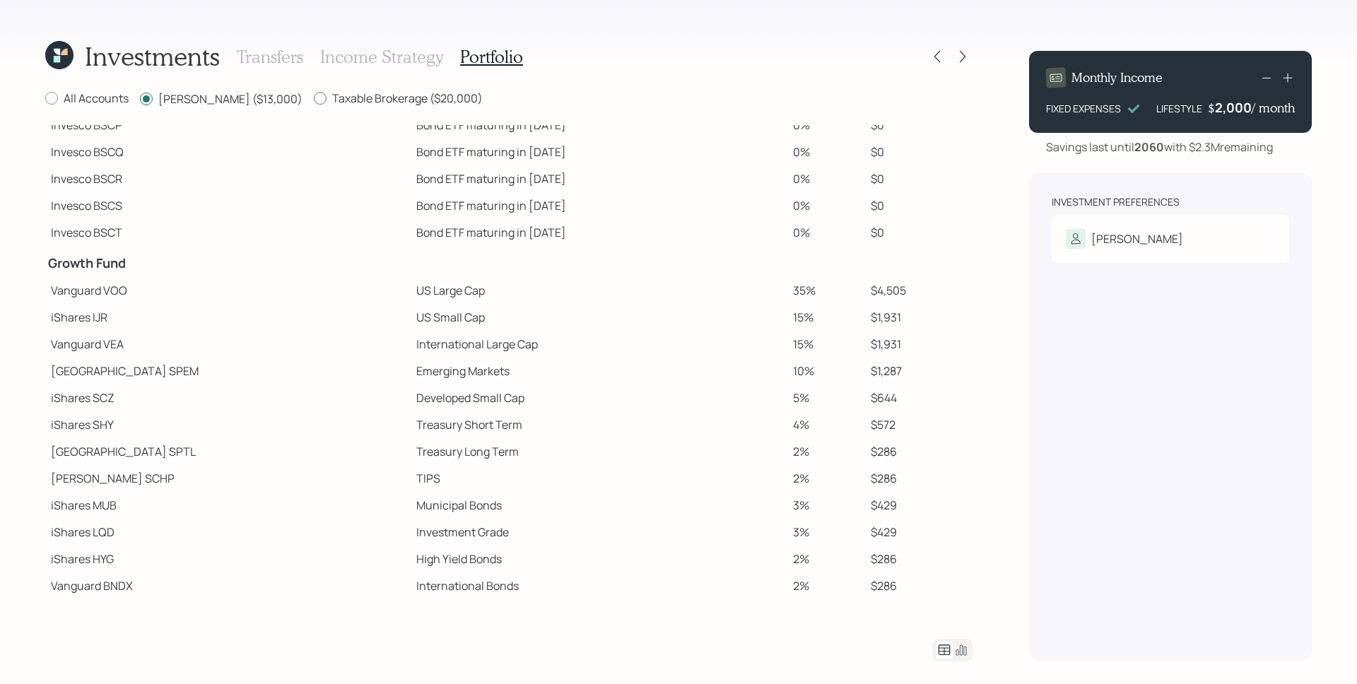
click at [322, 100] on label "Taxable Brokerage ($20,000)" at bounding box center [398, 98] width 169 height 16
click at [314, 99] on input "Taxable Brokerage ($20,000)" at bounding box center [313, 98] width 1 height 1
radio input "true"
click at [217, 103] on label "Roth IRA ($13,000)" at bounding box center [221, 98] width 163 height 16
click at [140, 99] on input "Roth IRA ($13,000)" at bounding box center [139, 98] width 1 height 1
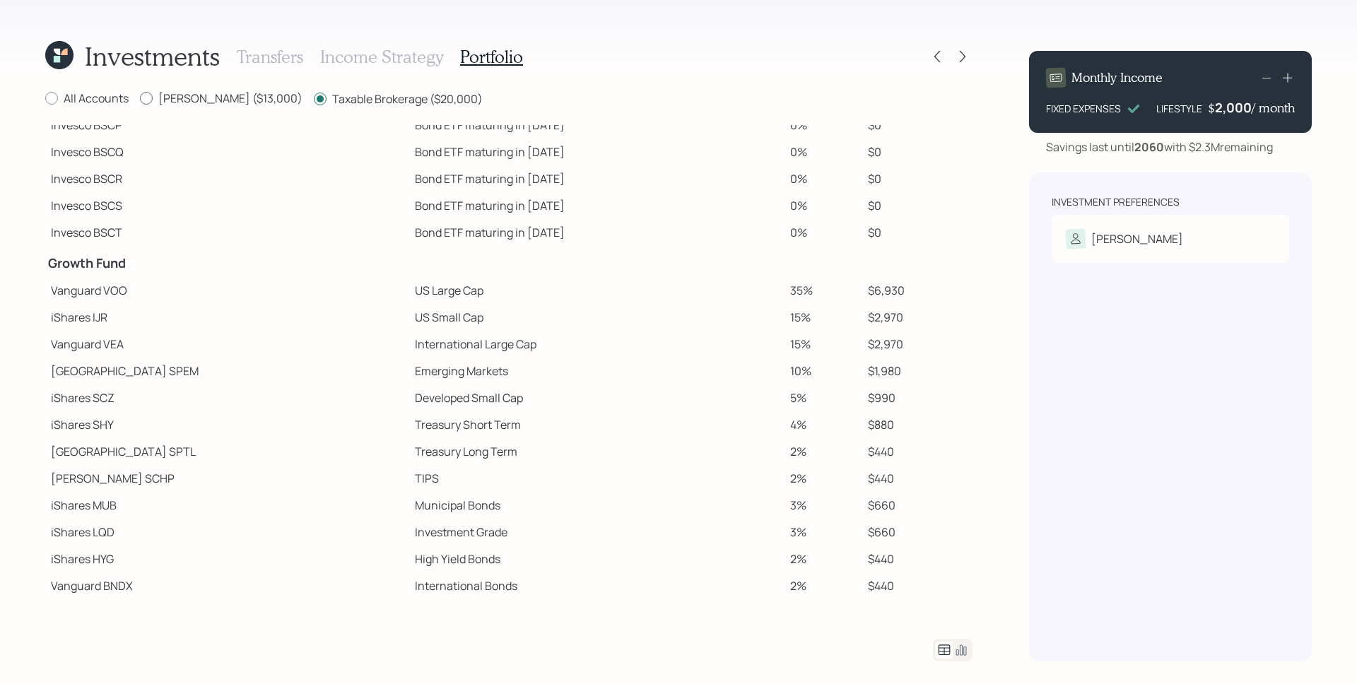
radio input "true"
click at [314, 100] on label "Taxable Brokerage ($20,000)" at bounding box center [398, 98] width 169 height 16
click at [313, 99] on input "Taxable Brokerage ($20,000)" at bounding box center [313, 98] width 1 height 1
radio input "true"
click at [191, 100] on label "Roth IRA ($13,000)" at bounding box center [221, 98] width 163 height 16
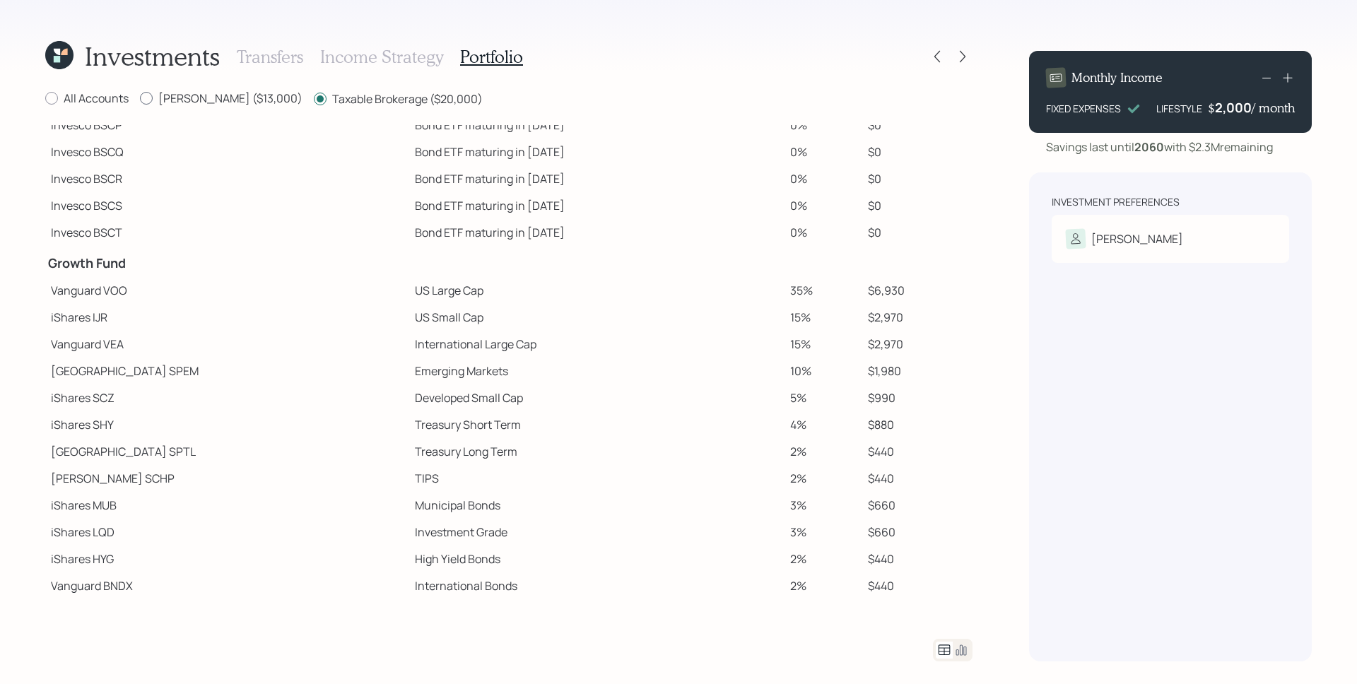
click at [140, 99] on input "Roth IRA ($13,000)" at bounding box center [139, 98] width 1 height 1
radio input "true"
radio input "false"
click at [112, 100] on label "All Accounts" at bounding box center [86, 98] width 83 height 16
click at [45, 99] on input "All Accounts" at bounding box center [45, 98] width 1 height 1
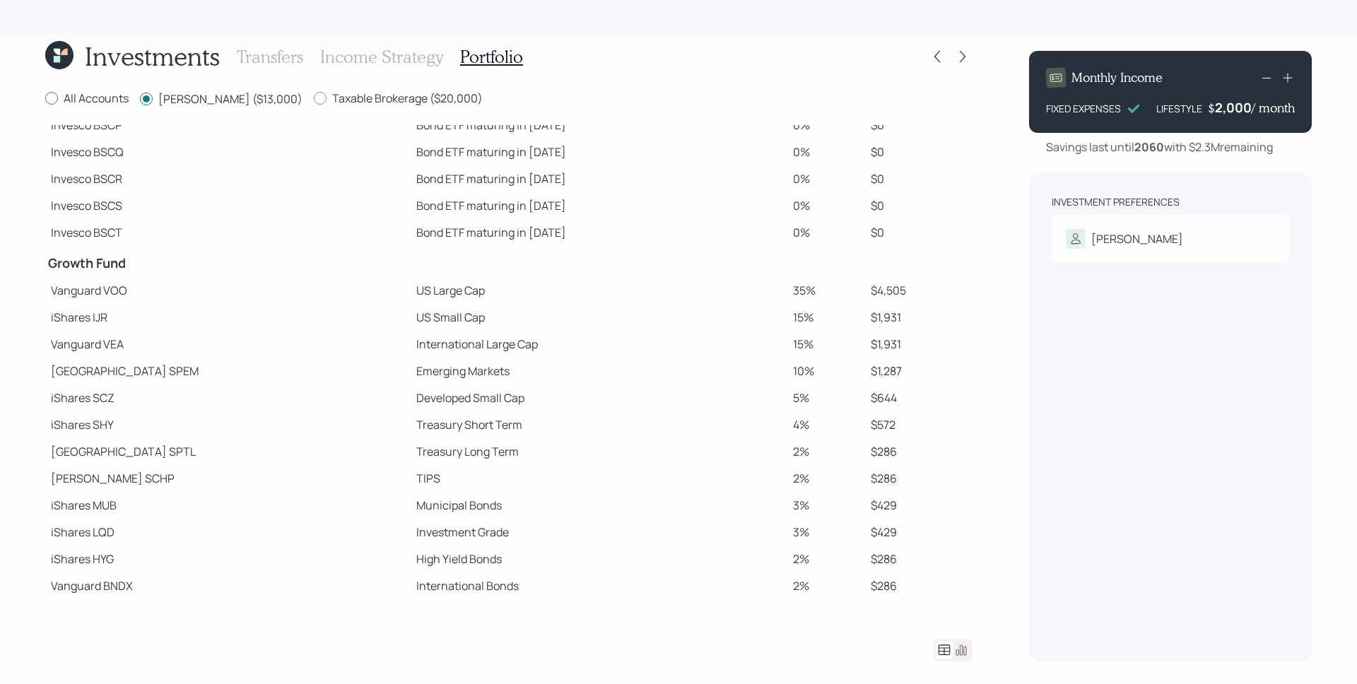
radio input "true"
drag, startPoint x: 749, startPoint y: 289, endPoint x: 763, endPoint y: 296, distance: 15.8
click at [786, 296] on td "35%" at bounding box center [825, 290] width 78 height 27
drag, startPoint x: 753, startPoint y: 313, endPoint x: 777, endPoint y: 319, distance: 24.9
click at [786, 319] on td "15%" at bounding box center [825, 317] width 78 height 27
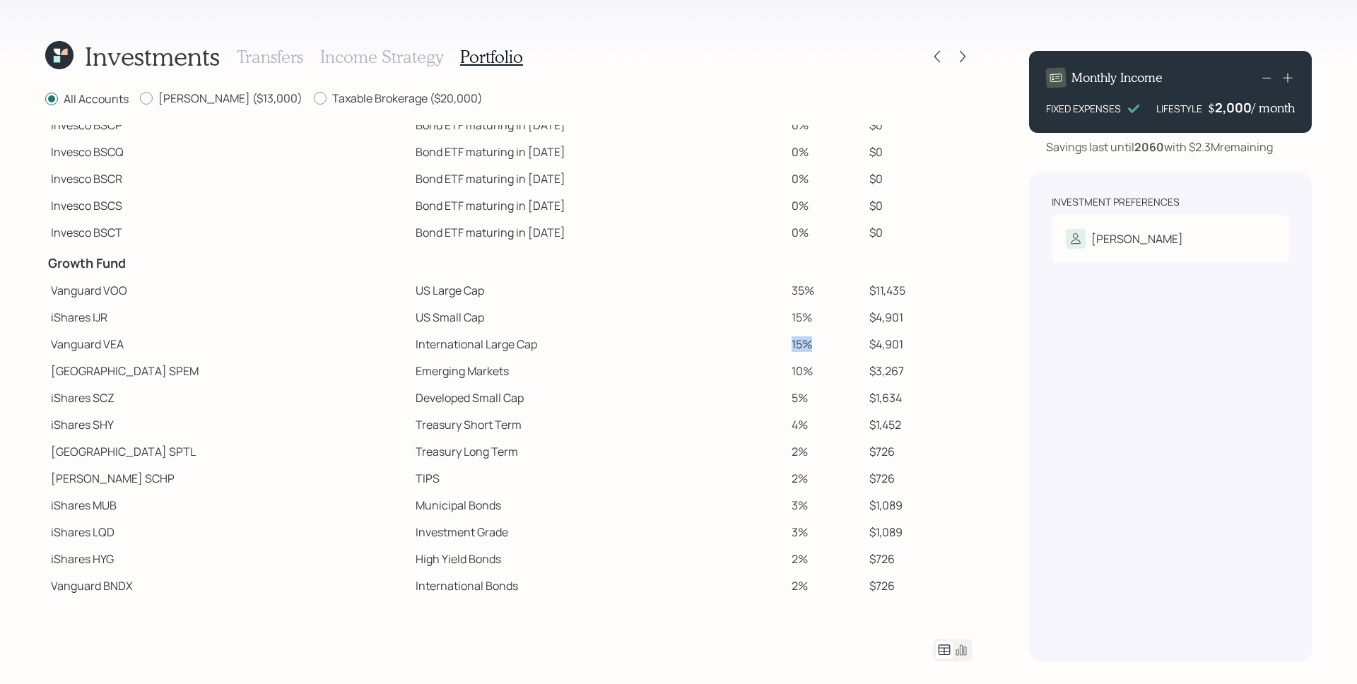
drag, startPoint x: 757, startPoint y: 342, endPoint x: 789, endPoint y: 350, distance: 33.6
click at [789, 350] on td "15%" at bounding box center [825, 344] width 78 height 27
drag, startPoint x: 750, startPoint y: 370, endPoint x: 790, endPoint y: 378, distance: 40.5
click at [790, 378] on td "10%" at bounding box center [825, 371] width 78 height 27
drag, startPoint x: 751, startPoint y: 399, endPoint x: 784, endPoint y: 406, distance: 33.3
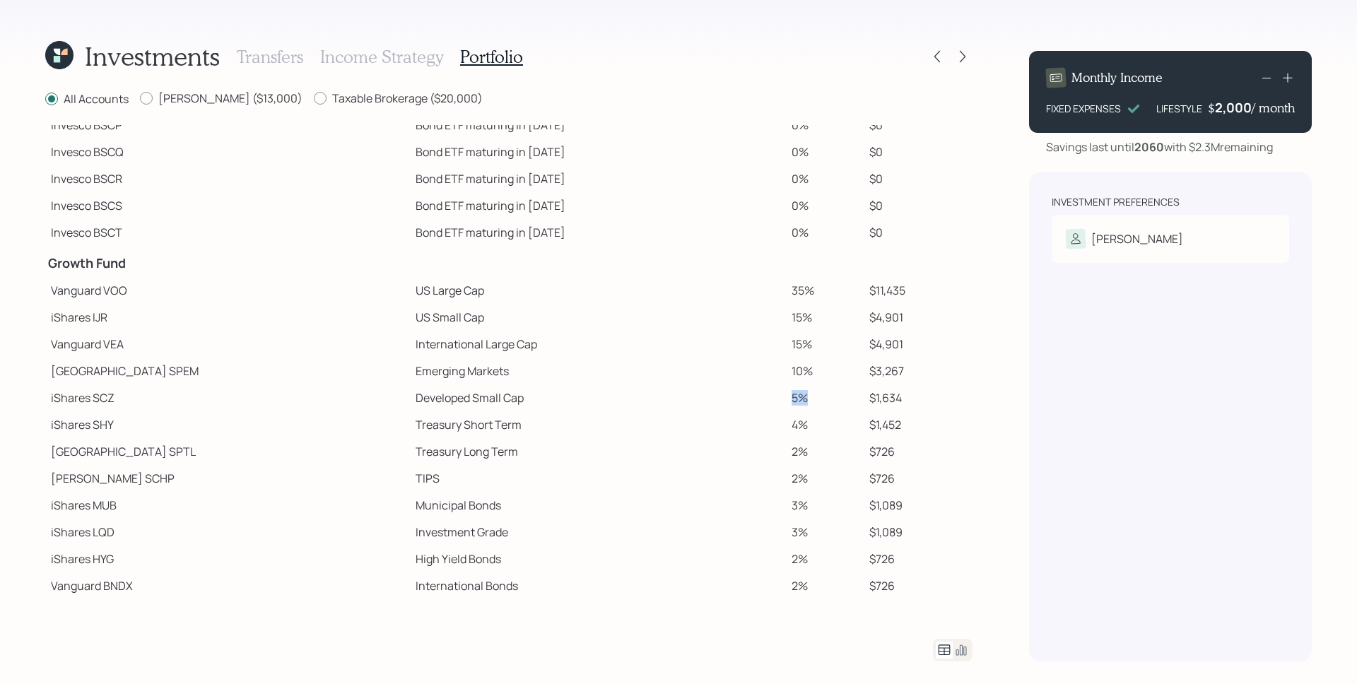
click at [786, 406] on td "5%" at bounding box center [825, 397] width 78 height 27
drag, startPoint x: 758, startPoint y: 424, endPoint x: 791, endPoint y: 432, distance: 34.3
click at [791, 432] on td "4%" at bounding box center [825, 424] width 78 height 27
drag, startPoint x: 752, startPoint y: 456, endPoint x: 718, endPoint y: 453, distance: 34.0
click at [718, 453] on tr "State Street SPTL Treasury Long Term 2% $726" at bounding box center [508, 451] width 927 height 27
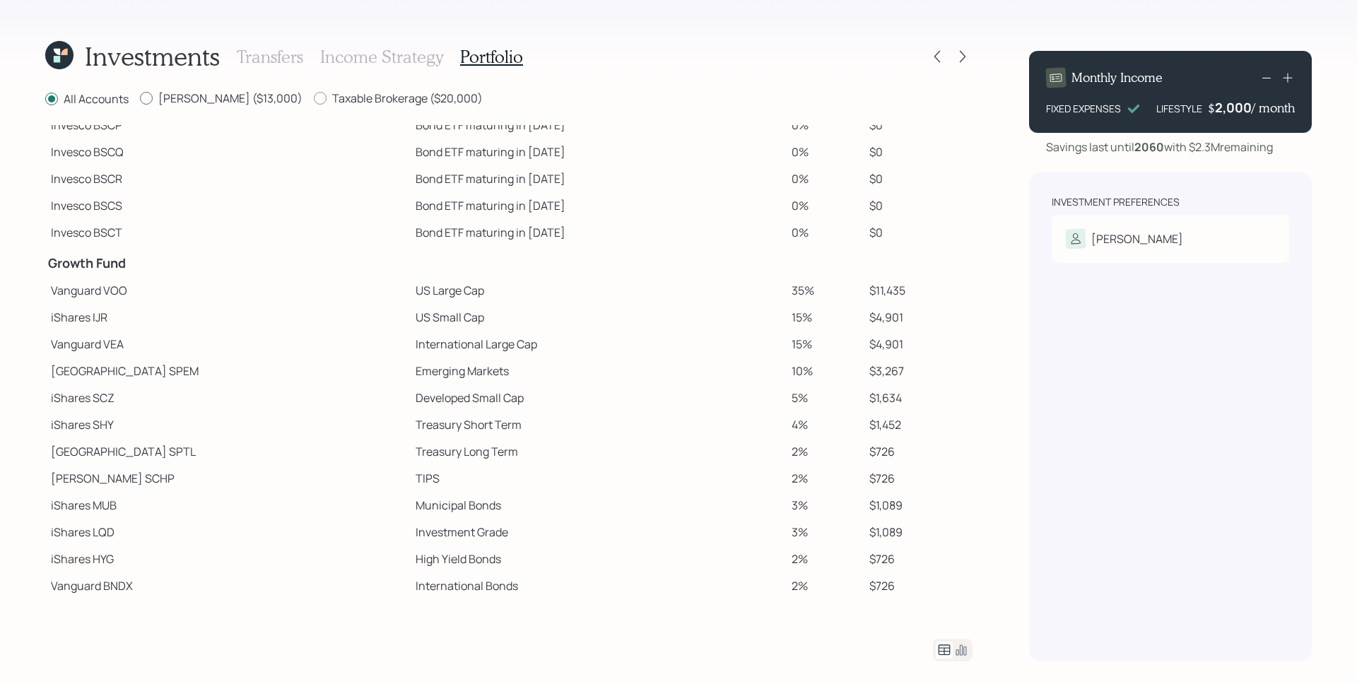
click at [216, 102] on label "Roth IRA ($13,000)" at bounding box center [221, 98] width 163 height 16
click at [140, 99] on input "Roth IRA ($13,000)" at bounding box center [139, 98] width 1 height 1
radio input "true"
radio input "false"
click at [322, 100] on label "Taxable Brokerage ($20,000)" at bounding box center [398, 98] width 169 height 16
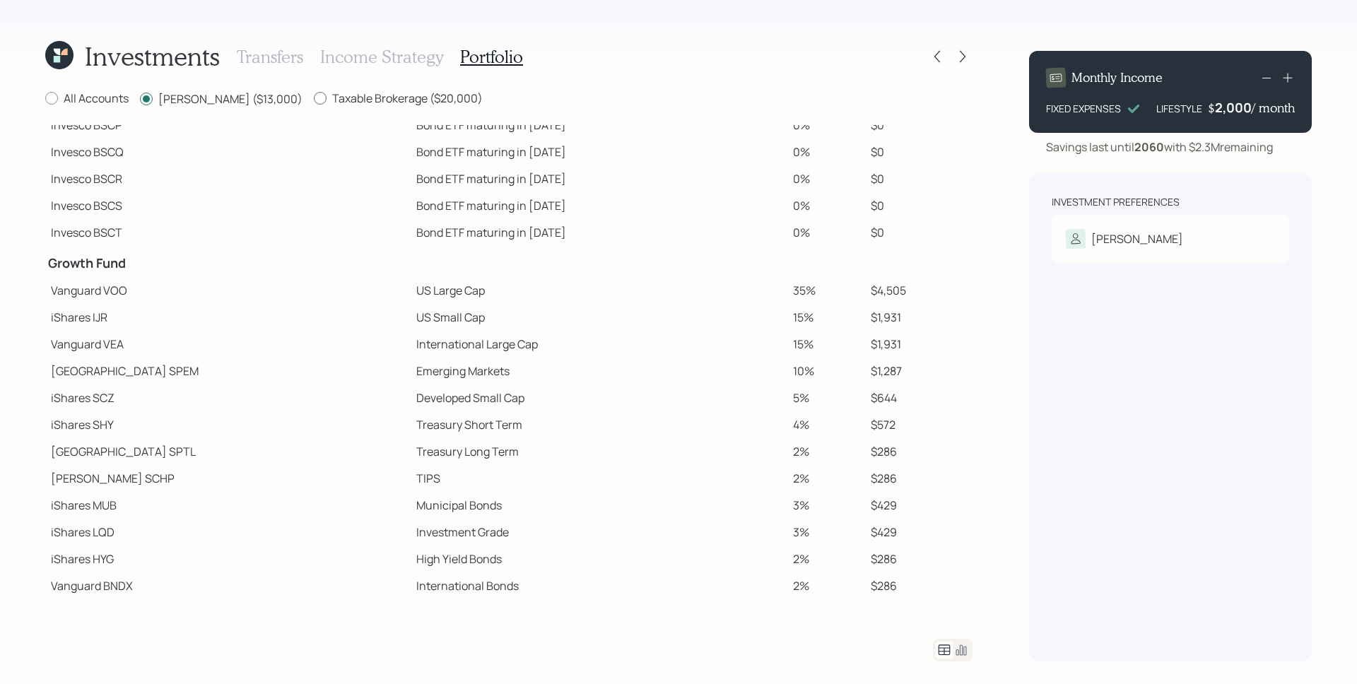
click at [314, 99] on input "Taxable Brokerage ($20,000)" at bounding box center [313, 98] width 1 height 1
radio input "true"
click at [179, 105] on label "Roth IRA ($13,000)" at bounding box center [221, 98] width 163 height 16
click at [140, 99] on input "Roth IRA ($13,000)" at bounding box center [139, 98] width 1 height 1
radio input "true"
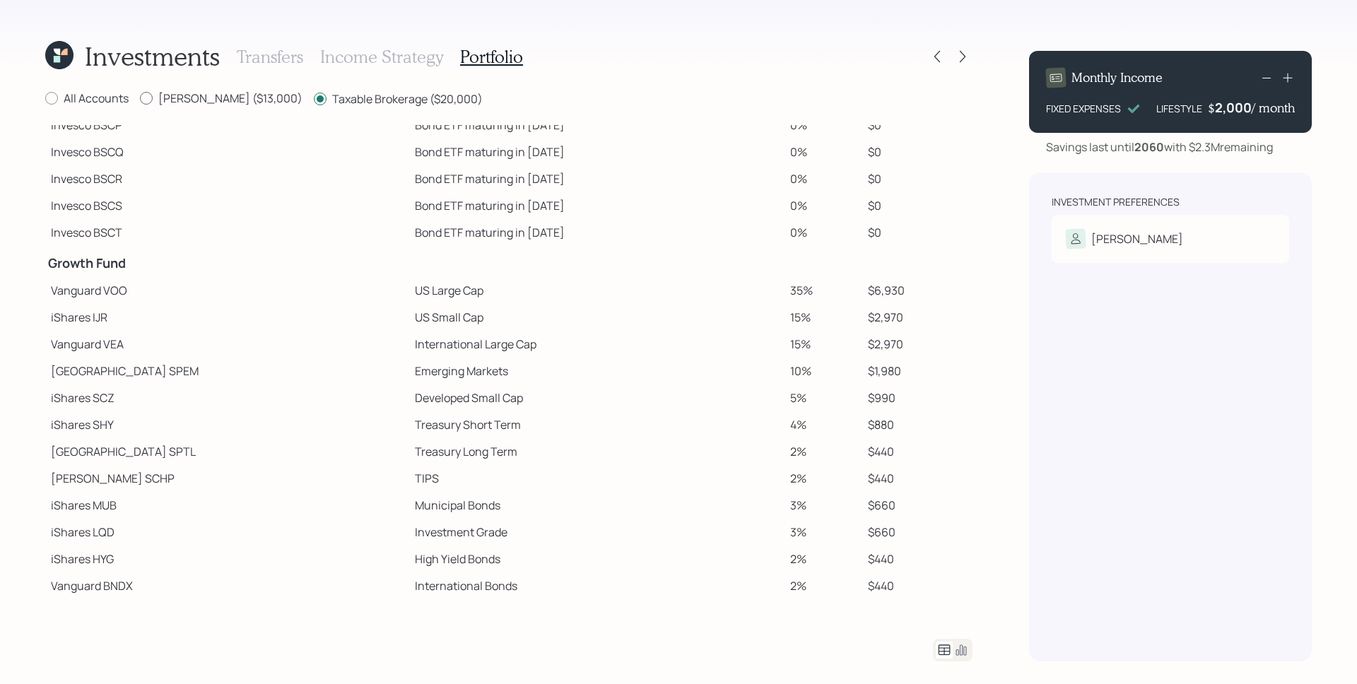
radio input "false"
click at [100, 100] on label "All Accounts" at bounding box center [86, 98] width 83 height 16
click at [45, 99] on input "All Accounts" at bounding box center [45, 98] width 1 height 1
radio input "true"
click at [708, 47] on div "Investments Transfers Income Strategy Portfolio" at bounding box center [508, 57] width 927 height 34
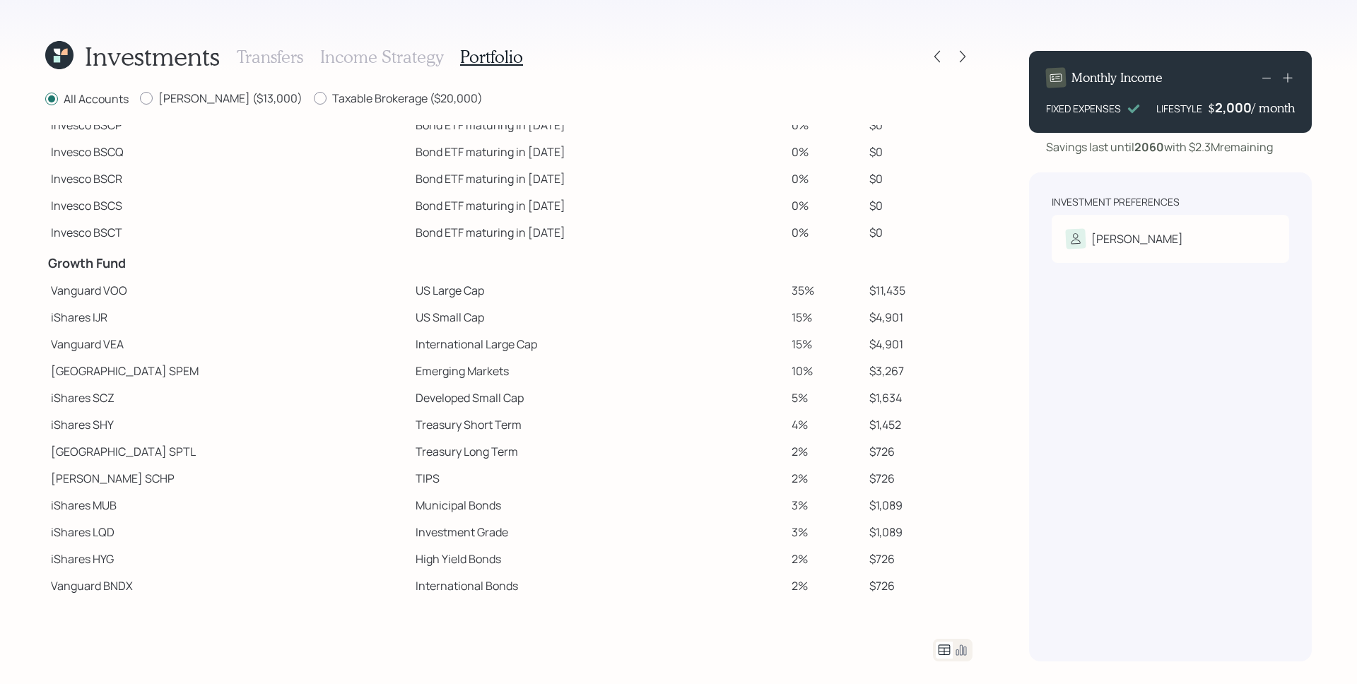
scroll to position [0, 0]
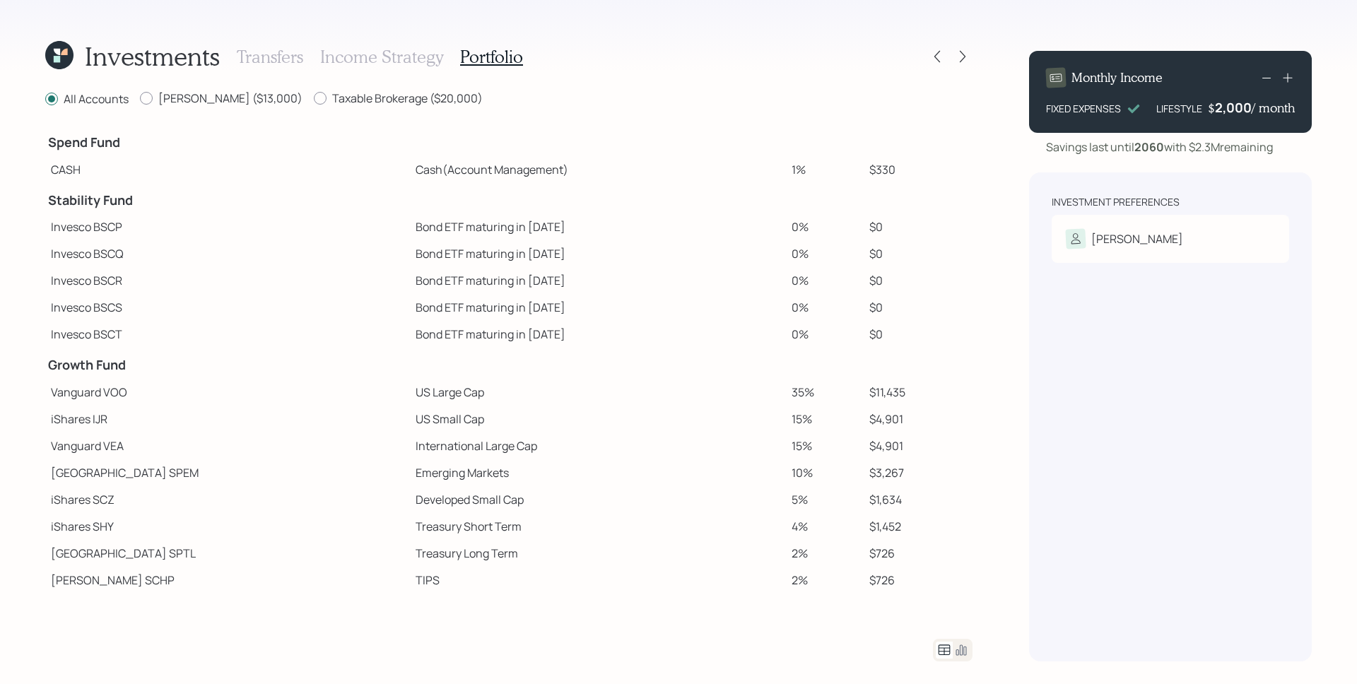
click at [959, 649] on icon at bounding box center [961, 650] width 17 height 17
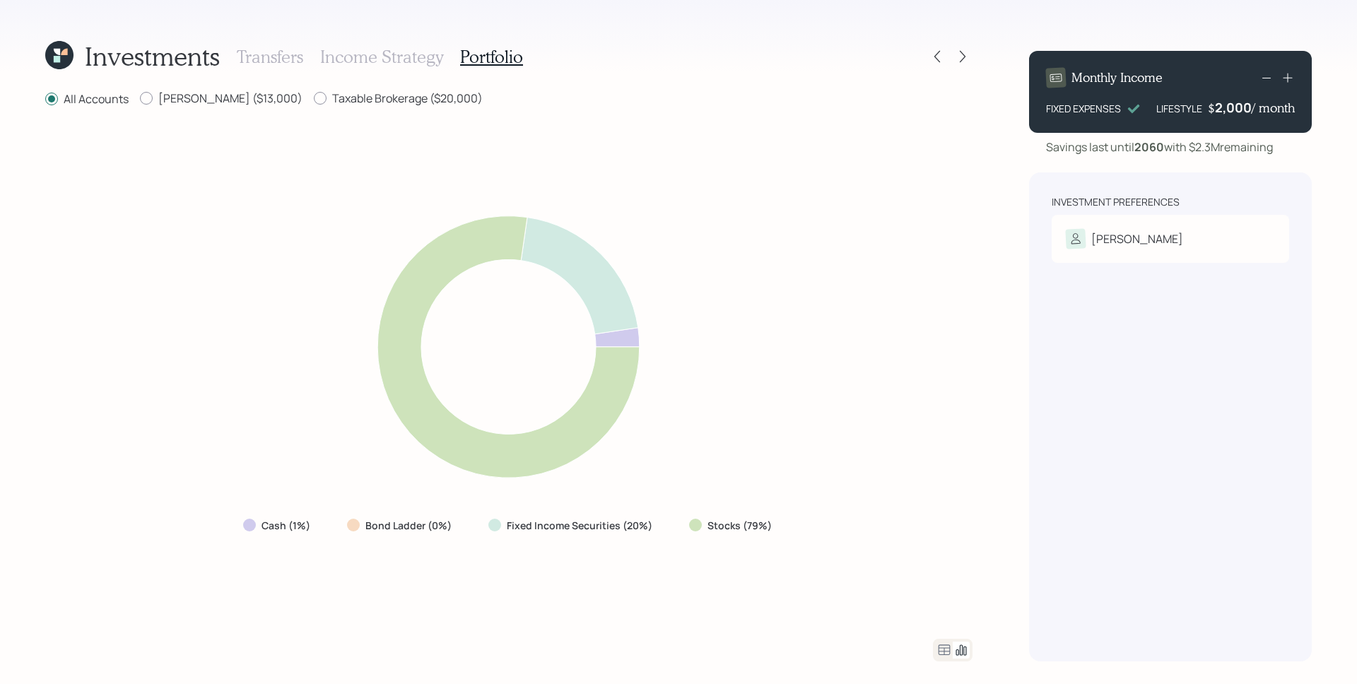
click at [191, 131] on div "Cash (1%) Bond Ladder (0%) Fixed Income Securities (20%) Stocks (79%)" at bounding box center [508, 373] width 927 height 497
click at [243, 95] on label "Roth IRA ($13,000)" at bounding box center [221, 98] width 163 height 16
click at [140, 98] on input "Roth IRA ($13,000)" at bounding box center [139, 98] width 1 height 1
radio input "true"
click at [93, 103] on label "All Accounts" at bounding box center [86, 98] width 83 height 16
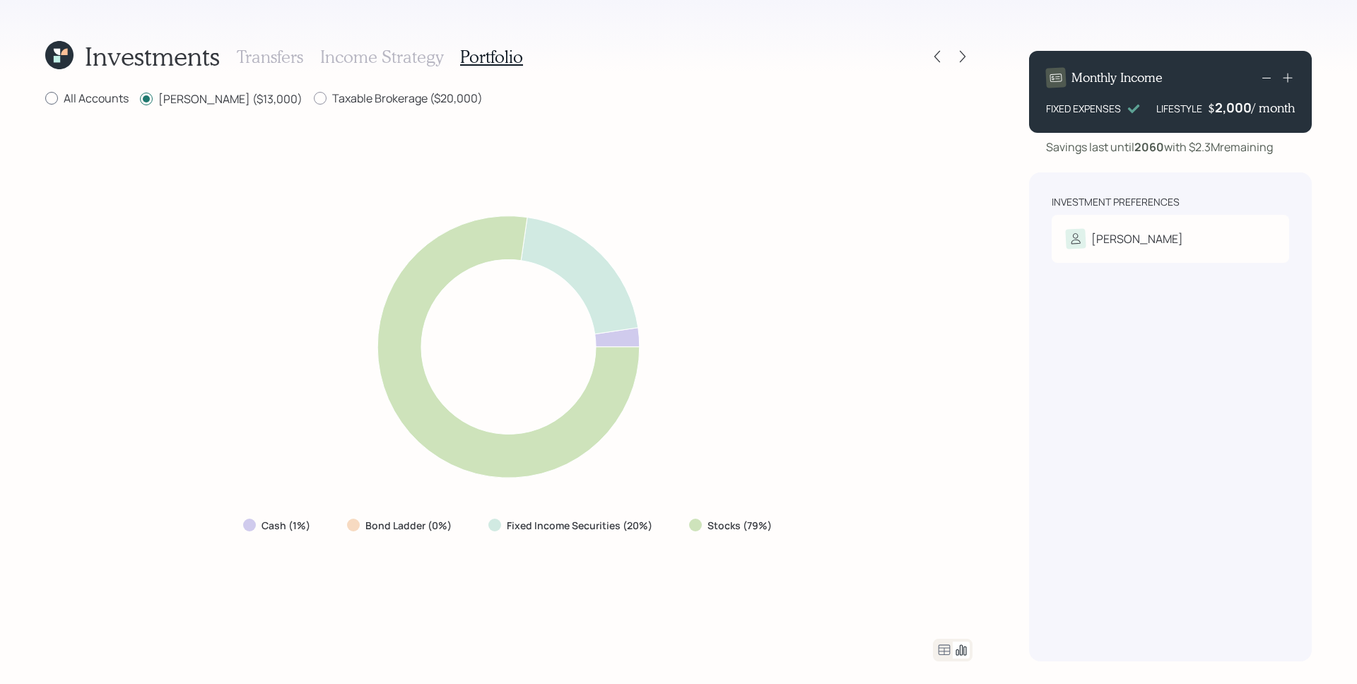
click at [45, 99] on input "All Accounts" at bounding box center [45, 98] width 1 height 1
radio input "true"
radio input "false"
click at [782, 199] on icon at bounding box center [508, 347] width 556 height 298
click at [271, 59] on h3 "Transfers" at bounding box center [270, 57] width 66 height 20
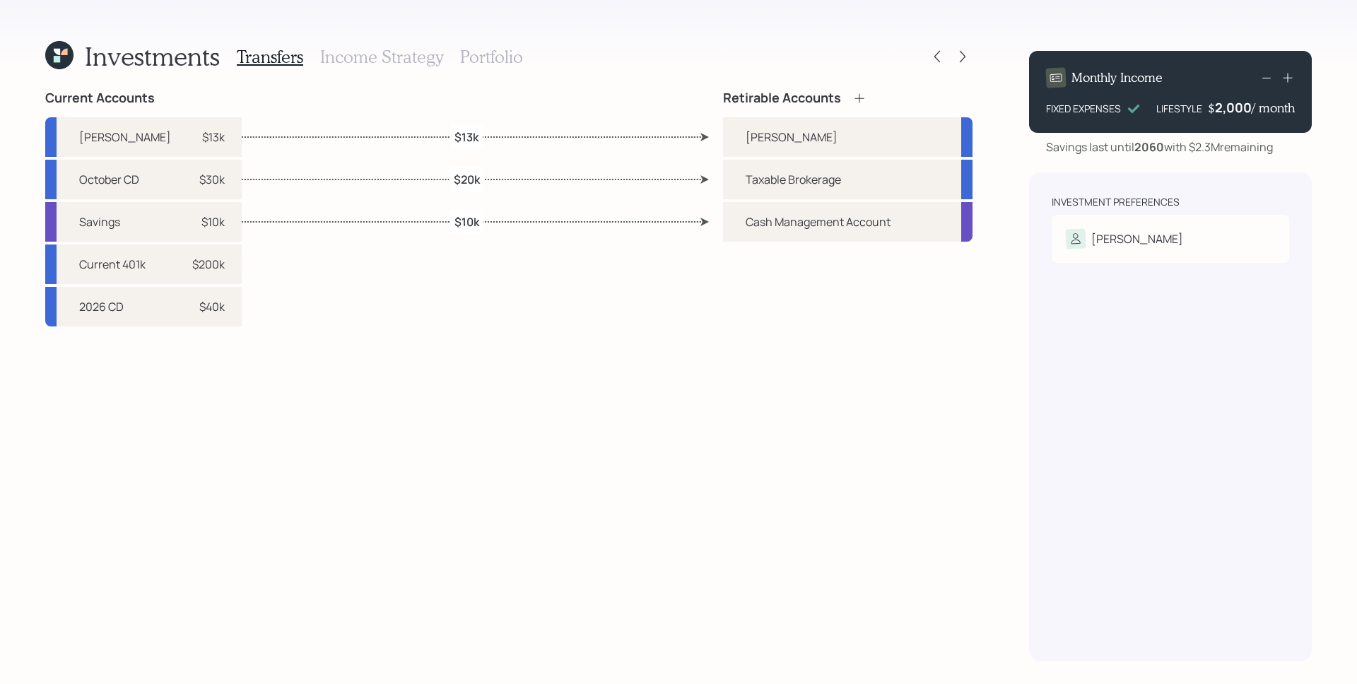
click at [452, 129] on div "$13k" at bounding box center [466, 136] width 33 height 24
select select "35708d33-a469-4854-9671-5ff8531dfd8d"
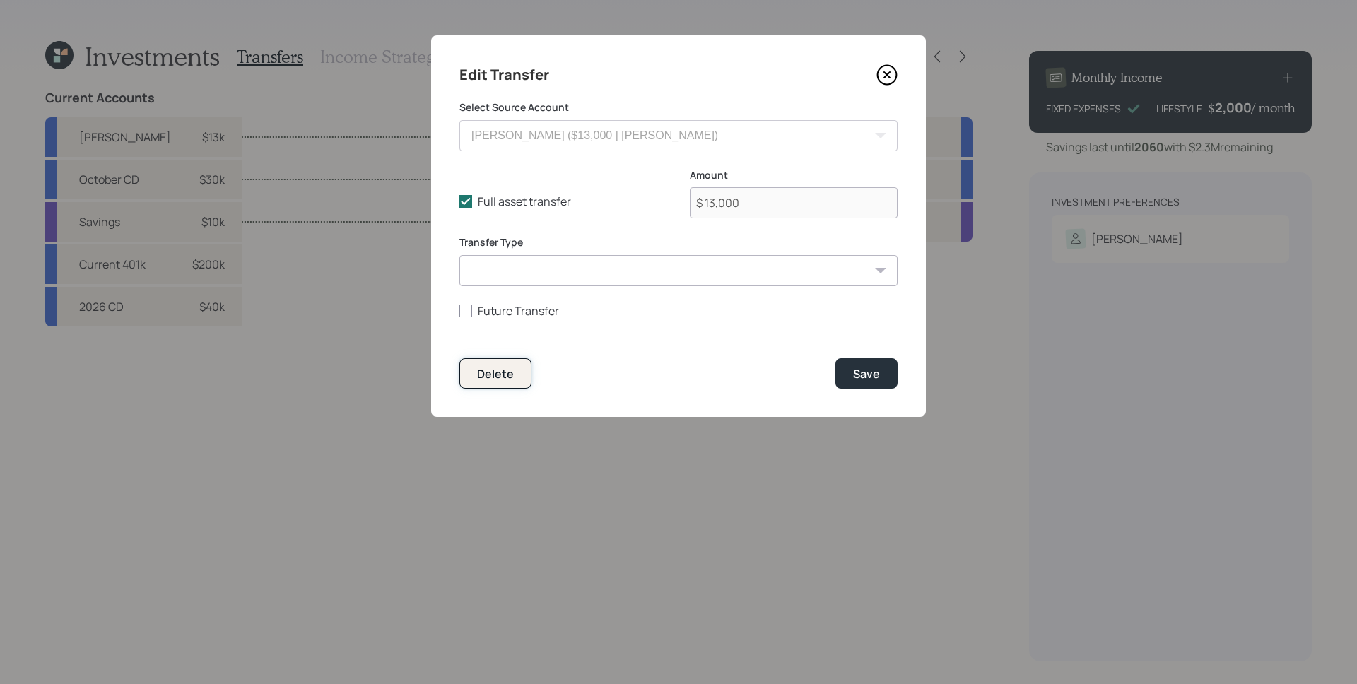
click at [514, 377] on button "Delete" at bounding box center [495, 373] width 72 height 30
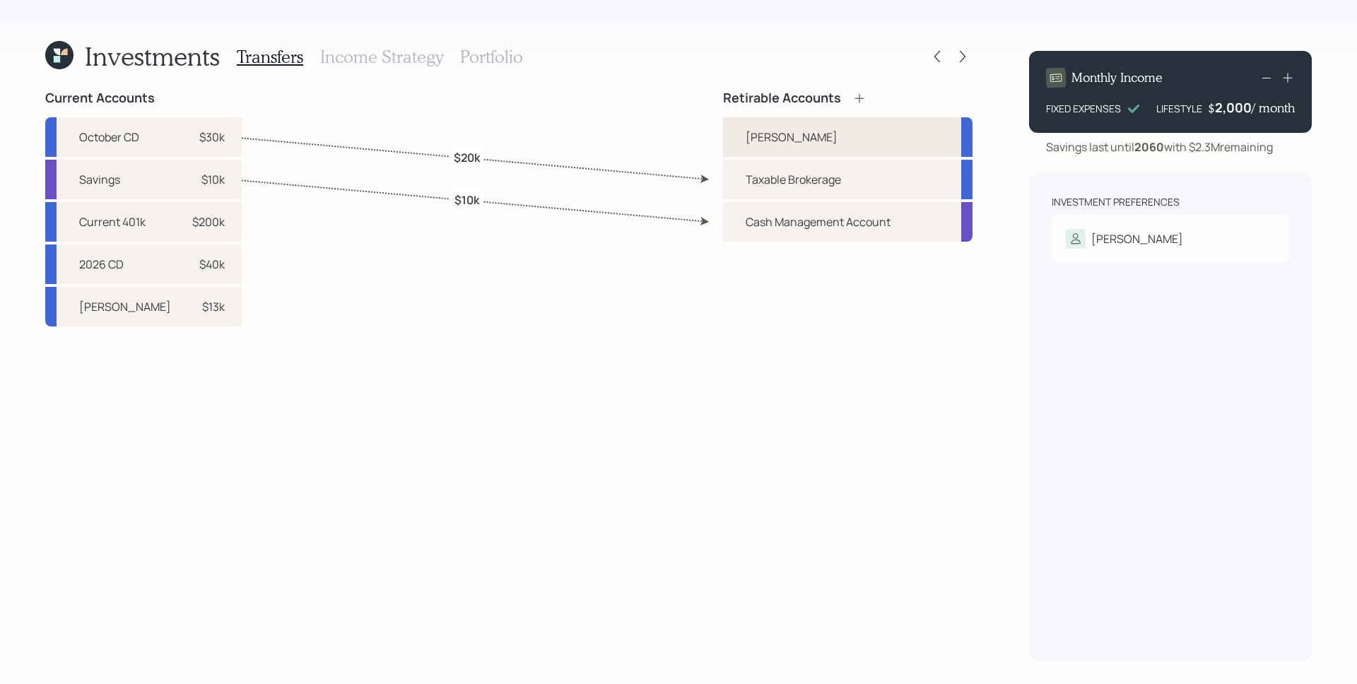
click at [837, 139] on div "Roth IRA" at bounding box center [847, 137] width 249 height 40
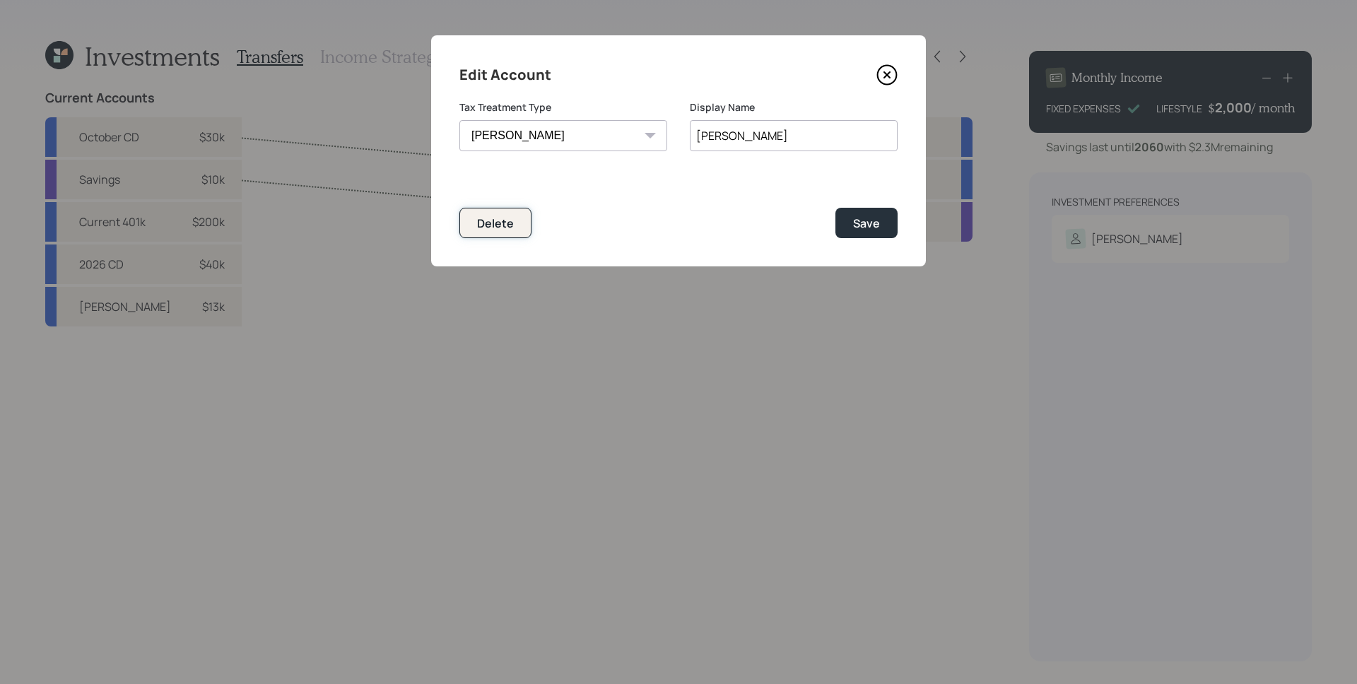
click at [500, 220] on div "Delete" at bounding box center [495, 224] width 37 height 16
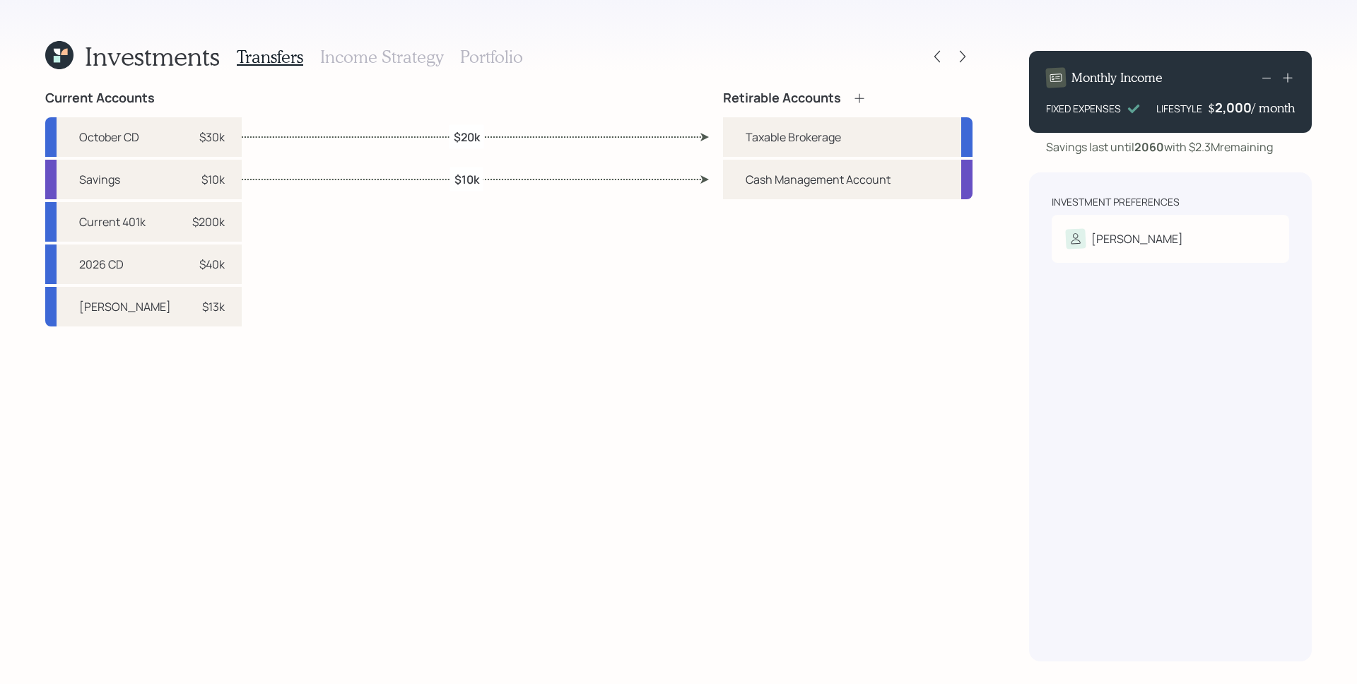
click at [490, 54] on h3 "Portfolio" at bounding box center [491, 57] width 63 height 20
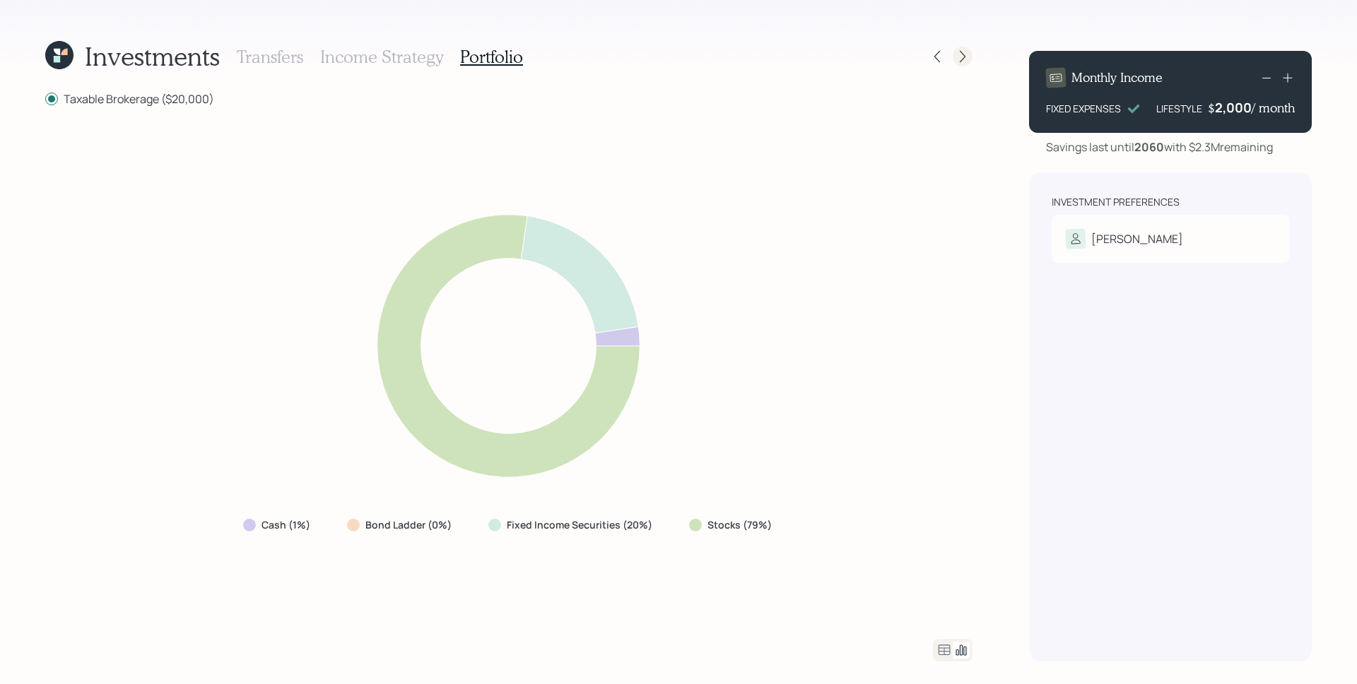
click at [962, 57] on icon at bounding box center [962, 56] width 14 height 14
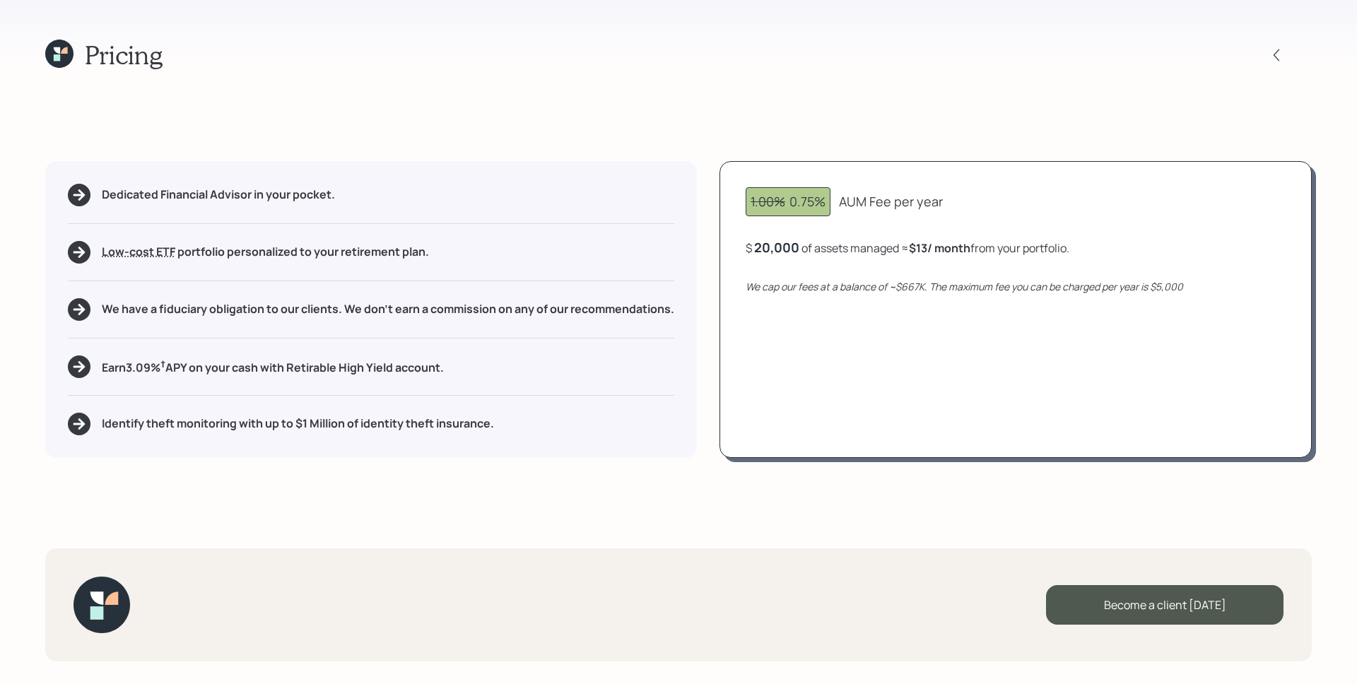
click at [945, 379] on div "1.00% 0.75% AUM Fee per year $ 20,000 of assets managed ≈ $13 / month from your…" at bounding box center [1015, 309] width 592 height 297
click at [933, 370] on div "1.00% 0.75% AUM Fee per year $ 20,000 of assets managed ≈ $13 / month from your…" at bounding box center [1015, 309] width 592 height 297
drag, startPoint x: 792, startPoint y: 201, endPoint x: 836, endPoint y: 208, distance: 44.4
click at [830, 205] on div "1.00% 0.75%" at bounding box center [787, 201] width 85 height 29
click at [883, 284] on icon "We cap our fees at a balance of ~$667K. The maximum fee you can be charged per …" at bounding box center [963, 286] width 437 height 13
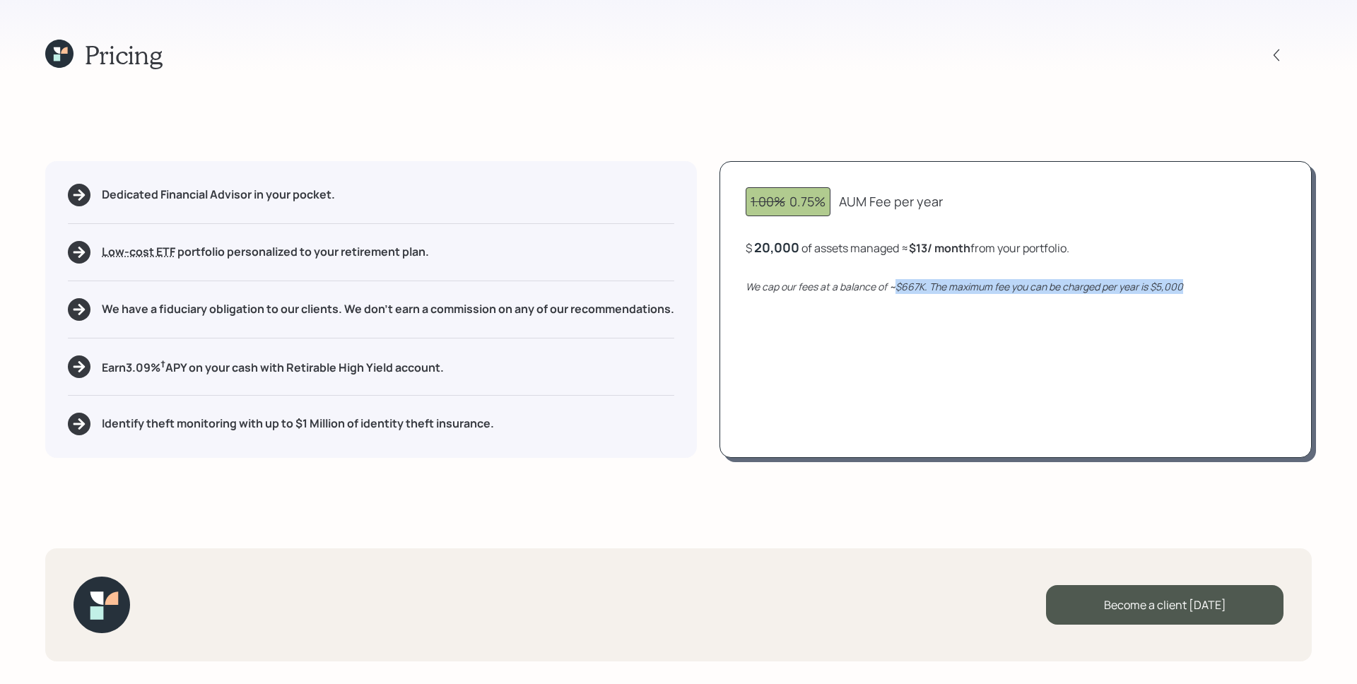
drag, startPoint x: 898, startPoint y: 287, endPoint x: 988, endPoint y: 303, distance: 91.2
click at [988, 303] on div "1.00% 0.75% AUM Fee per year $ 20,000 of assets managed ≈ $13 / month from your…" at bounding box center [1015, 309] width 592 height 297
click at [998, 348] on div "1.00% 0.75% AUM Fee per year $ 20,000 of assets managed ≈ $13 / month from your…" at bounding box center [1015, 309] width 592 height 297
click at [787, 242] on div "20,000" at bounding box center [776, 247] width 45 height 17
click at [787, 242] on div "20000" at bounding box center [775, 247] width 42 height 17
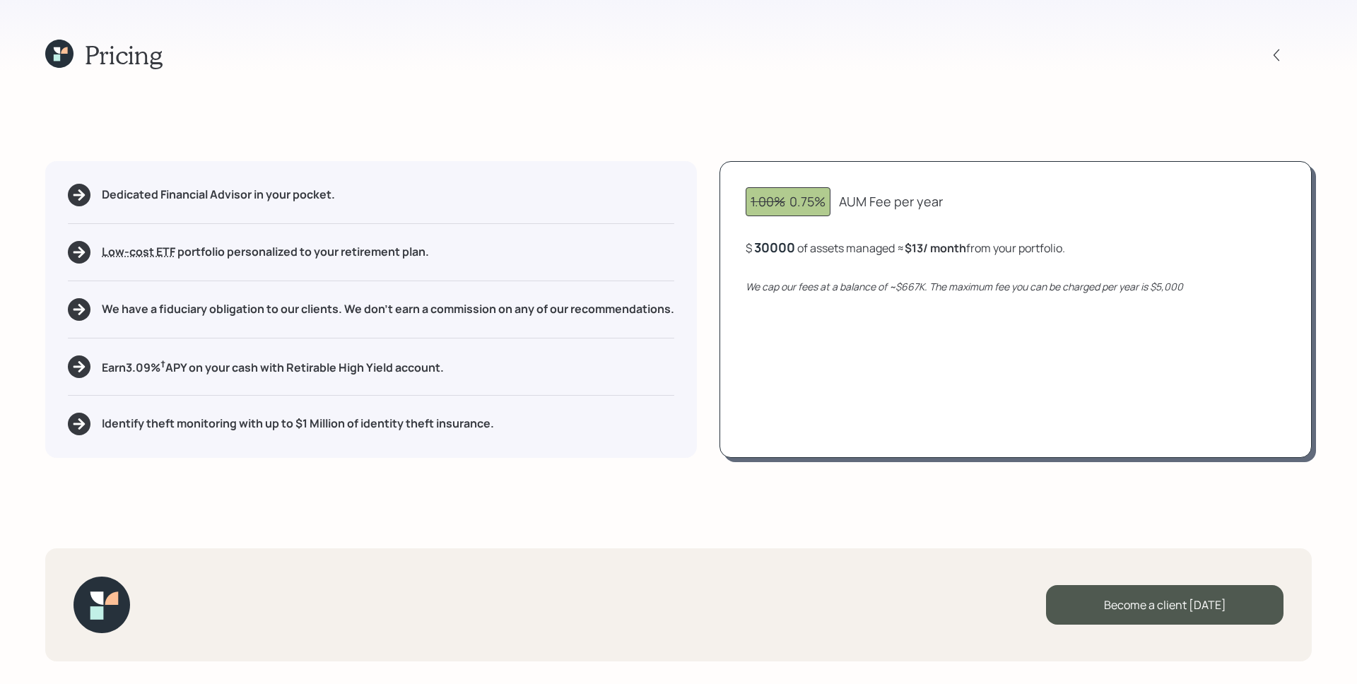
click at [837, 341] on div "1.00% 0.75% AUM Fee per year $ 30000 of assets managed ≈ $13 / month from your …" at bounding box center [1015, 309] width 592 height 297
click at [774, 247] on div "30000" at bounding box center [774, 247] width 41 height 17
click at [781, 342] on div "1.00% 0.75% AUM Fee per year $ 20,000 of assets managed ≈ $13 / month from your…" at bounding box center [1015, 309] width 592 height 297
drag, startPoint x: 921, startPoint y: 247, endPoint x: 952, endPoint y: 251, distance: 31.3
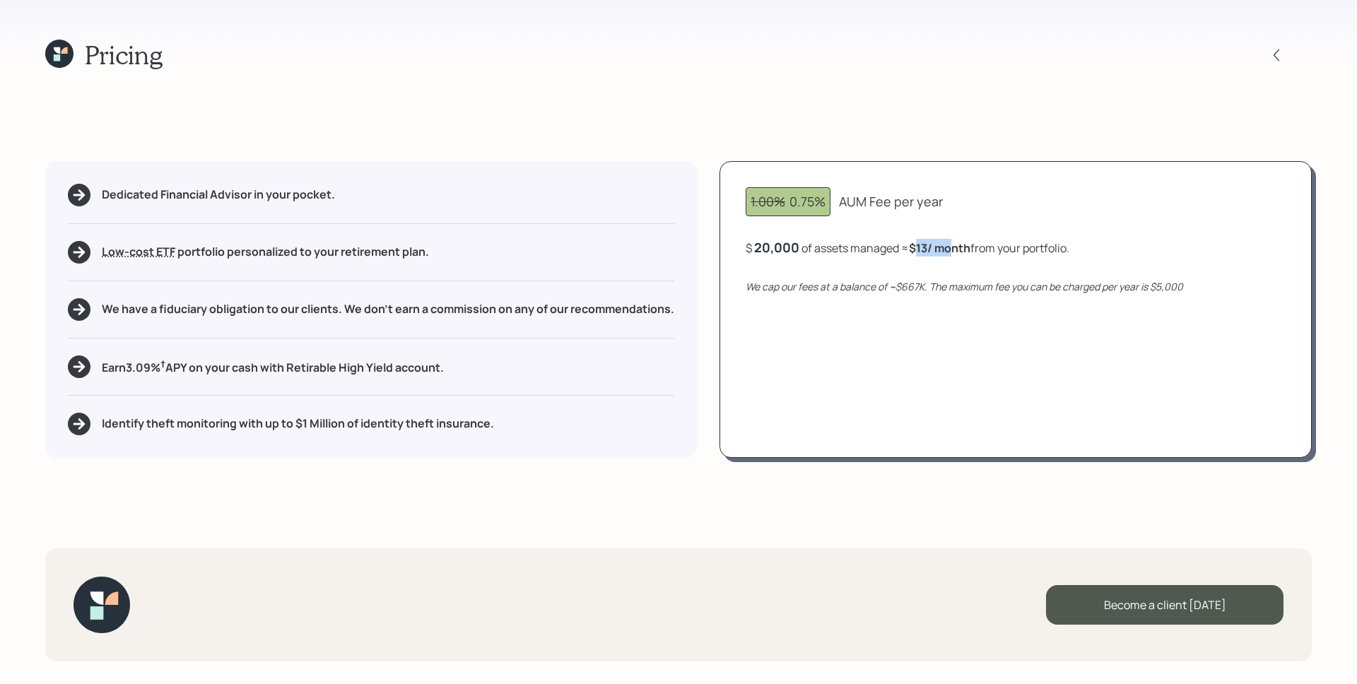
click at [952, 251] on b "$13 / month" at bounding box center [939, 248] width 61 height 16
click at [980, 297] on div "1.00% 0.75% AUM Fee per year $ 20,000 of assets managed ≈ $13 / month from your…" at bounding box center [1015, 309] width 592 height 297
drag, startPoint x: 902, startPoint y: 290, endPoint x: 919, endPoint y: 289, distance: 16.3
click at [919, 289] on icon "We cap our fees at a balance of ~$667K. The maximum fee you can be charged per …" at bounding box center [963, 286] width 437 height 13
click at [920, 340] on div "1.00% 0.75% AUM Fee per year $ 20,000 of assets managed ≈ $13 / month from your…" at bounding box center [1015, 309] width 592 height 297
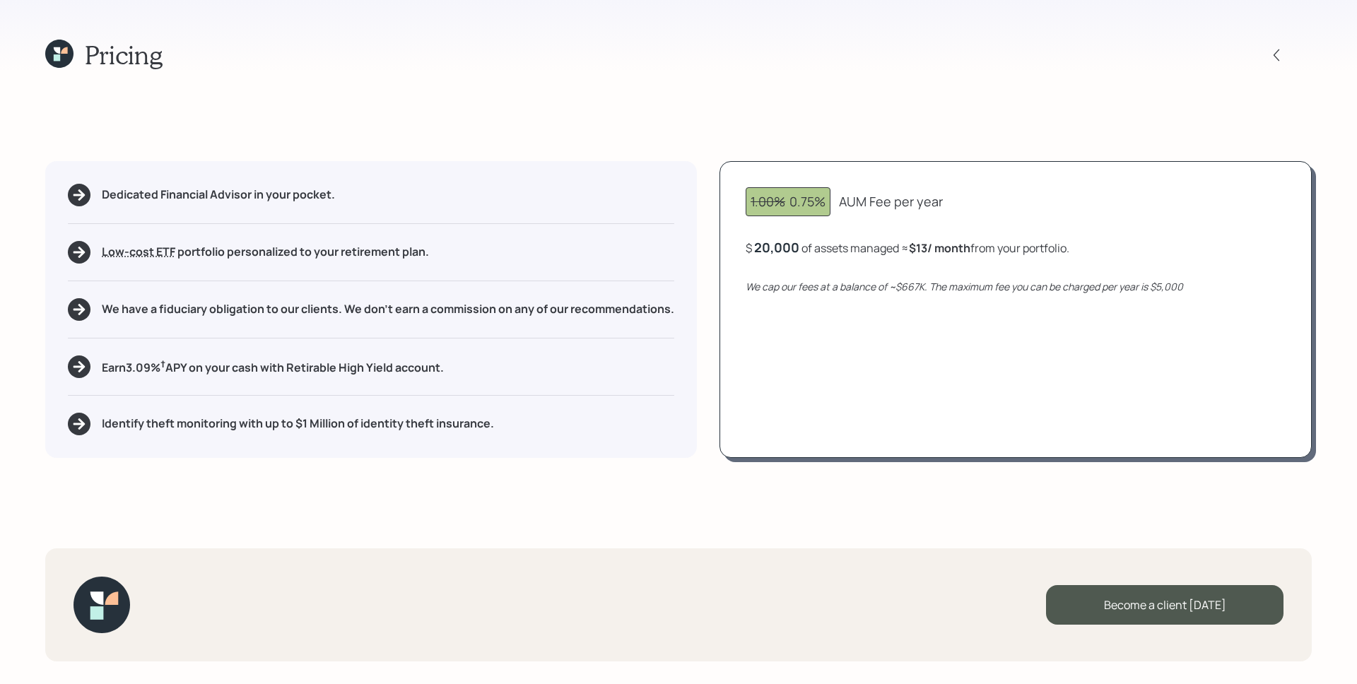
click at [61, 50] on icon at bounding box center [64, 50] width 6 height 6
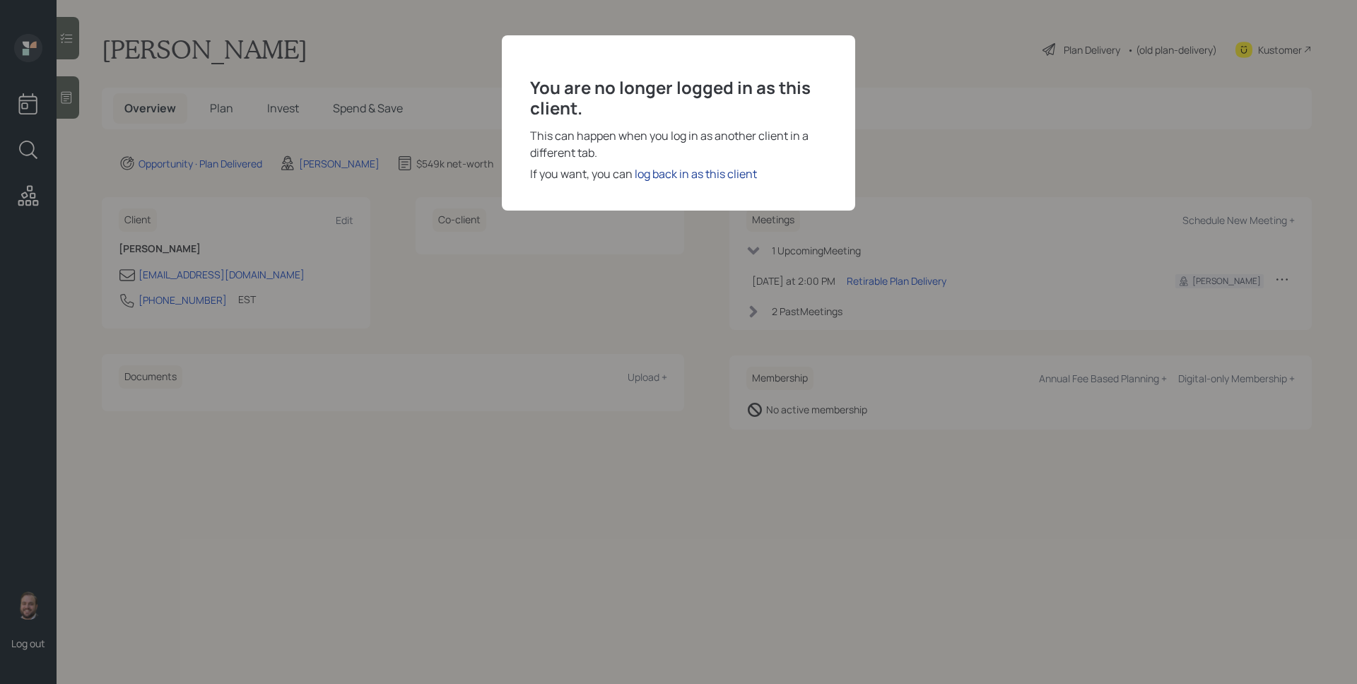
click at [699, 174] on div "log back in as this client" at bounding box center [696, 173] width 122 height 17
